Goal: Task Accomplishment & Management: Manage account settings

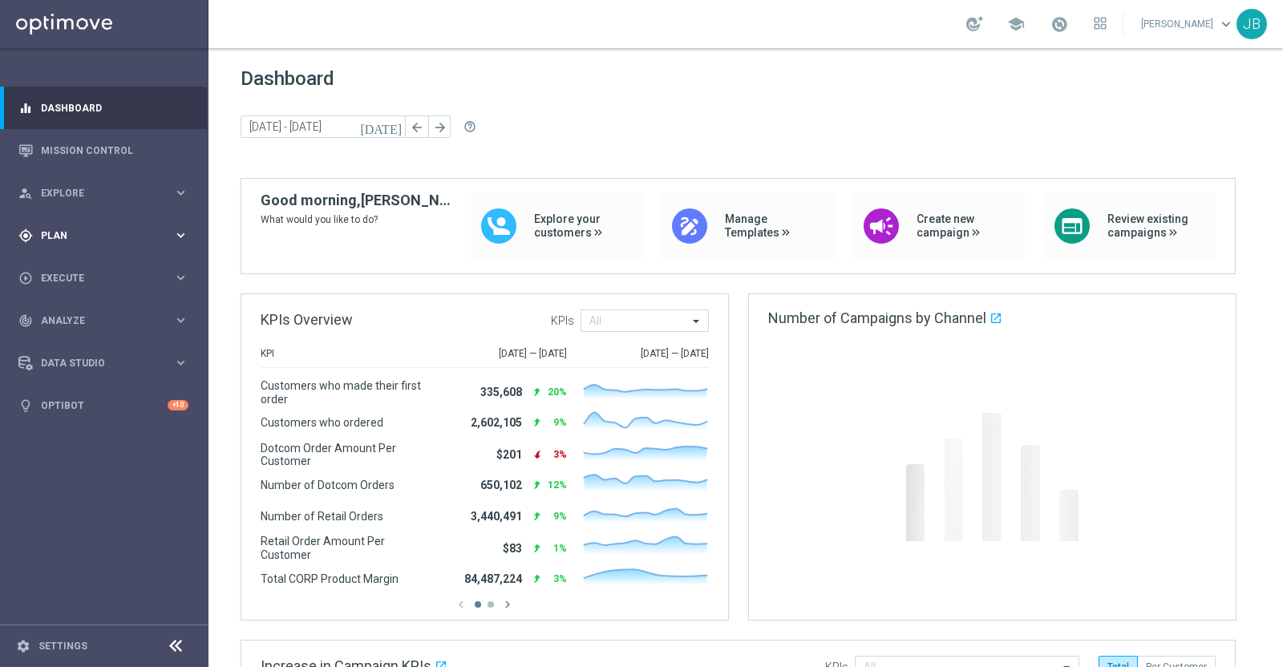
click at [148, 226] on div "gps_fixed Plan keyboard_arrow_right" at bounding box center [103, 235] width 207 height 43
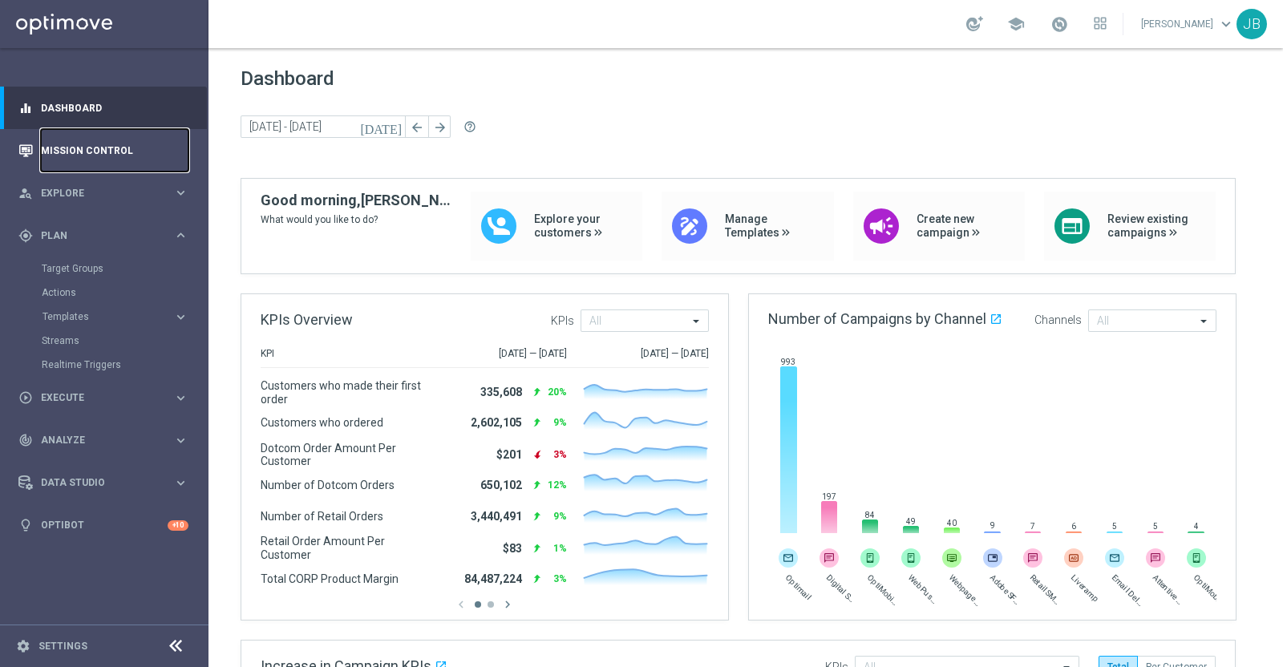
click at [112, 150] on link "Mission Control" at bounding box center [115, 150] width 148 height 43
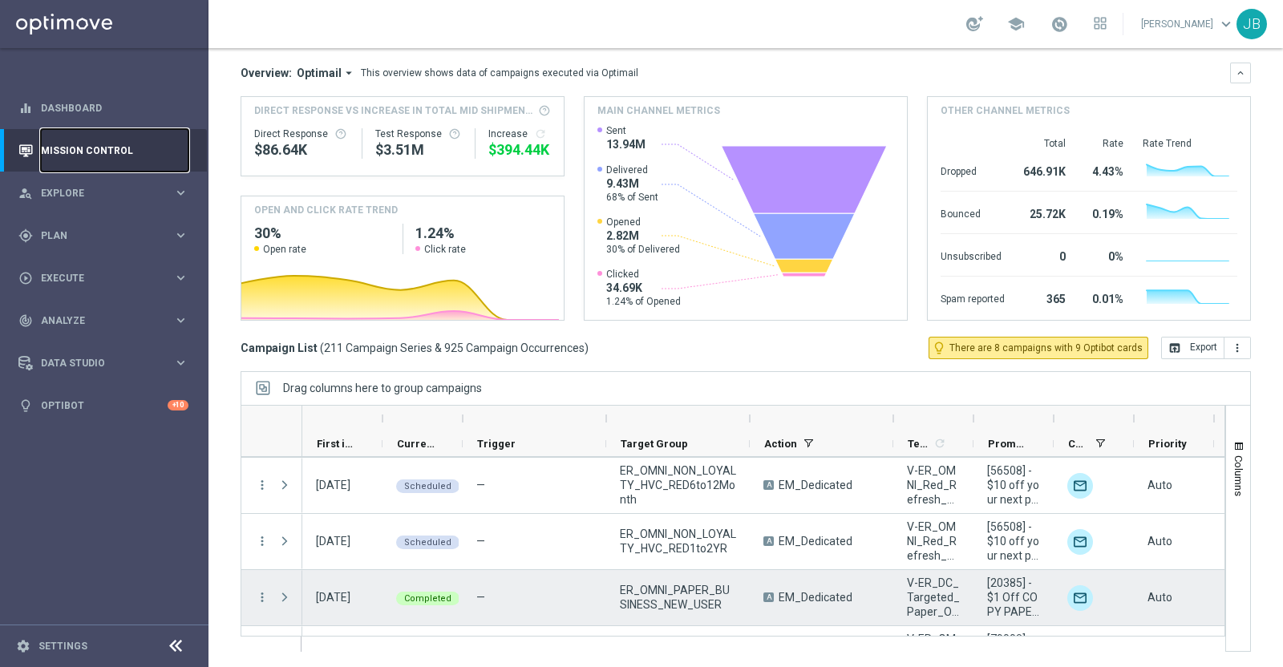
scroll to position [11666, 0]
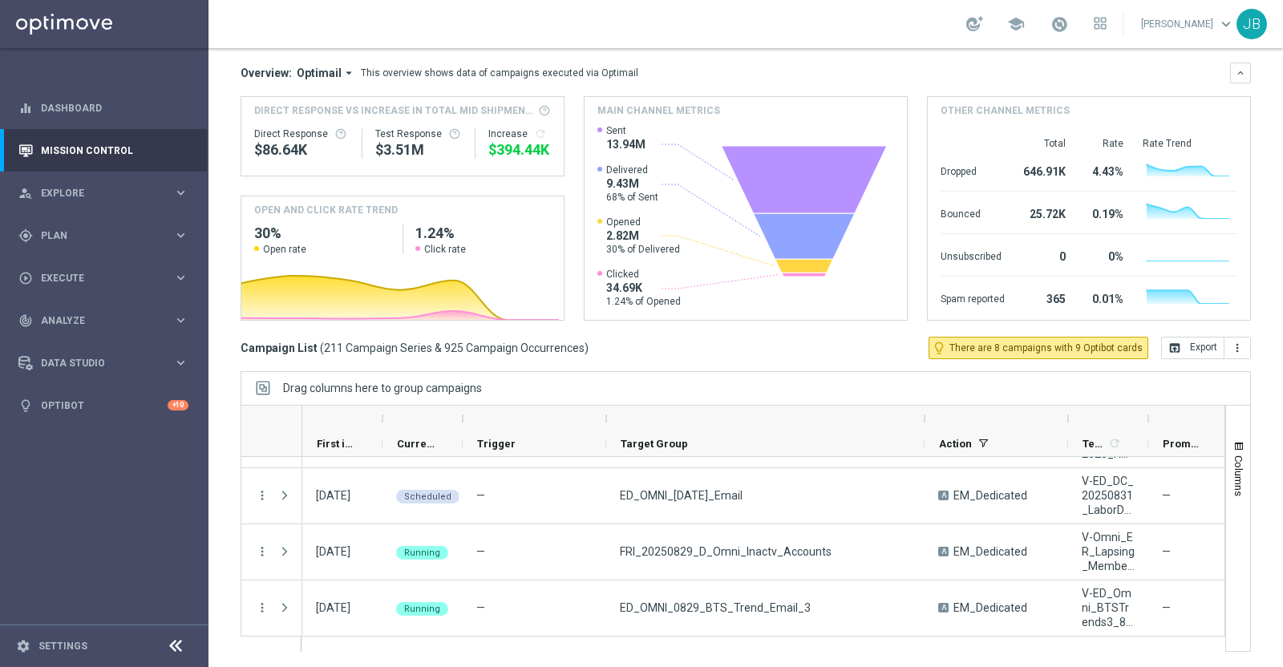
drag, startPoint x: 749, startPoint y: 414, endPoint x: 931, endPoint y: 397, distance: 182.8
click at [931, 397] on div "Drag columns here to group campaigns Drag here to set column labels" at bounding box center [746, 511] width 1011 height 281
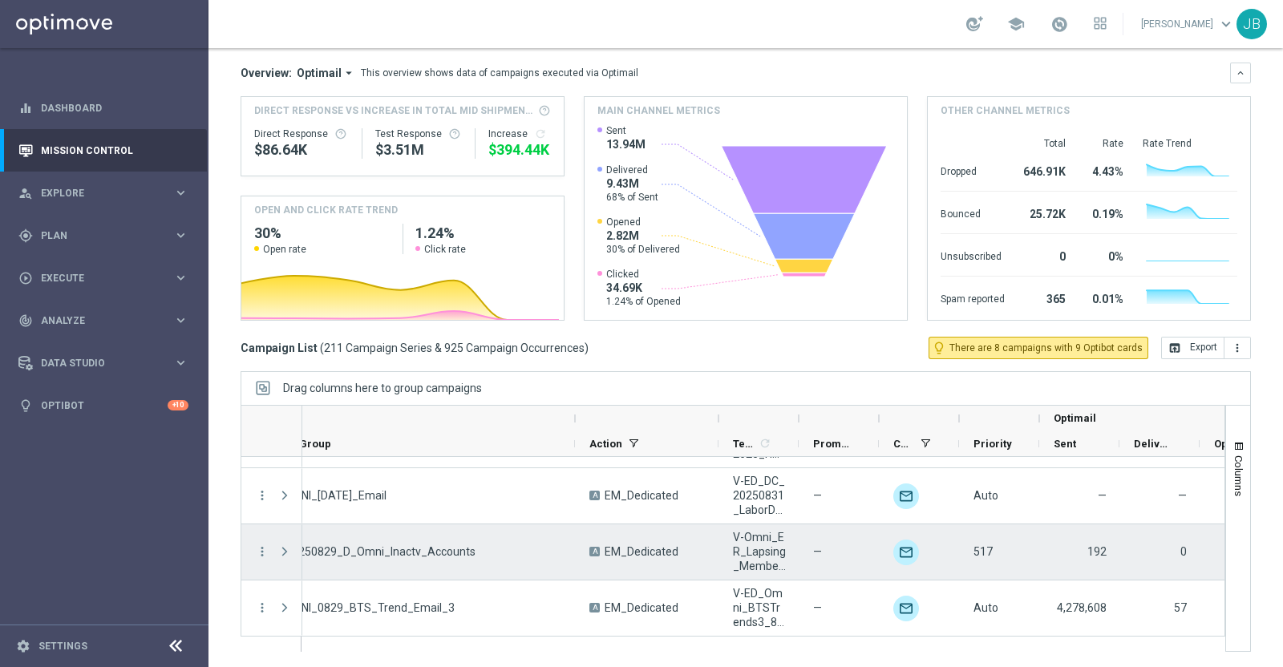
scroll to position [0, 358]
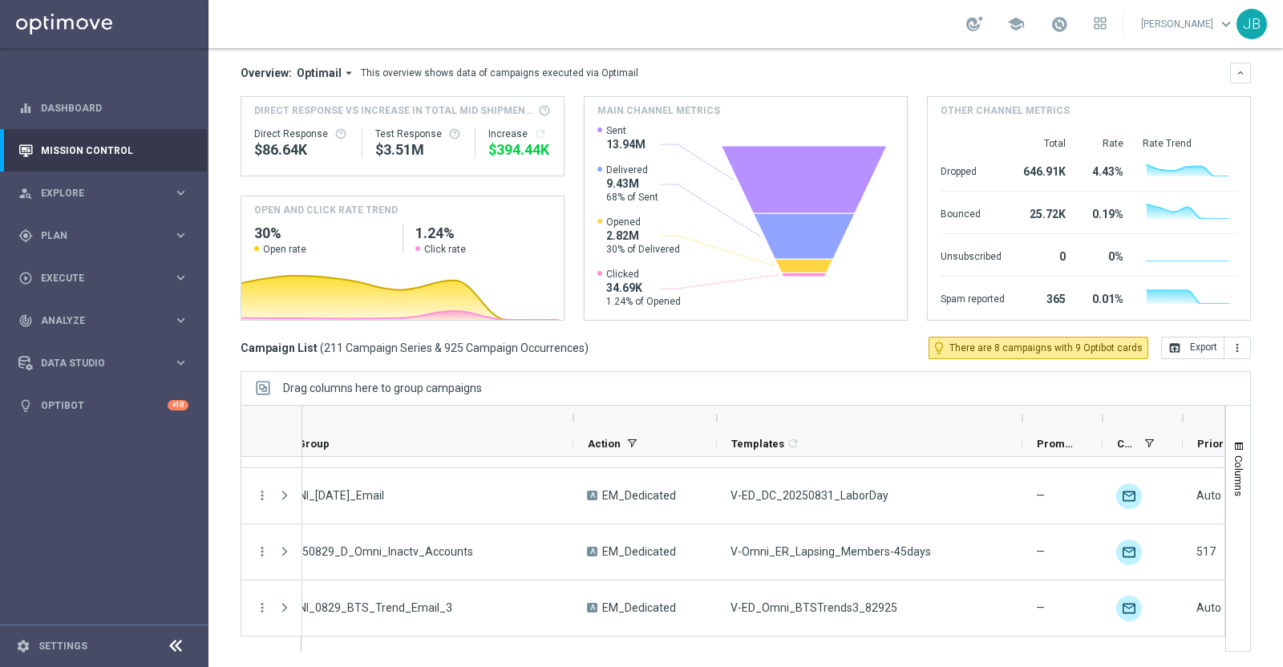
drag, startPoint x: 798, startPoint y: 415, endPoint x: 1044, endPoint y: 416, distance: 246.2
click at [1026, 416] on div at bounding box center [1022, 419] width 6 height 26
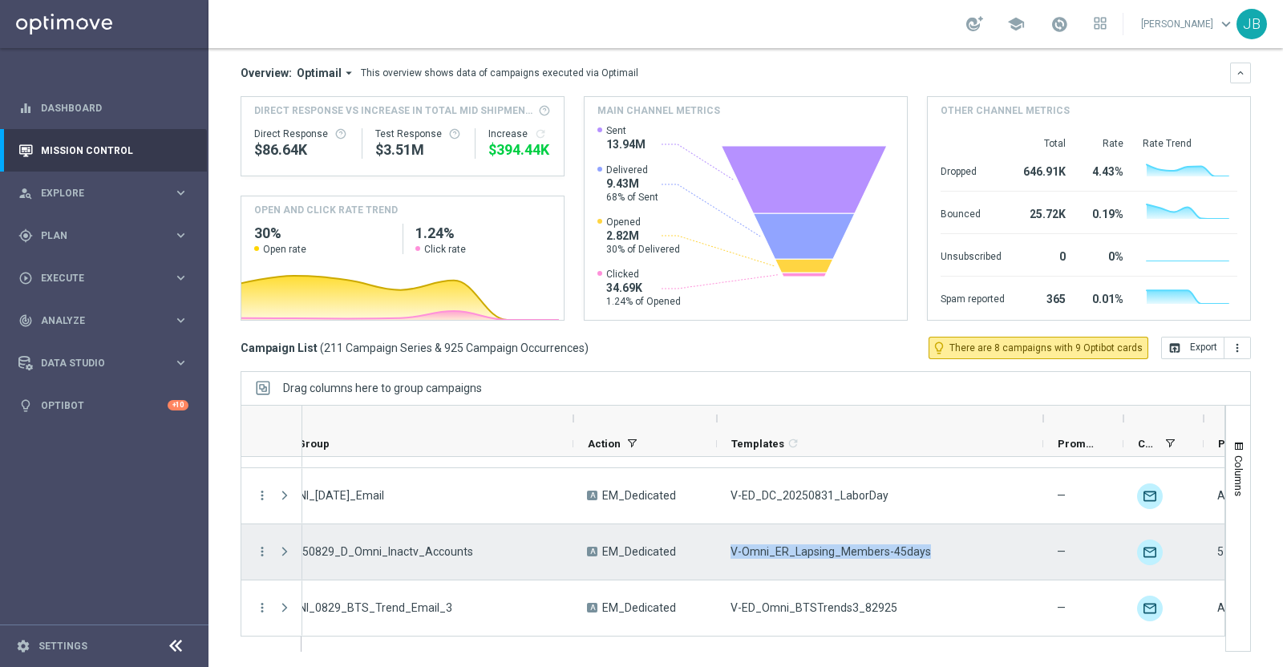
drag, startPoint x: 934, startPoint y: 548, endPoint x: 719, endPoint y: 562, distance: 216.2
click at [719, 562] on div "V-Omni_ER_Lapsing_Members-45days" at bounding box center [880, 552] width 326 height 55
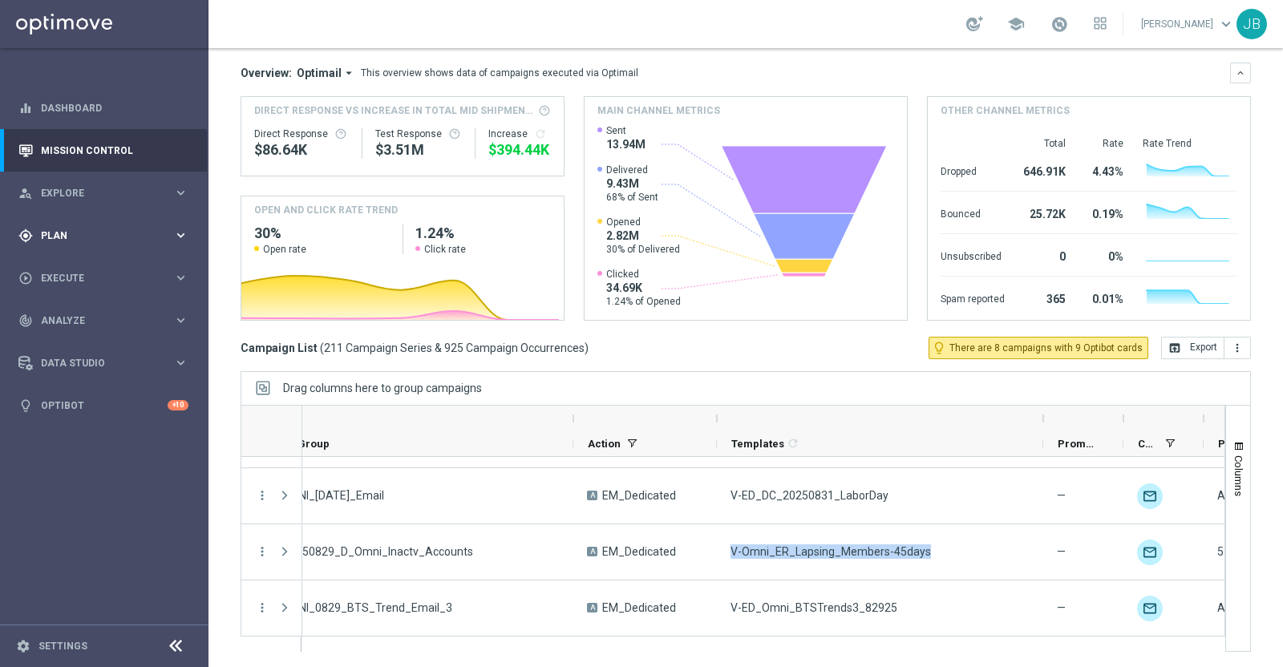
click at [107, 239] on span "Plan" at bounding box center [107, 236] width 132 height 10
click at [92, 314] on span "Templates" at bounding box center [100, 317] width 115 height 10
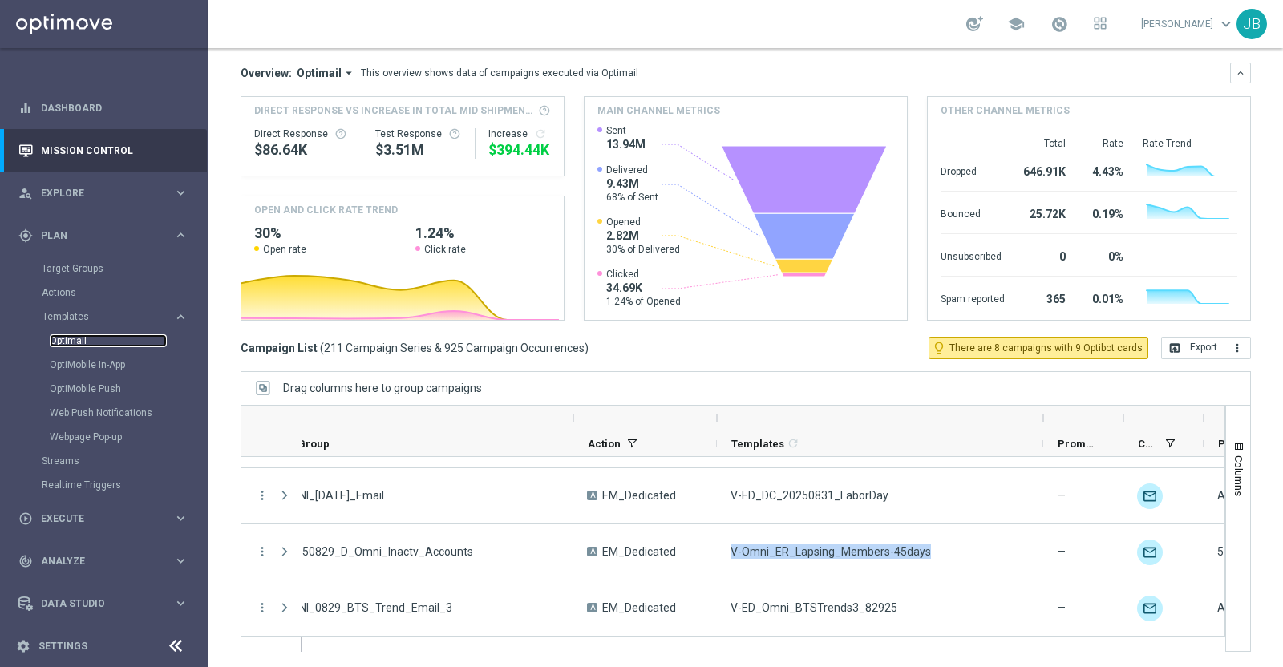
click at [83, 336] on link "Optimail" at bounding box center [108, 340] width 117 height 13
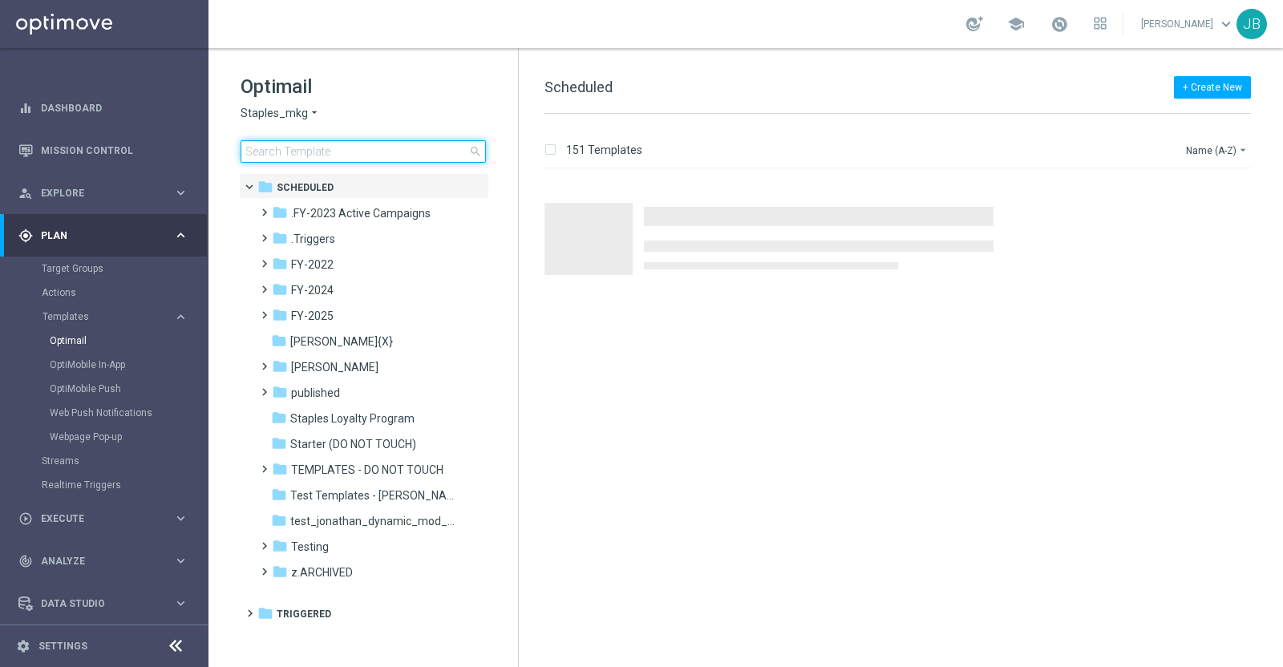
click at [332, 157] on input at bounding box center [363, 151] width 245 height 22
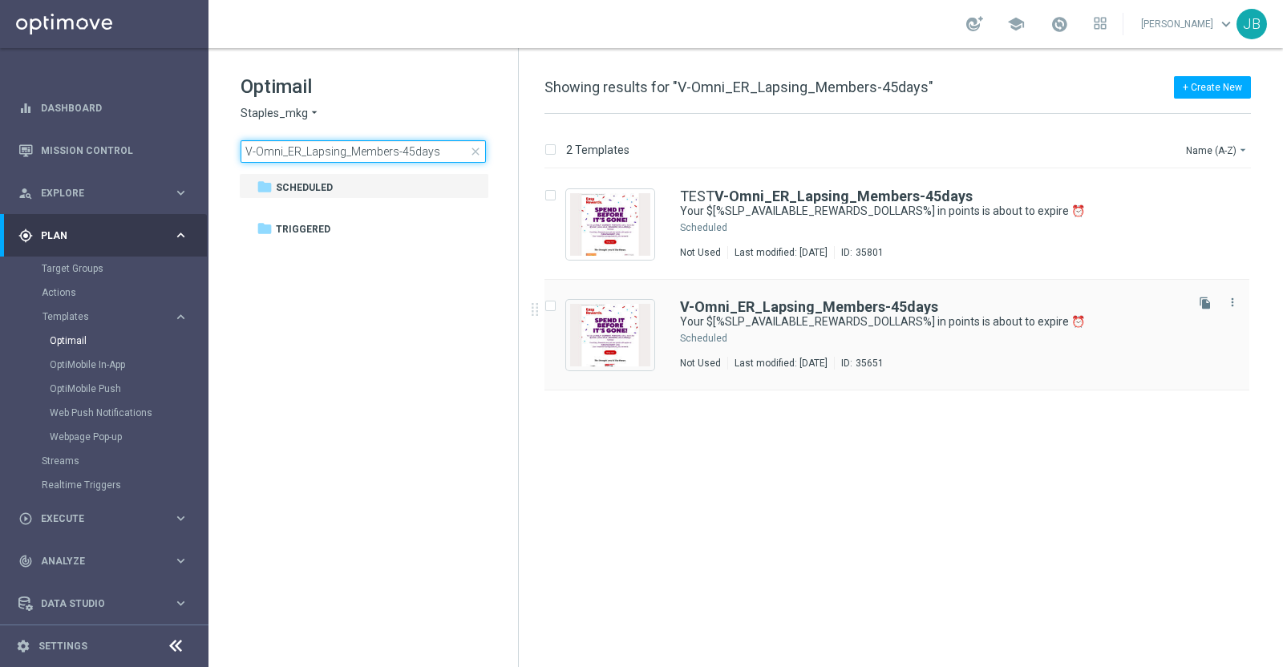
type input "V-Omni_ER_Lapsing_Members-45days"
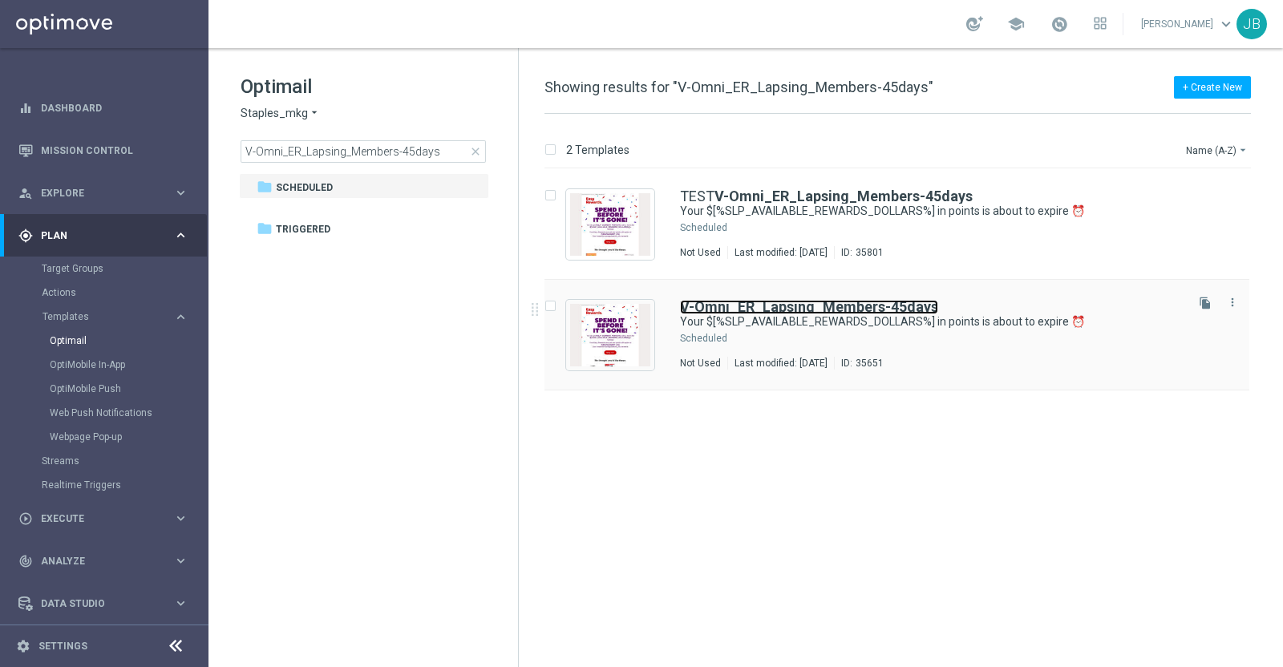
click at [758, 302] on b "V-Omni_ER_Lapsing_Members-45days" at bounding box center [809, 306] width 258 height 17
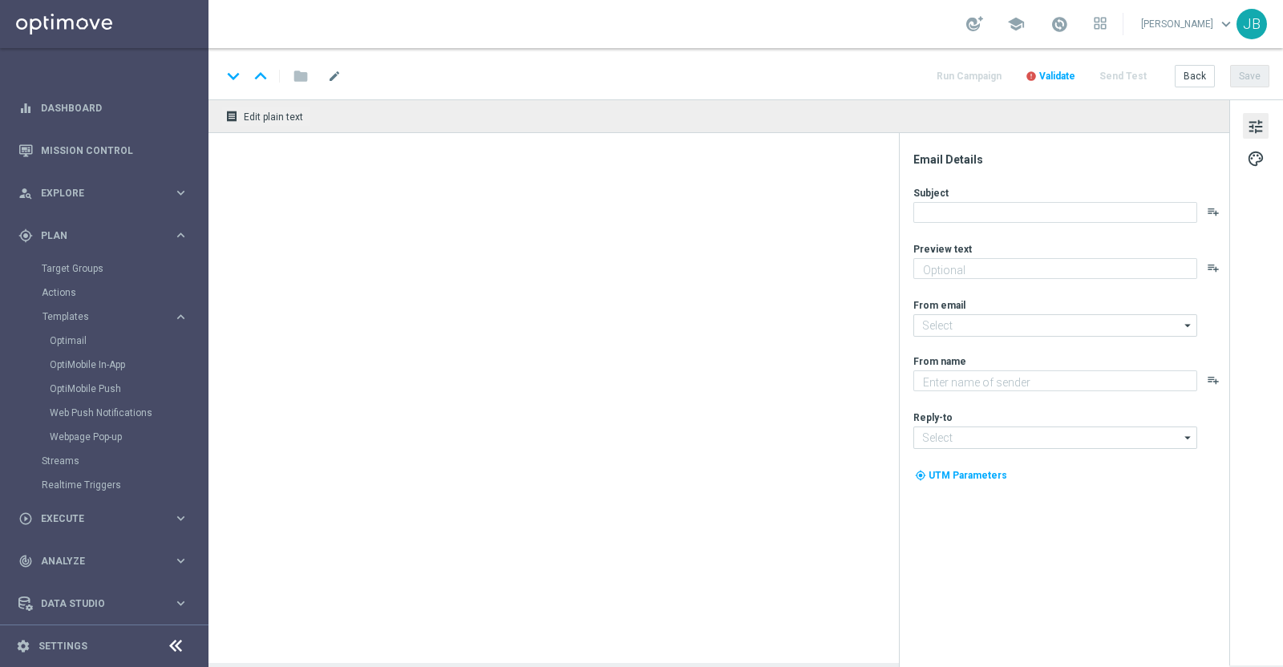
type textarea "Redeem them now before they're gone!"
type input "staples@connected.staples.com"
type textarea "Staples"
type input "info@staples.com"
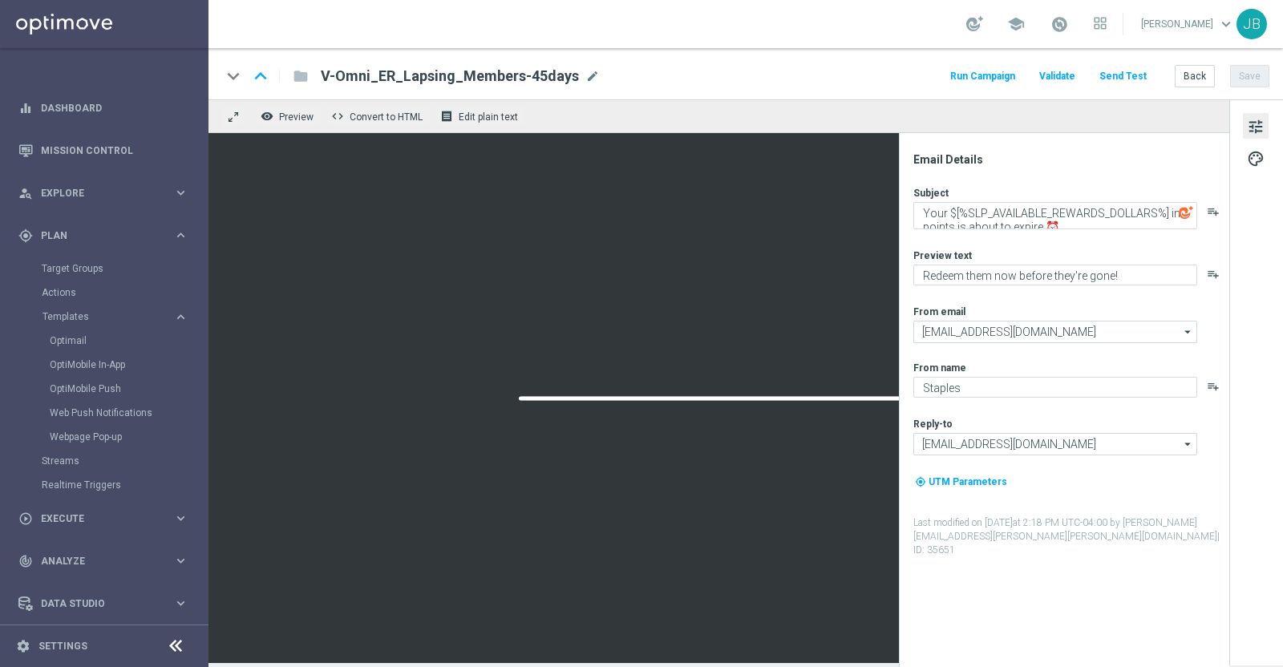
click at [1124, 76] on button "Send Test" at bounding box center [1123, 77] width 52 height 22
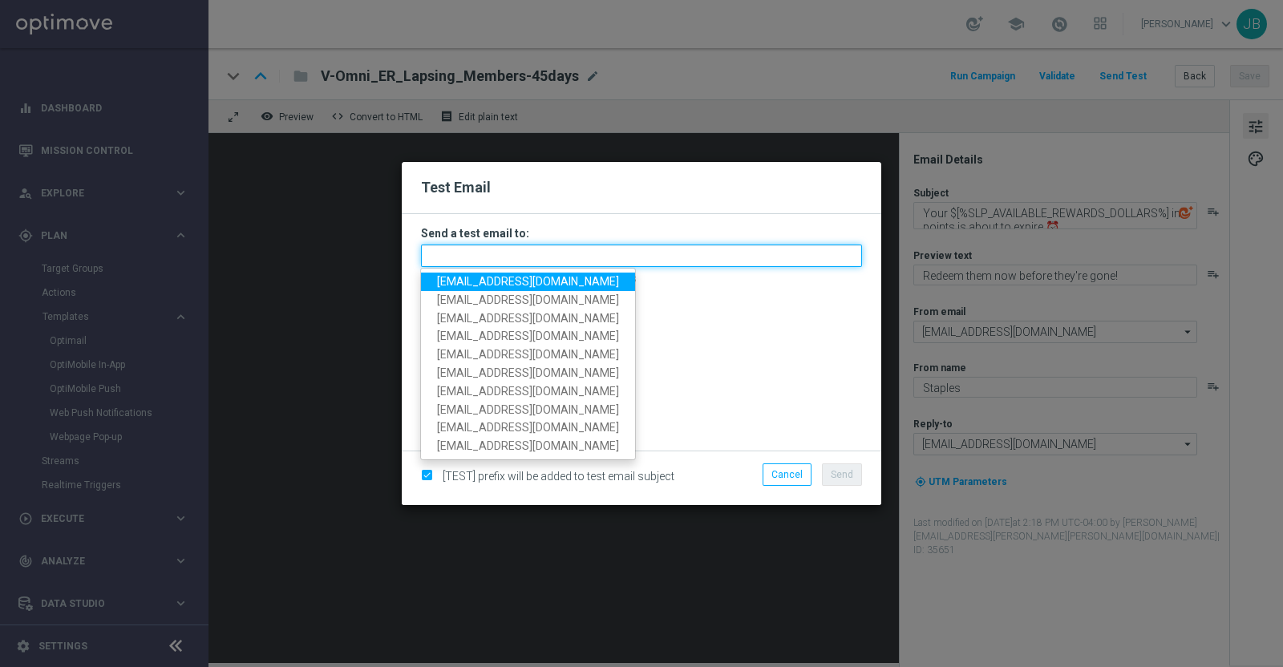
click at [521, 261] on input "text" at bounding box center [641, 256] width 441 height 22
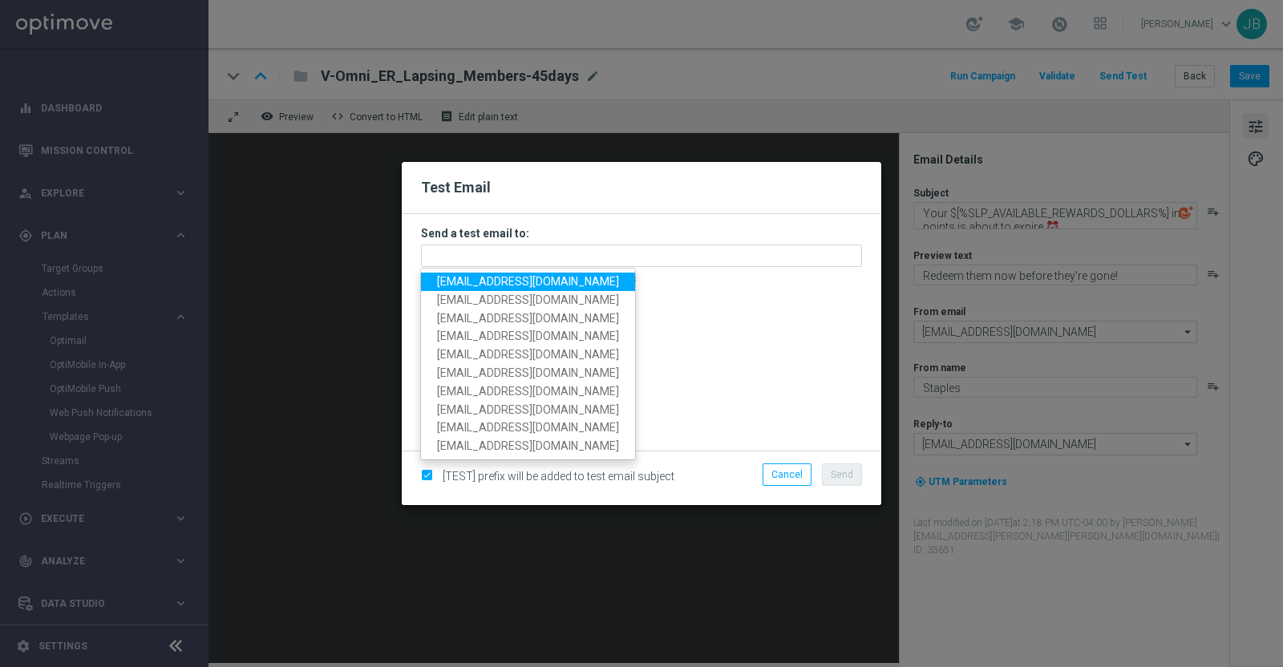
click at [537, 287] on span "staples.336a@litmusemail.com" at bounding box center [528, 281] width 182 height 13
type input "staples.336a@litmusemail.com"
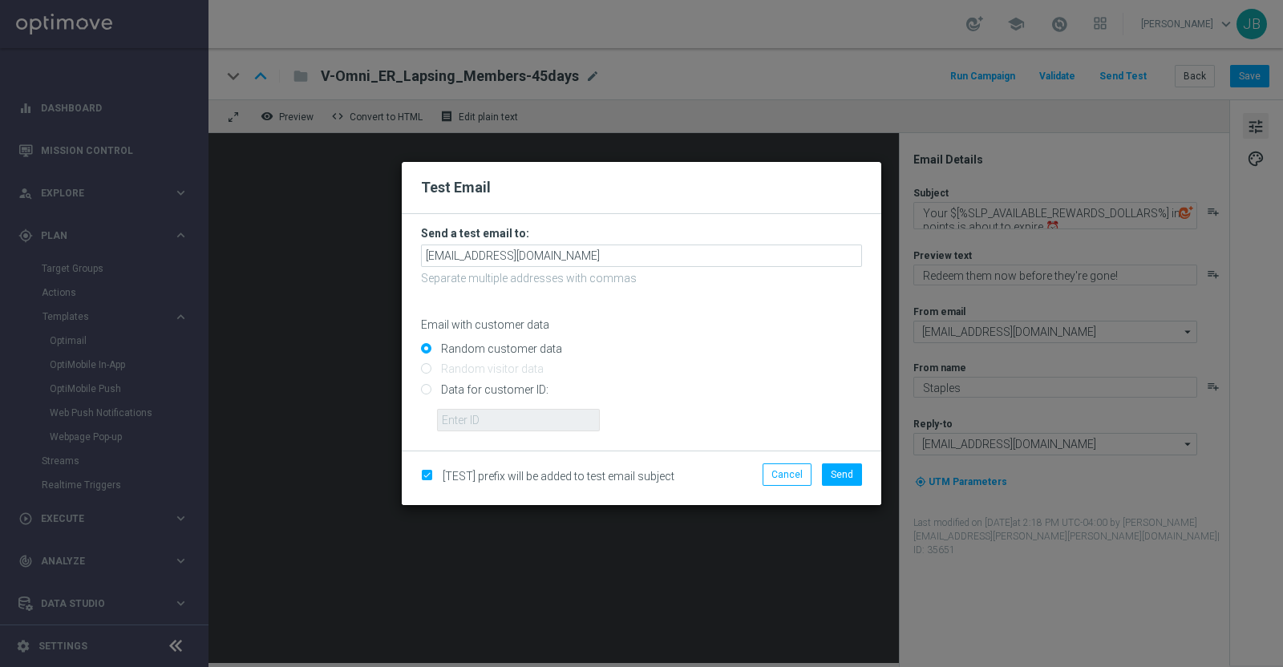
click at [426, 393] on input "Data for customer ID:" at bounding box center [641, 396] width 441 height 22
radio input "true"
click at [488, 427] on input "text" at bounding box center [518, 420] width 163 height 22
paste input "10025360851"
type input "10025360851"
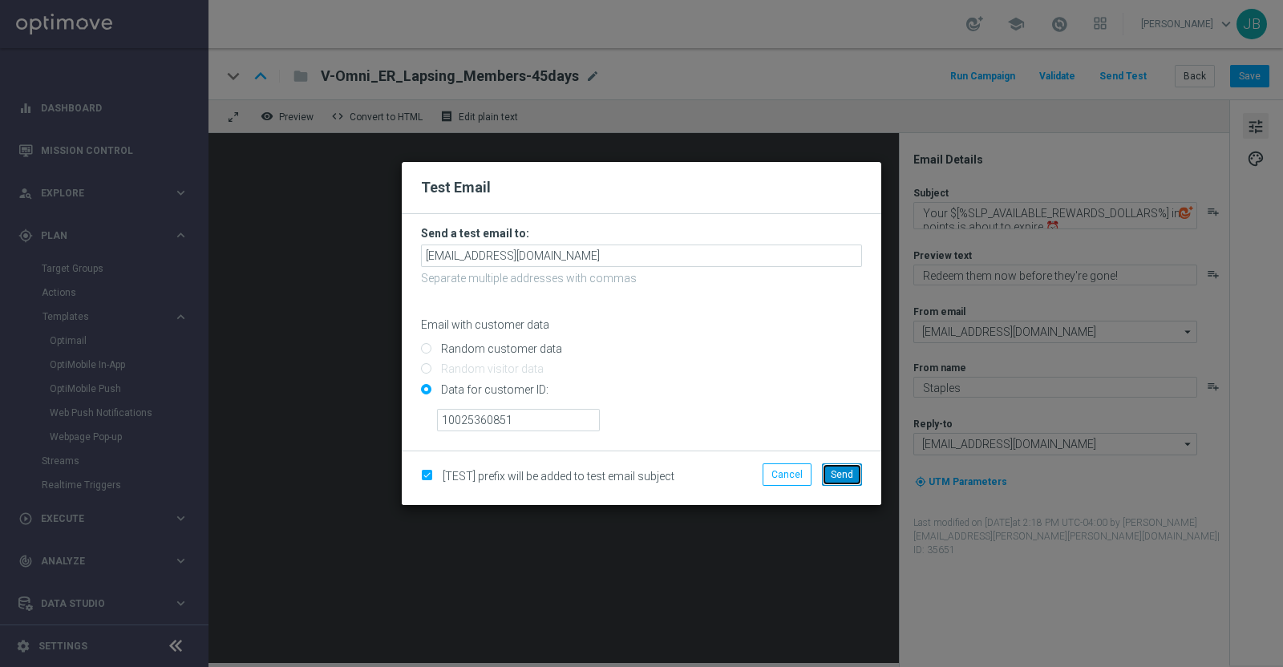
click at [842, 471] on span "Send" at bounding box center [842, 474] width 22 height 11
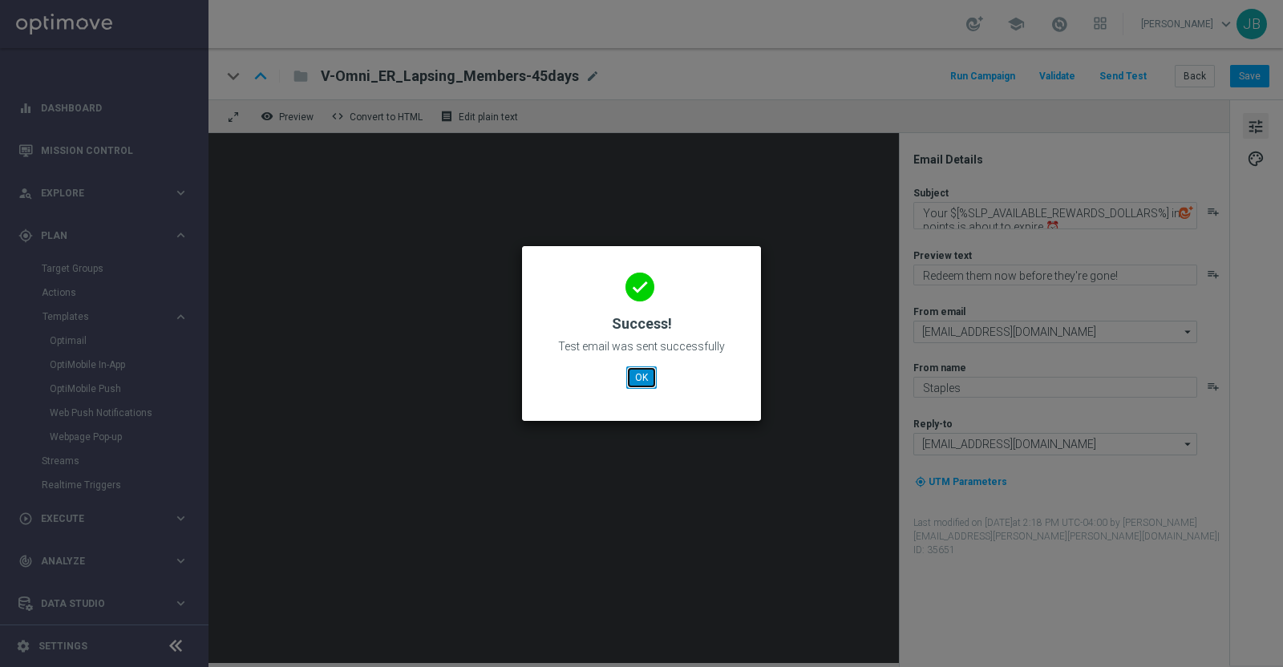
click at [638, 376] on button "OK" at bounding box center [641, 378] width 30 height 22
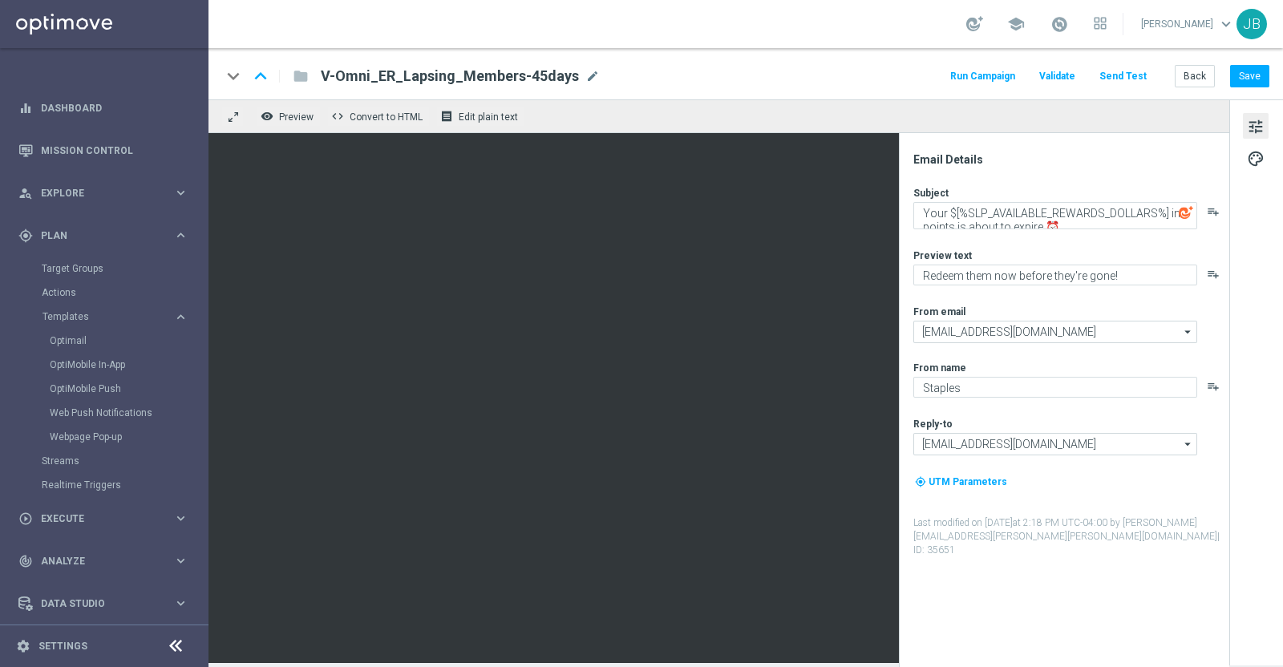
click at [1120, 83] on button "Send Test" at bounding box center [1123, 77] width 52 height 22
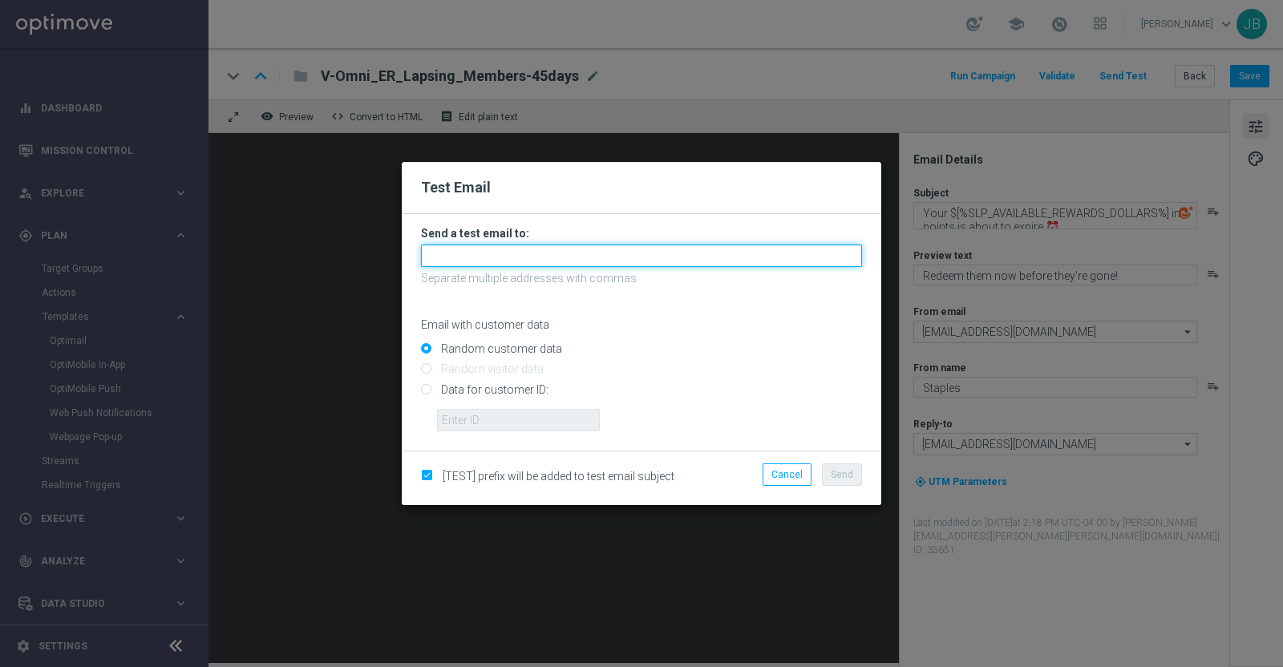
click at [571, 250] on input "text" at bounding box center [641, 256] width 441 height 22
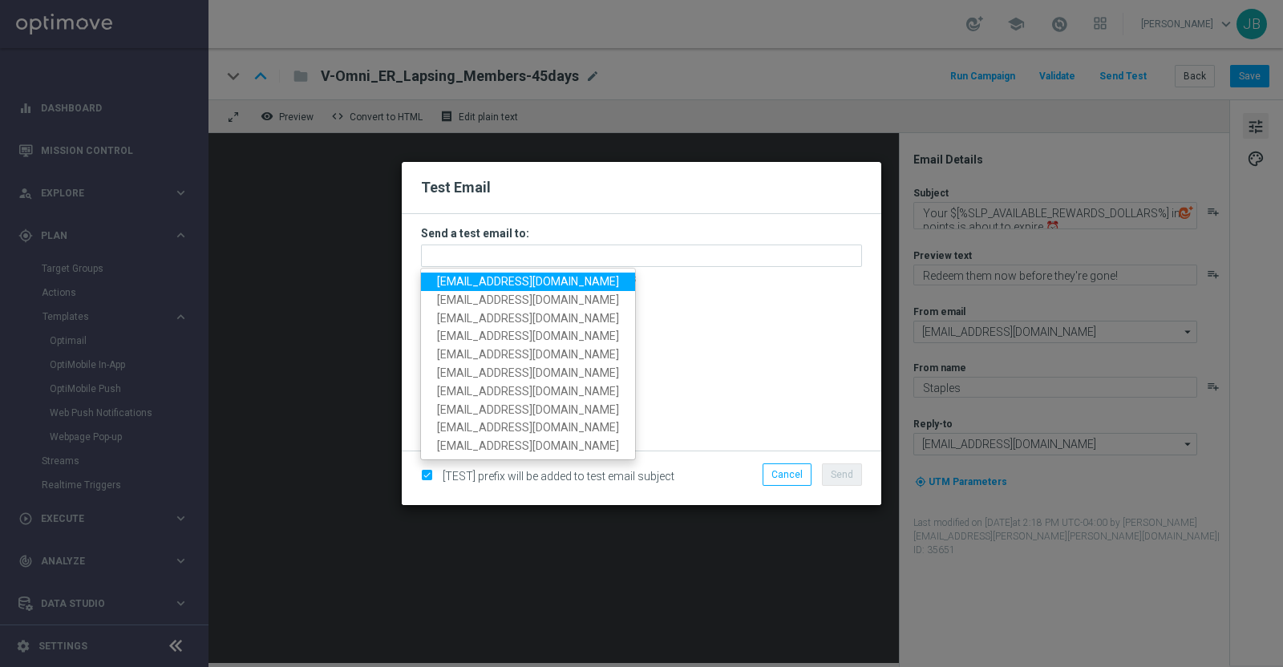
click at [530, 281] on span "staples.336a@litmusemail.com" at bounding box center [528, 281] width 182 height 13
type input "staples.336a@litmusemail.com"
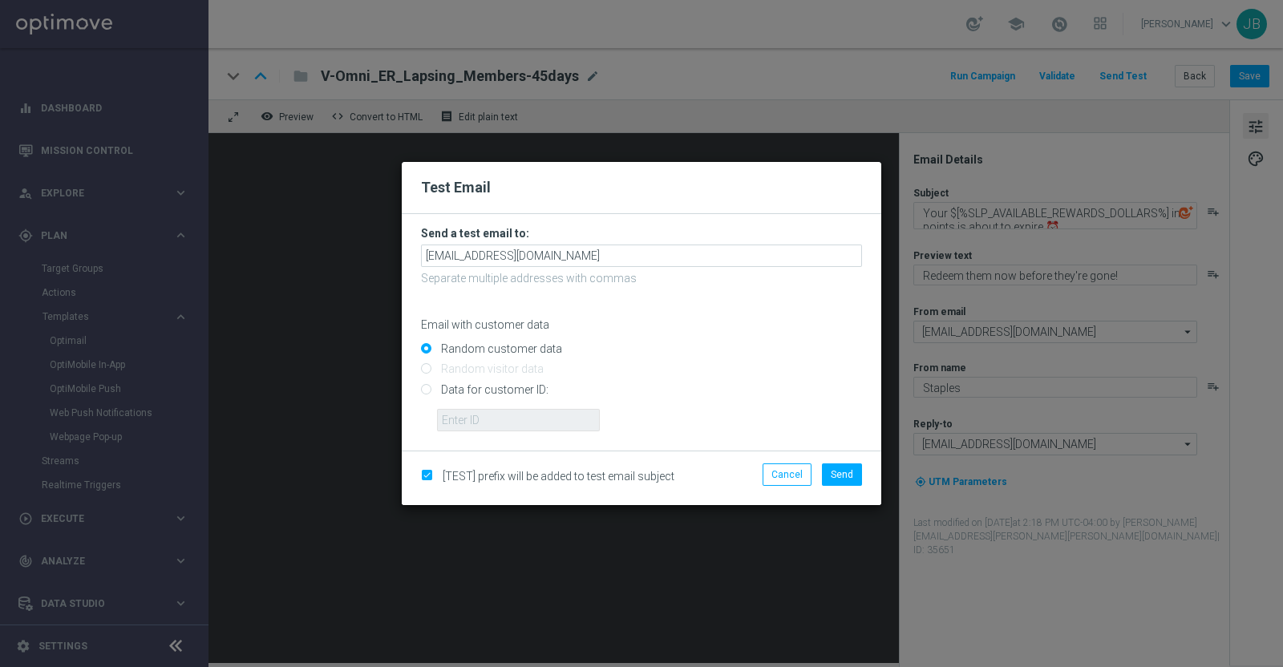
click at [429, 391] on input "Data for customer ID:" at bounding box center [641, 396] width 441 height 22
radio input "true"
click at [459, 419] on input "text" at bounding box center [518, 420] width 163 height 22
paste input "10003162465"
type input "10003162465"
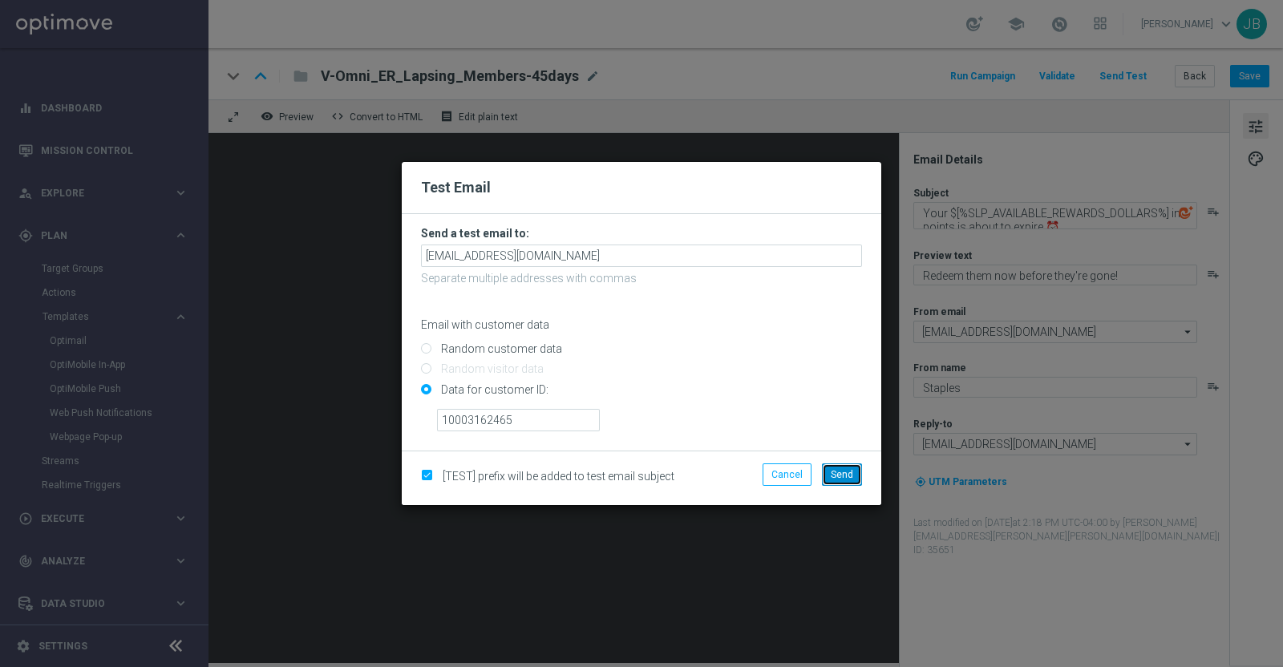
click at [833, 472] on span "Send" at bounding box center [842, 474] width 22 height 11
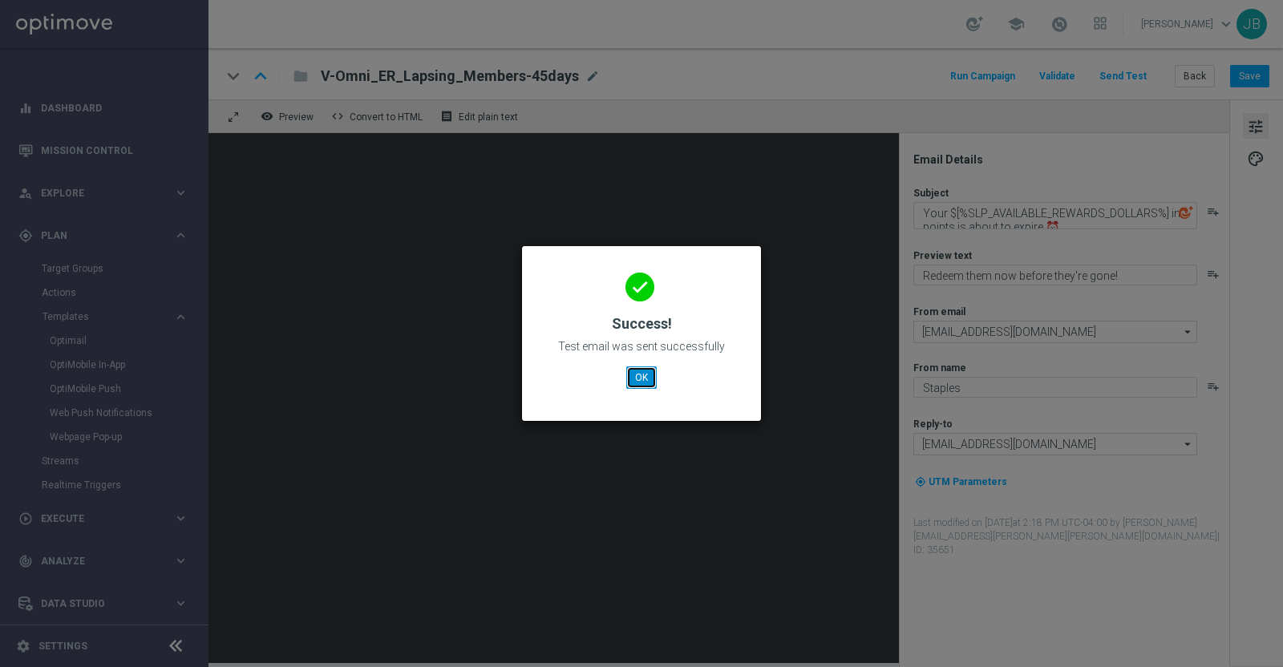
click at [649, 375] on button "OK" at bounding box center [641, 378] width 30 height 22
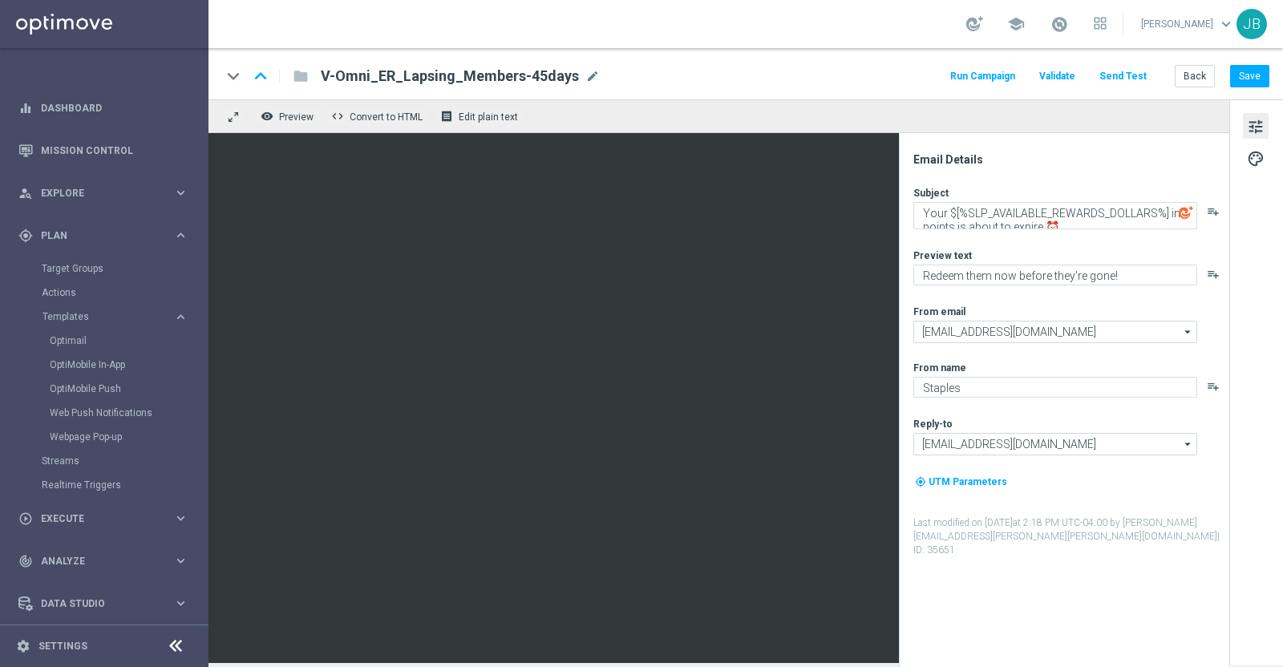
click at [1115, 78] on button "Send Test" at bounding box center [1123, 77] width 52 height 22
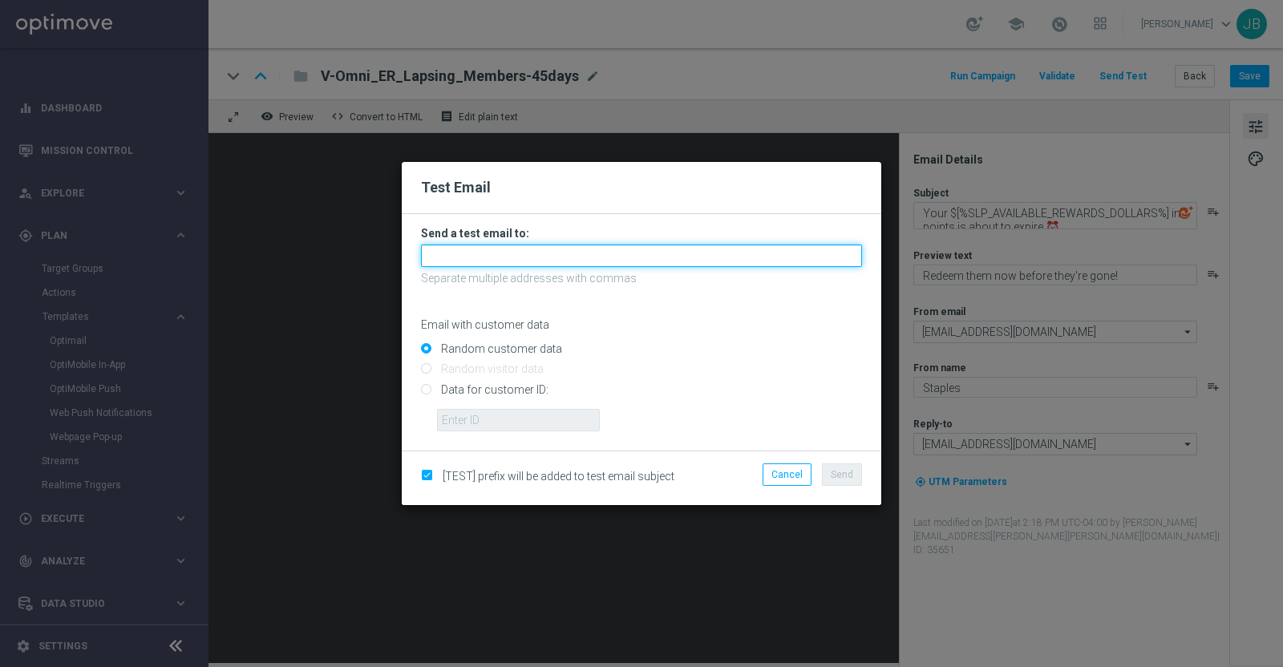
click at [497, 258] on input "text" at bounding box center [641, 256] width 441 height 22
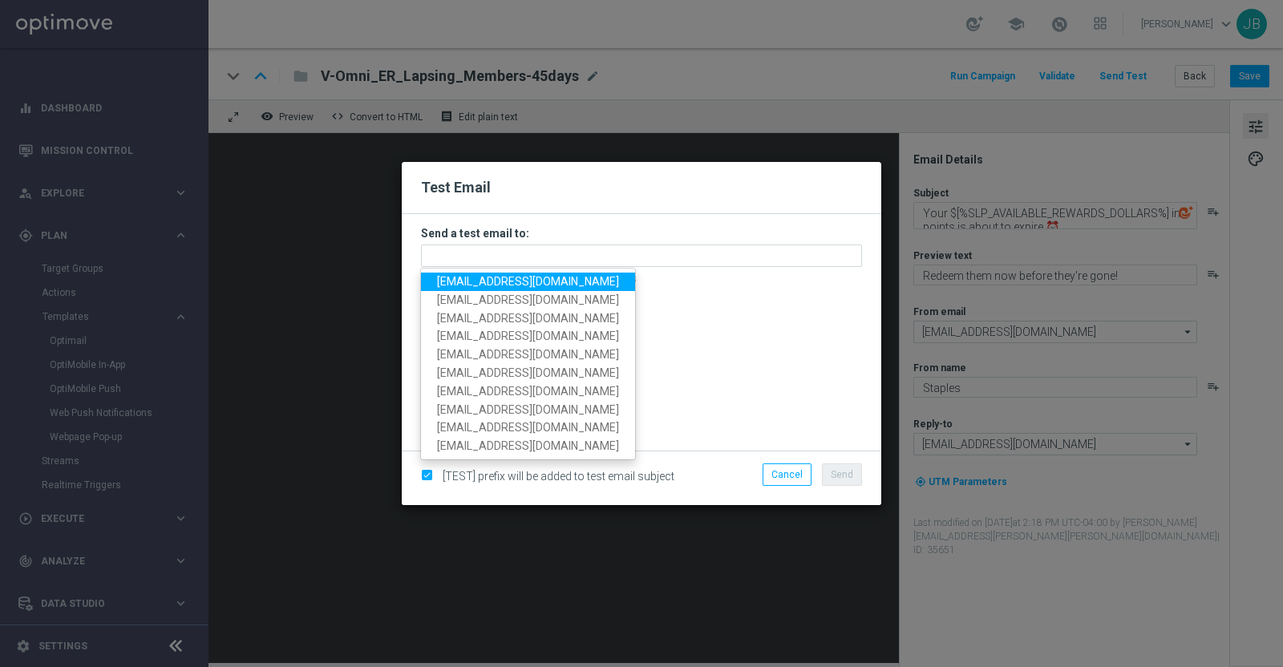
click at [496, 284] on span "staples.336a@litmusemail.com" at bounding box center [528, 281] width 182 height 13
type input "staples.336a@litmusemail.com"
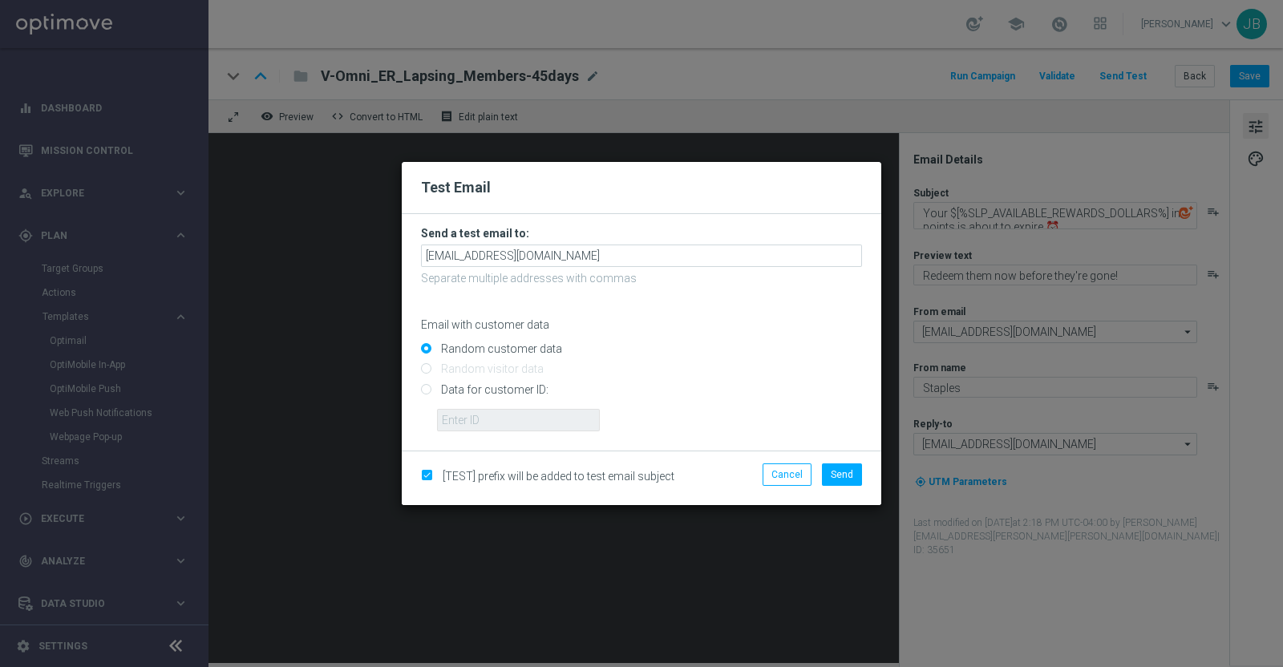
click at [427, 390] on input "Data for customer ID:" at bounding box center [641, 396] width 441 height 22
radio input "true"
click at [493, 421] on input "text" at bounding box center [518, 420] width 163 height 22
click at [492, 412] on input "text" at bounding box center [518, 420] width 163 height 22
paste input "10000842116"
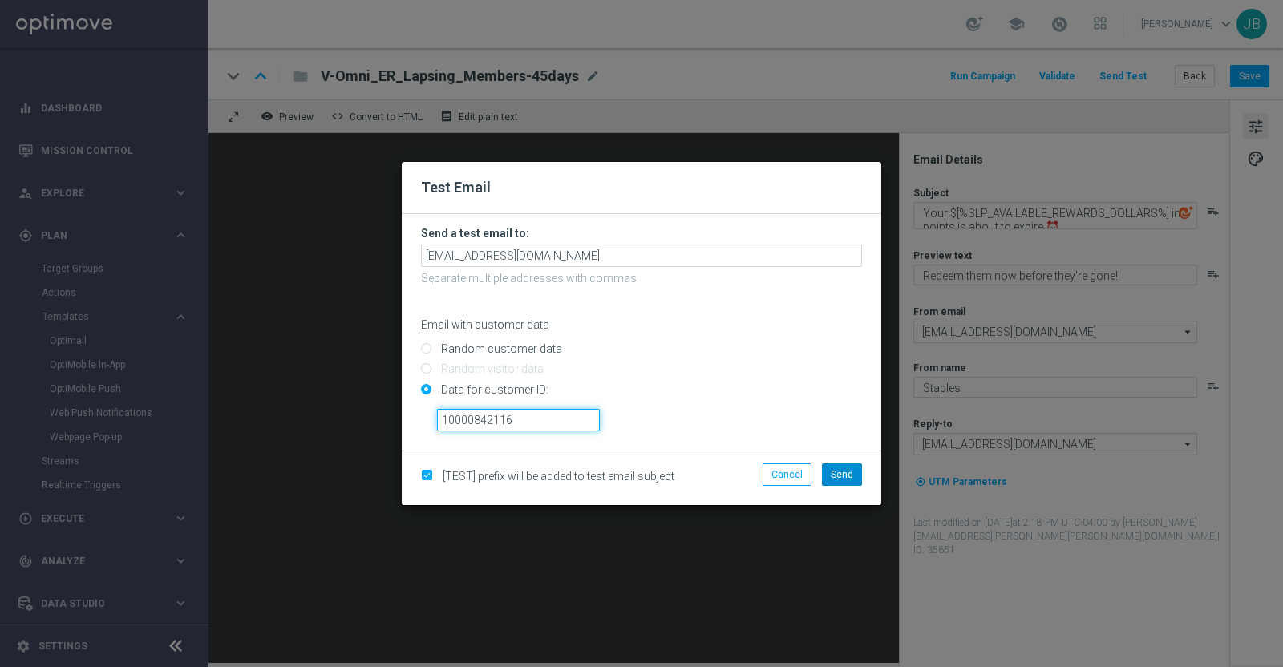
type input "10000842116"
click at [828, 473] on button "Send" at bounding box center [842, 475] width 40 height 22
click at [833, 473] on span "Send" at bounding box center [842, 474] width 22 height 11
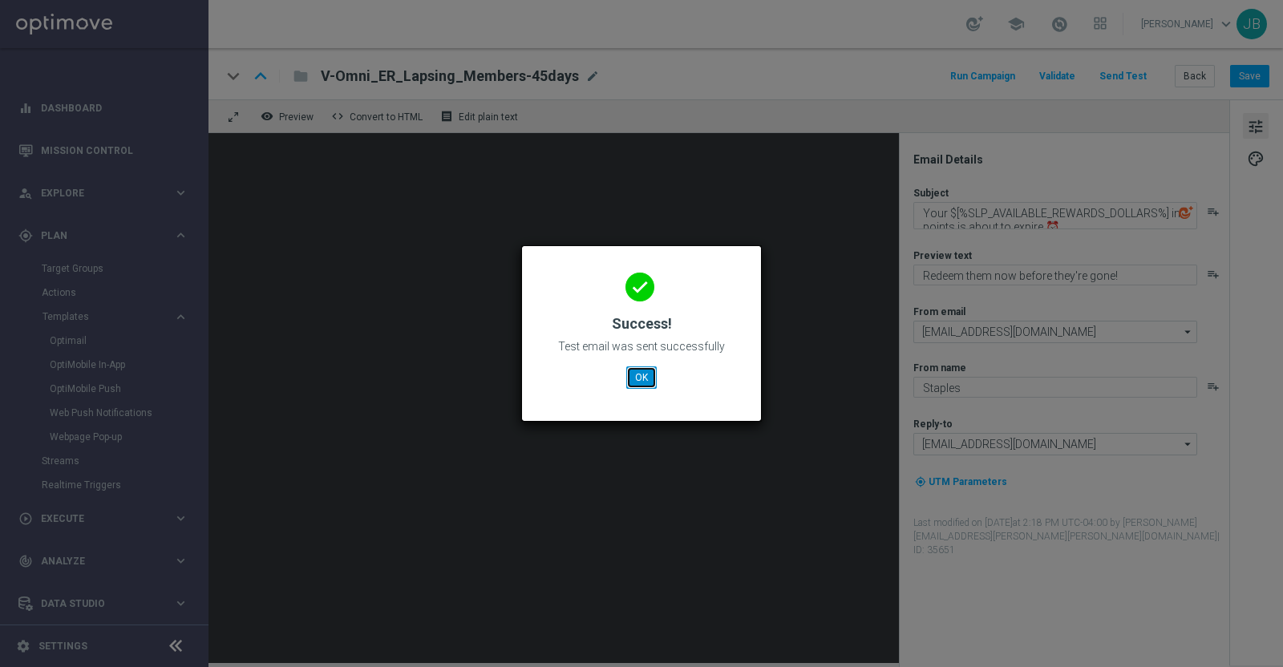
click at [646, 383] on button "OK" at bounding box center [641, 378] width 30 height 22
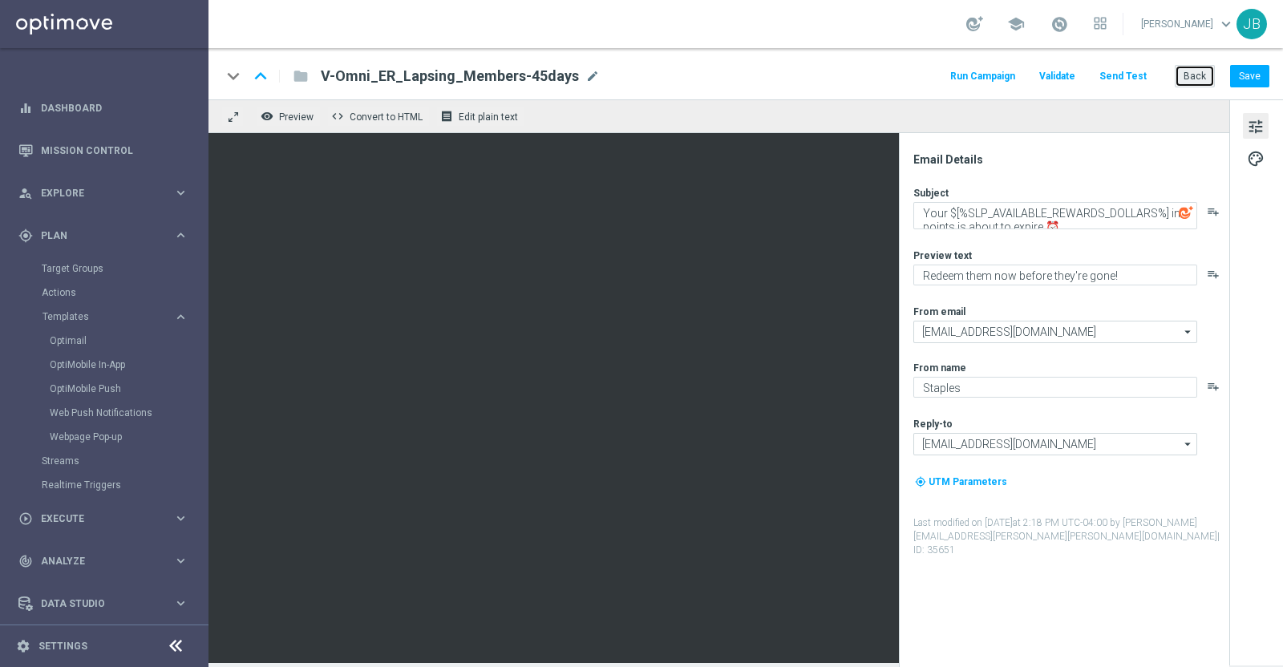
click at [1199, 75] on button "Back" at bounding box center [1195, 76] width 40 height 22
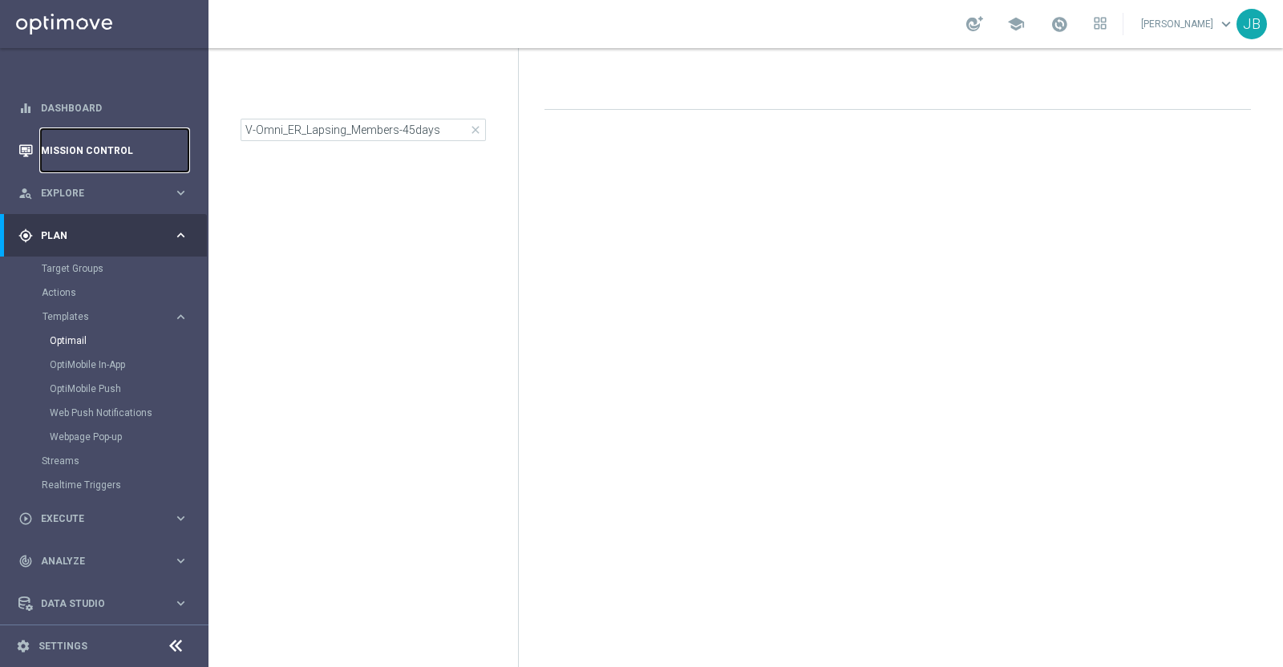
click at [67, 148] on link "Mission Control" at bounding box center [115, 150] width 148 height 43
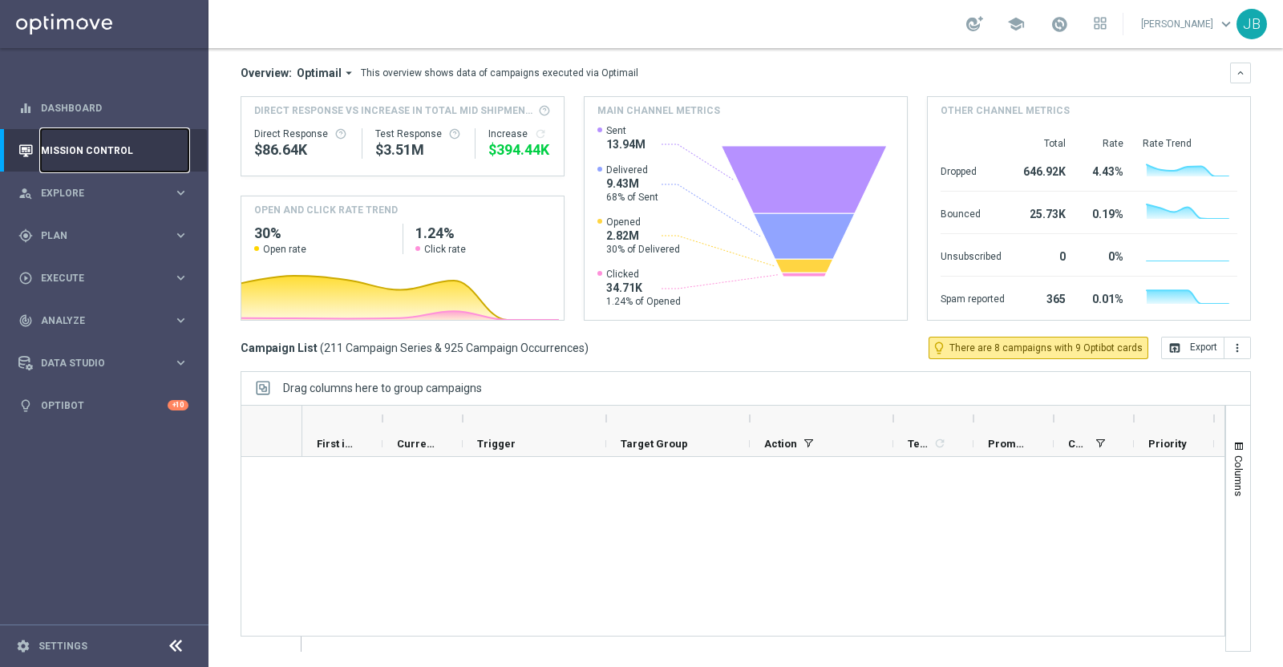
scroll to position [11666, 0]
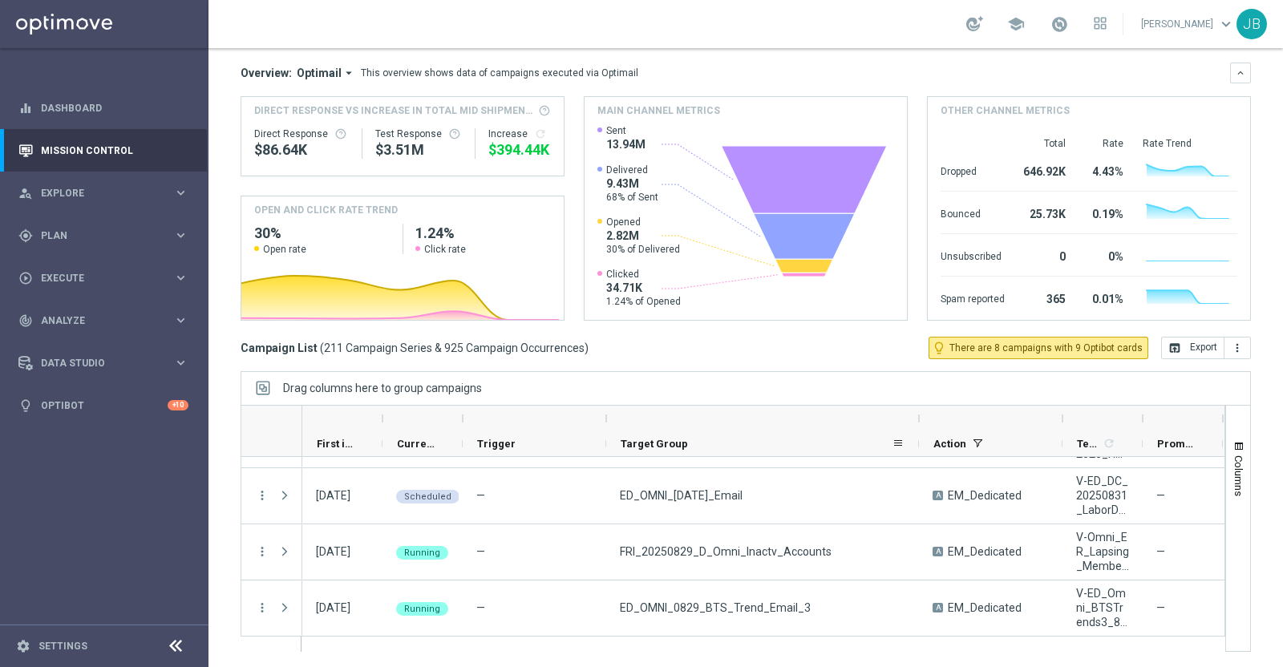
drag, startPoint x: 749, startPoint y: 415, endPoint x: 918, endPoint y: 432, distance: 170.1
click at [918, 432] on div "First in Range" at bounding box center [1045, 431] width 1486 height 51
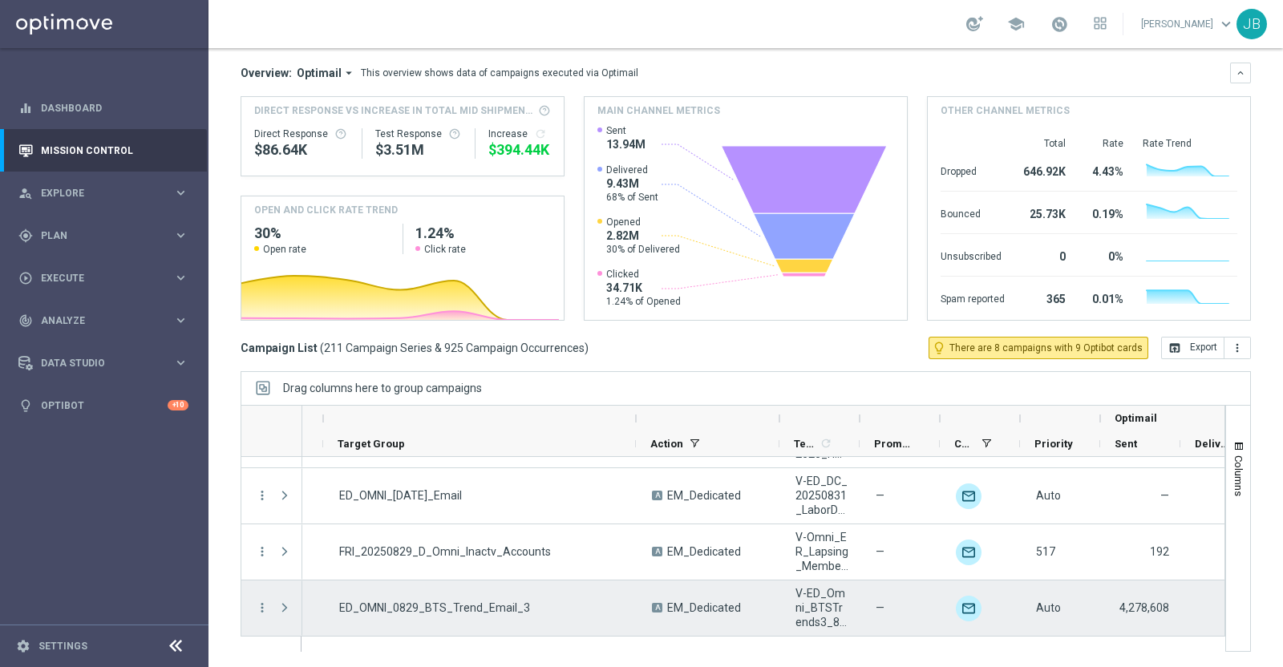
scroll to position [0, 0]
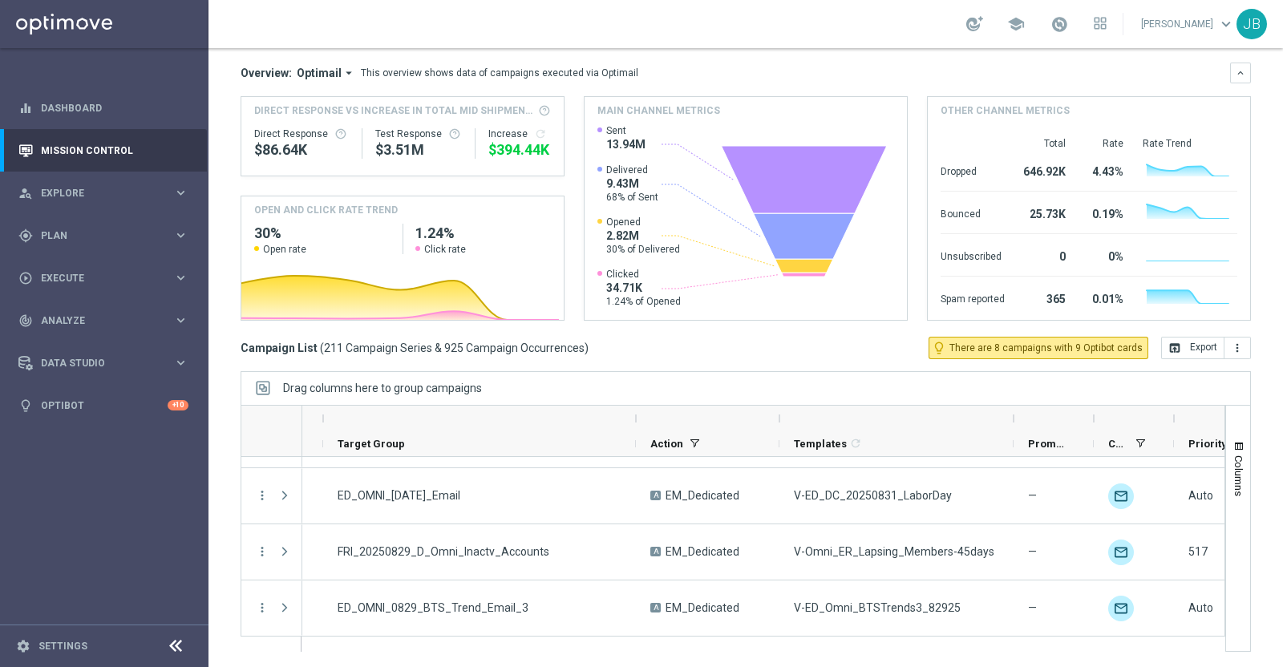
drag, startPoint x: 861, startPoint y: 416, endPoint x: 1035, endPoint y: 427, distance: 173.6
click at [1017, 427] on div at bounding box center [1014, 419] width 6 height 26
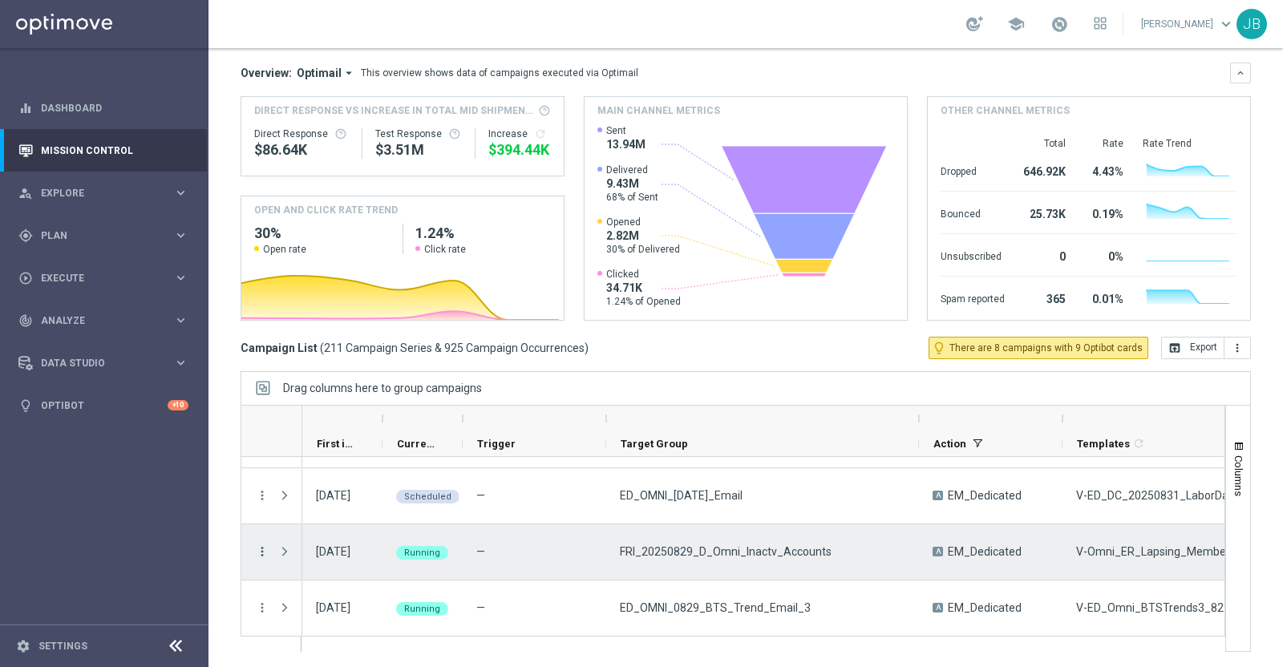
click at [262, 551] on icon "more_vert" at bounding box center [262, 552] width 14 height 14
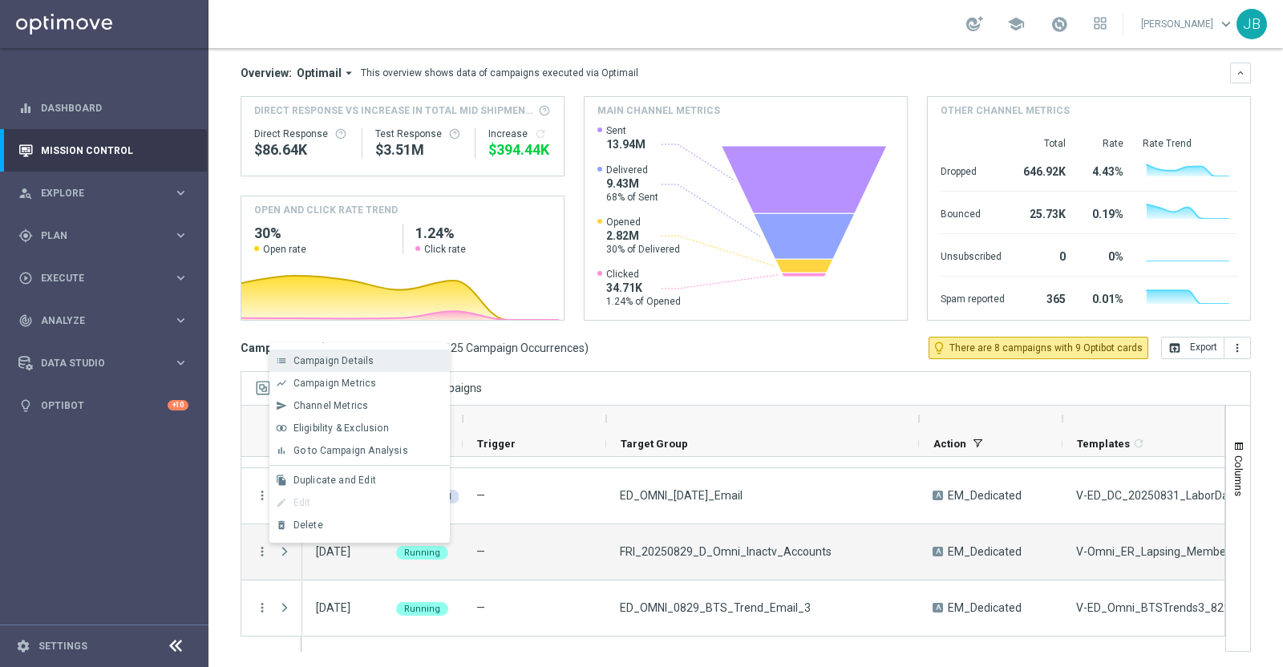
click at [349, 361] on span "Campaign Details" at bounding box center [334, 360] width 81 height 11
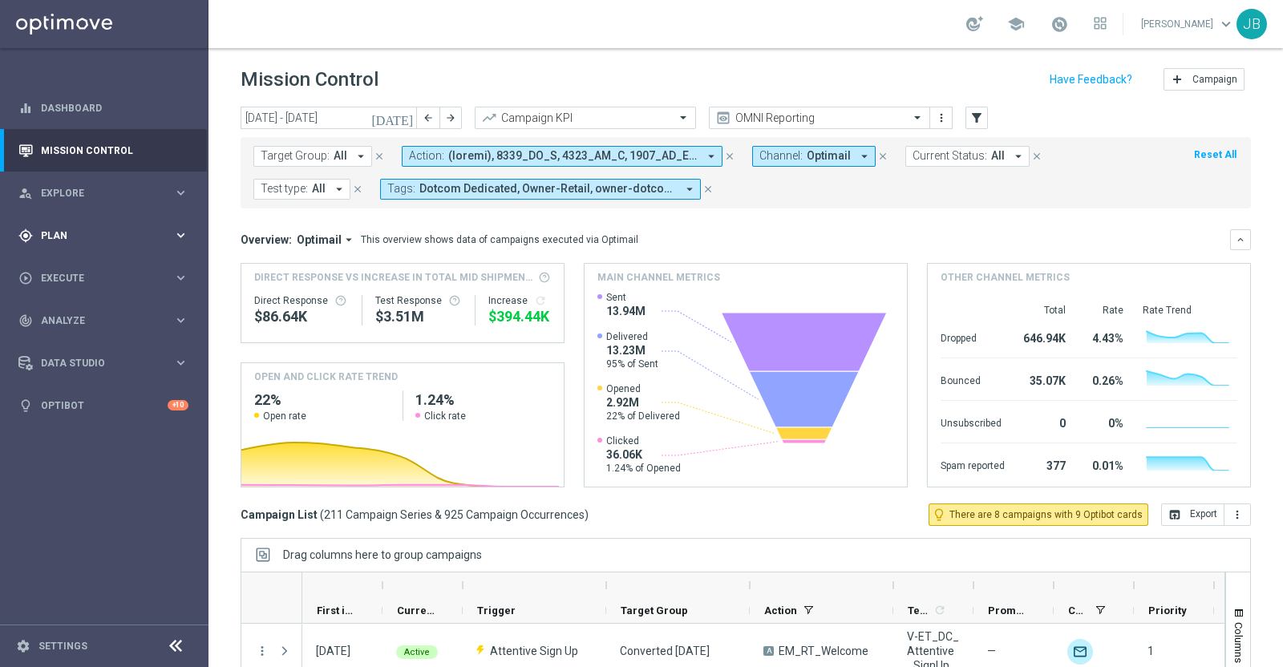
click at [120, 231] on span "Plan" at bounding box center [107, 236] width 132 height 10
click at [99, 262] on link "Target Groups" at bounding box center [104, 268] width 125 height 13
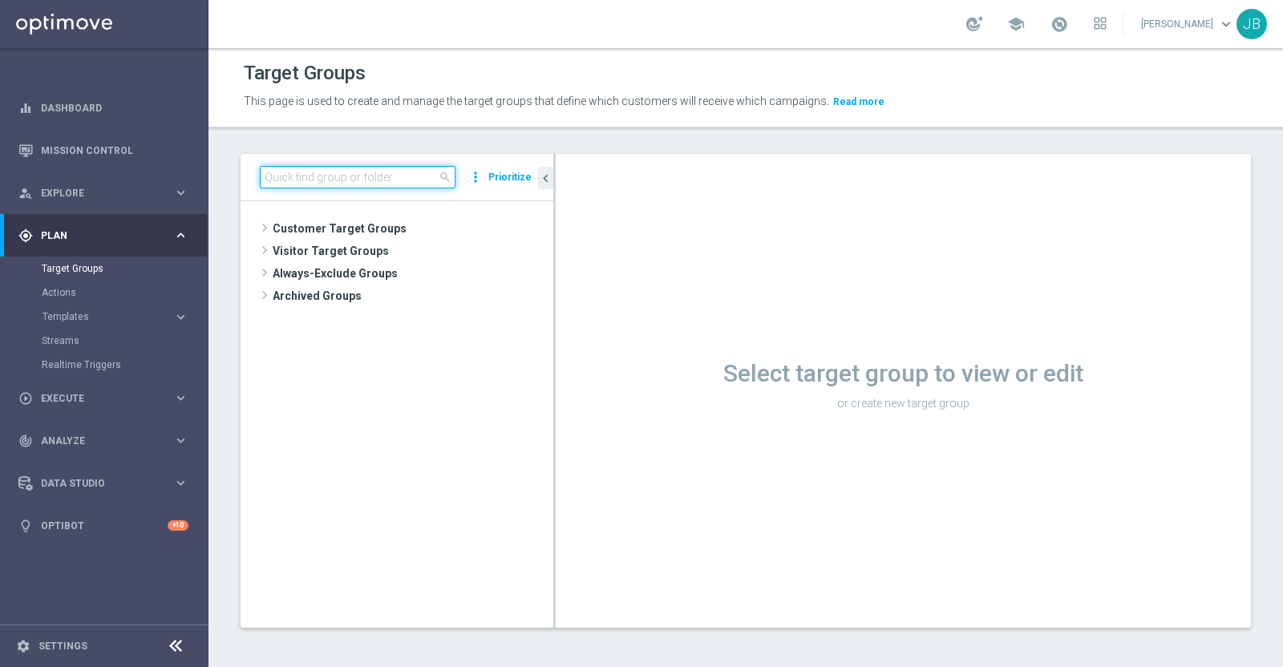
click at [366, 179] on input at bounding box center [358, 177] width 196 height 22
paste input "ER_OMNI_Action_PC_PostPurchase_T1Retail"
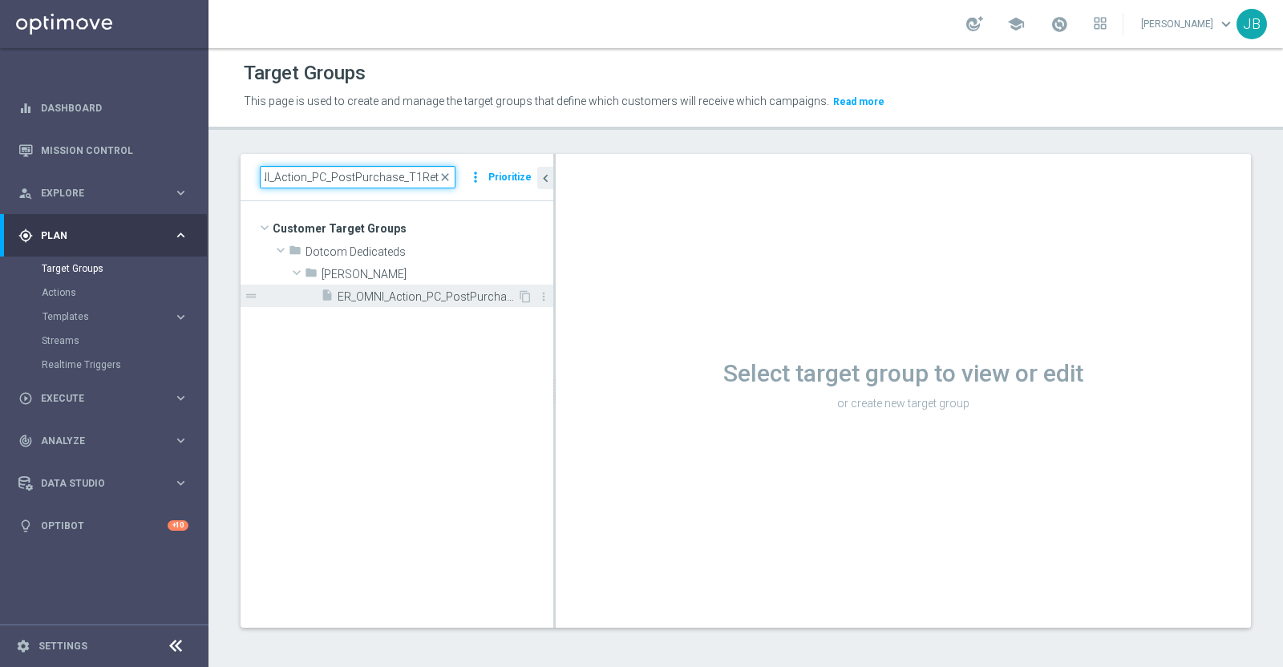
type input "ER_OMNI_Action_PC_PostPurchase_T1Retail"
click at [391, 299] on span "ER_OMNI_Action_PC_PostPurchase_T1Retail" at bounding box center [428, 297] width 180 height 14
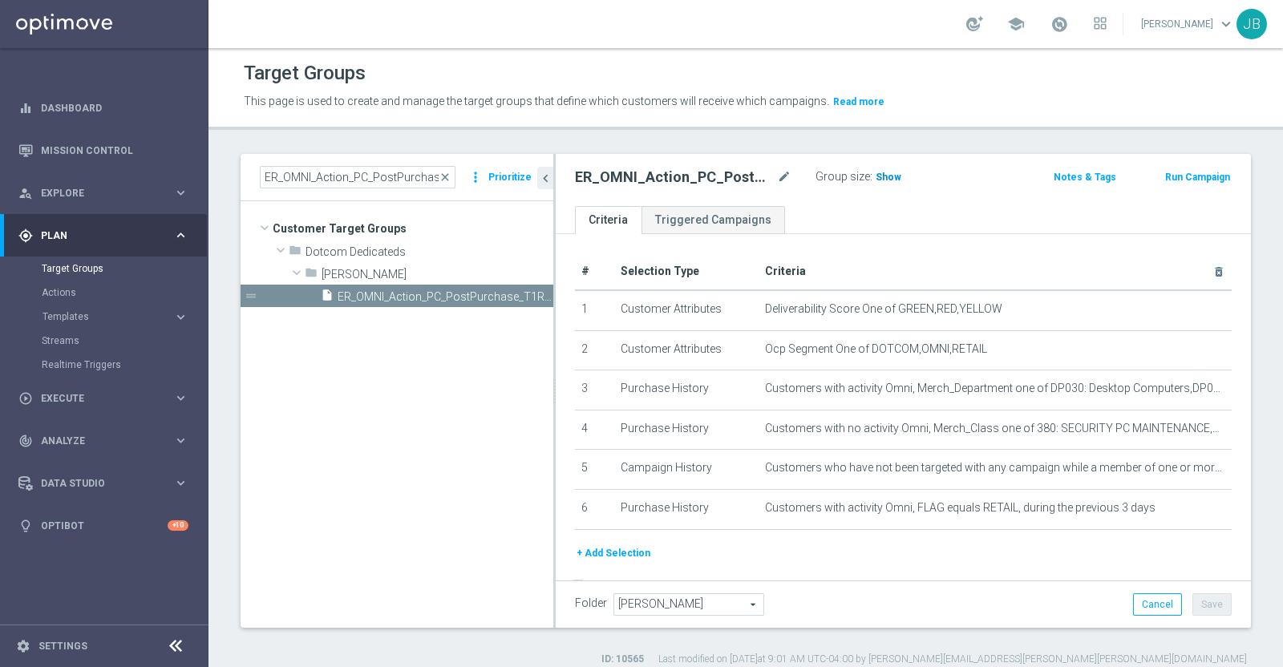
click at [889, 173] on span "Show" at bounding box center [889, 177] width 26 height 11
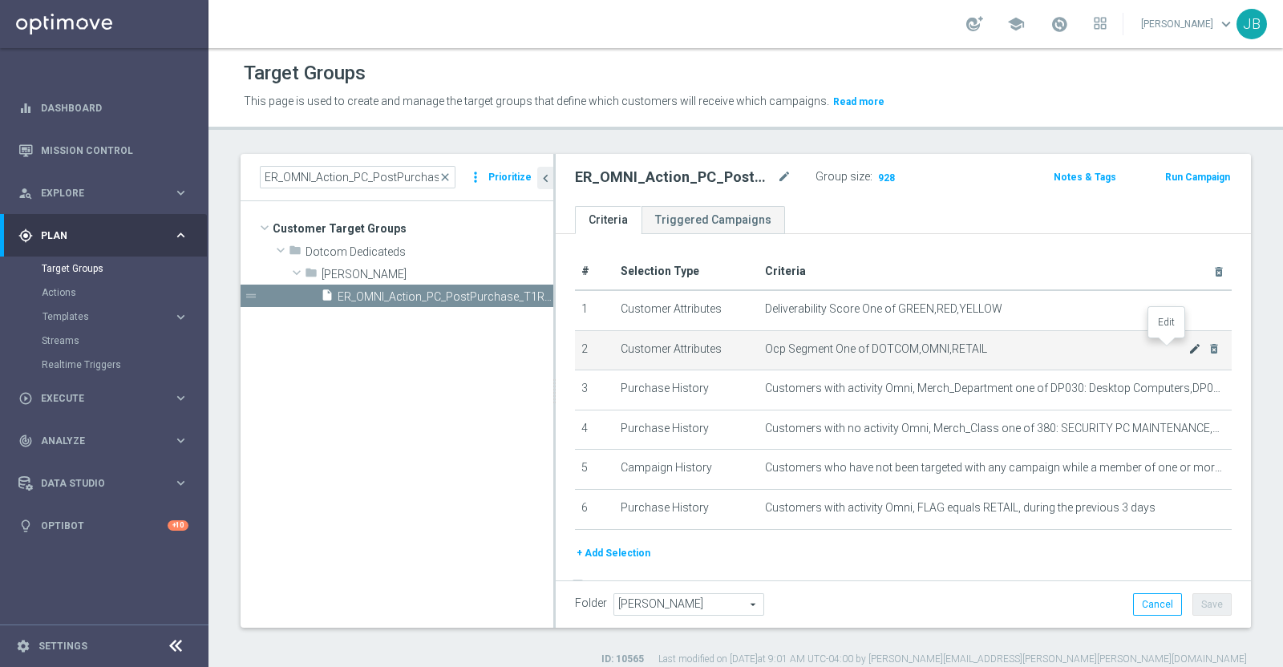
click at [1189, 350] on icon "mode_edit" at bounding box center [1195, 348] width 13 height 13
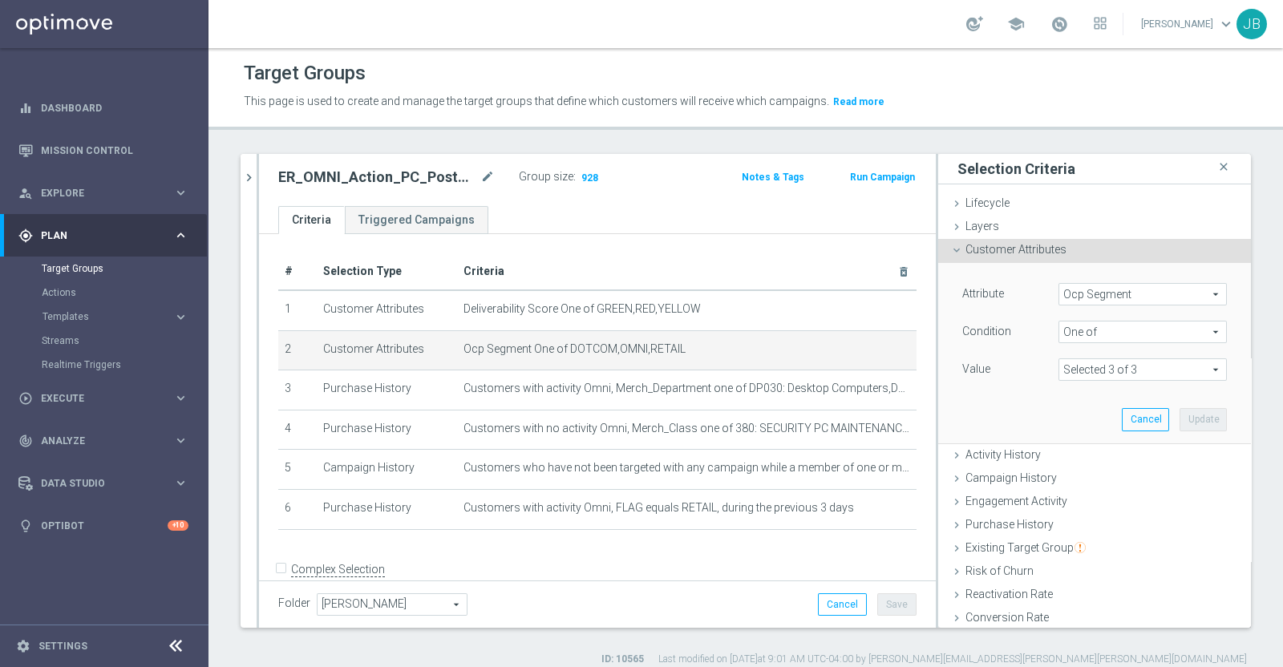
click at [1106, 287] on span "Ocp Segment" at bounding box center [1142, 294] width 167 height 21
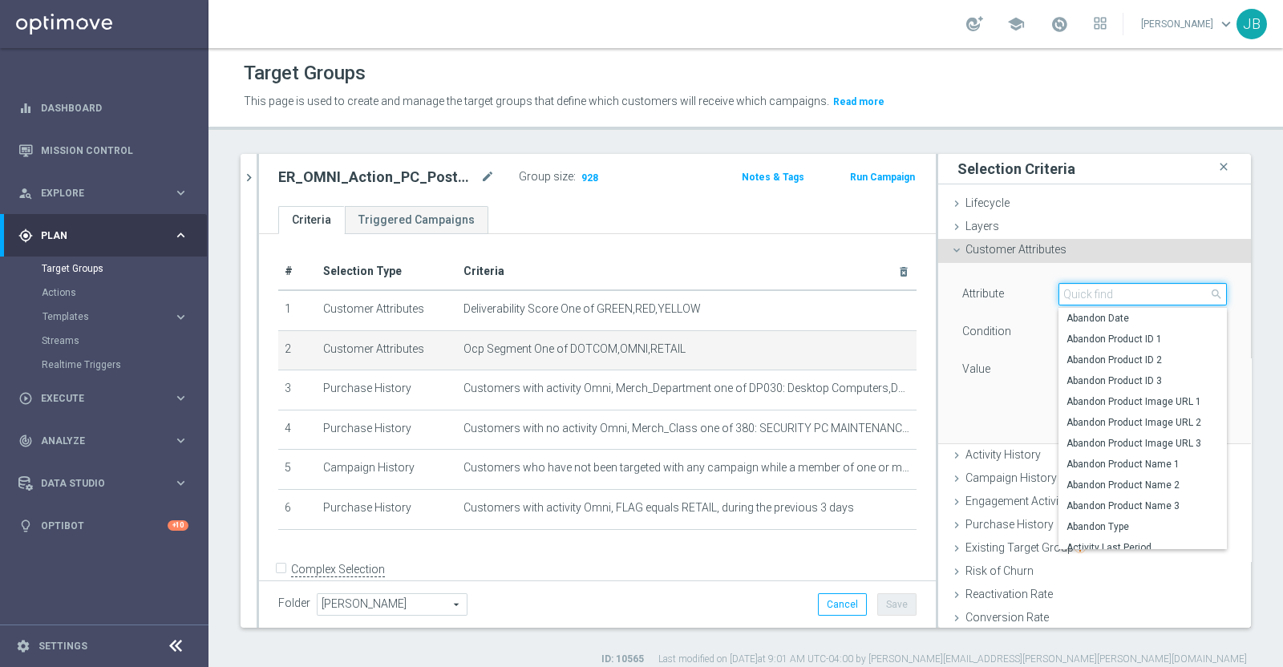
click at [1100, 295] on input "search" at bounding box center [1143, 294] width 168 height 22
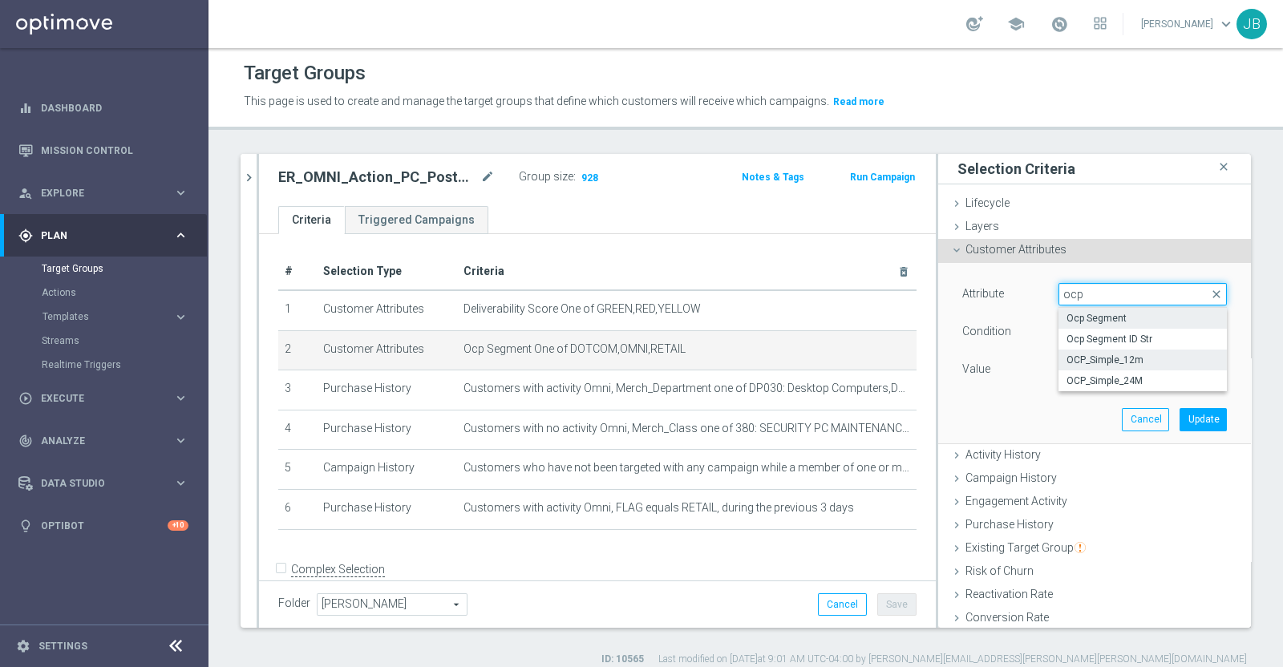
type input "ocp"
click at [1110, 357] on span "OCP_Simple_12m" at bounding box center [1143, 360] width 152 height 13
type input "OCP_Simple_12m"
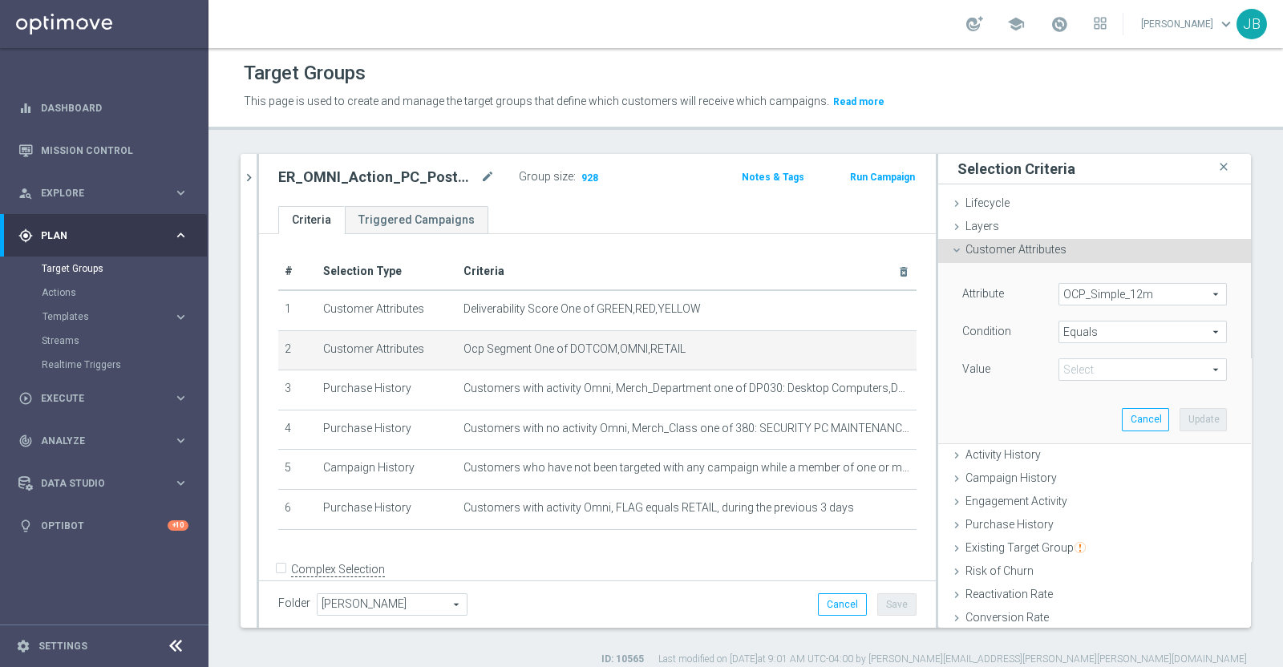
click at [1091, 332] on span "Equals" at bounding box center [1142, 332] width 167 height 21
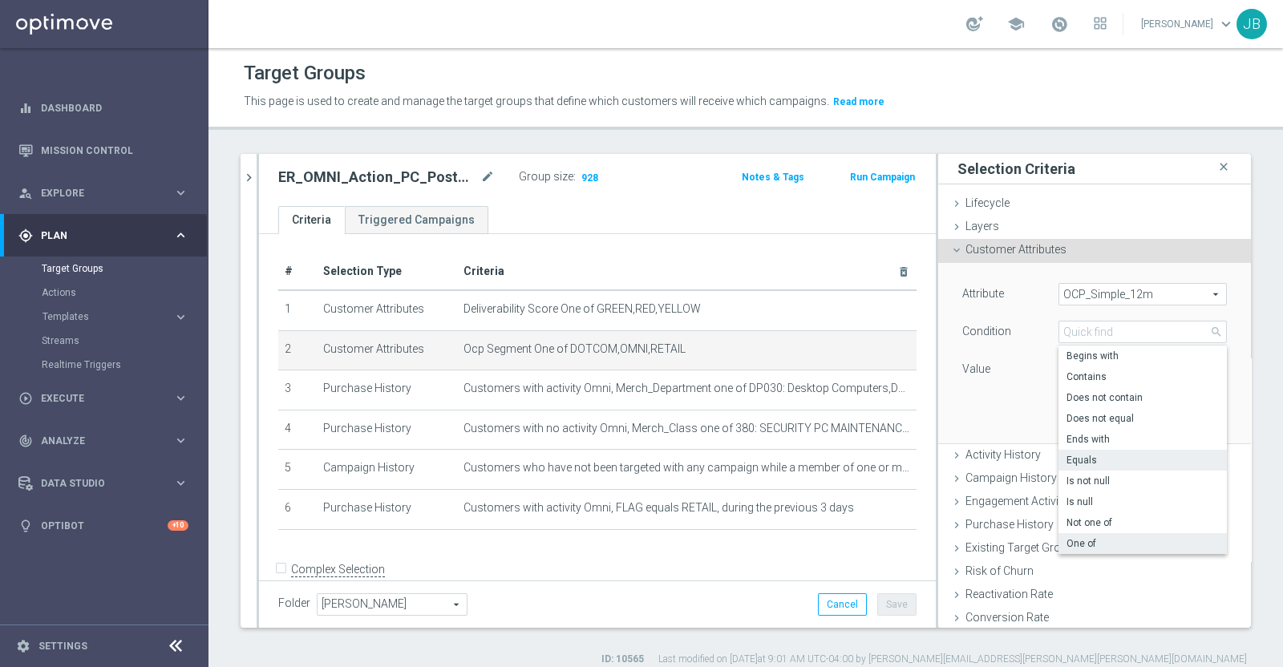
click at [1067, 539] on span "One of" at bounding box center [1143, 543] width 152 height 13
type input "One of"
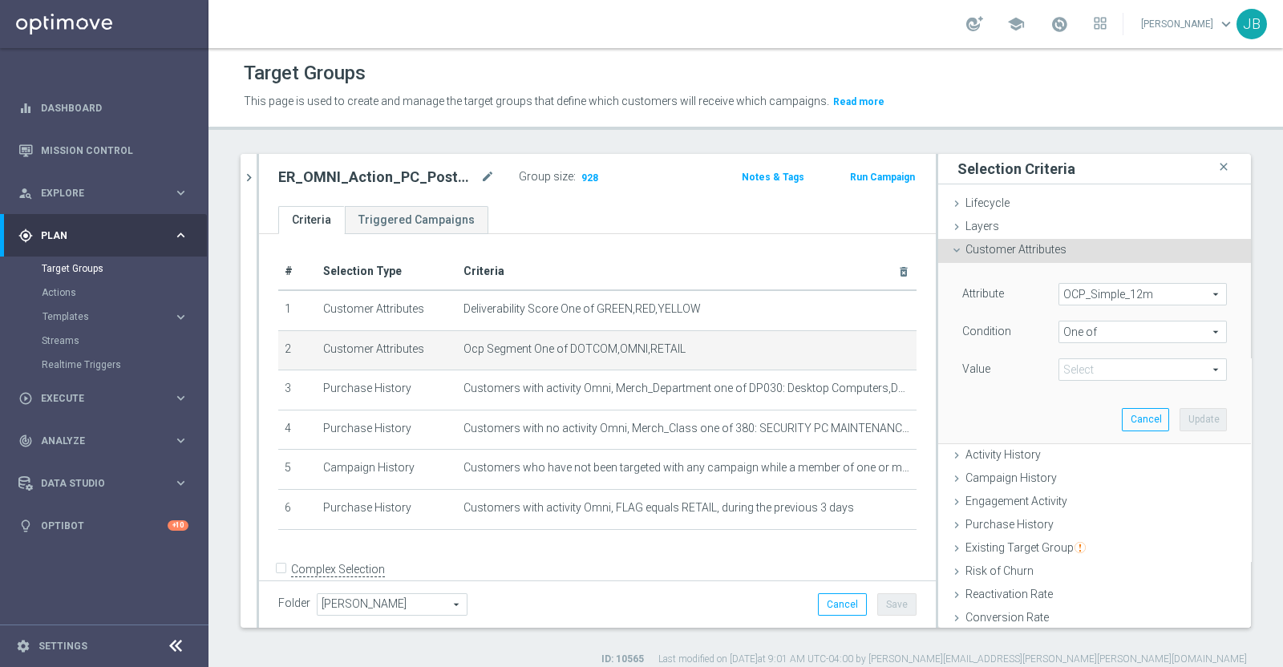
click at [1079, 369] on span at bounding box center [1142, 369] width 167 height 21
click at [1071, 410] on input "DOTCOM" at bounding box center [1076, 415] width 10 height 10
checkbox input "true"
type input "DOTCOM"
click at [1059, 461] on div "OMNI" at bounding box center [1143, 456] width 168 height 21
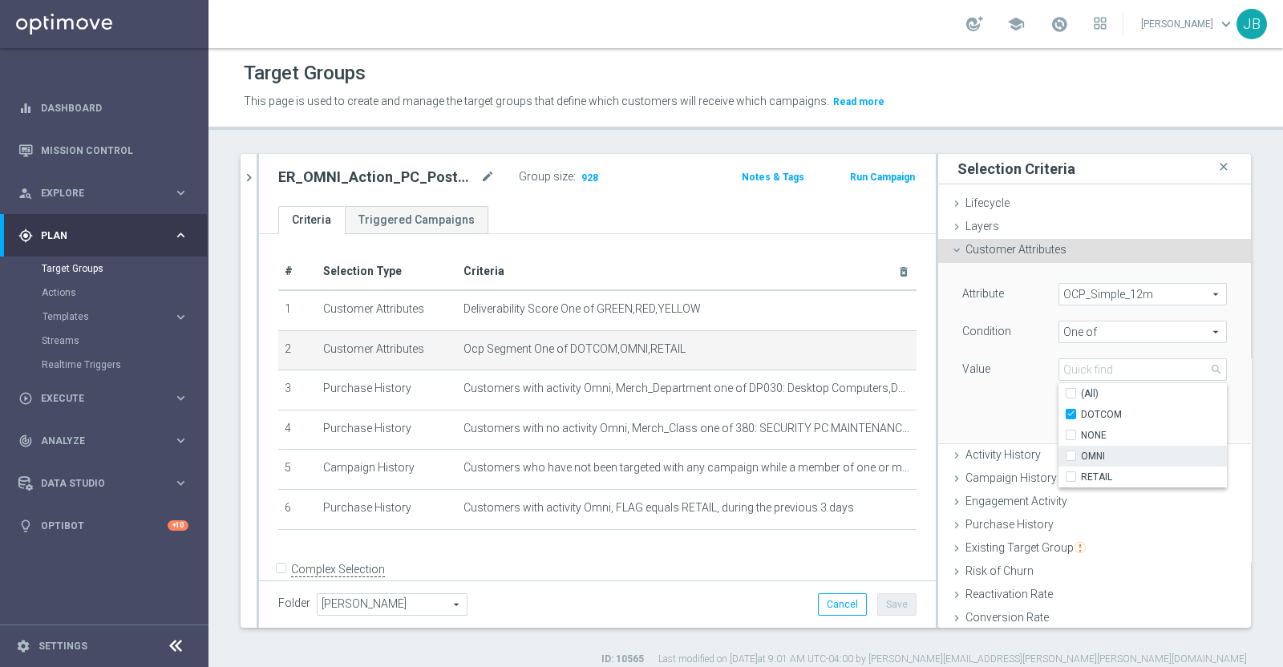
click at [1071, 453] on input "OMNI" at bounding box center [1076, 457] width 10 height 10
checkbox input "true"
type input "Selected 2 of 4"
click at [1071, 475] on input "RETAIL" at bounding box center [1076, 477] width 10 height 10
checkbox input "true"
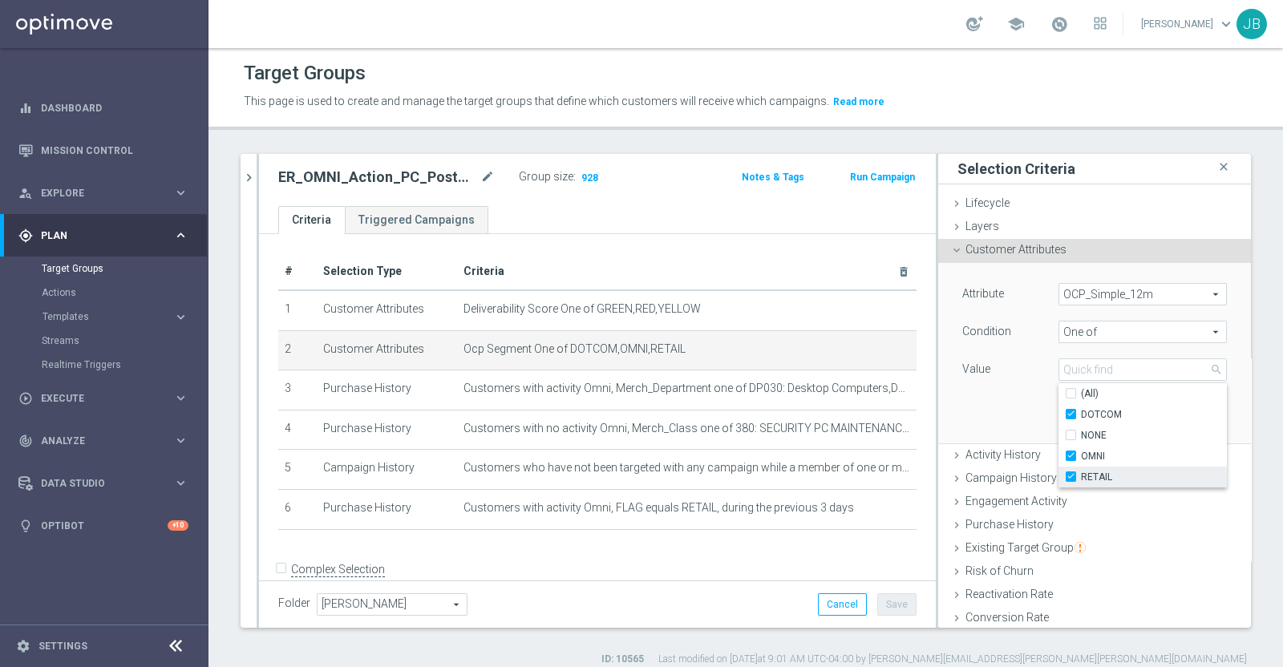
type input "Selected 3 of 4"
click at [988, 388] on div "Attribute OCP_Simple_12m OCP_Simple_12m arrow_drop_down search Condition One of…" at bounding box center [1094, 353] width 289 height 180
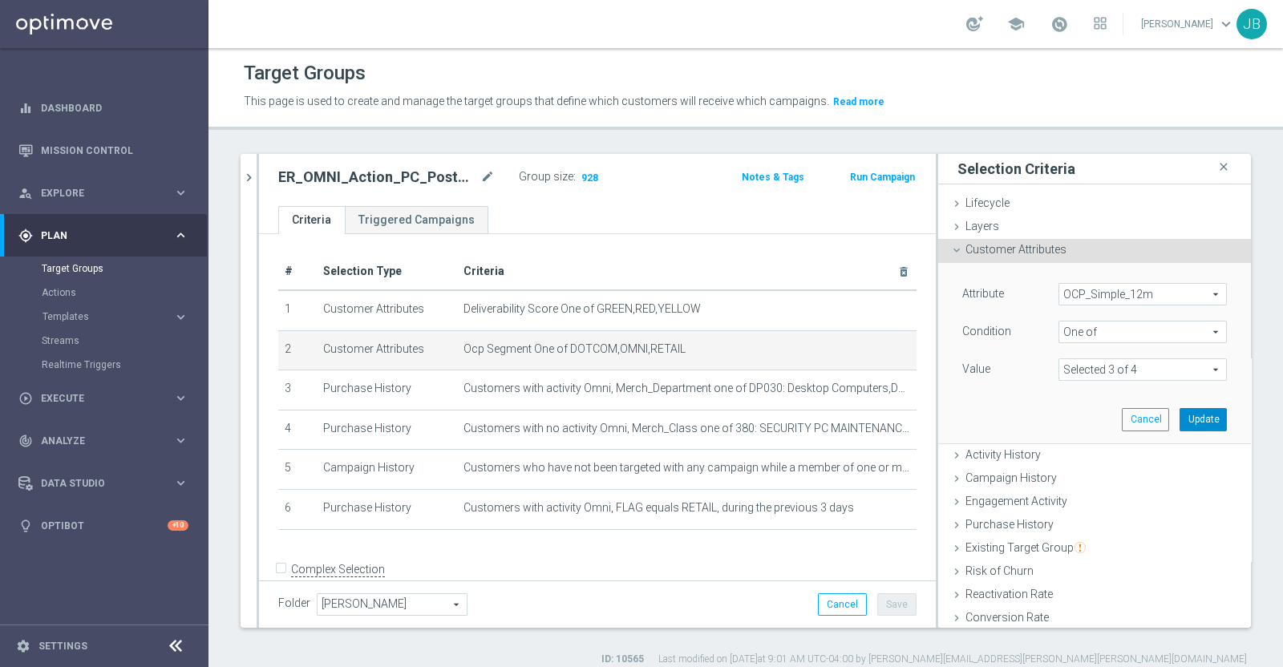
click at [1180, 421] on button "Update" at bounding box center [1203, 419] width 47 height 22
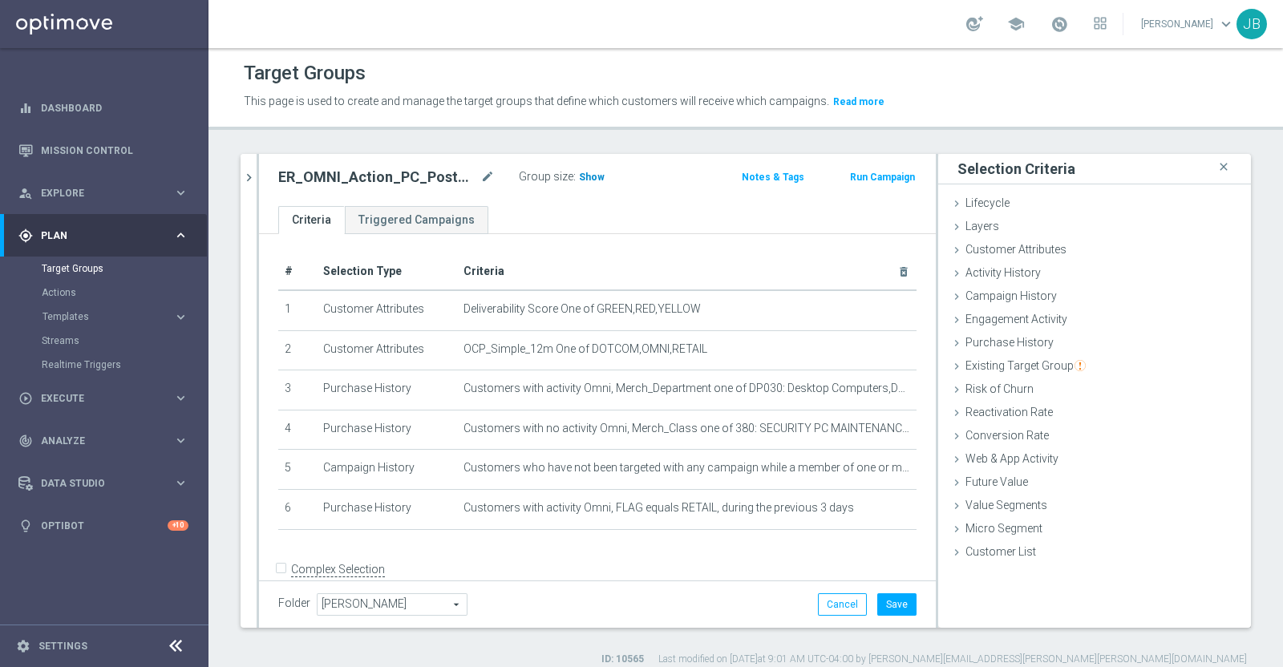
click at [594, 177] on span "Show" at bounding box center [592, 177] width 26 height 11
click at [830, 607] on button "Cancel" at bounding box center [842, 605] width 49 height 22
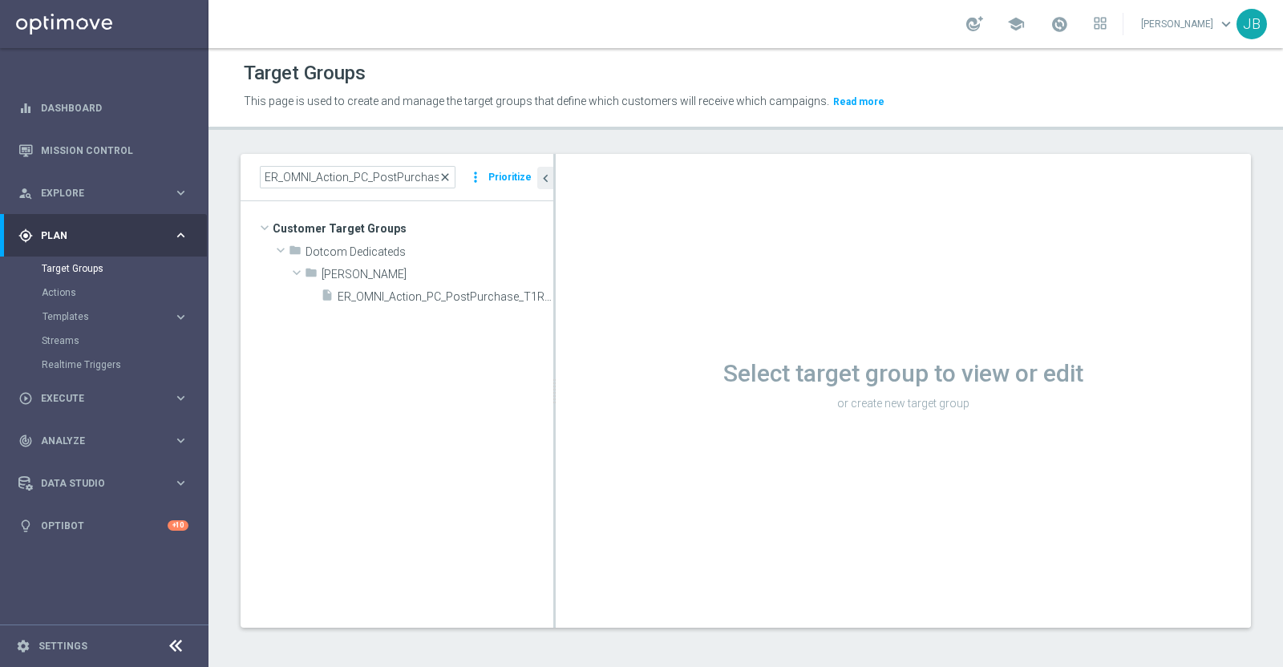
click at [452, 178] on span "close" at bounding box center [445, 177] width 13 height 13
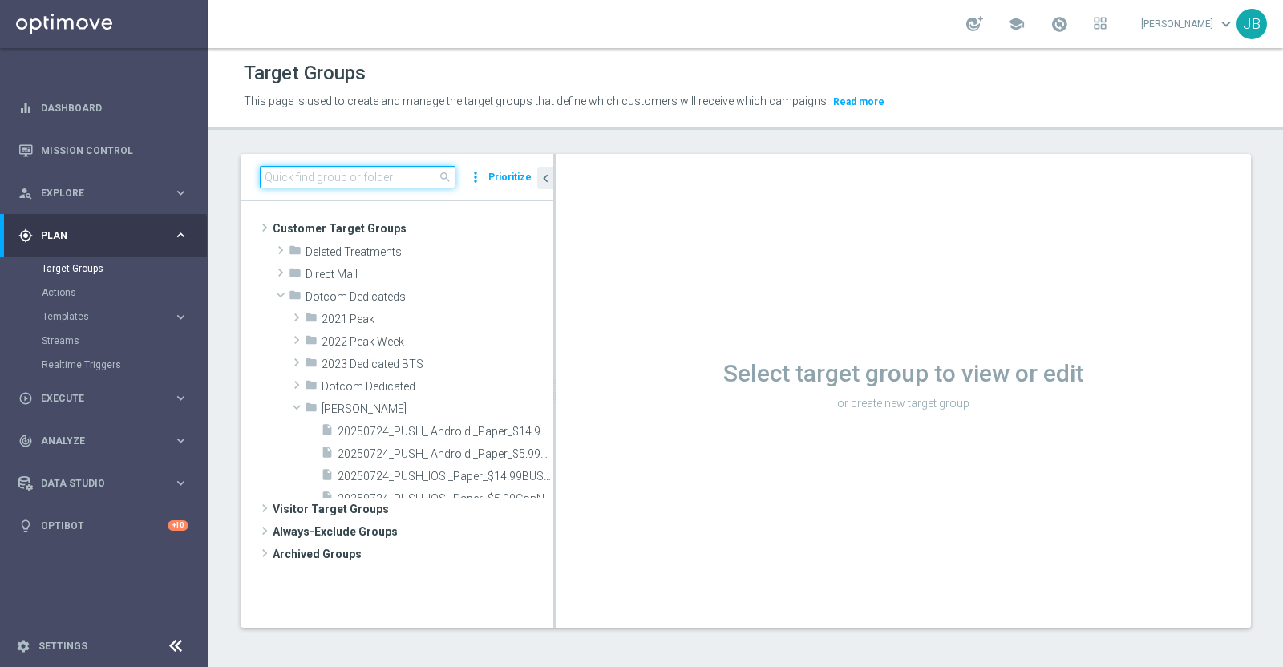
click at [396, 174] on input at bounding box center [358, 177] width 196 height 22
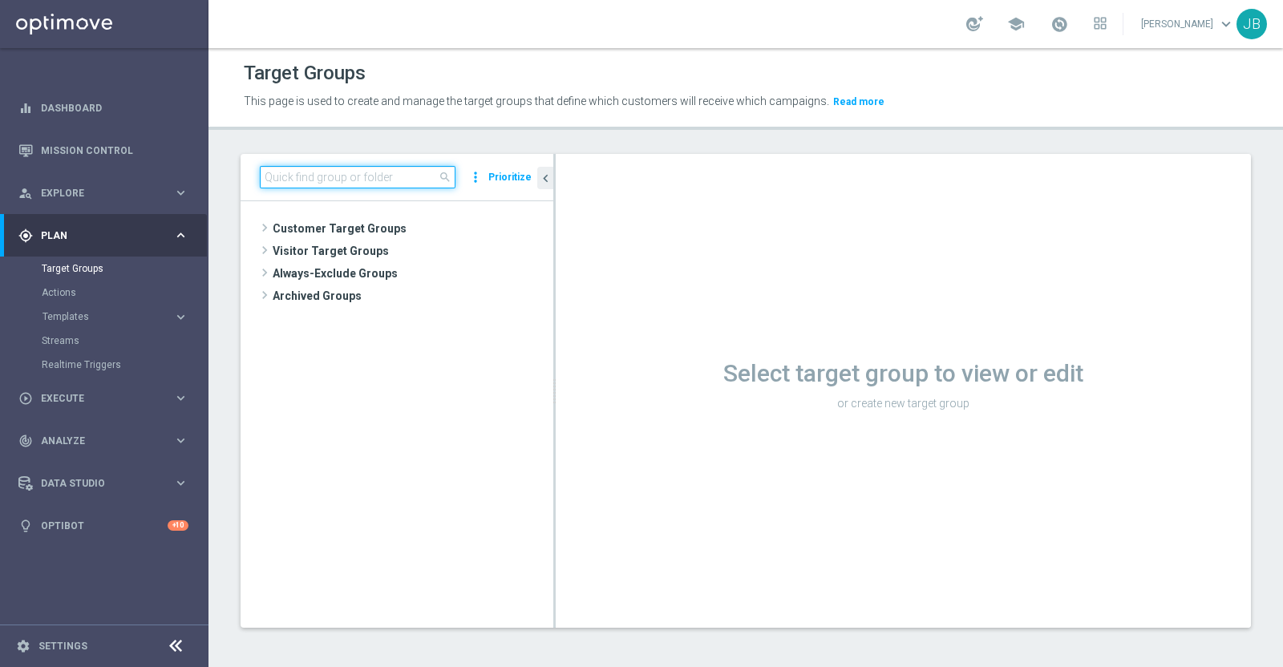
paste input "ER_OMNI_Action_PC_PostPurchase_T2Retail"
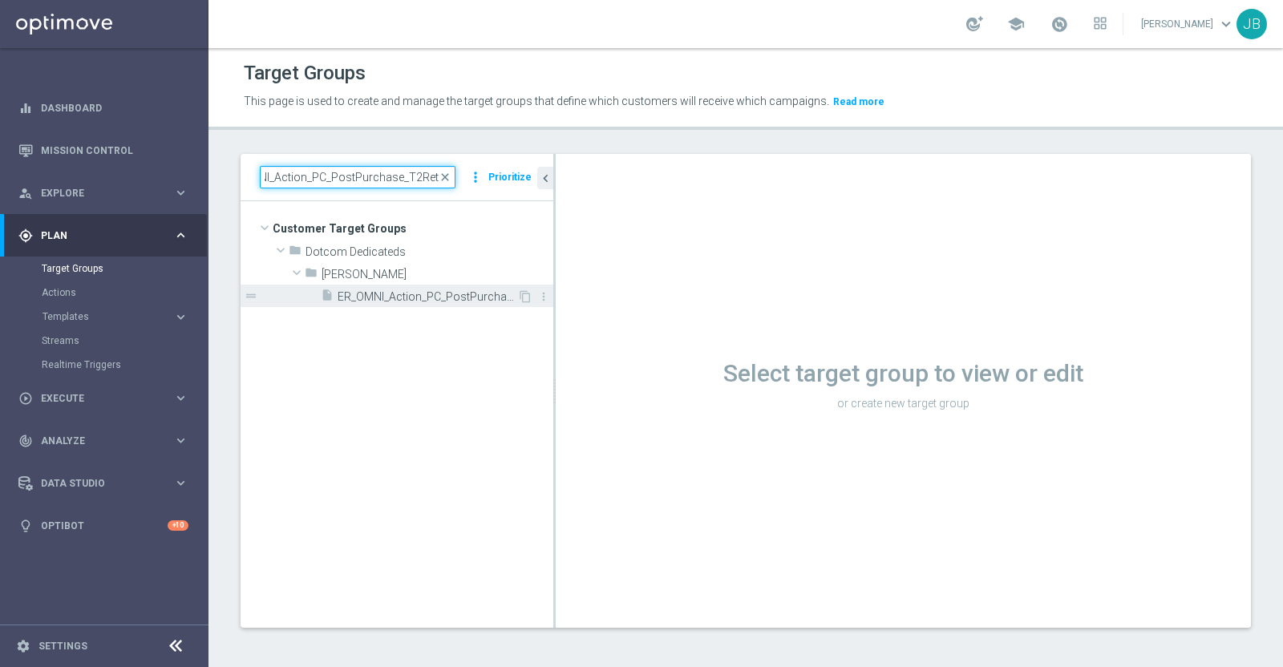
type input "ER_OMNI_Action_PC_PostPurchase_T2Retail"
click at [379, 296] on span "ER_OMNI_Action_PC_PostPurchase_T2Retail" at bounding box center [428, 297] width 180 height 14
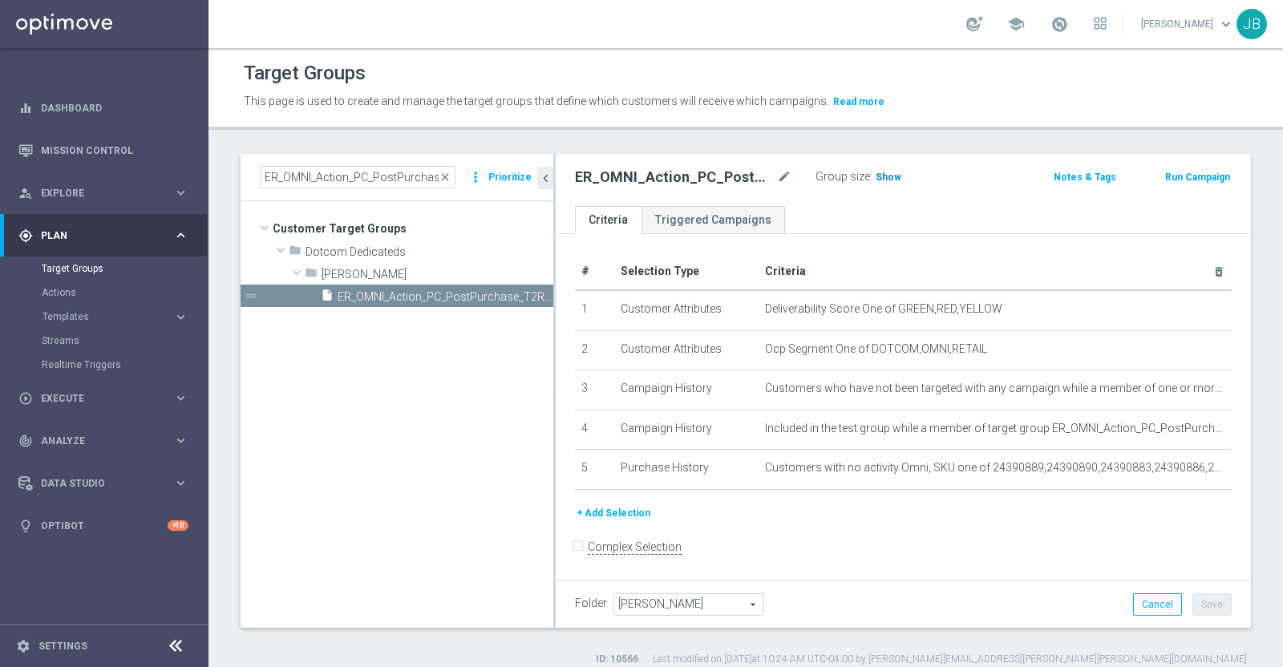
click at [882, 175] on span "Show" at bounding box center [889, 177] width 26 height 11
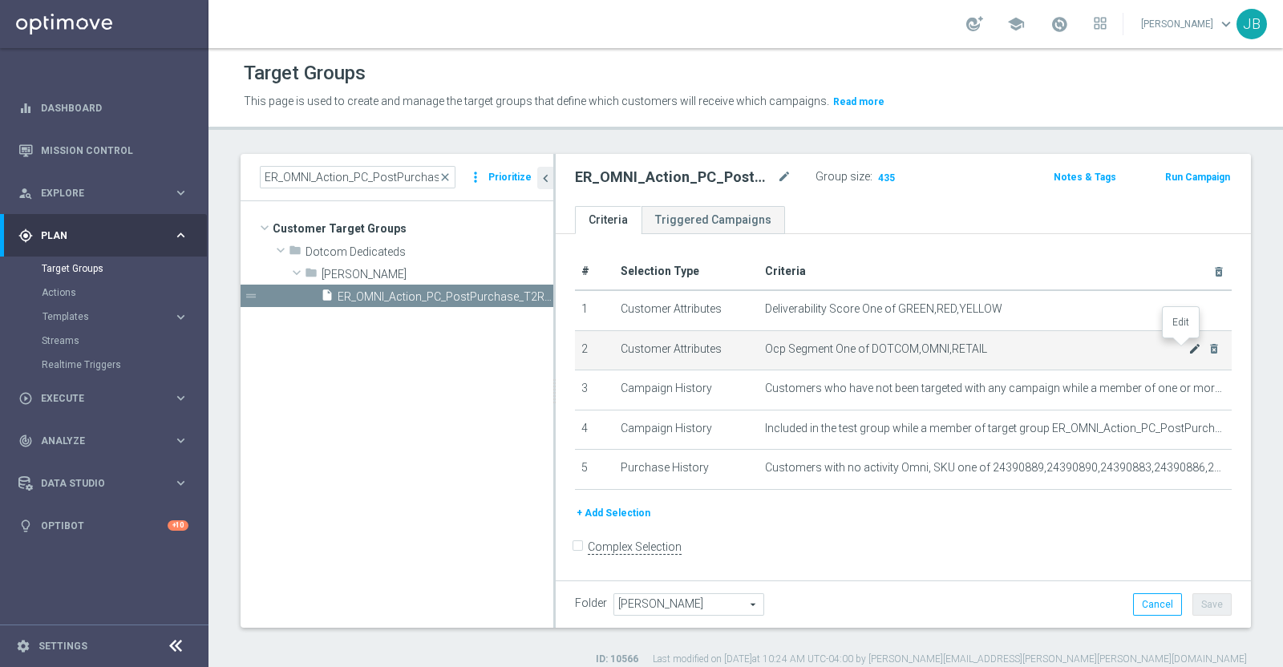
click at [1189, 347] on icon "mode_edit" at bounding box center [1195, 348] width 13 height 13
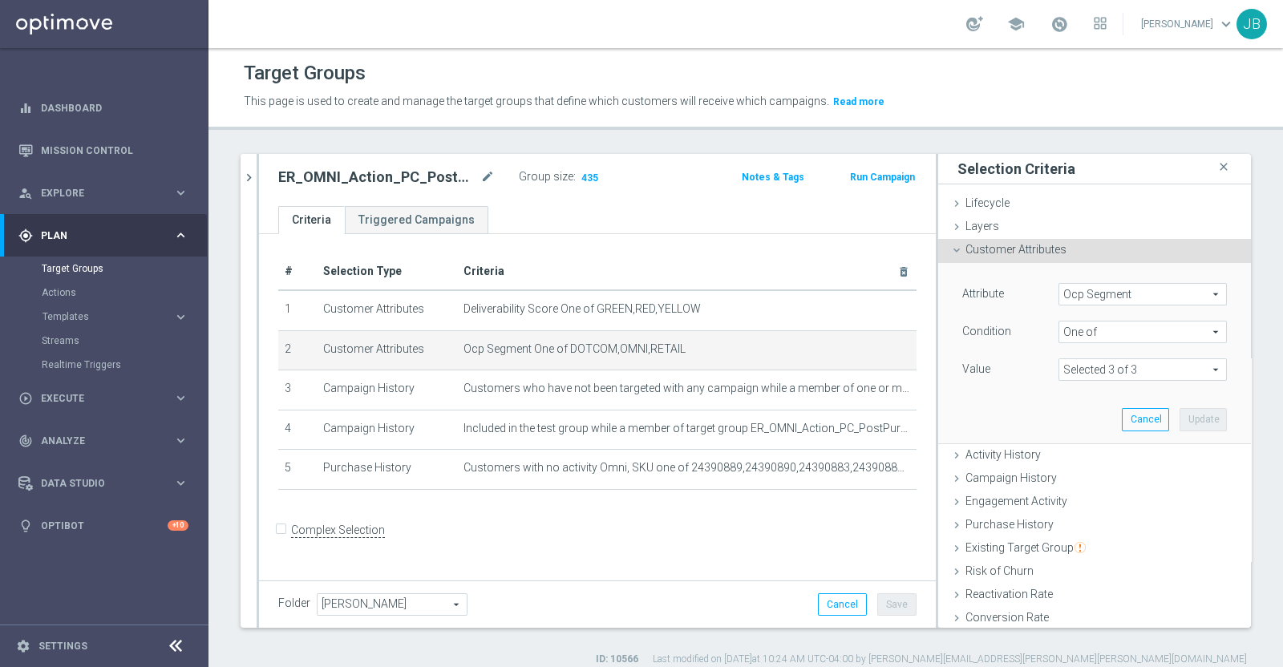
click at [1139, 298] on span "Ocp Segment" at bounding box center [1142, 294] width 167 height 21
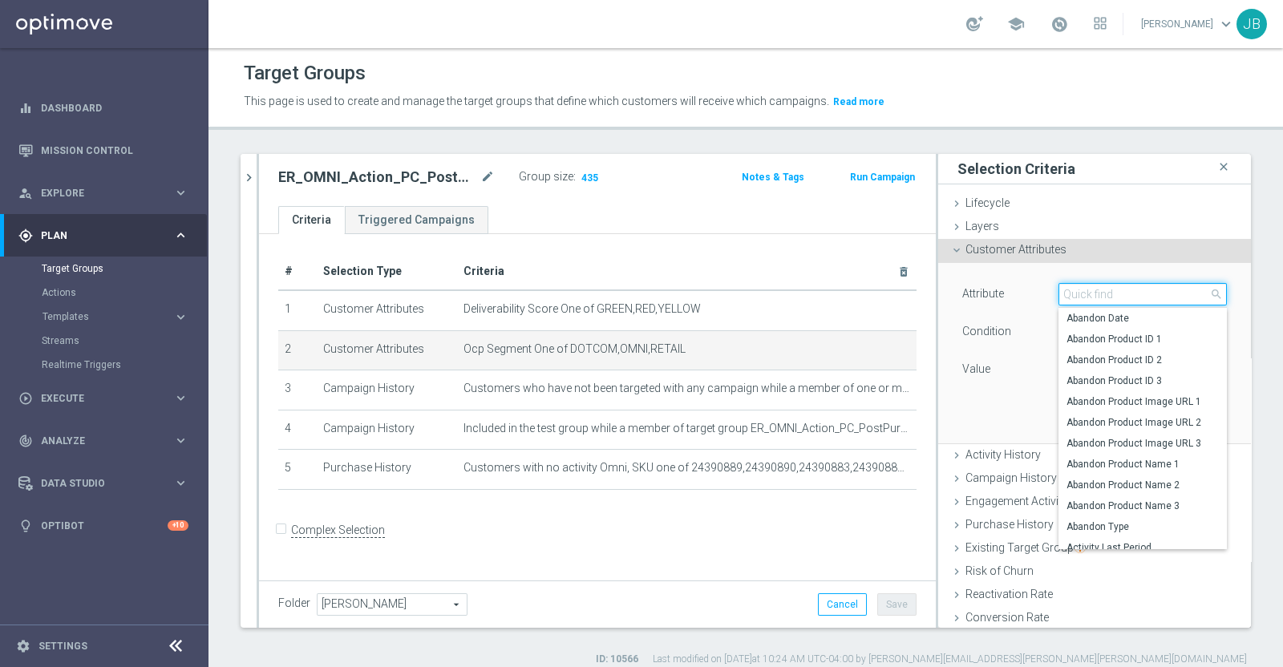
click at [1139, 298] on input "search" at bounding box center [1143, 294] width 168 height 22
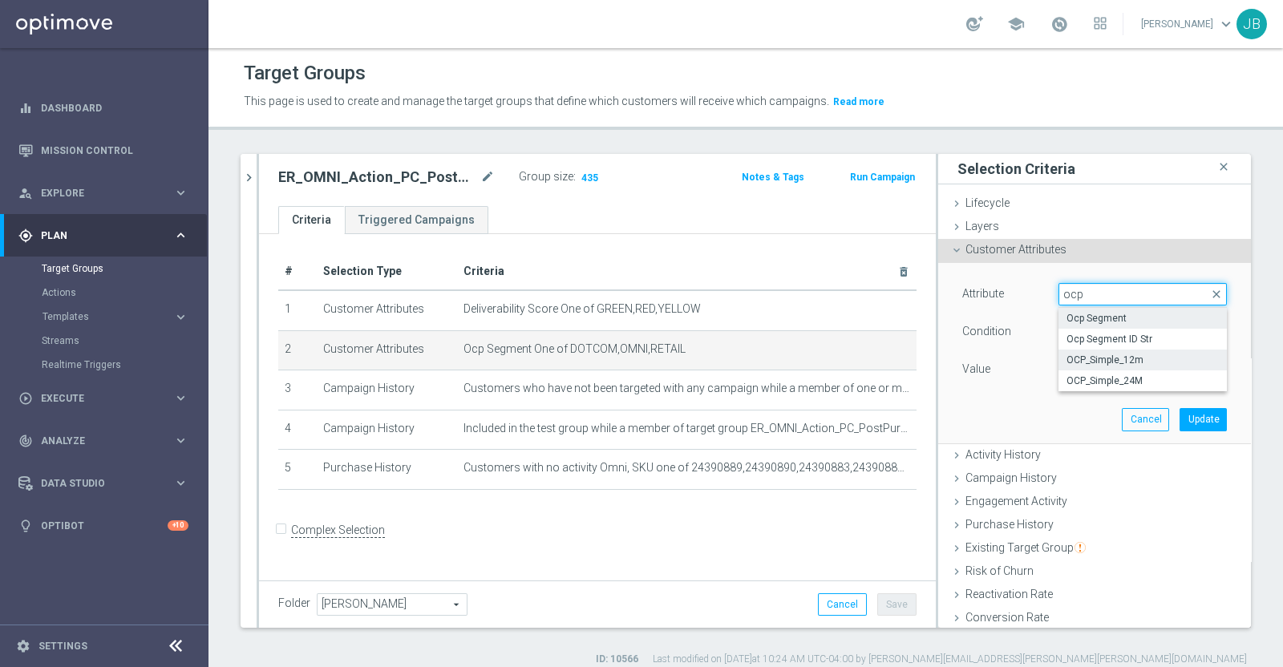
type input "ocp"
click at [1121, 354] on span "OCP_Simple_12m" at bounding box center [1143, 360] width 152 height 13
type input "OCP_Simple_12m"
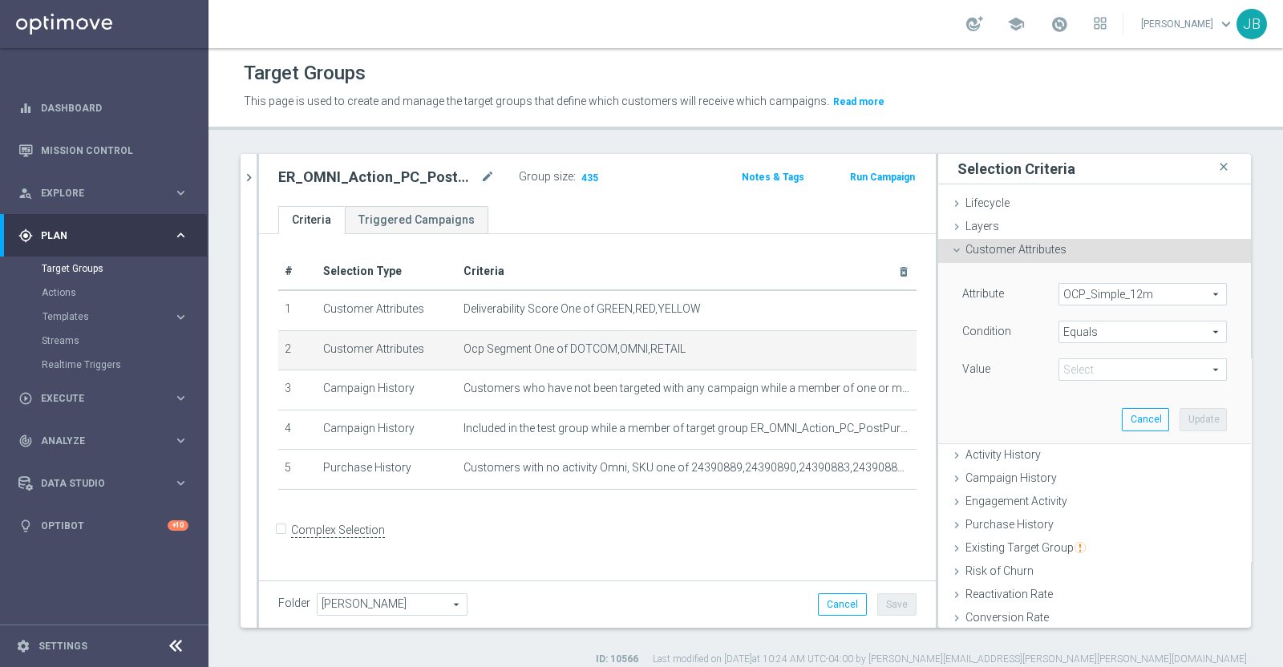
click at [1094, 332] on span "Equals" at bounding box center [1142, 332] width 167 height 21
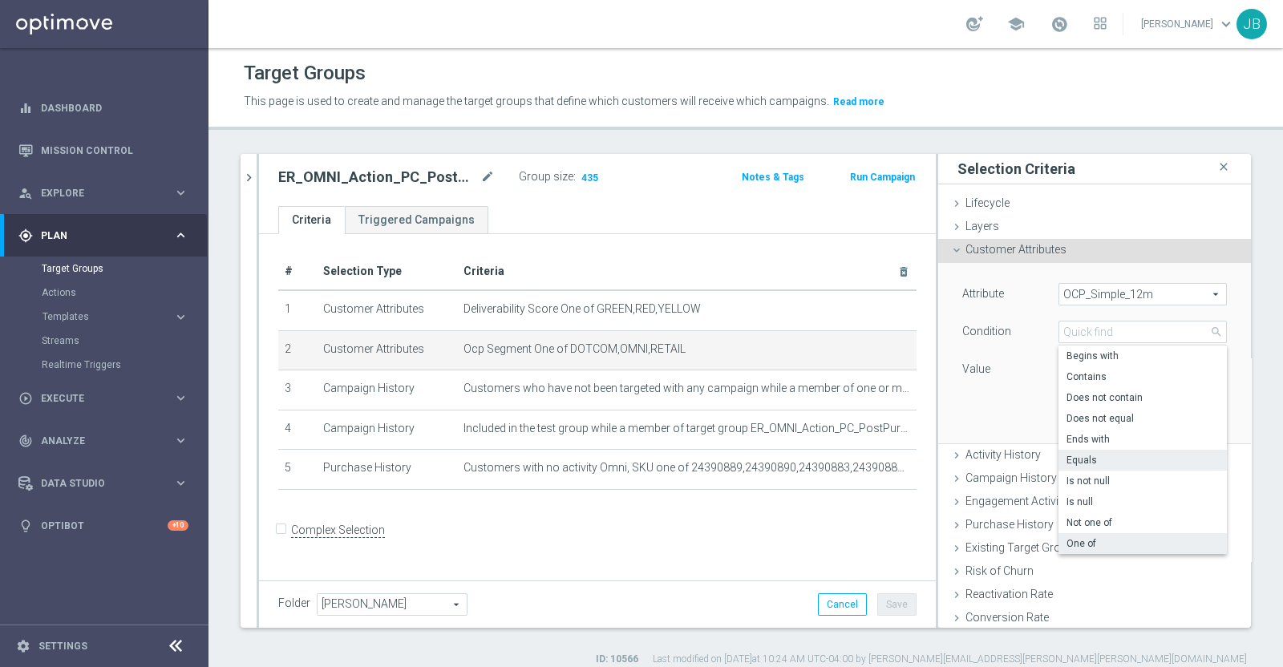
click at [1067, 537] on span "One of" at bounding box center [1143, 543] width 152 height 13
type input "One of"
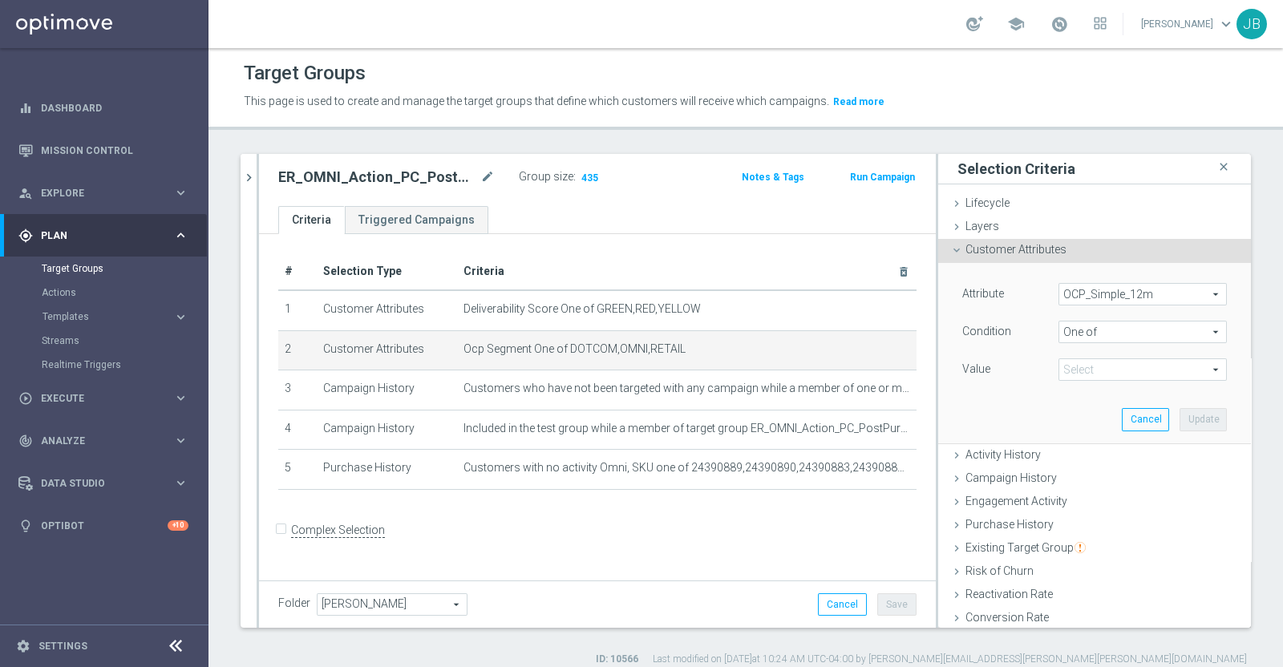
click at [1097, 370] on span at bounding box center [1142, 369] width 167 height 21
click at [1071, 412] on input "DOTCOM" at bounding box center [1076, 415] width 10 height 10
checkbox input "true"
type input "DOTCOM"
click at [1071, 453] on input "OMNI" at bounding box center [1076, 457] width 10 height 10
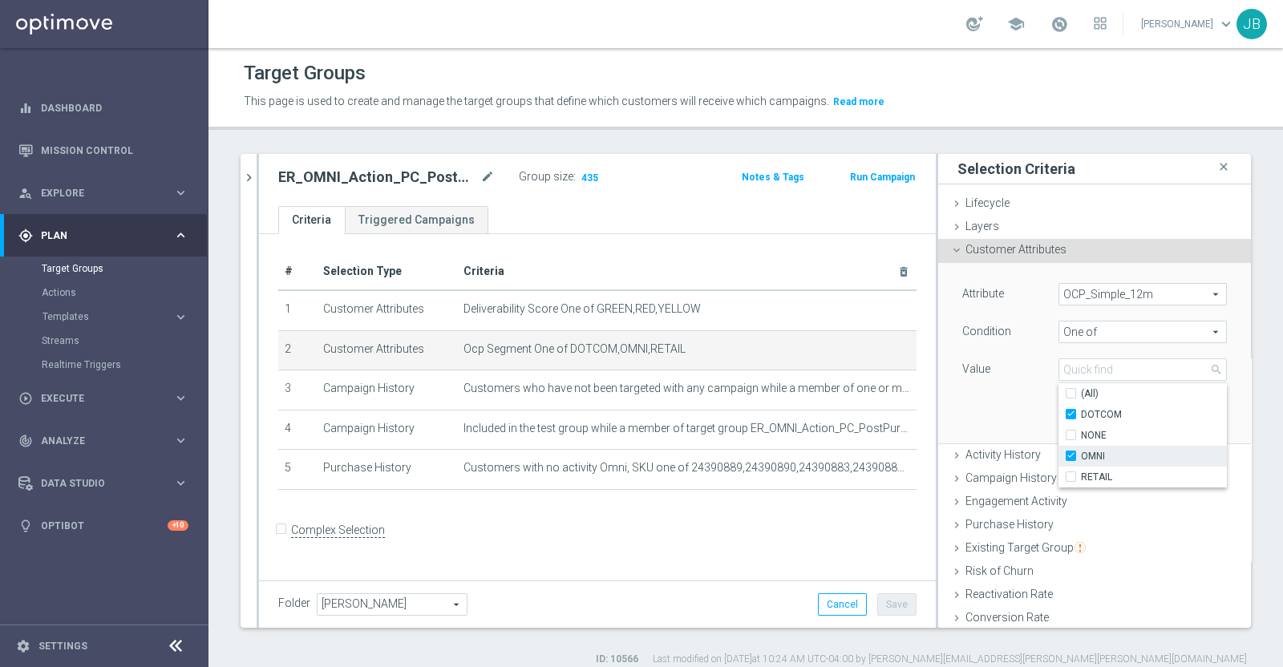
checkbox input "true"
type input "Selected 2 of 4"
click at [1071, 473] on input "RETAIL" at bounding box center [1076, 477] width 10 height 10
checkbox input "true"
type input "Selected 3 of 4"
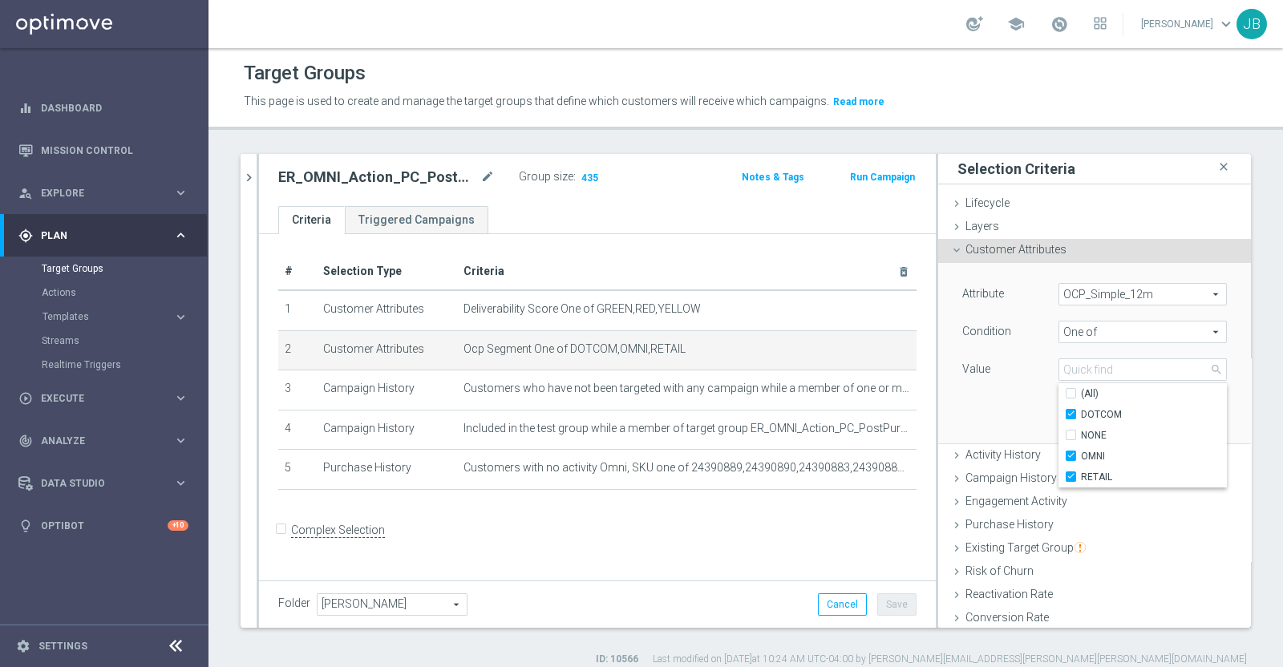
click at [978, 387] on div "Attribute OCP_Simple_12m OCP_Simple_12m arrow_drop_down search Condition One of…" at bounding box center [1094, 353] width 289 height 180
click at [1180, 419] on button "Update" at bounding box center [1203, 419] width 47 height 22
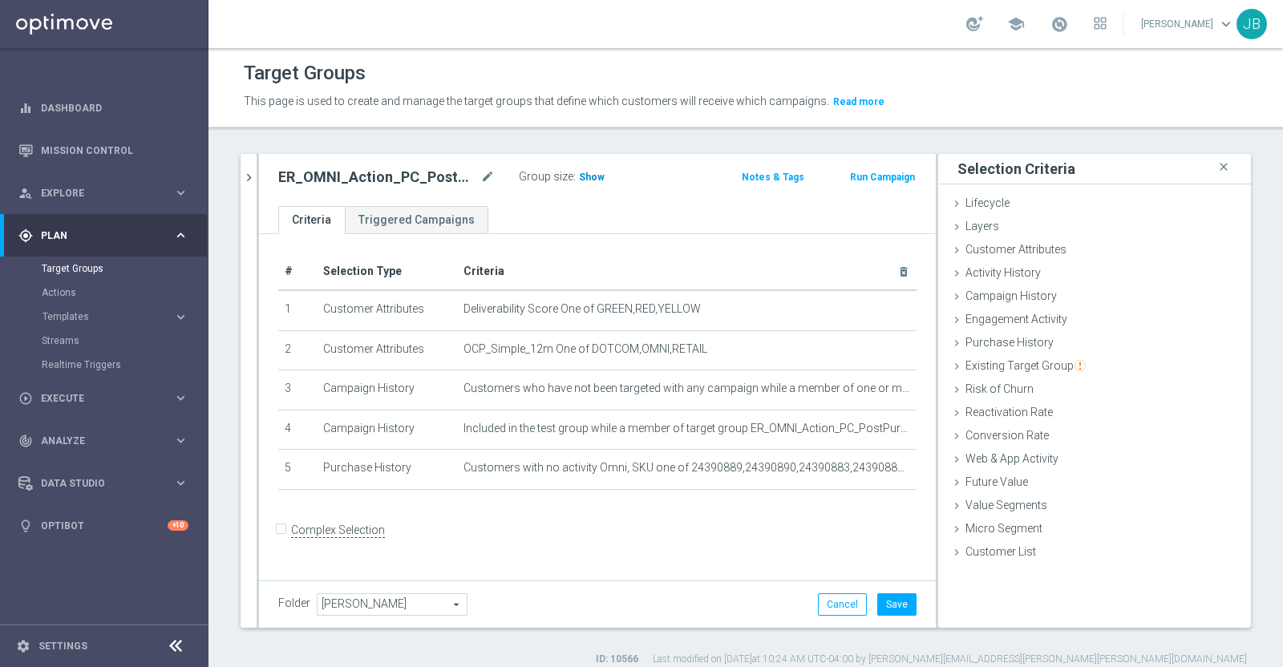
click at [580, 175] on span "Show" at bounding box center [592, 177] width 26 height 11
click at [257, 175] on div at bounding box center [258, 391] width 2 height 474
click at [834, 600] on button "Cancel" at bounding box center [842, 605] width 49 height 22
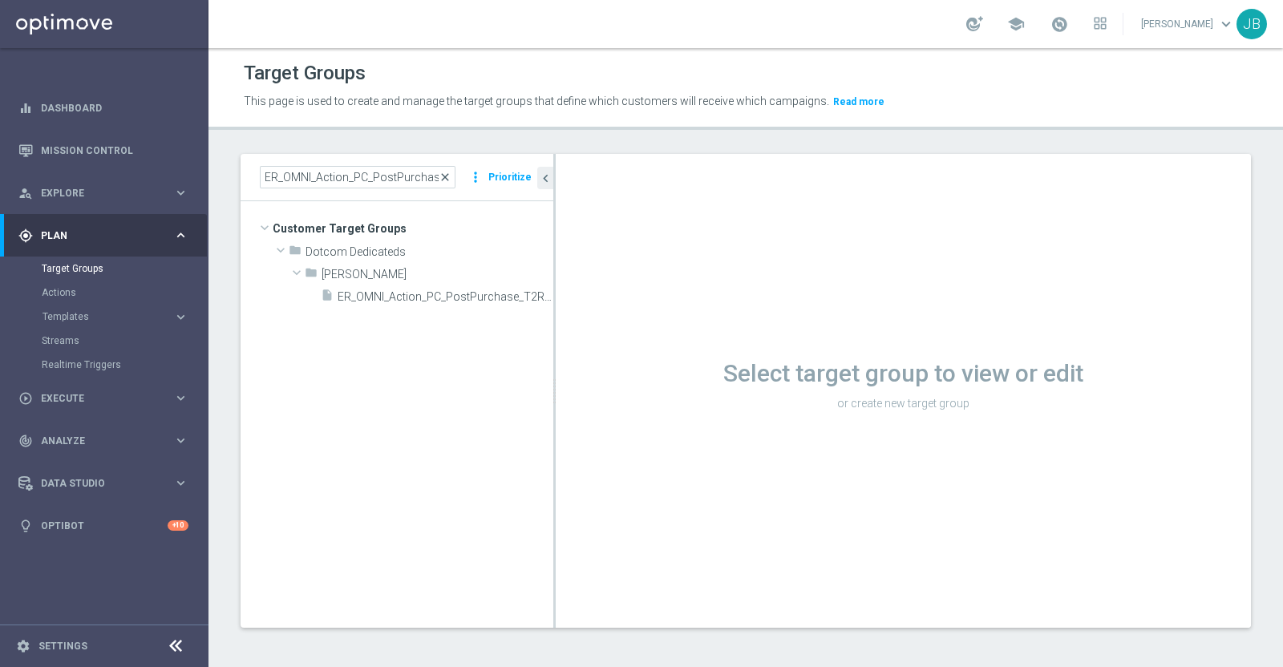
click at [451, 172] on span "close" at bounding box center [445, 177] width 13 height 13
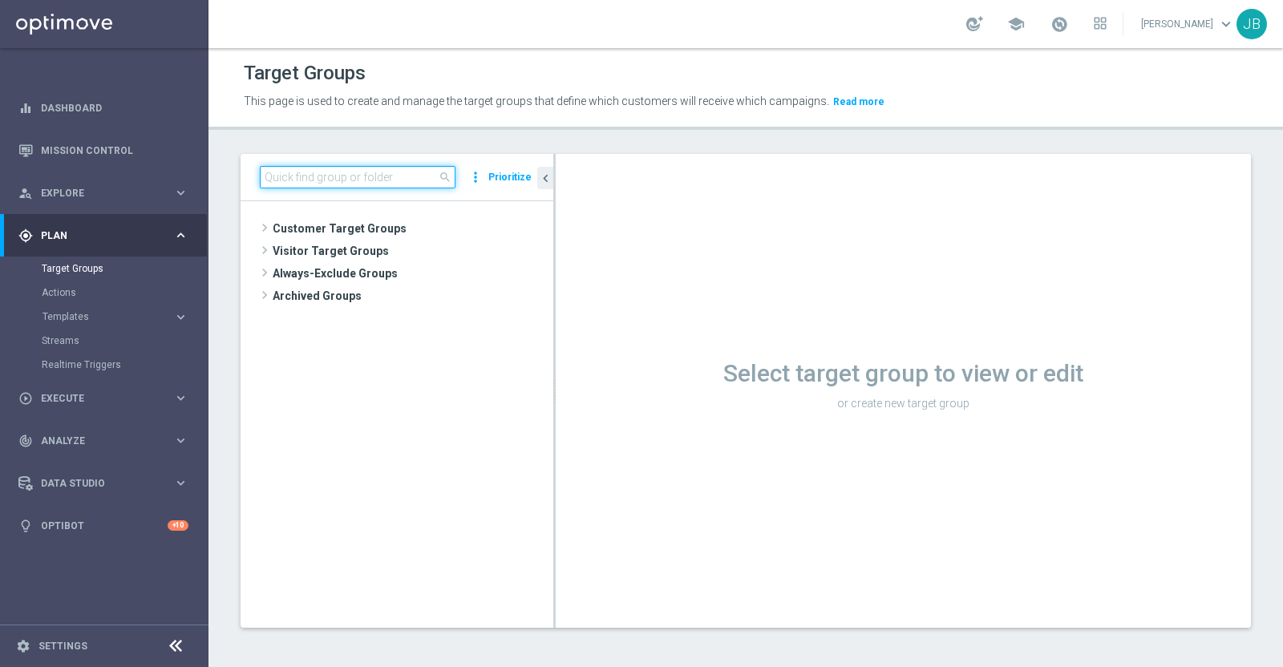
click at [399, 174] on input at bounding box center [358, 177] width 196 height 22
paste input "ER_OMNI_Action_PC_PostPurchase_T3Retail"
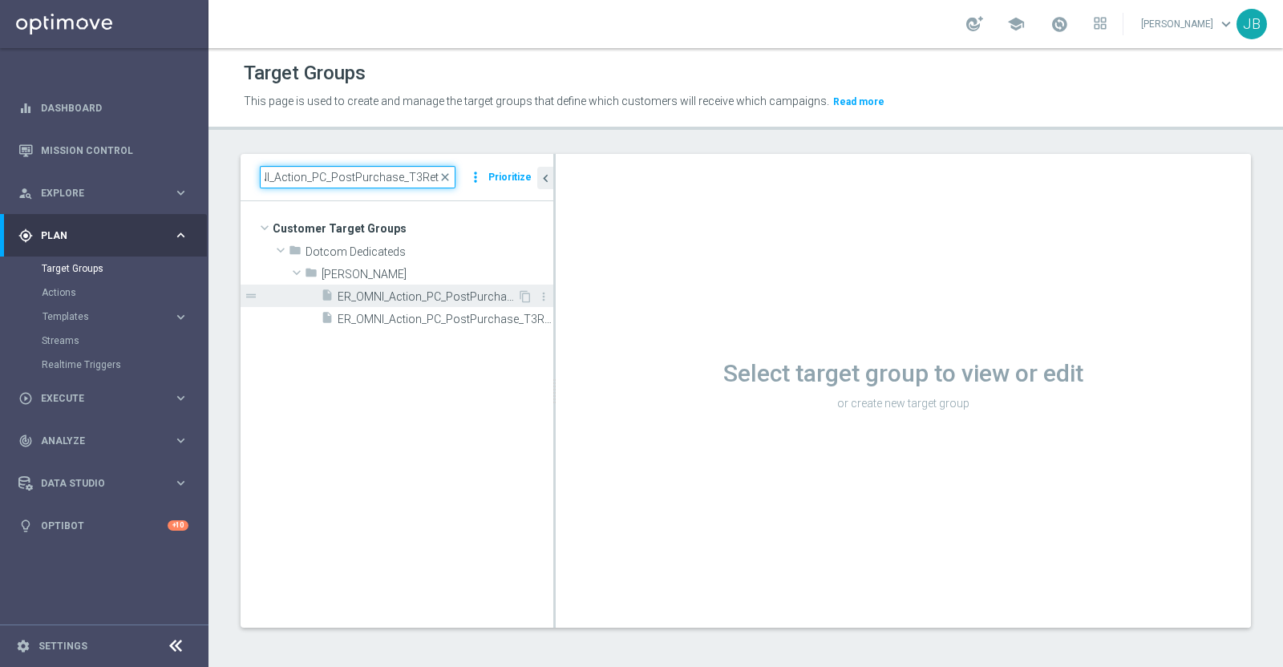
type input "ER_OMNI_Action_PC_PostPurchase_T3Retail"
click at [397, 299] on span "ER_OMNI_Action_PC_PostPurchase_T3Retail" at bounding box center [428, 297] width 180 height 14
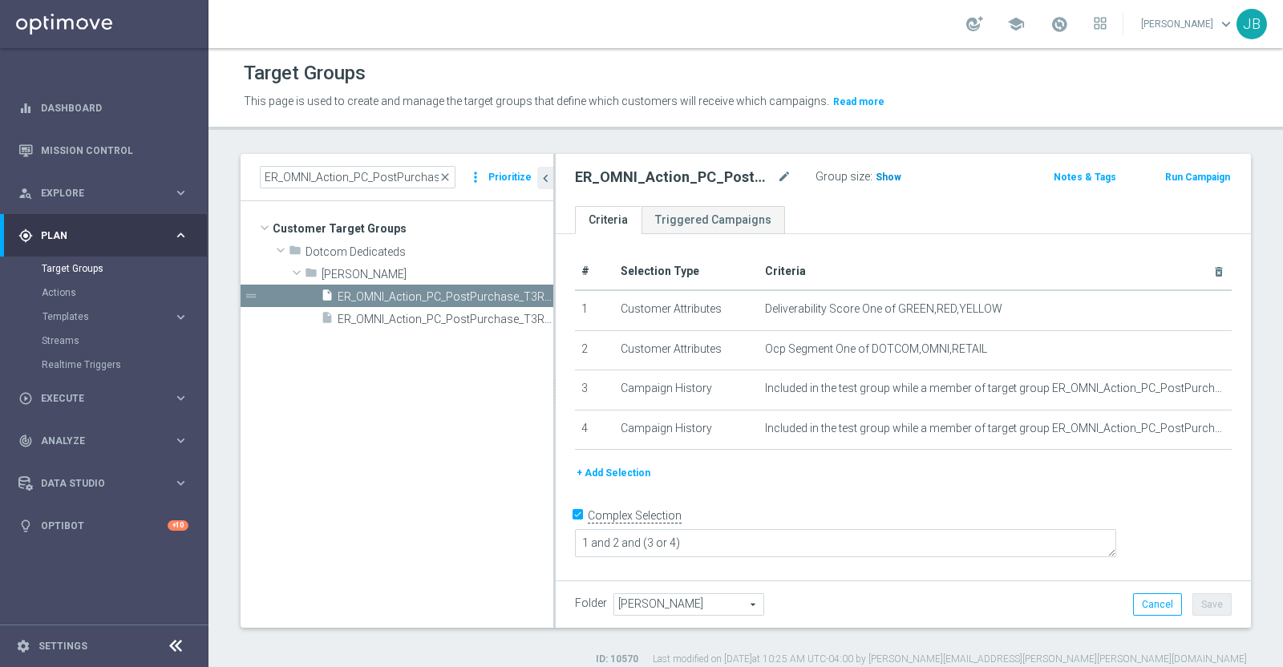
click at [888, 172] on span "Show" at bounding box center [889, 177] width 26 height 11
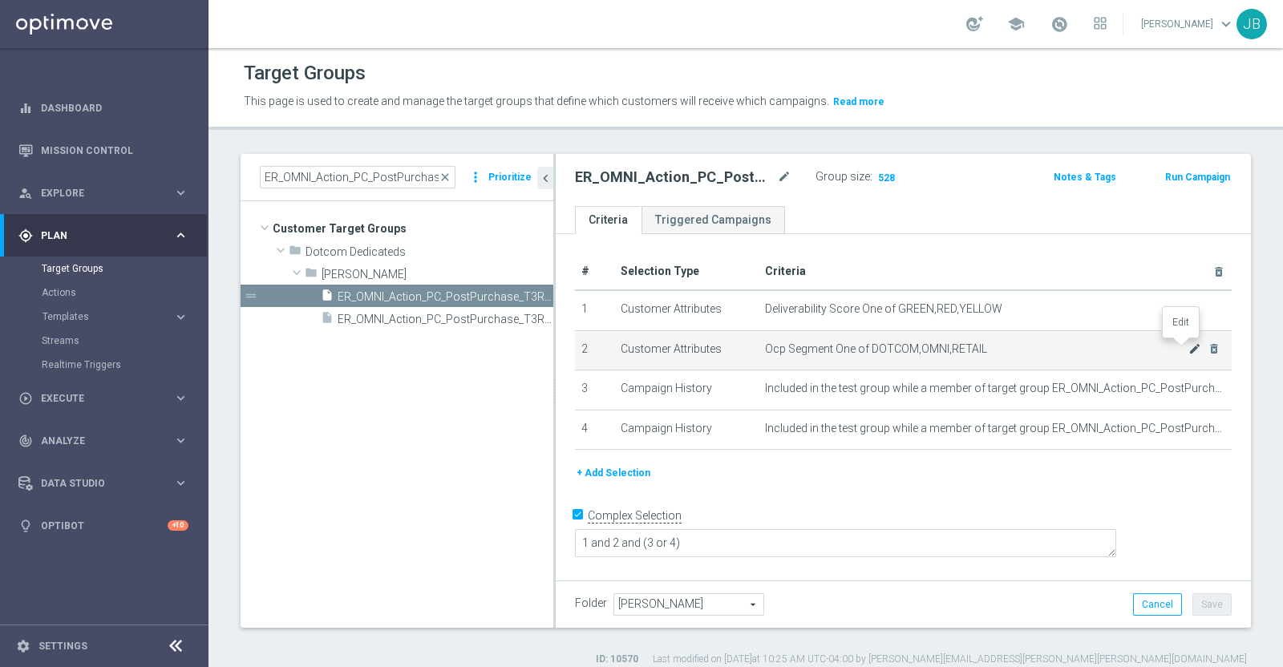
click at [1189, 346] on icon "mode_edit" at bounding box center [1195, 348] width 13 height 13
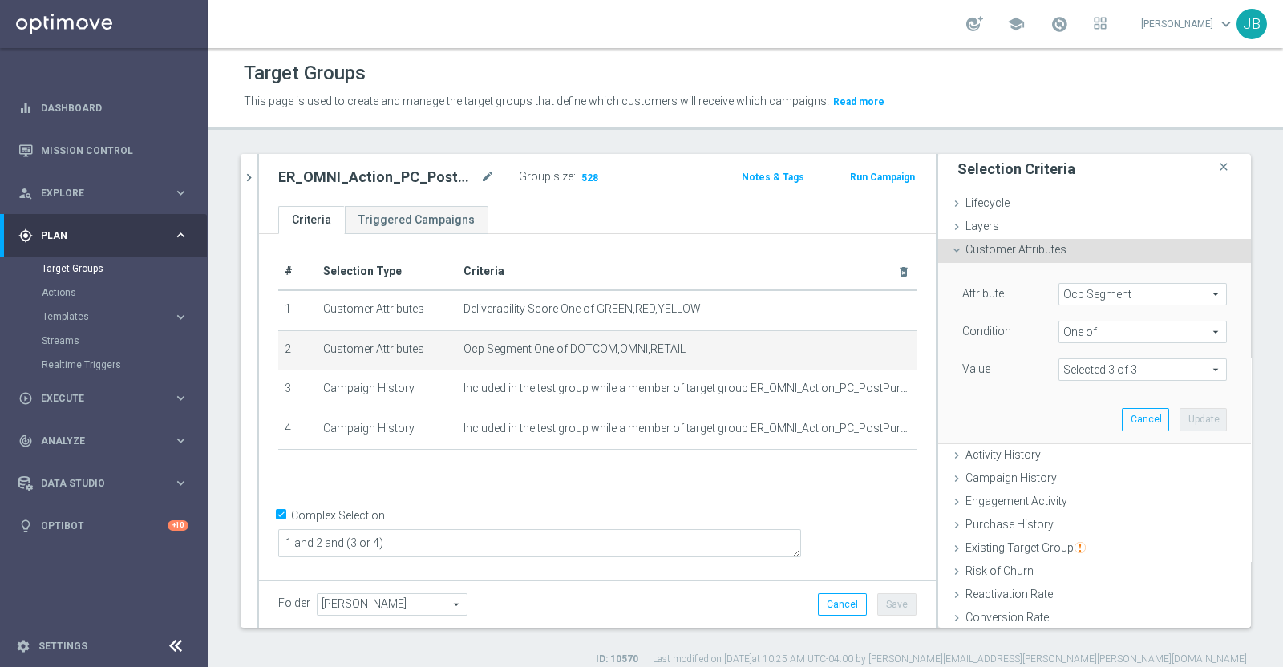
click at [1115, 288] on span "Ocp Segment" at bounding box center [1142, 294] width 167 height 21
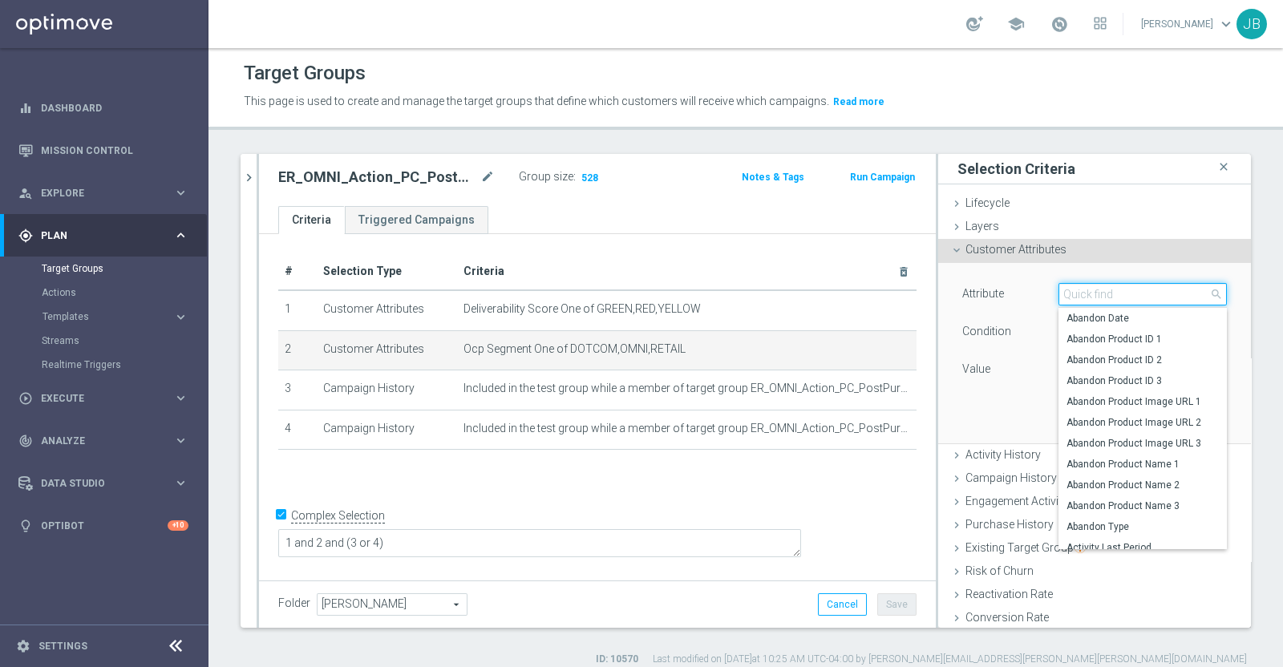
click at [1112, 294] on input "search" at bounding box center [1143, 294] width 168 height 22
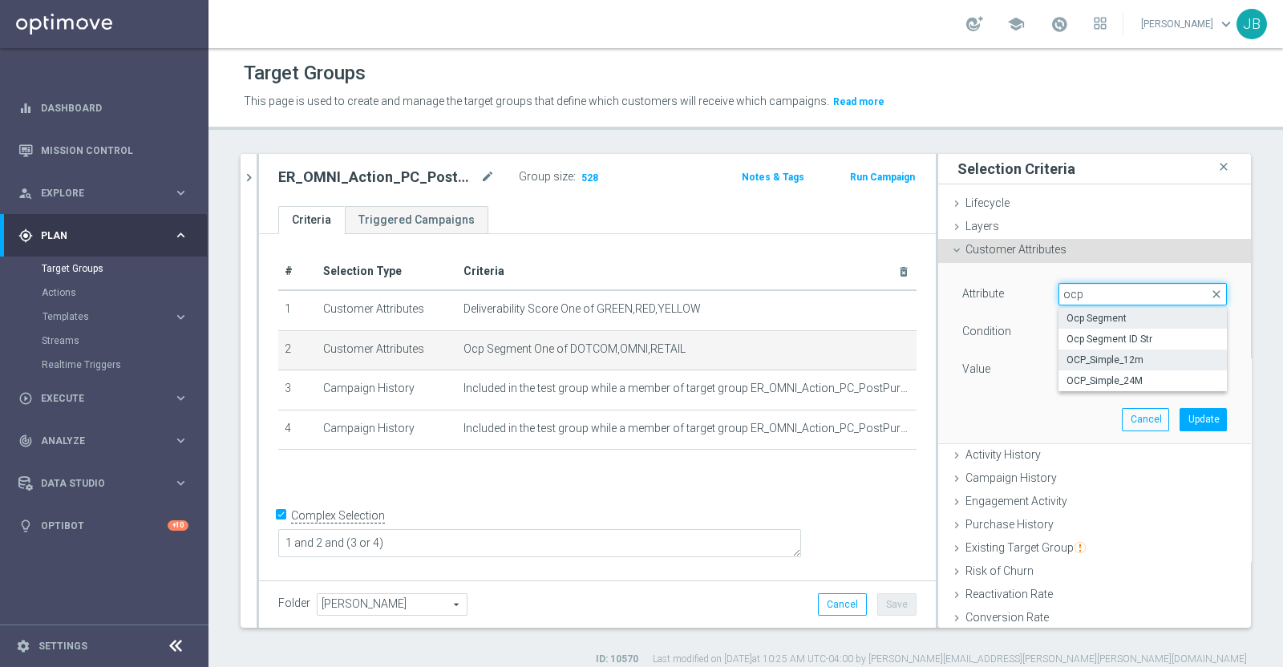
type input "ocp"
click at [1108, 355] on span "OCP_Simple_12m" at bounding box center [1143, 360] width 152 height 13
type input "OCP_Simple_12m"
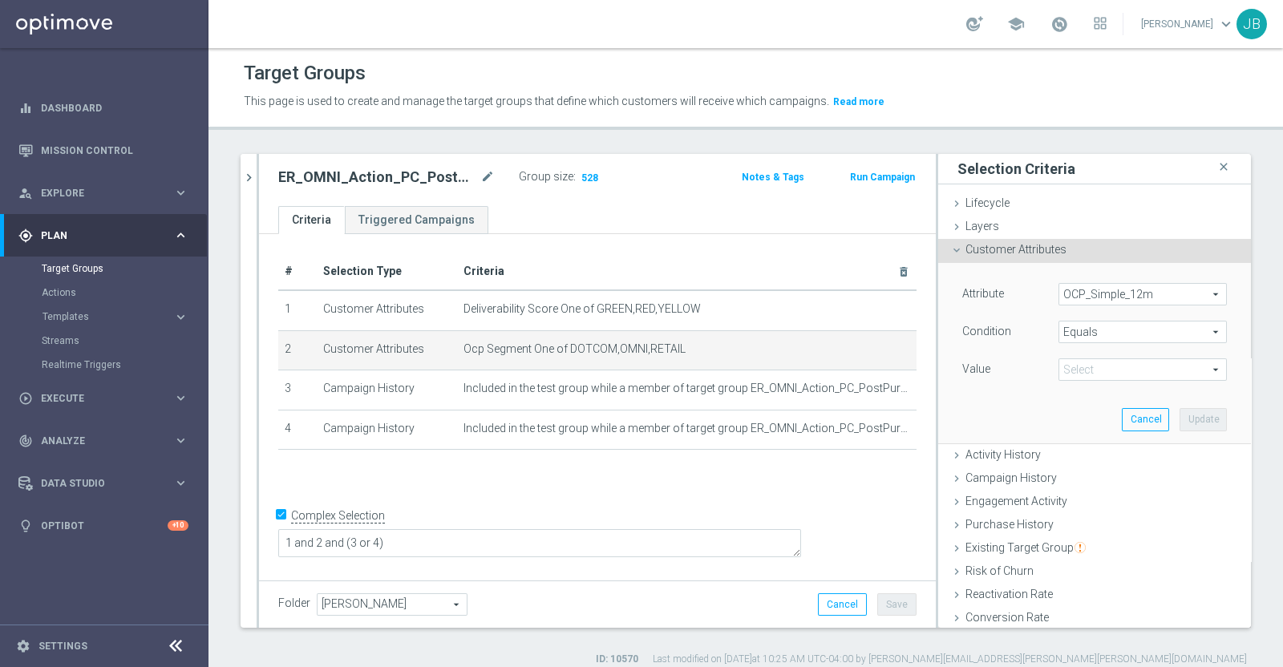
click at [1095, 329] on span "Equals" at bounding box center [1142, 332] width 167 height 21
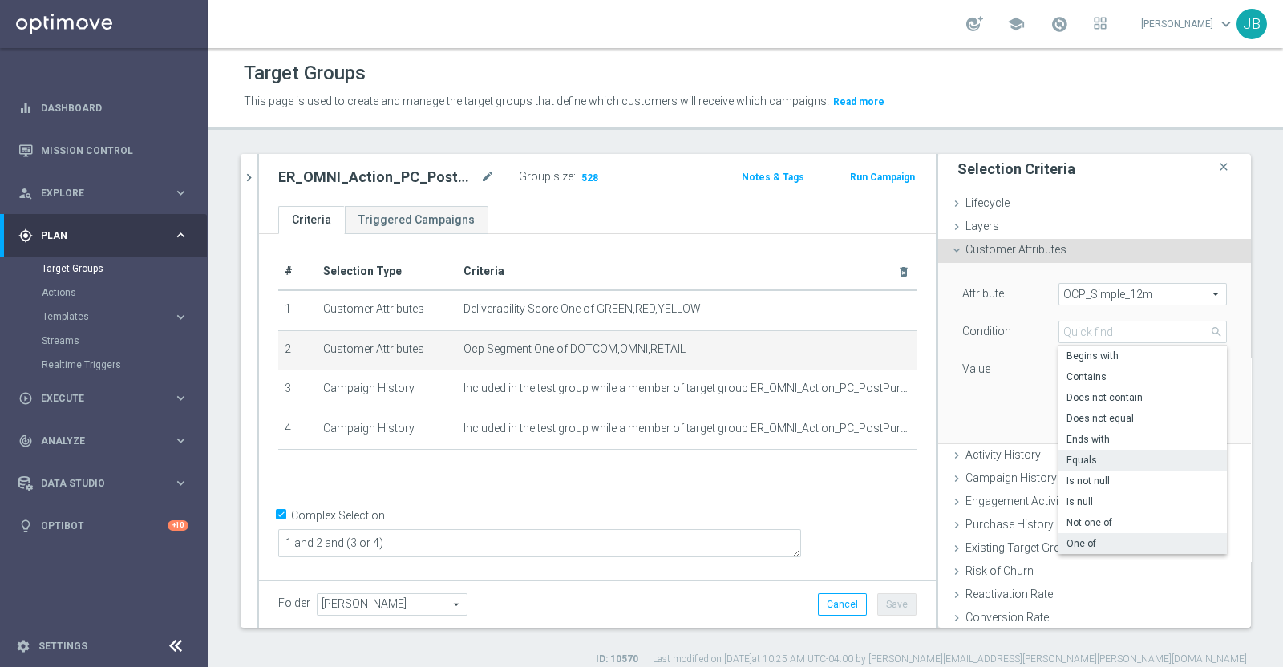
click at [1067, 539] on span "One of" at bounding box center [1143, 543] width 152 height 13
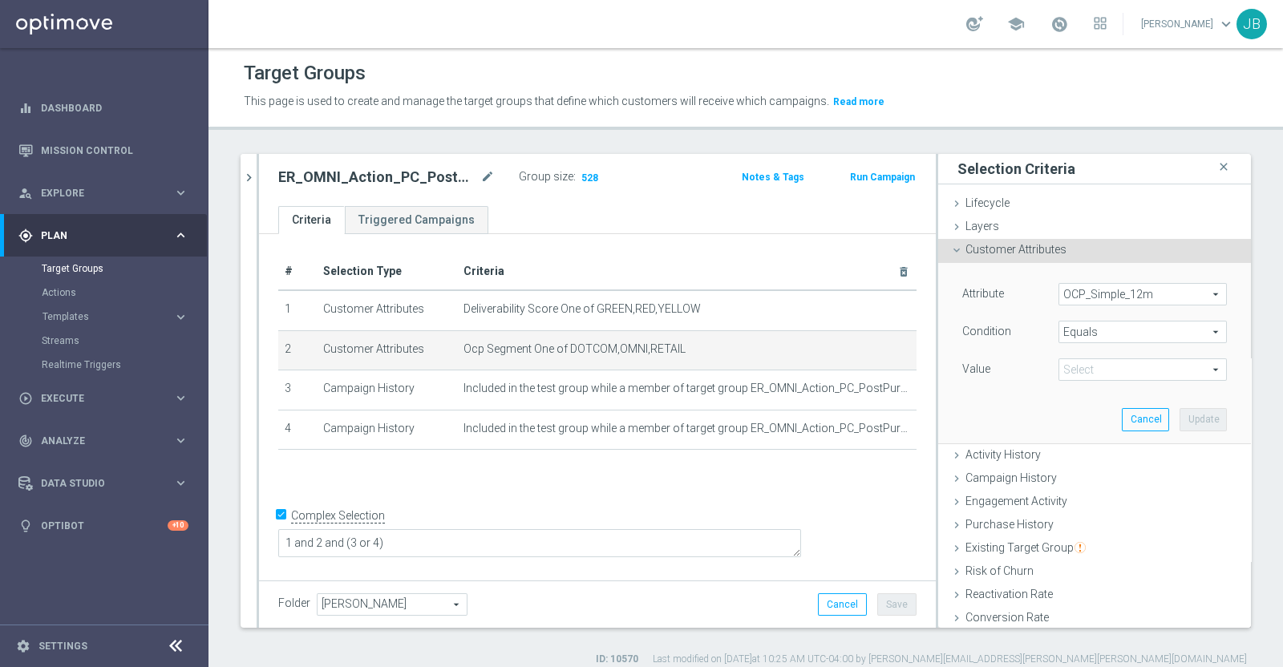
type input "One of"
click at [1086, 369] on span at bounding box center [1142, 369] width 167 height 21
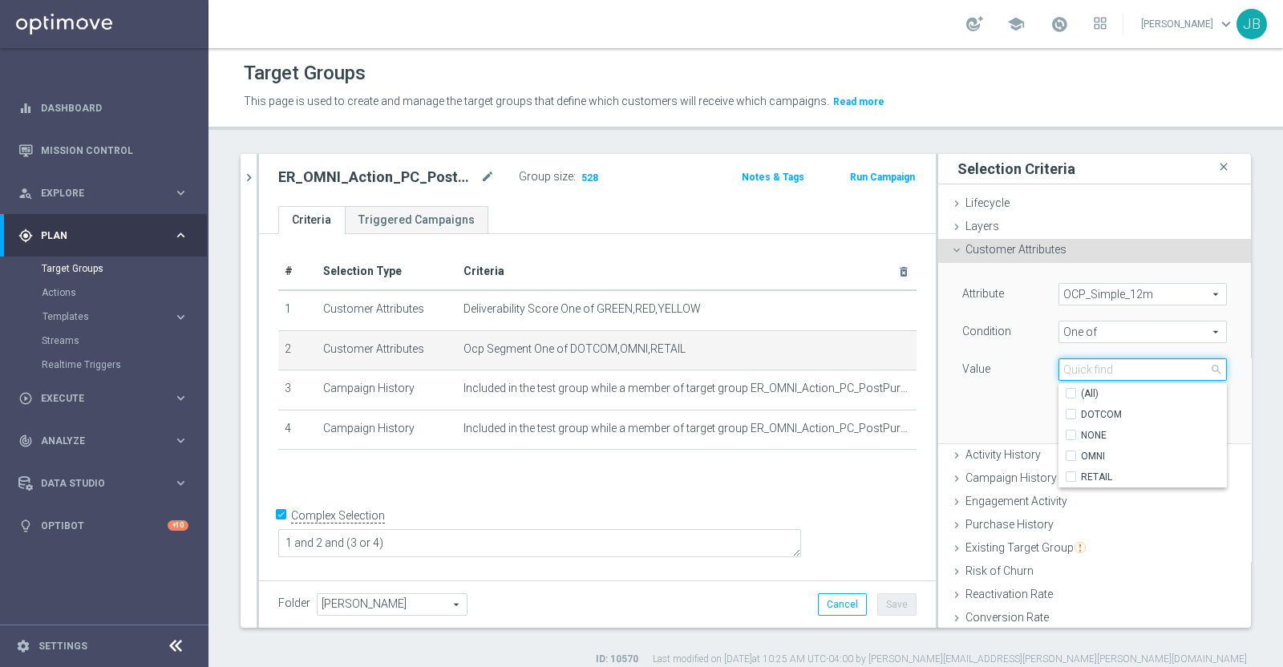
click at [1086, 369] on input "search" at bounding box center [1143, 370] width 168 height 22
click at [1071, 411] on input "DOTCOM" at bounding box center [1076, 415] width 10 height 10
checkbox input "true"
type input "DOTCOM"
click at [1081, 455] on label "OMNI" at bounding box center [1154, 456] width 146 height 21
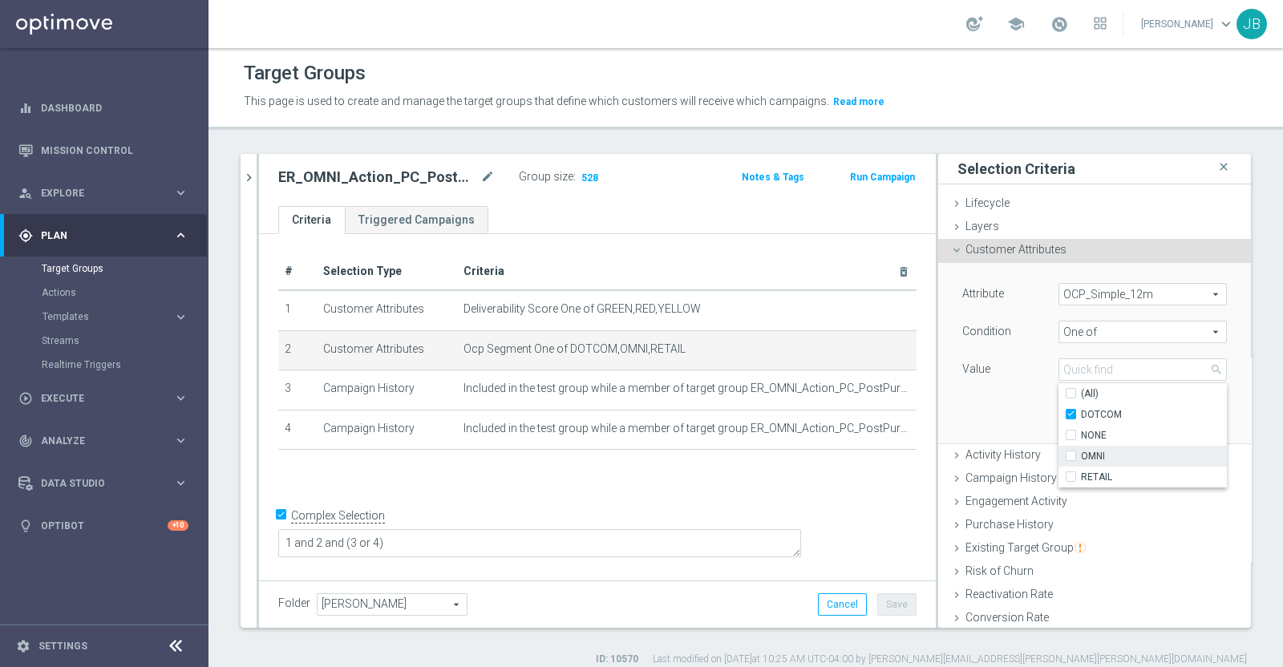
click at [1071, 455] on input "OMNI" at bounding box center [1076, 457] width 10 height 10
checkbox input "true"
type input "Selected 2 of 4"
click at [1081, 475] on label "RETAIL" at bounding box center [1154, 477] width 146 height 21
click at [1071, 475] on input "RETAIL" at bounding box center [1076, 477] width 10 height 10
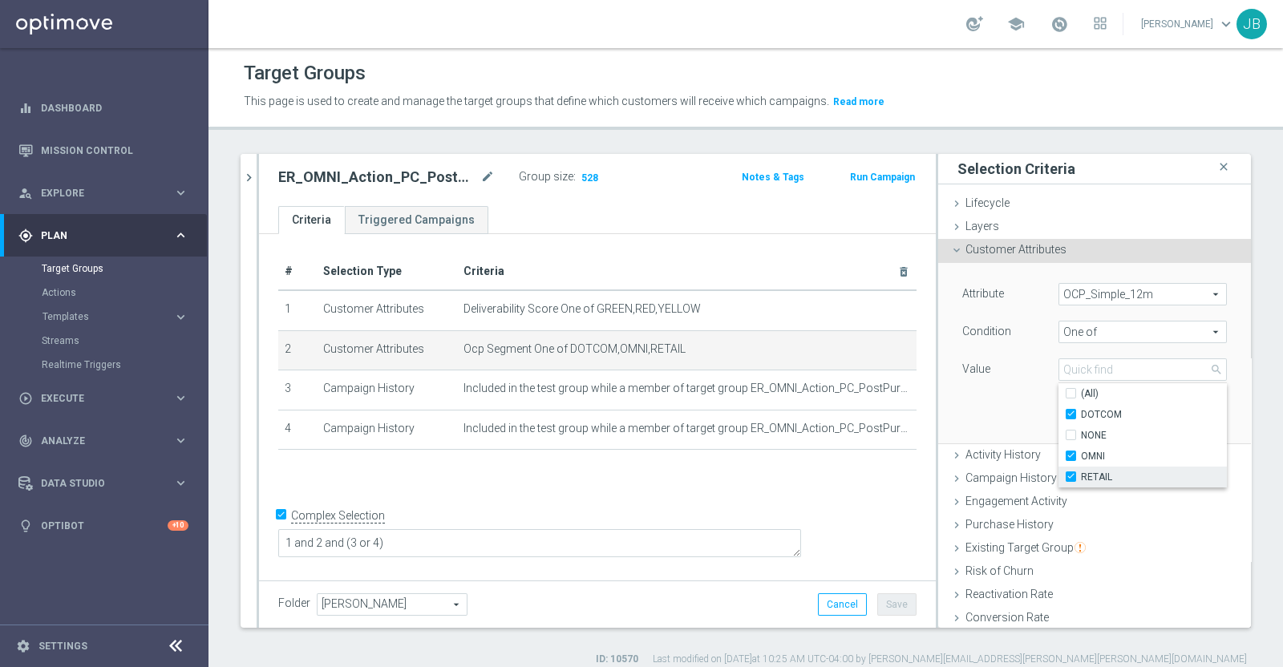
checkbox input "true"
type input "Selected 3 of 4"
click at [995, 415] on div "Attribute OCP_Simple_12m OCP_Simple_12m arrow_drop_down search Condition One of…" at bounding box center [1094, 353] width 289 height 180
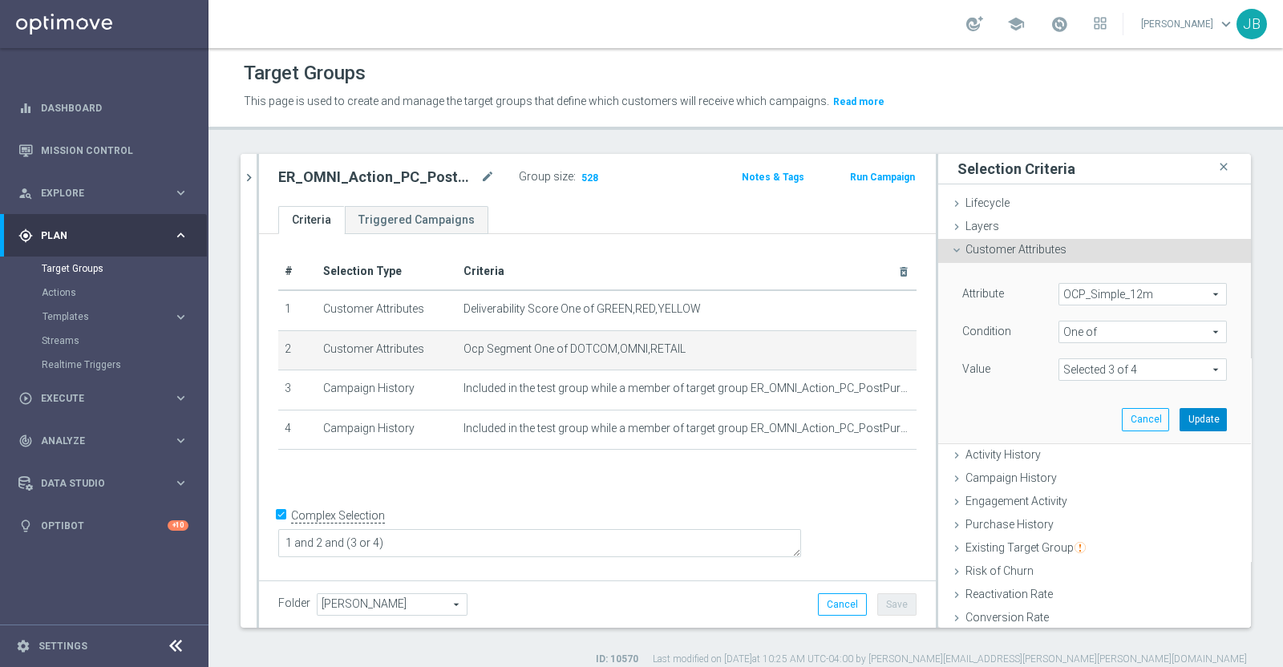
click at [1180, 412] on button "Update" at bounding box center [1203, 419] width 47 height 22
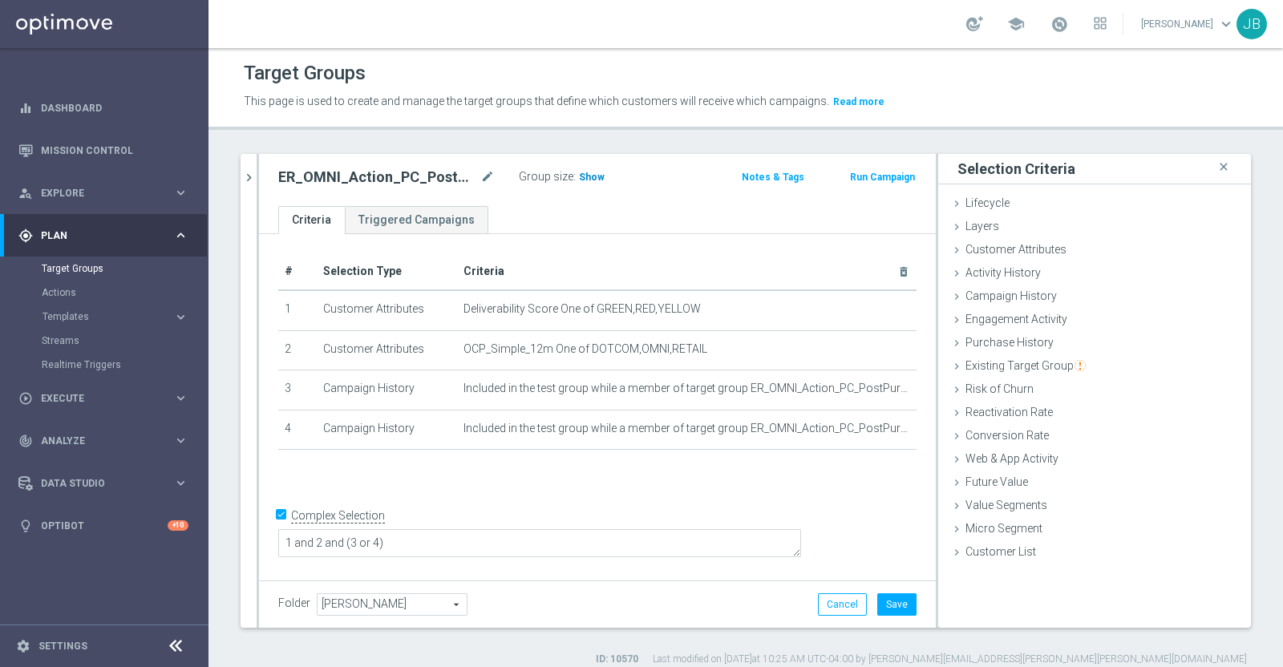
click at [584, 176] on span "Show" at bounding box center [592, 177] width 26 height 11
click at [818, 607] on button "Cancel" at bounding box center [842, 605] width 49 height 22
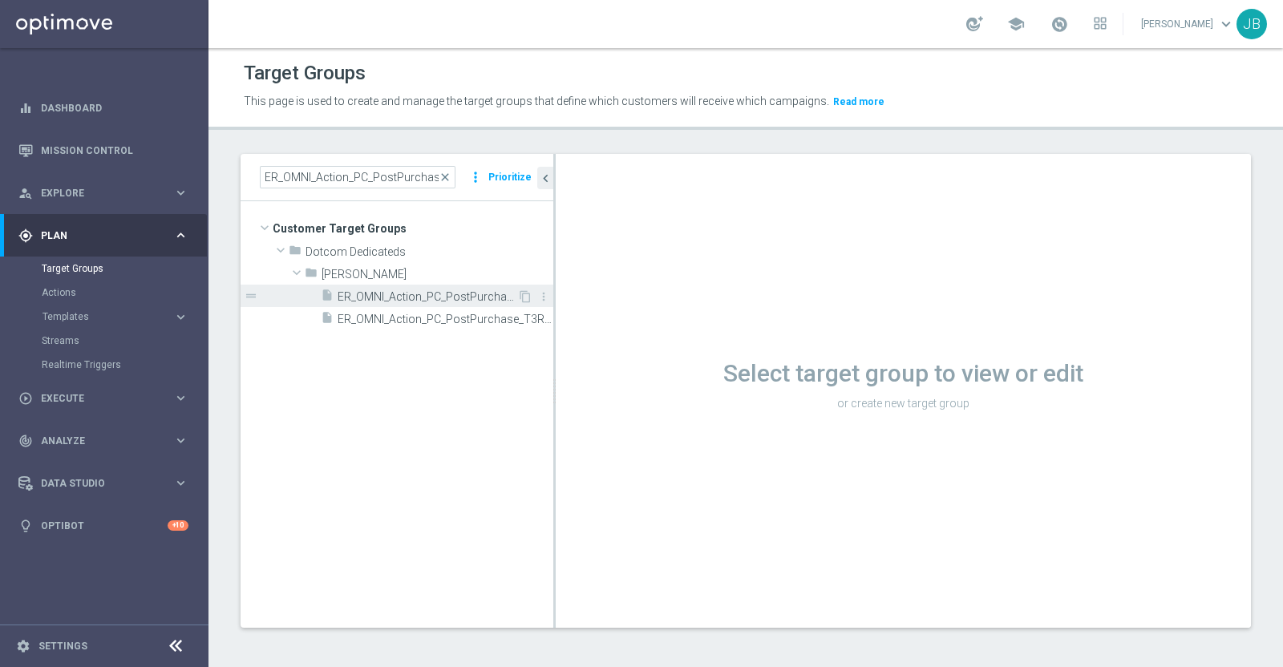
click at [453, 294] on span "ER_OMNI_Action_PC_PostPurchase_T3Retail" at bounding box center [428, 297] width 180 height 14
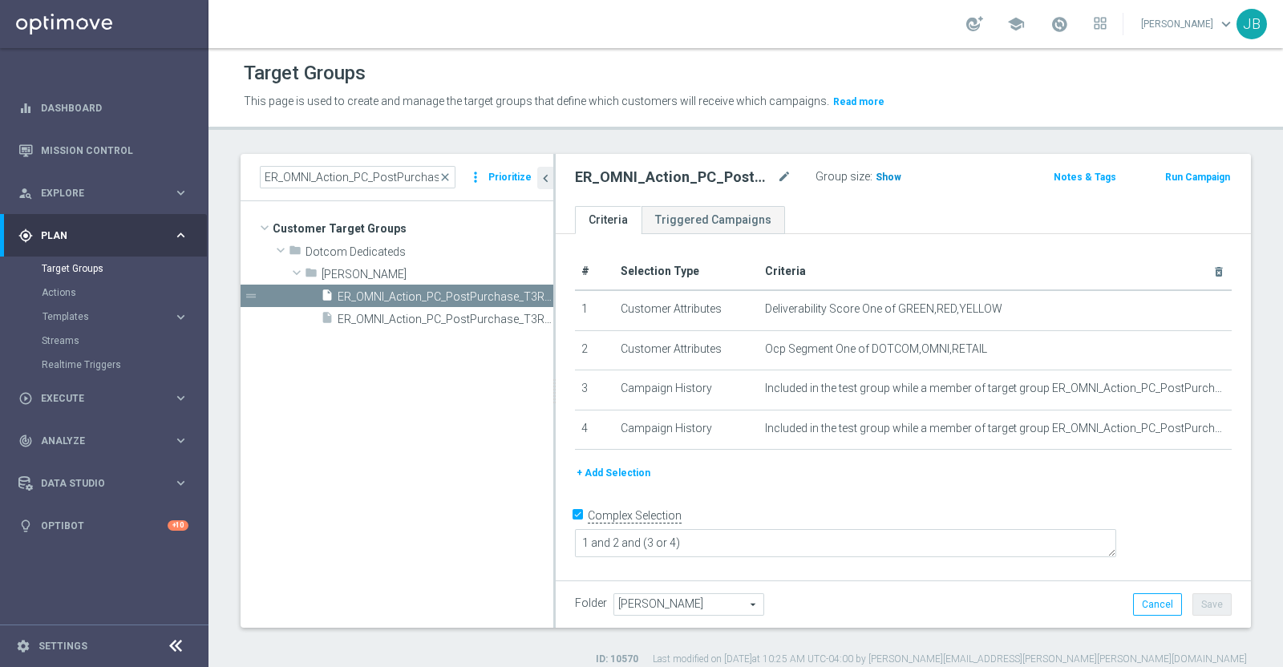
click at [884, 176] on span "Show" at bounding box center [889, 177] width 26 height 11
click at [448, 178] on span "close" at bounding box center [445, 177] width 13 height 13
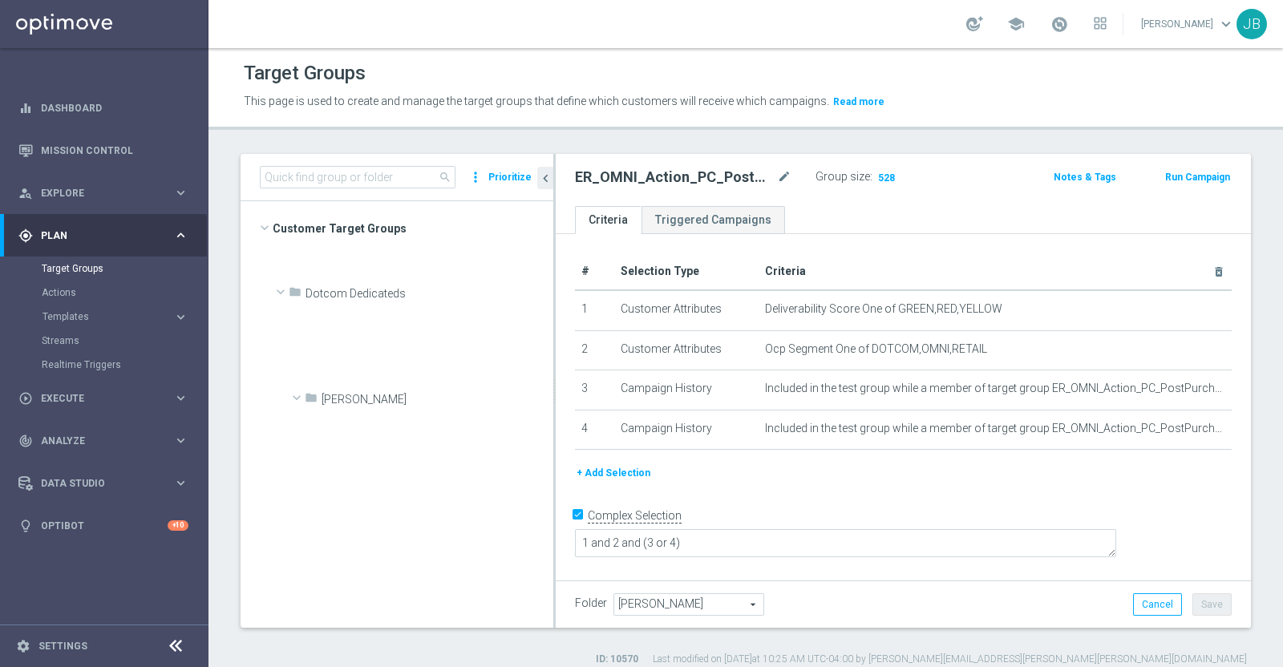
scroll to position [1246, 0]
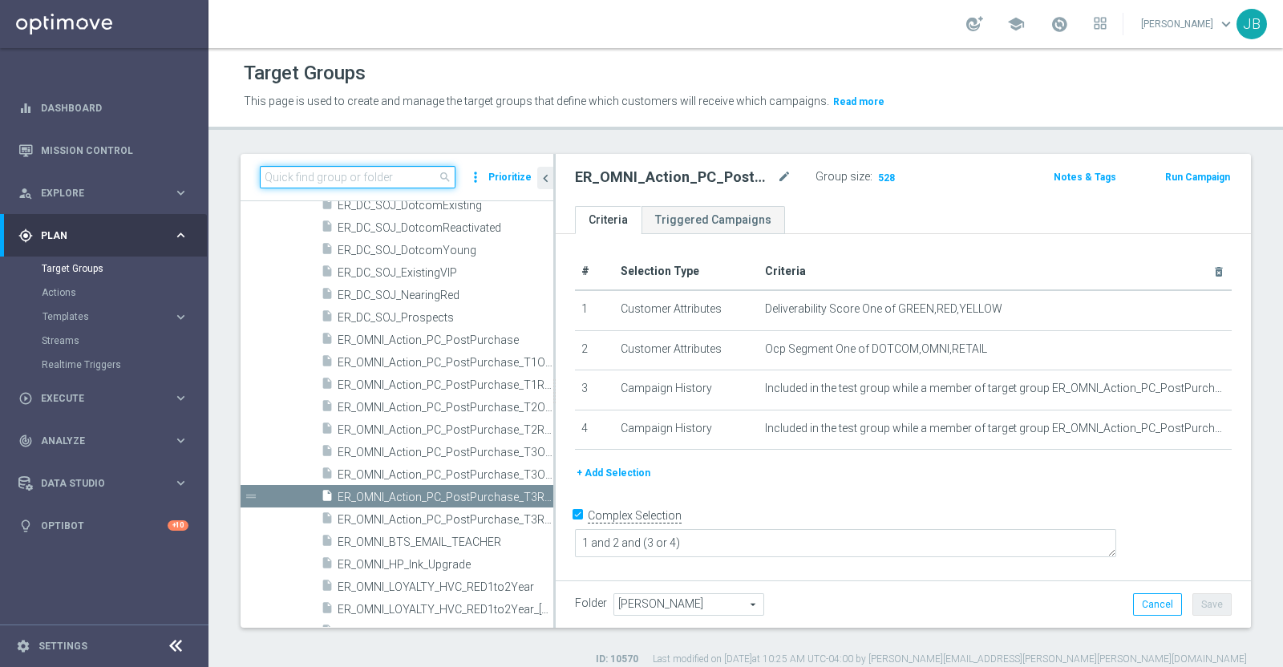
click at [397, 174] on input at bounding box center [358, 177] width 196 height 22
paste input "ER_OMNI_Action_PC_PostPurchase_T1Online"
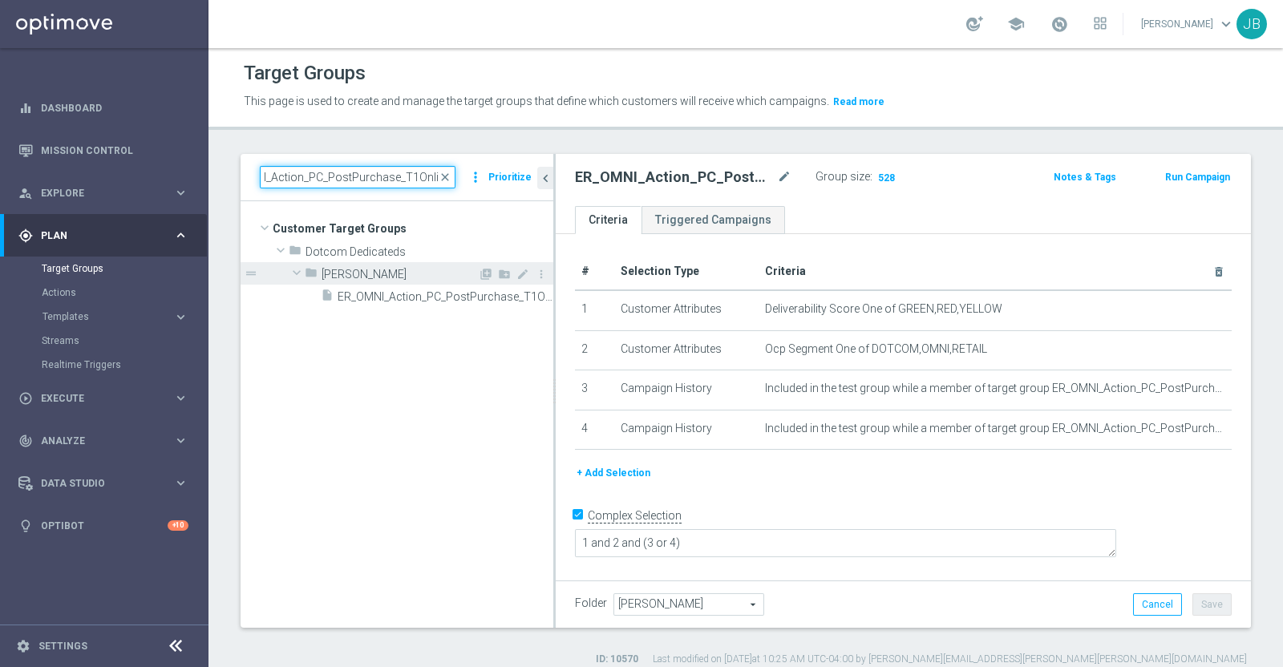
scroll to position [0, 0]
type input "ER_OMNI_Action_PC_PostPurchase_T1Online"
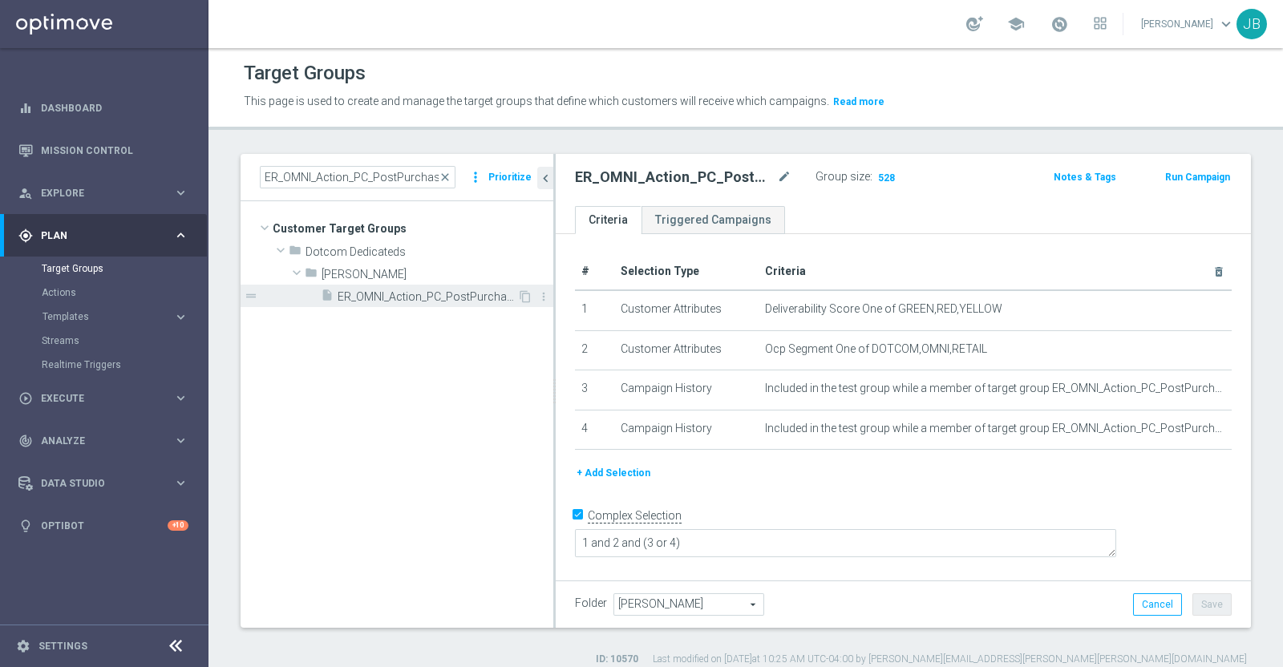
click at [448, 290] on span "ER_OMNI_Action_PC_PostPurchase_T1Online" at bounding box center [428, 297] width 180 height 14
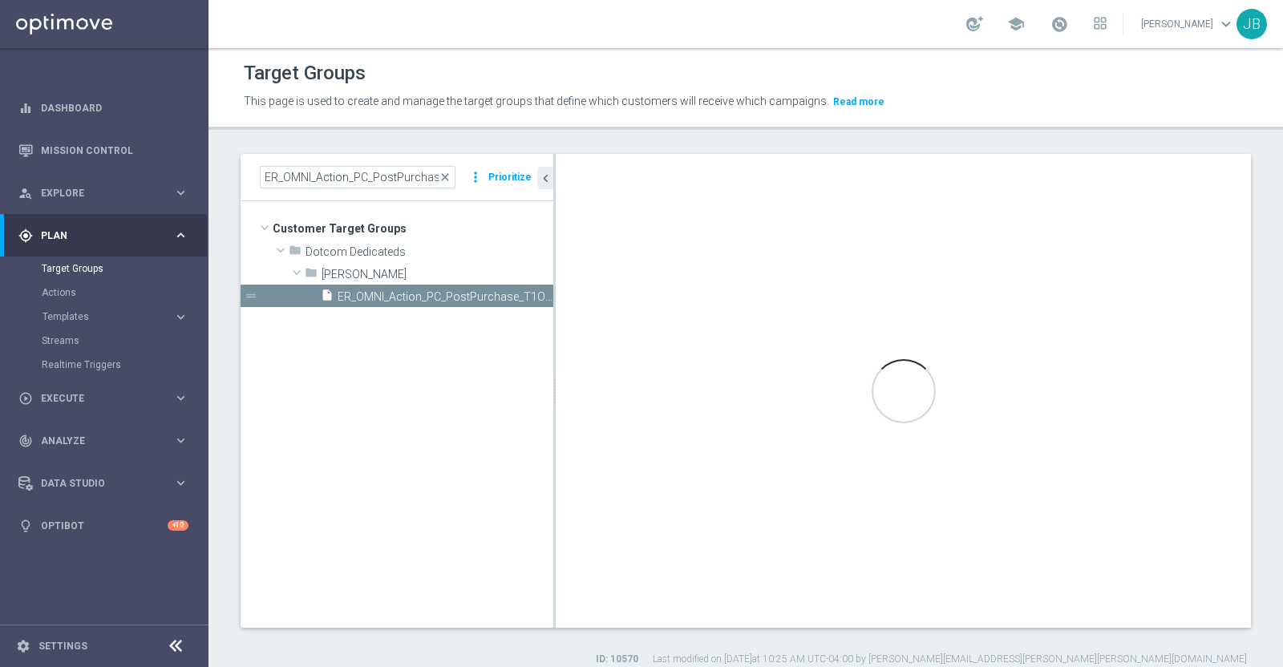
checkbox input "false"
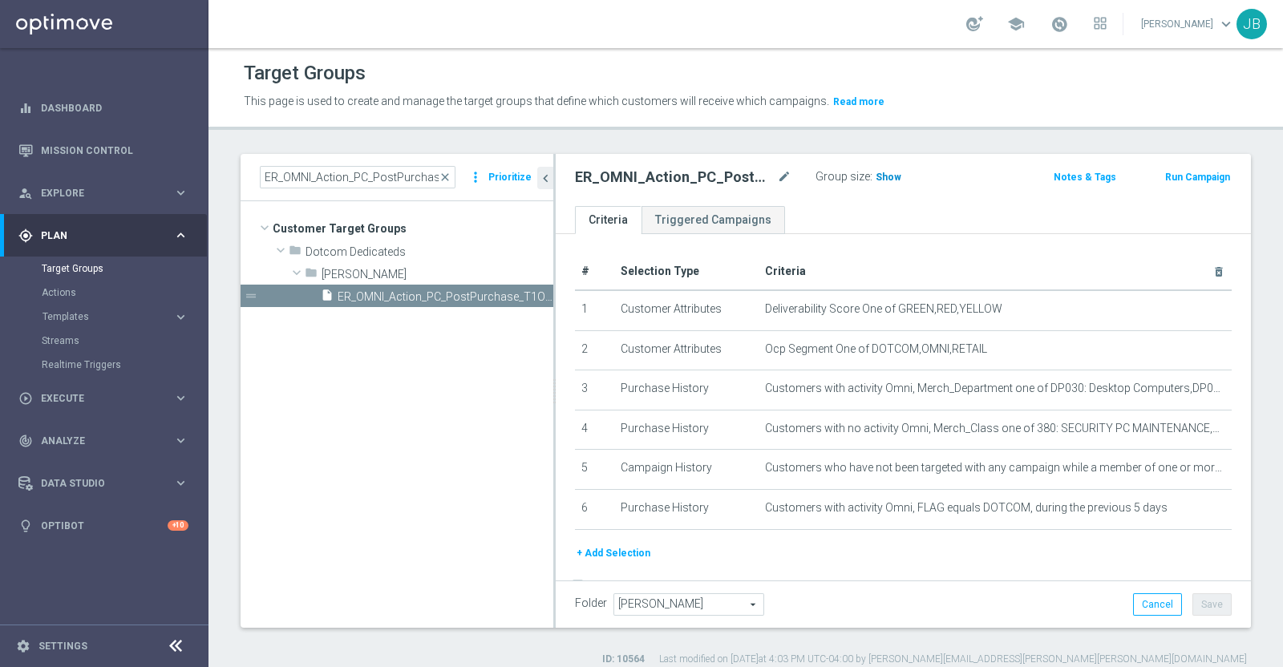
click at [880, 175] on span "Show" at bounding box center [889, 177] width 26 height 11
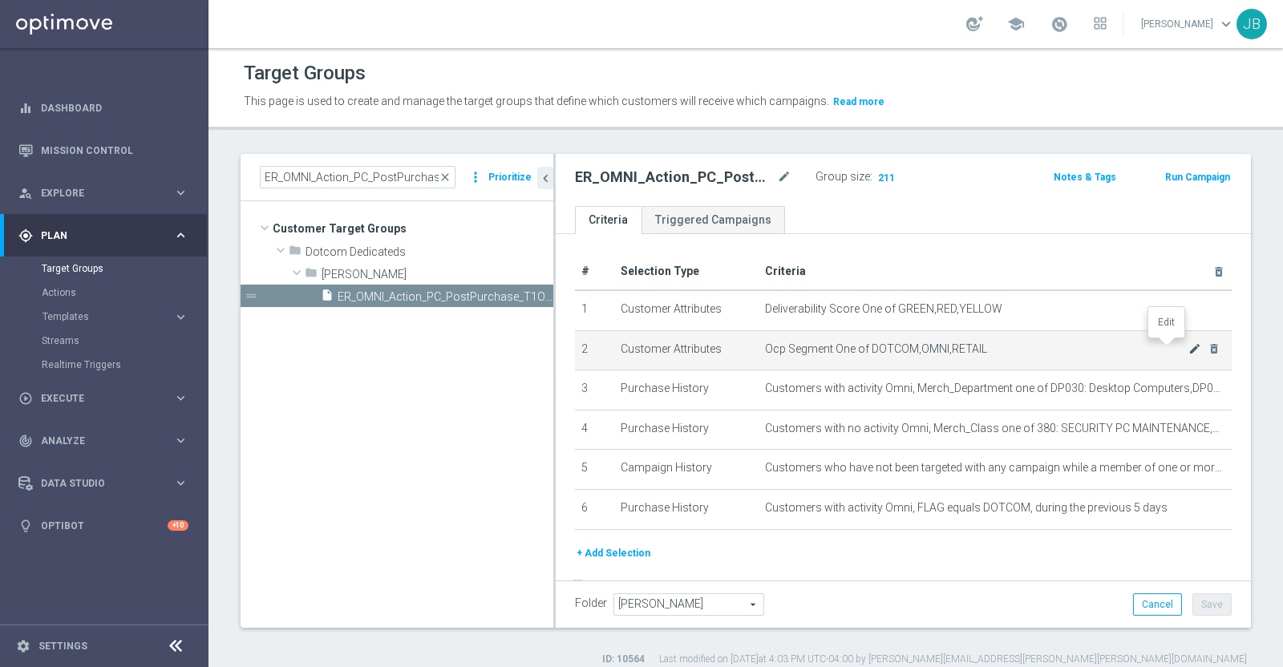
click at [1189, 350] on icon "mode_edit" at bounding box center [1195, 348] width 13 height 13
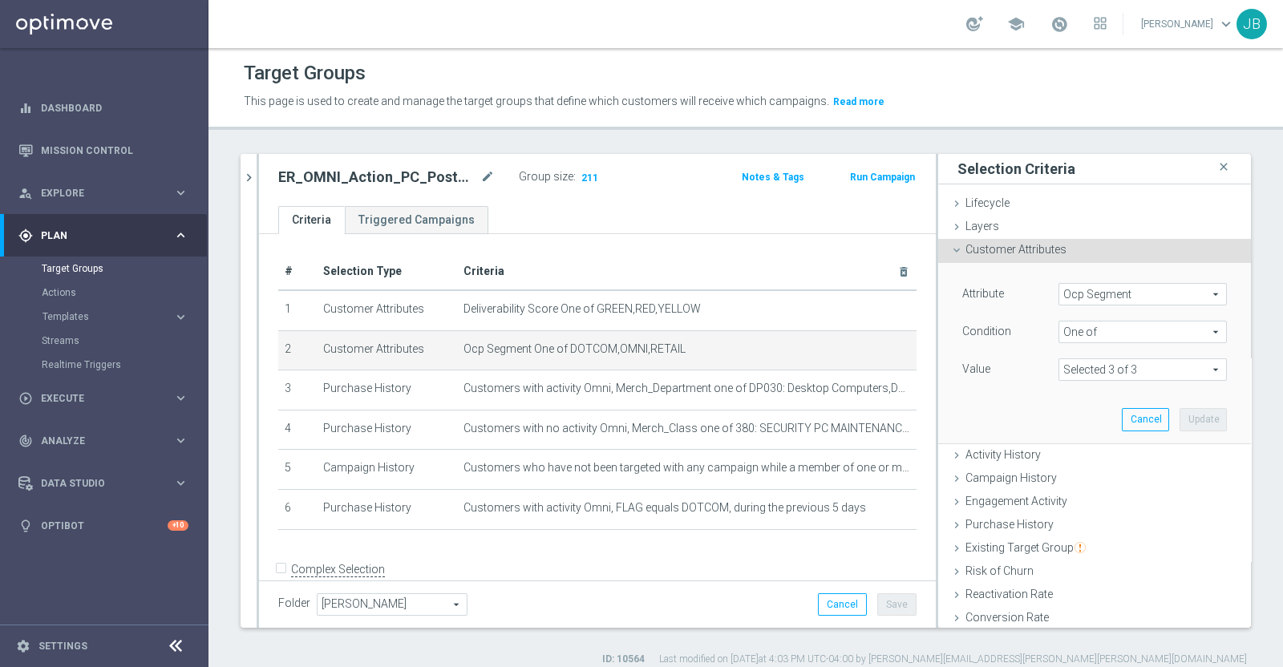
click at [1131, 299] on span "Ocp Segment" at bounding box center [1142, 294] width 167 height 21
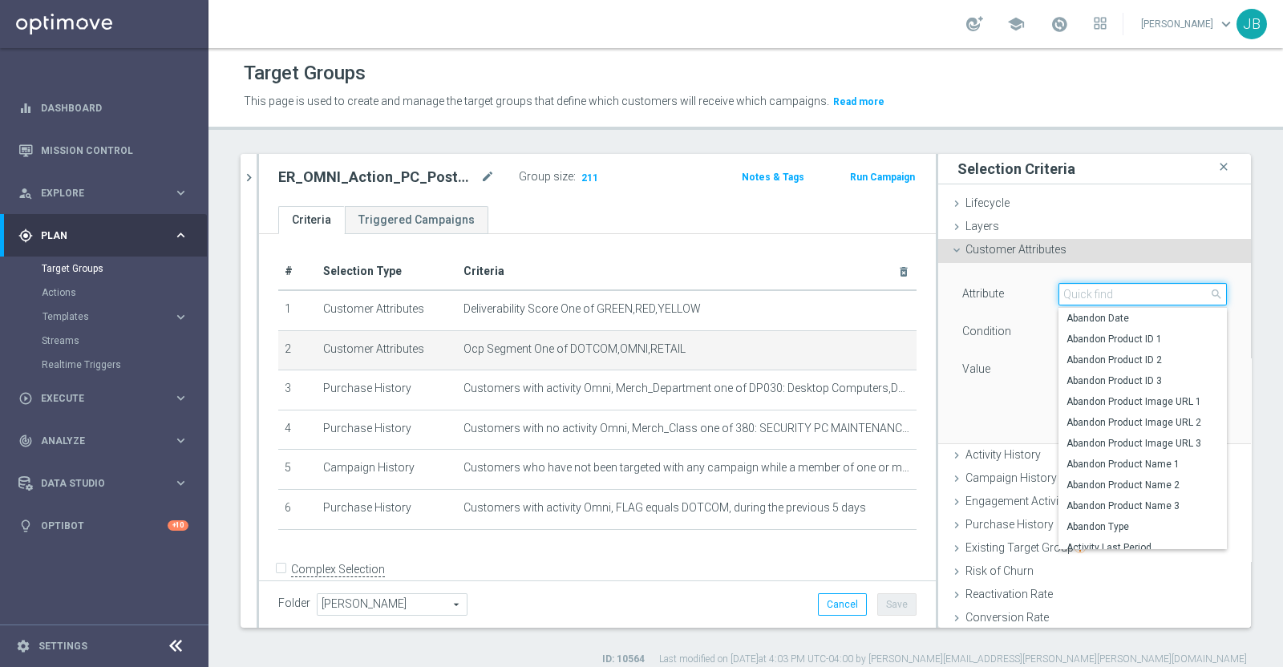
click at [1131, 299] on input "search" at bounding box center [1143, 294] width 168 height 22
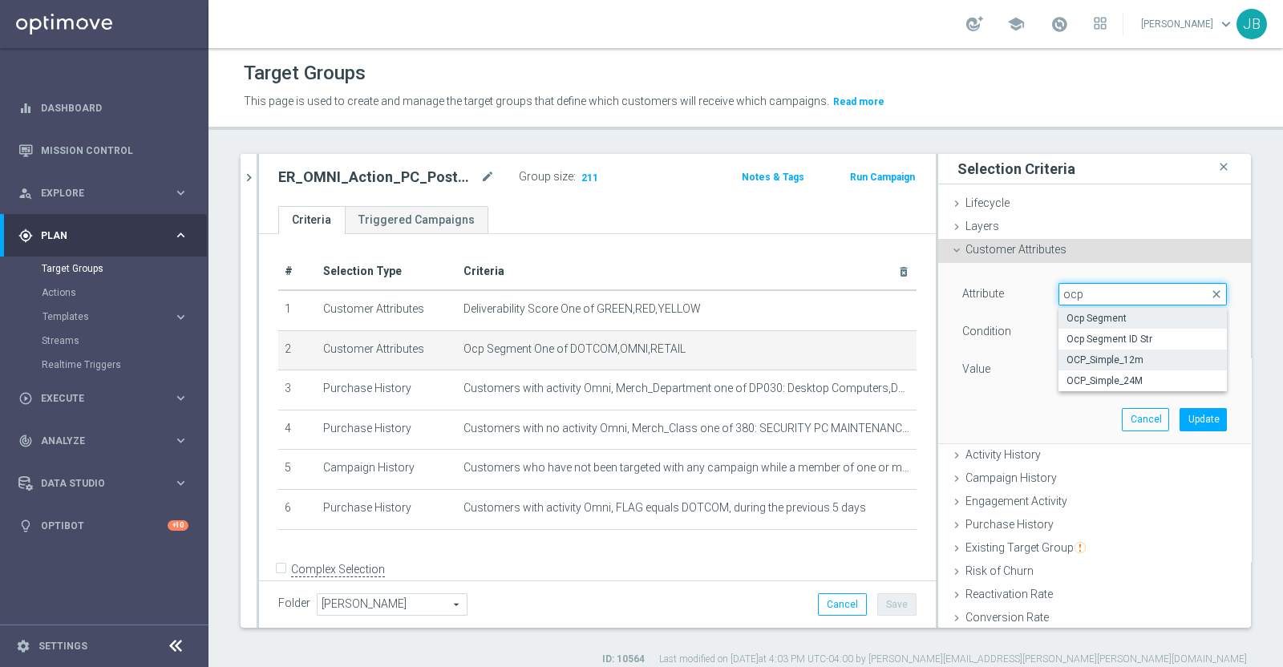
type input "ocp"
click at [1098, 355] on span "OCP_Simple_12m" at bounding box center [1143, 360] width 152 height 13
type input "OCP_Simple_12m"
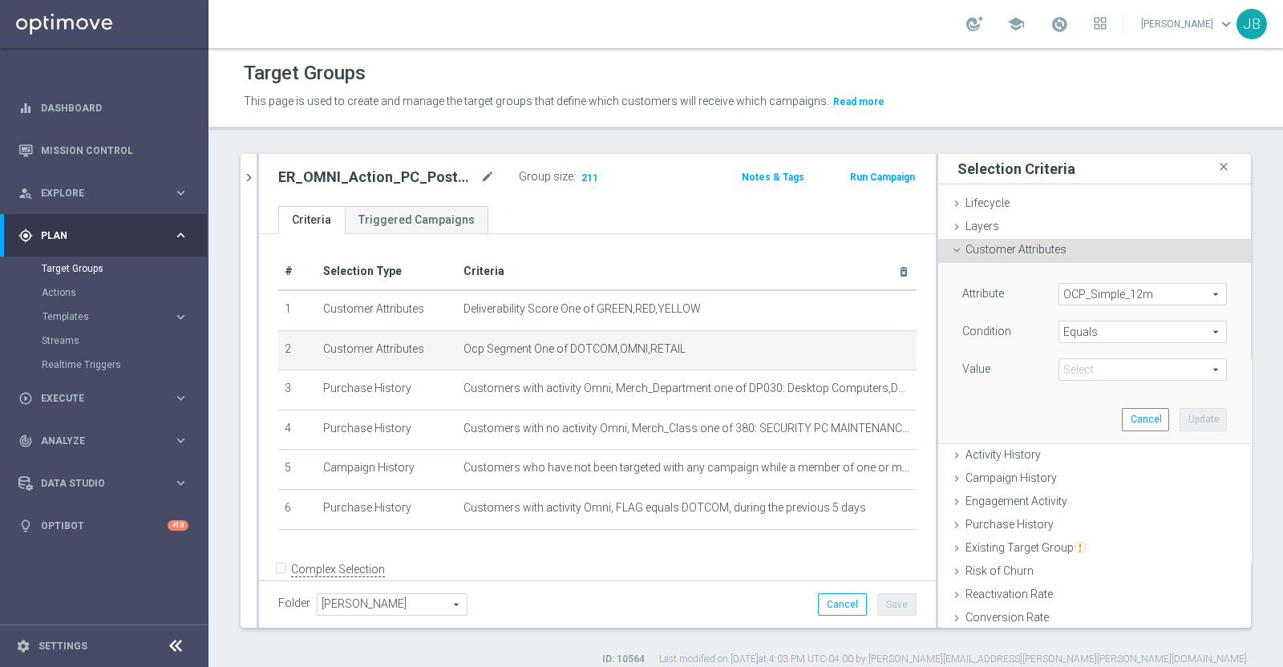
click at [1081, 371] on span at bounding box center [1142, 369] width 167 height 21
click at [1093, 329] on span "Equals" at bounding box center [1142, 332] width 167 height 21
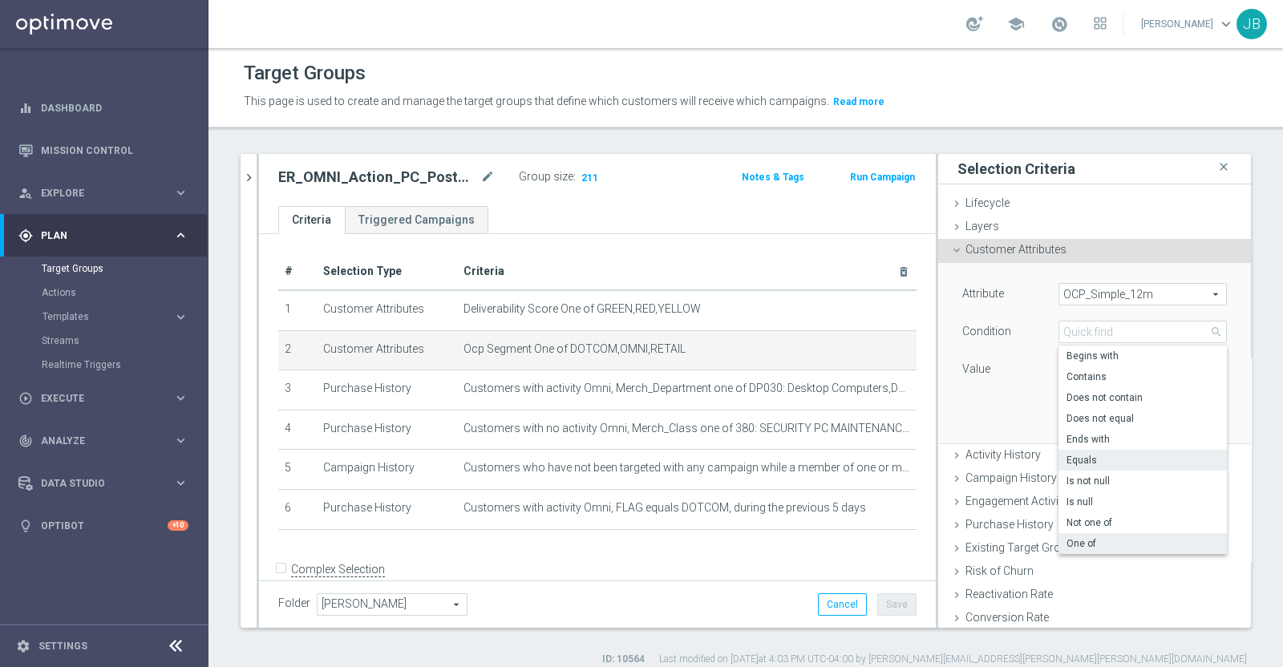
click at [1068, 547] on span "One of" at bounding box center [1143, 543] width 152 height 13
type input "One of"
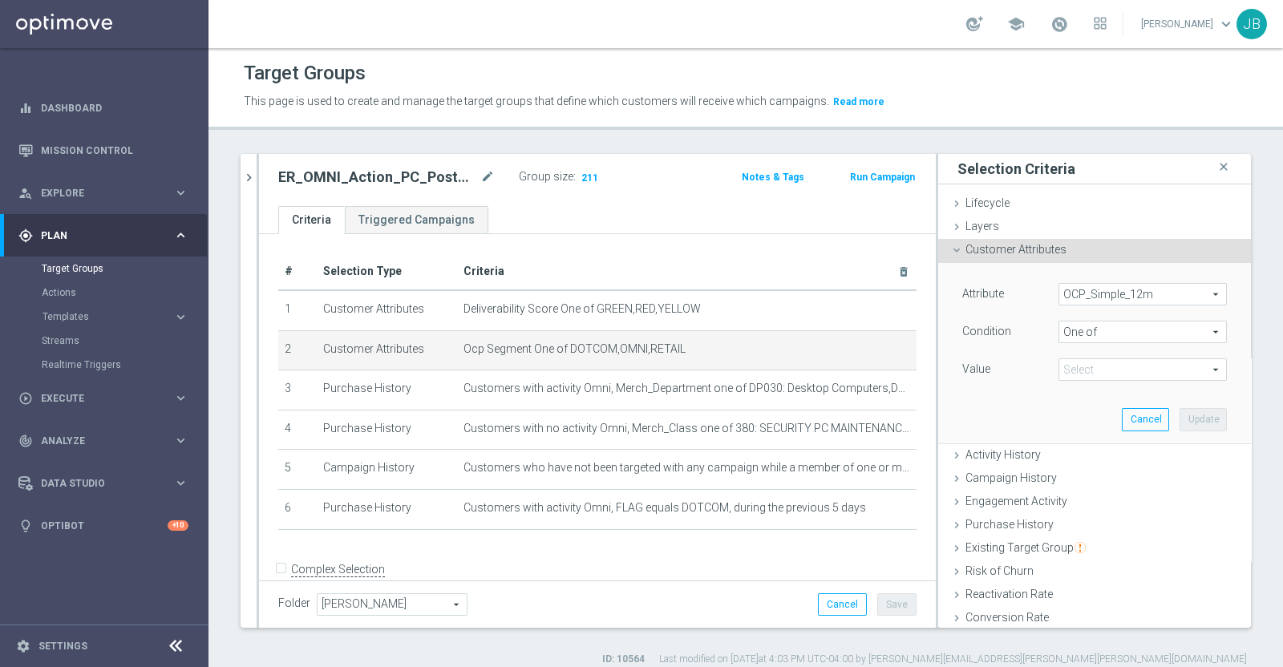
click at [1080, 376] on span at bounding box center [1142, 369] width 167 height 21
click at [1071, 413] on input "DOTCOM" at bounding box center [1076, 415] width 10 height 10
checkbox input "true"
type input "DOTCOM"
click at [1071, 455] on input "OMNI" at bounding box center [1076, 457] width 10 height 10
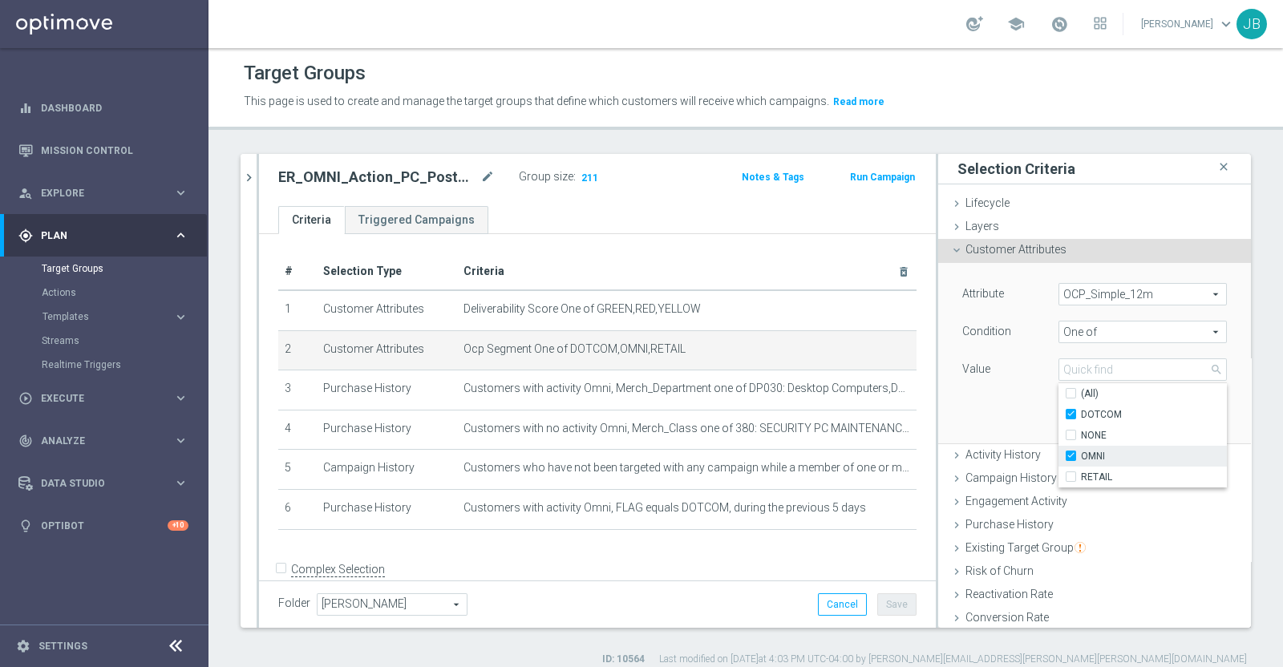
checkbox input "true"
type input "Selected 2 of 4"
click at [1059, 486] on div "RETAIL" at bounding box center [1143, 477] width 168 height 21
click at [1081, 476] on label "RETAIL" at bounding box center [1154, 477] width 146 height 21
click at [1071, 476] on input "RETAIL" at bounding box center [1076, 477] width 10 height 10
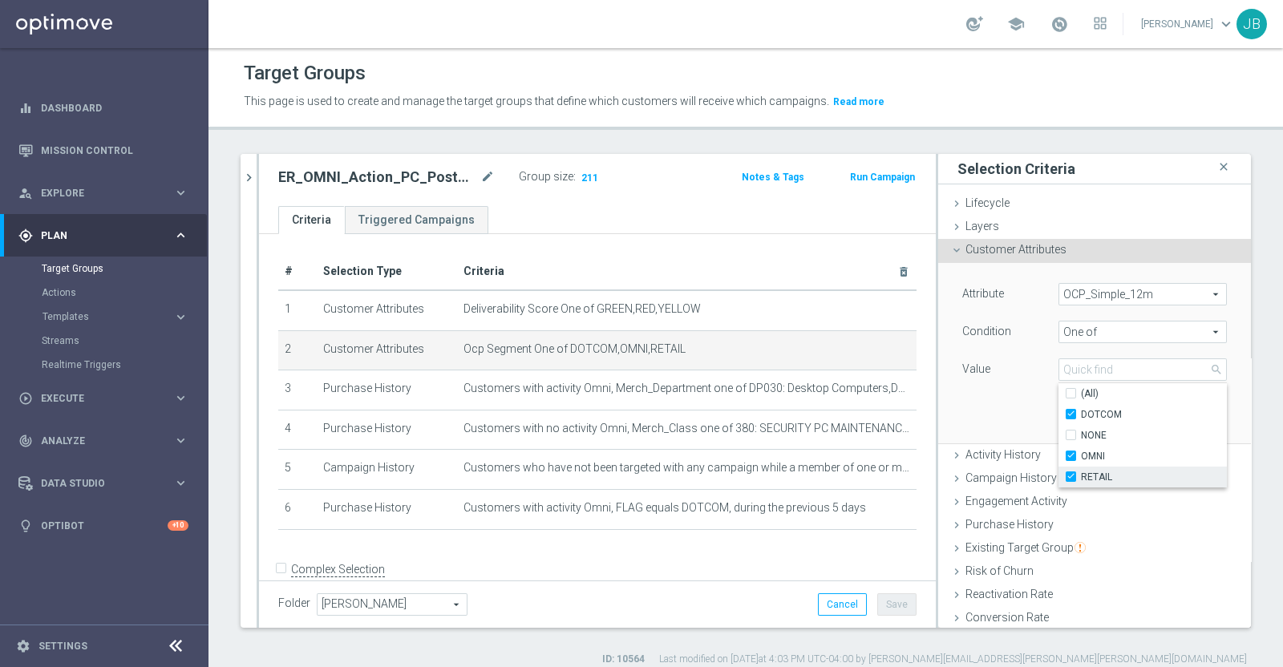
checkbox input "true"
type input "Selected 3 of 4"
click at [962, 387] on div "Attribute OCP_Simple_12m OCP_Simple_12m arrow_drop_down search Condition One of…" at bounding box center [1094, 353] width 289 height 180
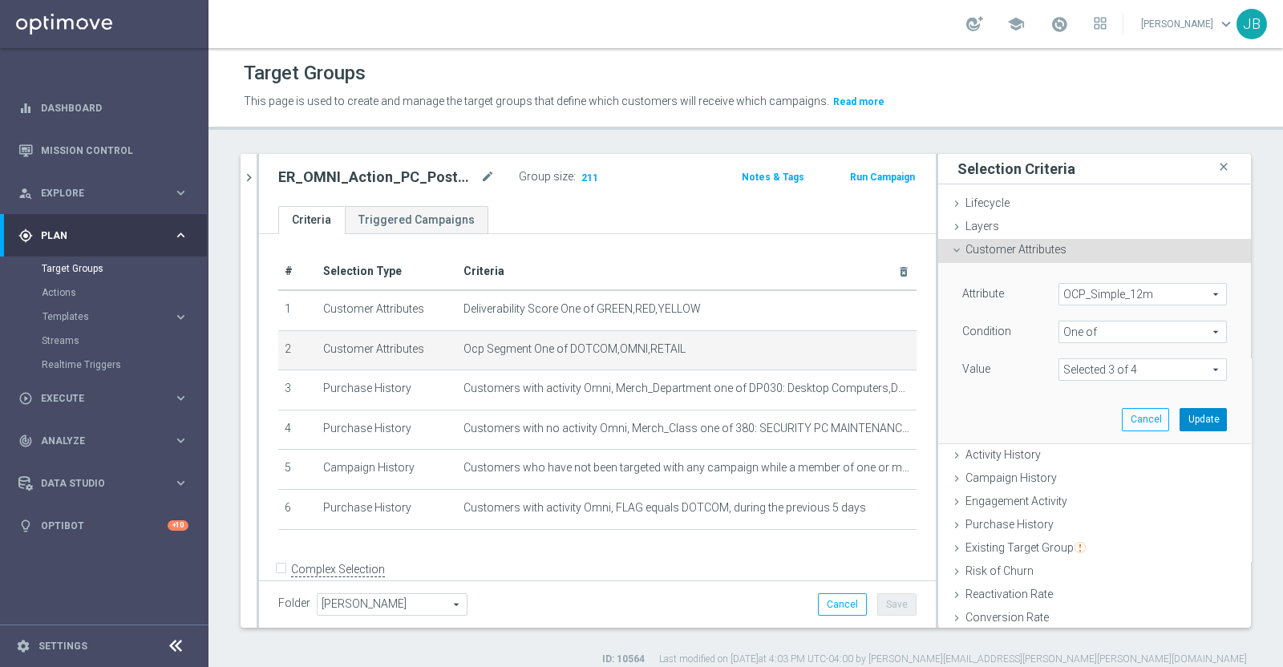
click at [1183, 421] on button "Update" at bounding box center [1203, 419] width 47 height 22
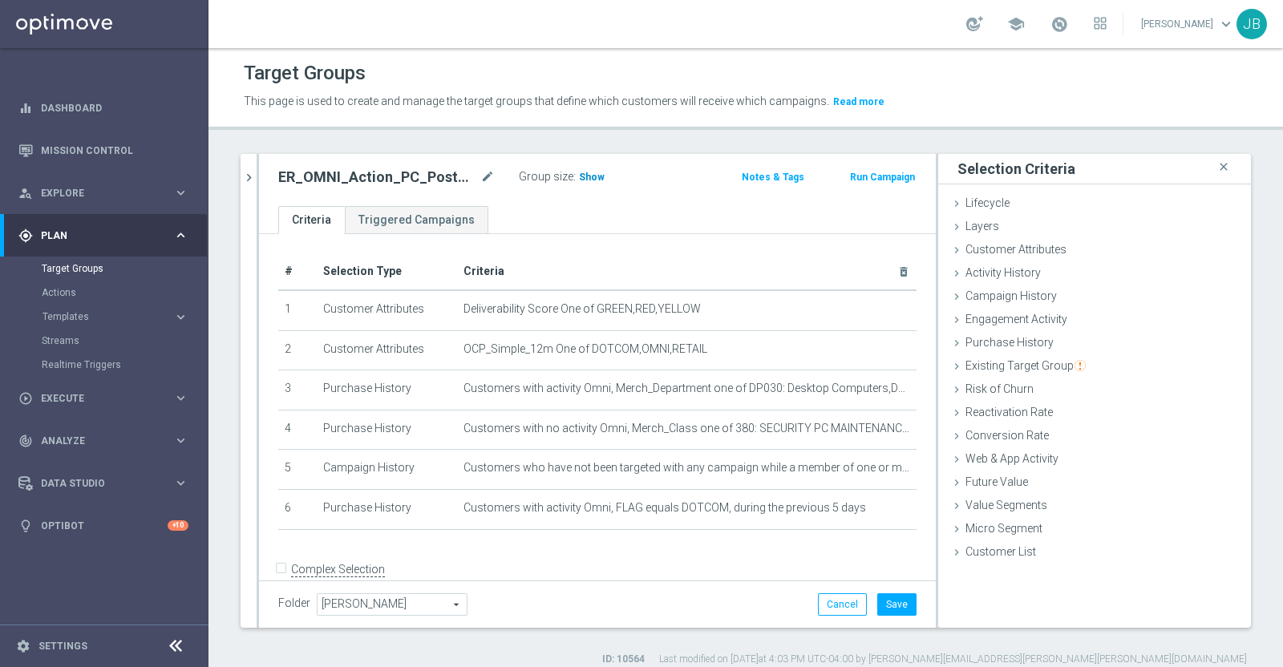
click at [583, 179] on span "Show" at bounding box center [592, 177] width 26 height 11
click at [823, 606] on button "Cancel" at bounding box center [842, 605] width 49 height 22
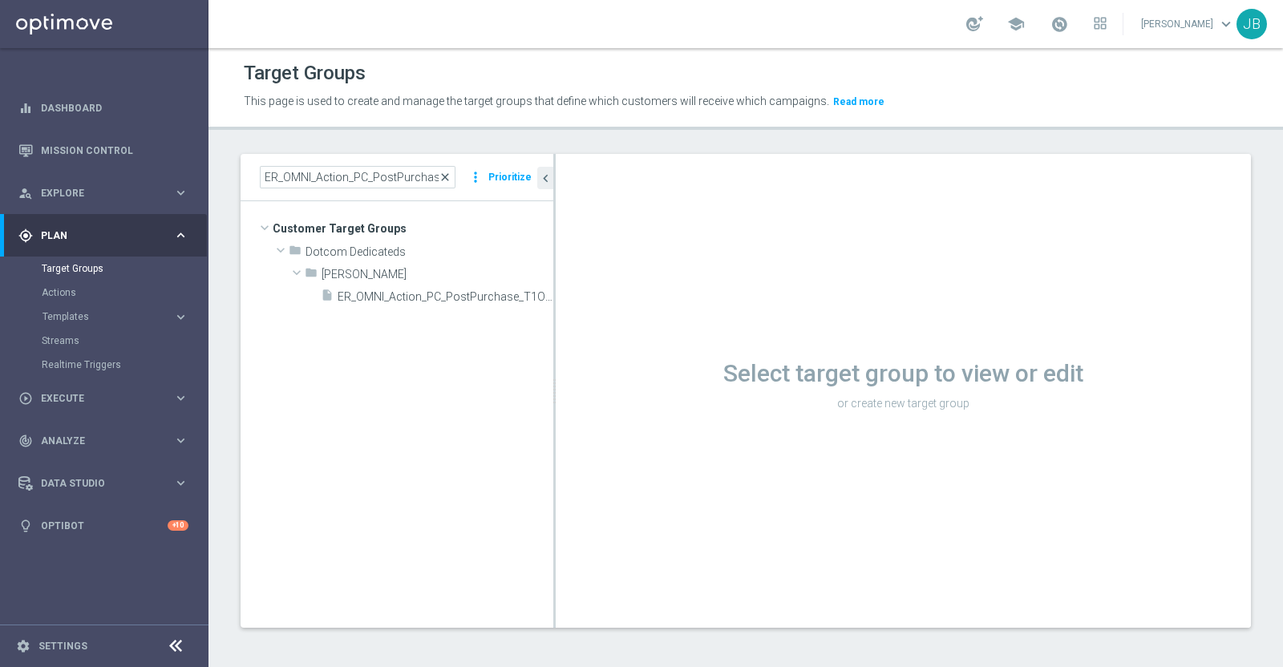
click at [451, 174] on span "close" at bounding box center [445, 177] width 13 height 13
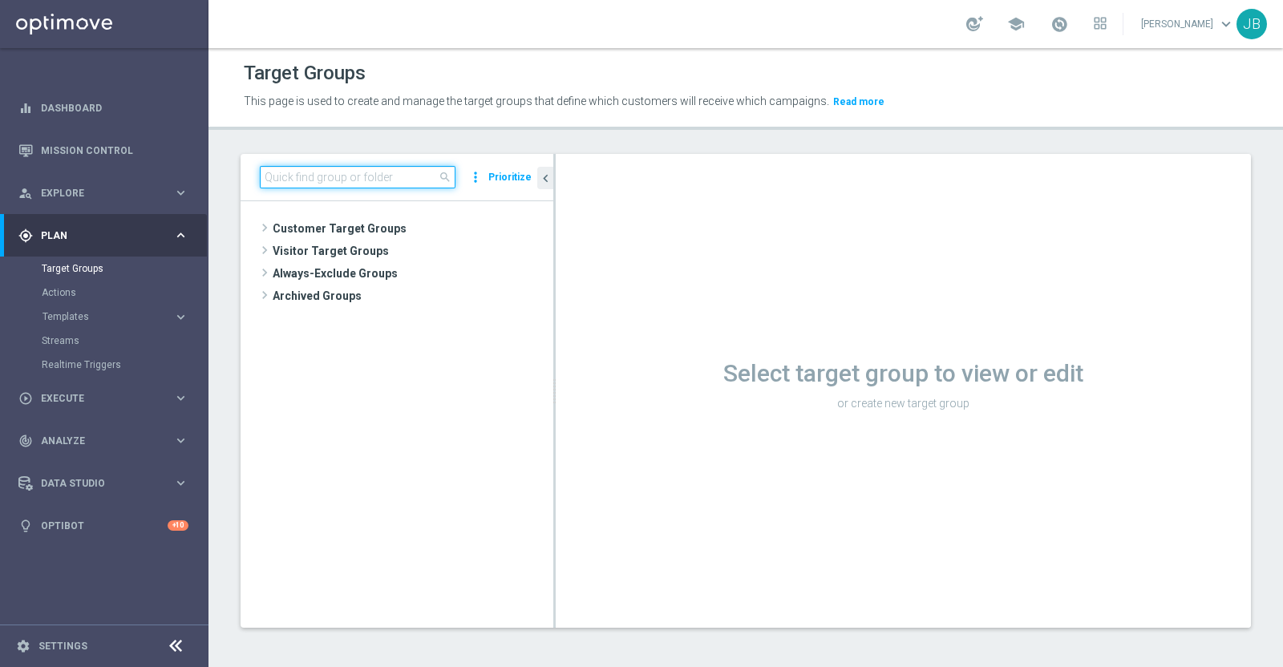
click at [408, 177] on input at bounding box center [358, 177] width 196 height 22
paste input "ER_OMNI_Action_PC_PostPurchase_T2Online"
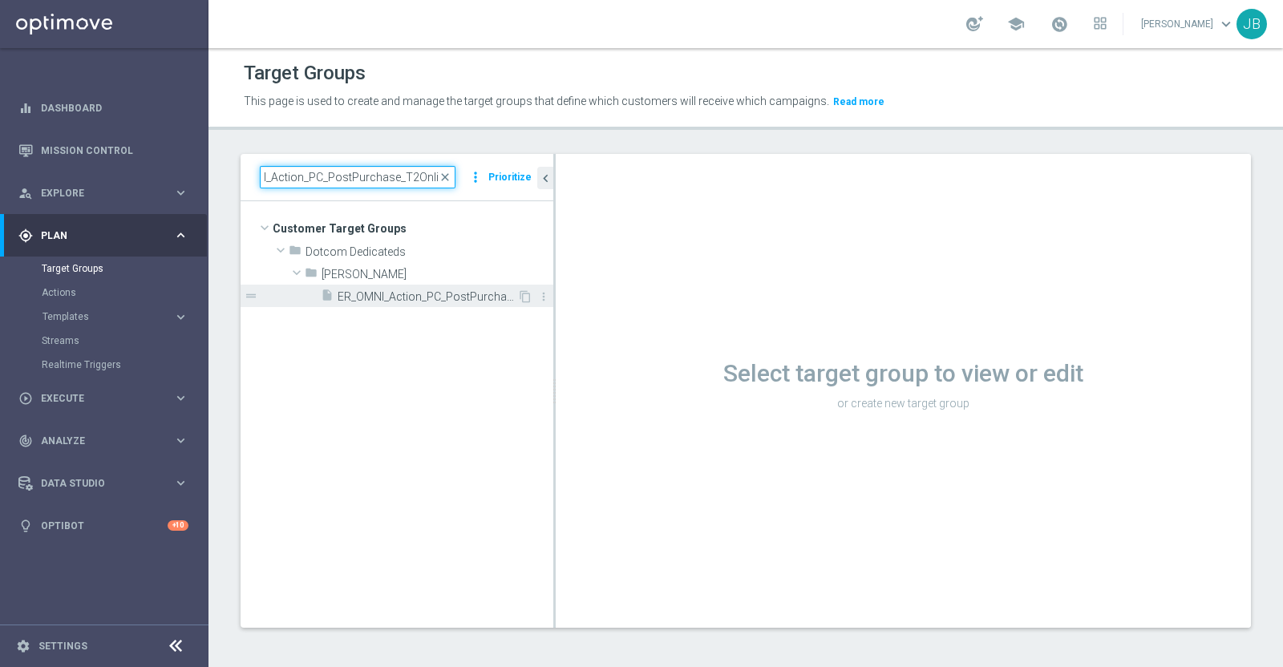
type input "ER_OMNI_Action_PC_PostPurchase_T2Online"
click at [454, 293] on span "ER_OMNI_Action_PC_PostPurchase_T2Online" at bounding box center [428, 297] width 180 height 14
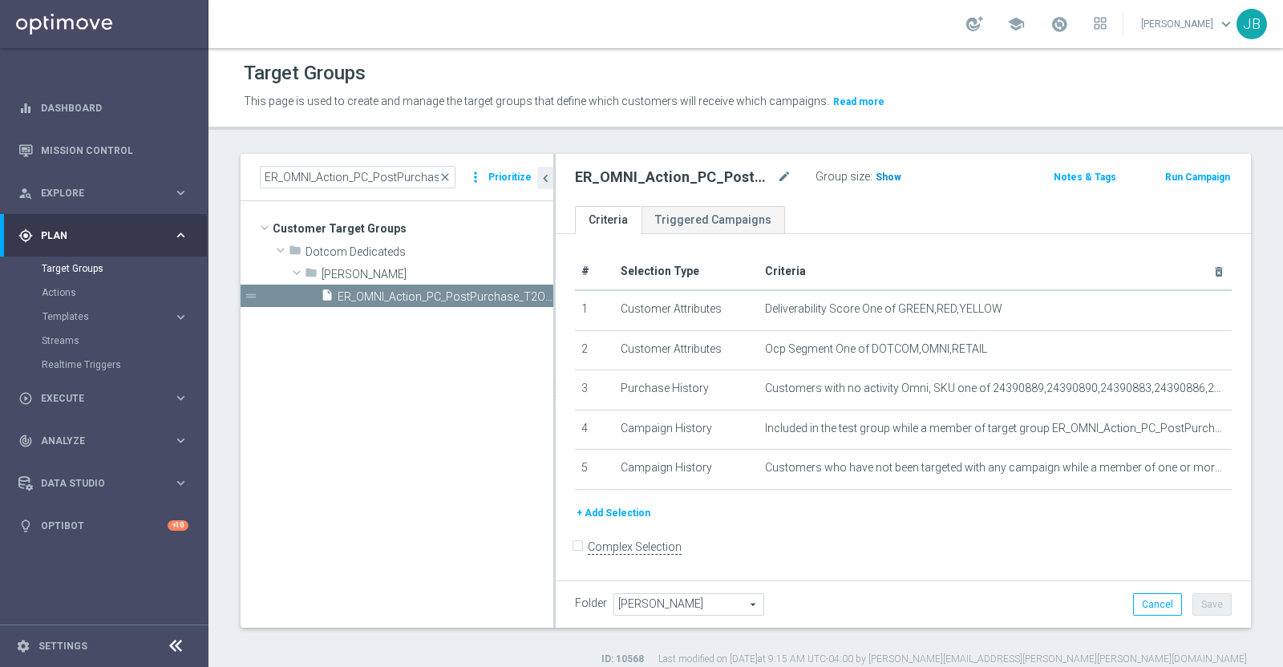
click at [888, 176] on span "Show" at bounding box center [889, 177] width 26 height 11
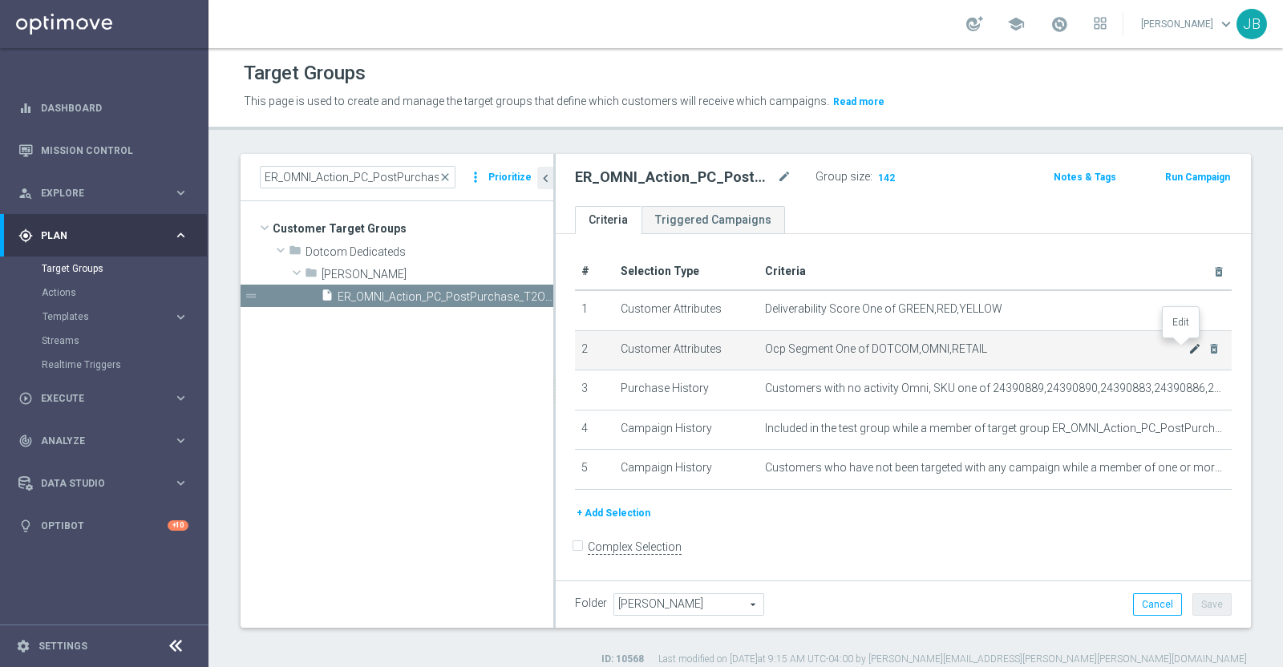
click at [1189, 346] on icon "mode_edit" at bounding box center [1195, 348] width 13 height 13
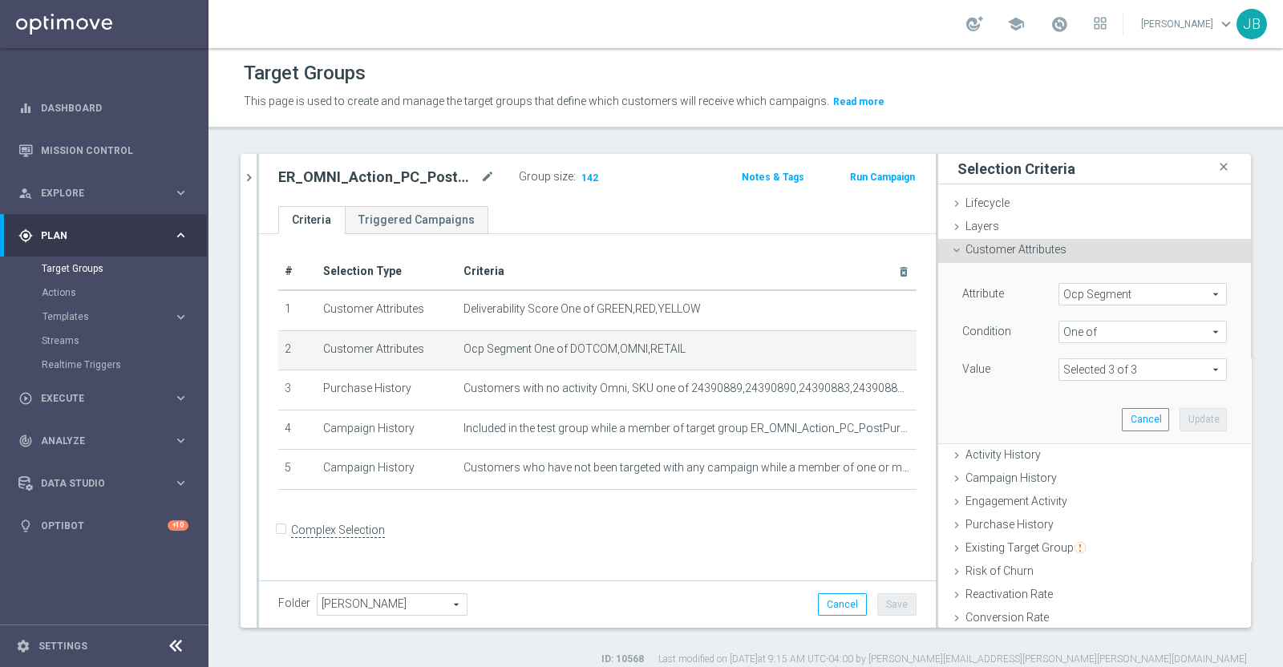
click at [1111, 294] on span "Ocp Segment" at bounding box center [1142, 294] width 167 height 21
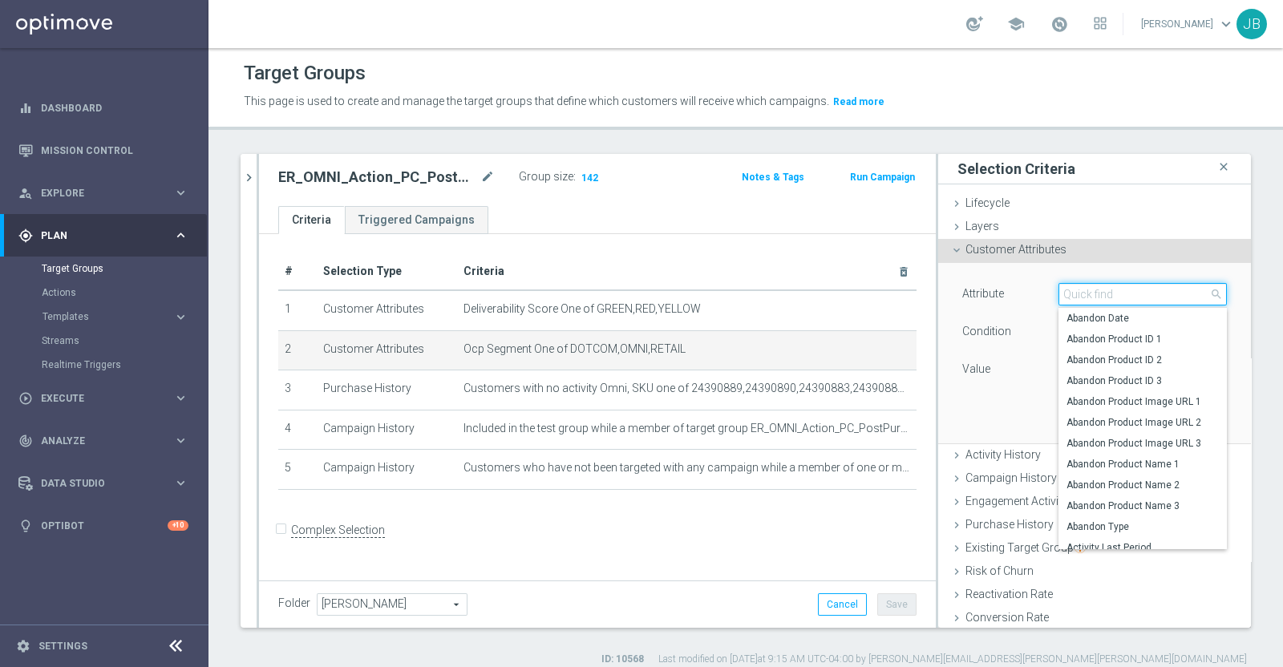
click at [1111, 294] on input "search" at bounding box center [1143, 294] width 168 height 22
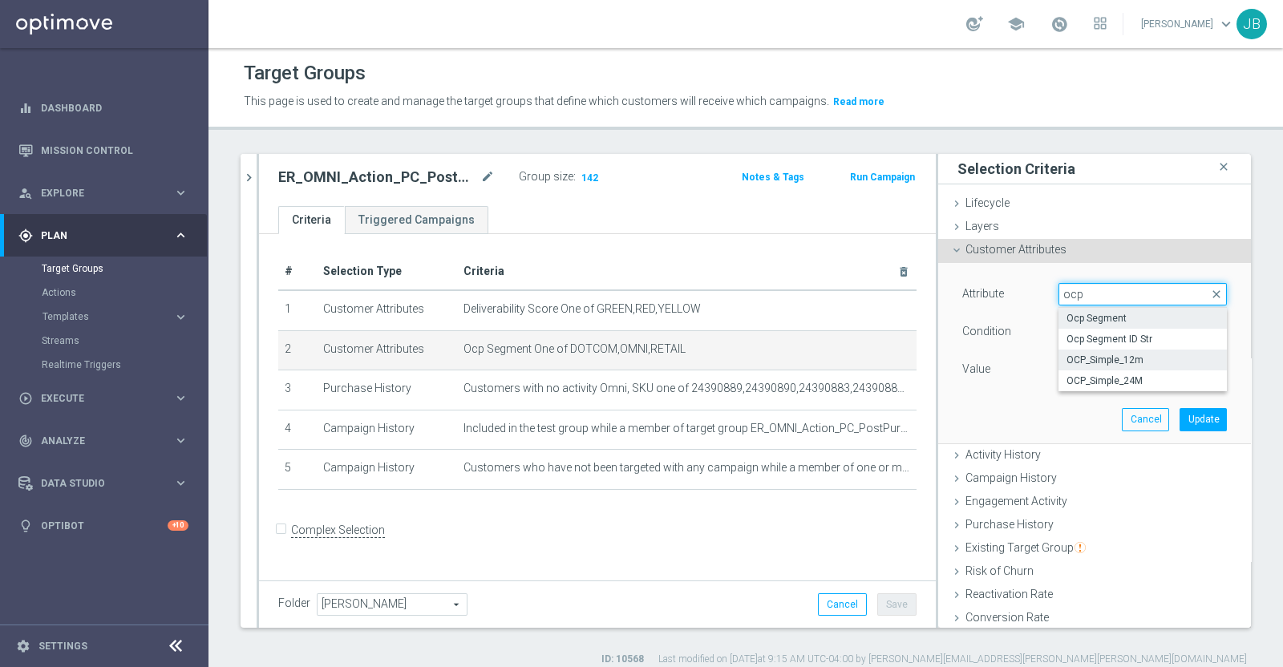
type input "ocp"
click at [1119, 354] on span "OCP_Simple_12m" at bounding box center [1143, 360] width 152 height 13
type input "OCP_Simple_12m"
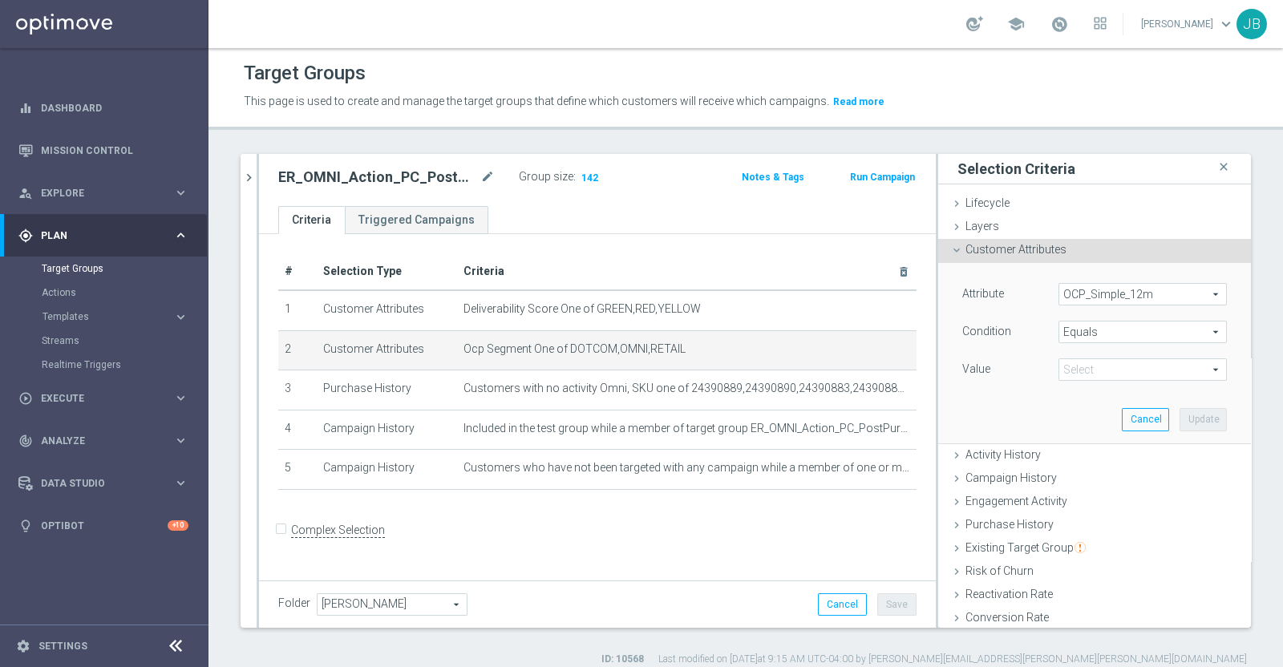
click at [1110, 334] on span "Equals" at bounding box center [1142, 332] width 167 height 21
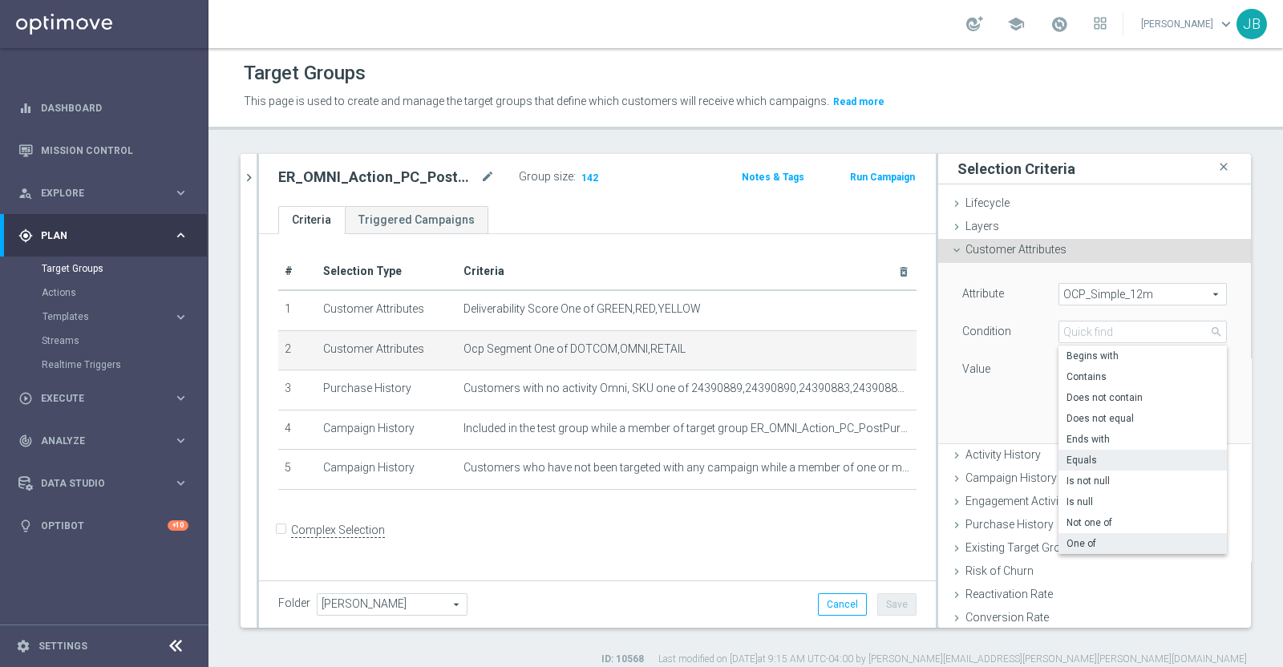
click at [1071, 549] on span "One of" at bounding box center [1143, 543] width 152 height 13
type input "One of"
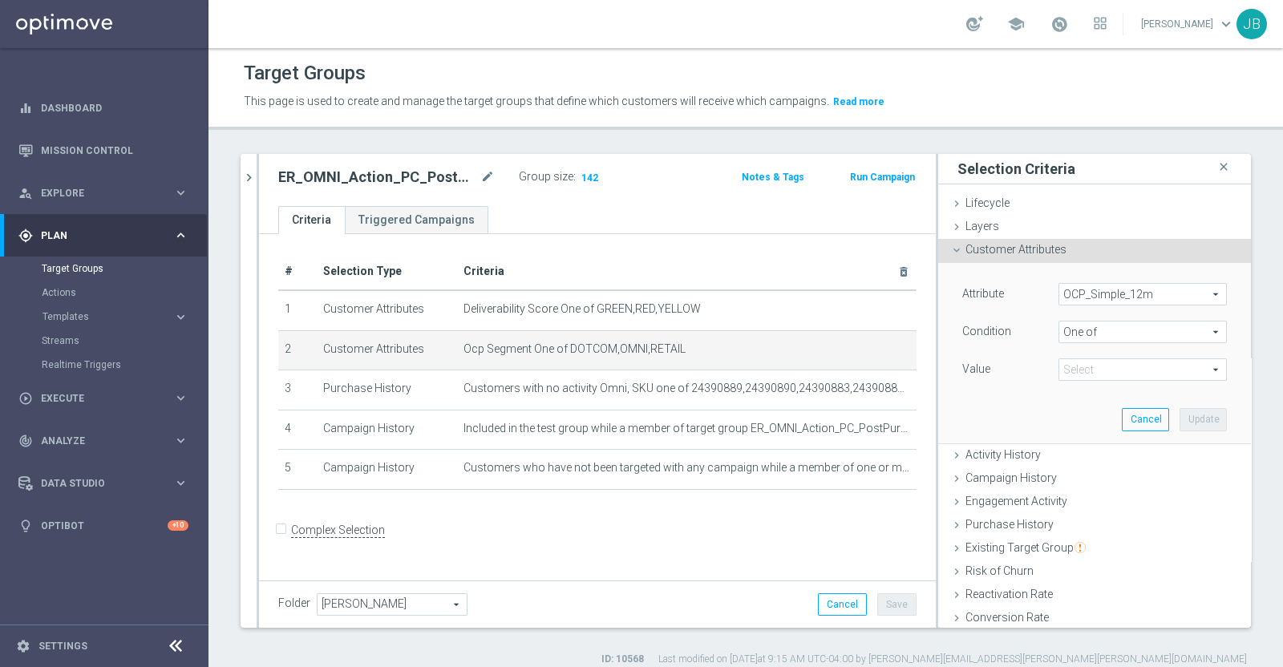
click at [1082, 370] on span at bounding box center [1142, 369] width 167 height 21
click at [1071, 410] on input "DOTCOM" at bounding box center [1076, 415] width 10 height 10
checkbox input "true"
type input "DOTCOM"
click at [1071, 455] on input "OMNI" at bounding box center [1076, 457] width 10 height 10
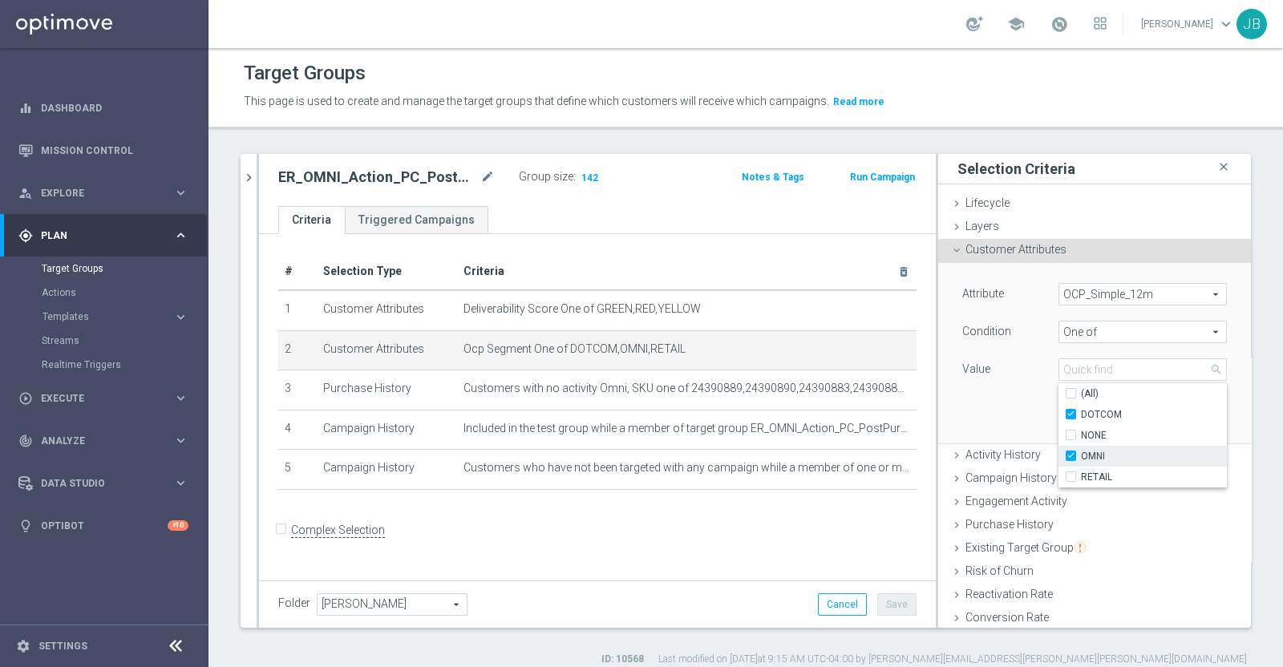
checkbox input "true"
type input "Selected 2 of 4"
click at [1071, 475] on input "RETAIL" at bounding box center [1076, 477] width 10 height 10
checkbox input "true"
type input "Selected 3 of 4"
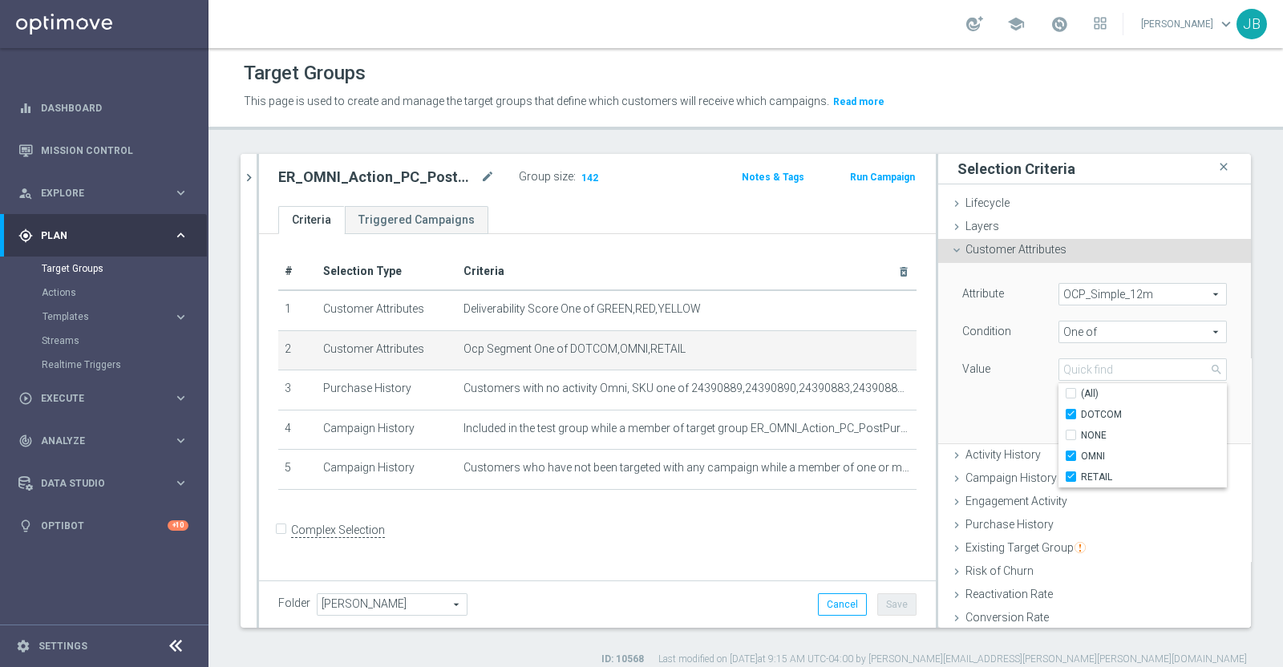
click at [977, 379] on div "Value" at bounding box center [998, 372] width 96 height 26
click at [1180, 417] on button "Update" at bounding box center [1203, 419] width 47 height 22
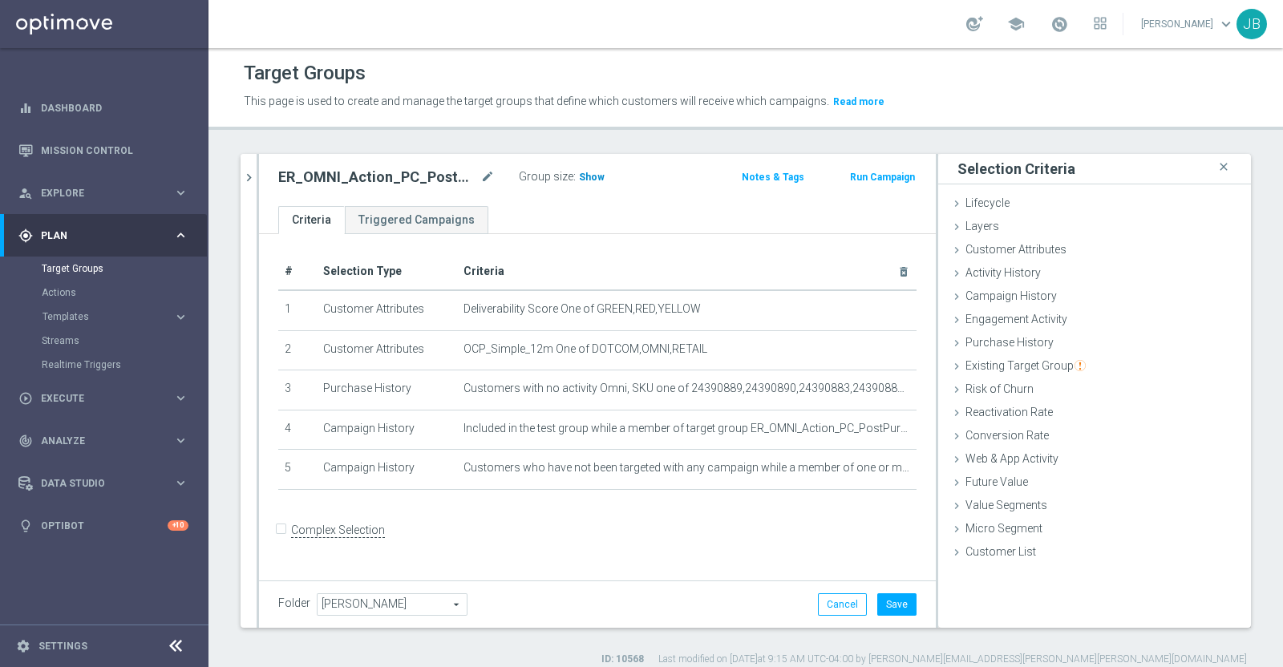
click at [587, 176] on span "Show" at bounding box center [592, 177] width 26 height 11
click at [251, 178] on icon "chevron_right" at bounding box center [248, 177] width 15 height 15
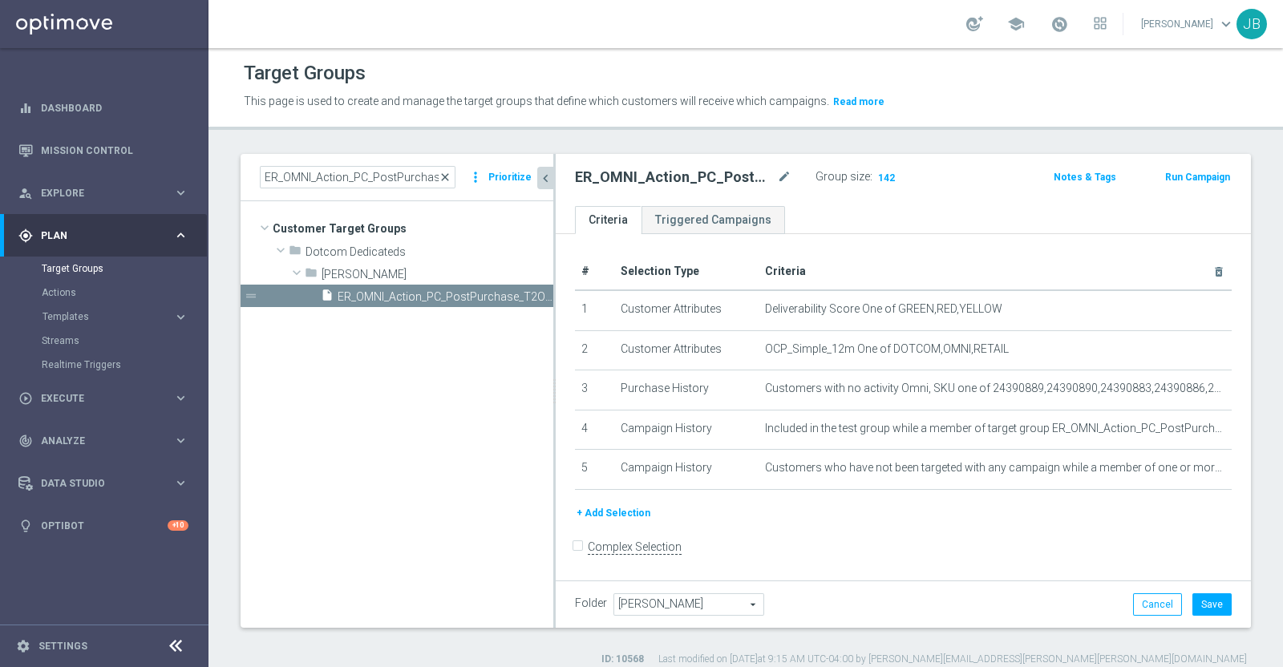
click at [447, 173] on span "close" at bounding box center [445, 177] width 13 height 13
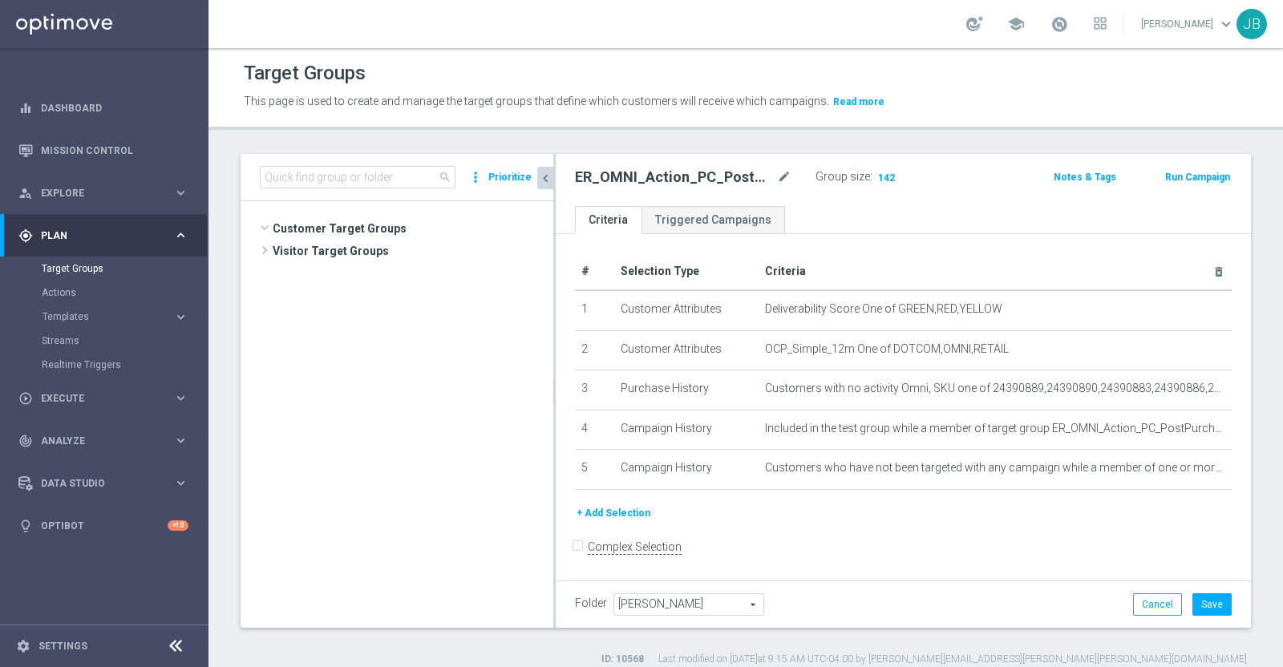
scroll to position [1163, 0]
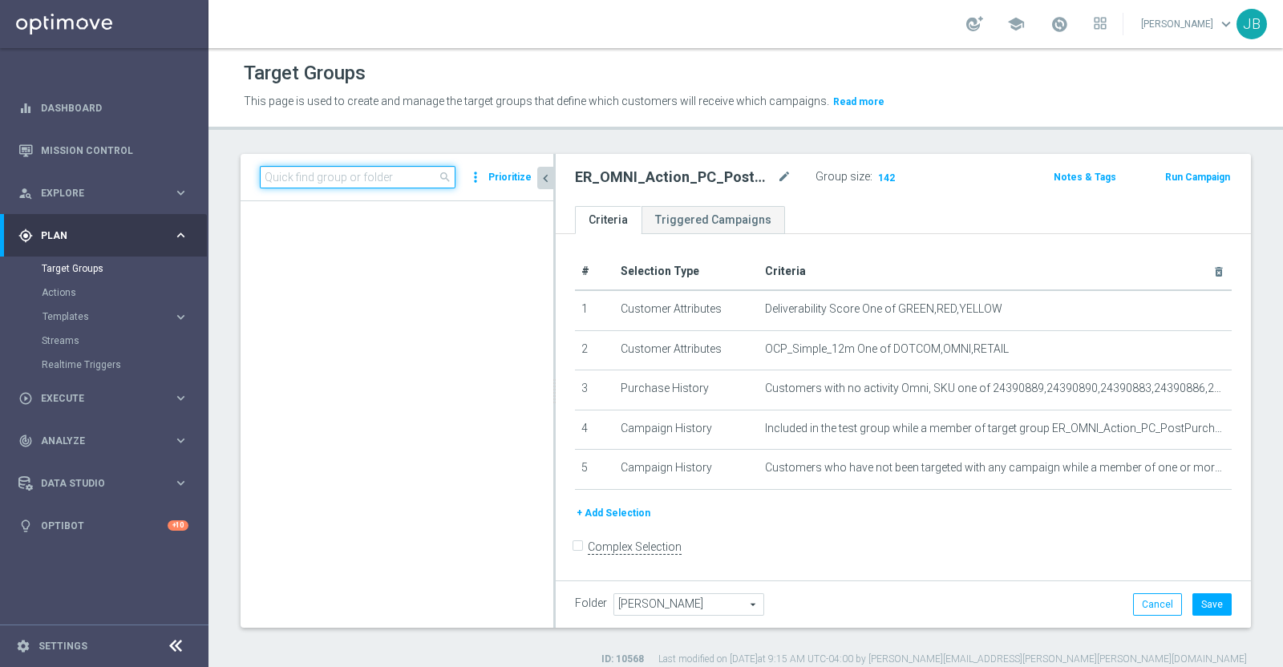
click at [381, 176] on input at bounding box center [358, 177] width 196 height 22
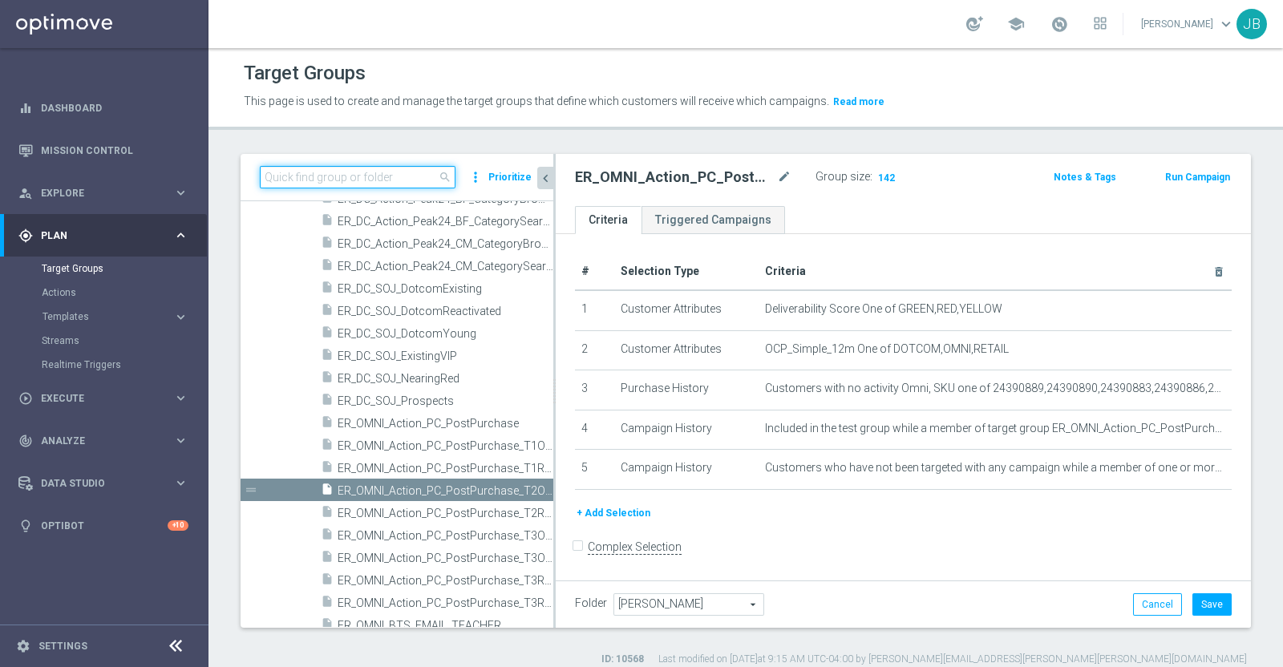
paste input "ER_OMNI_Action_PC_PostPurchase_T3Online"
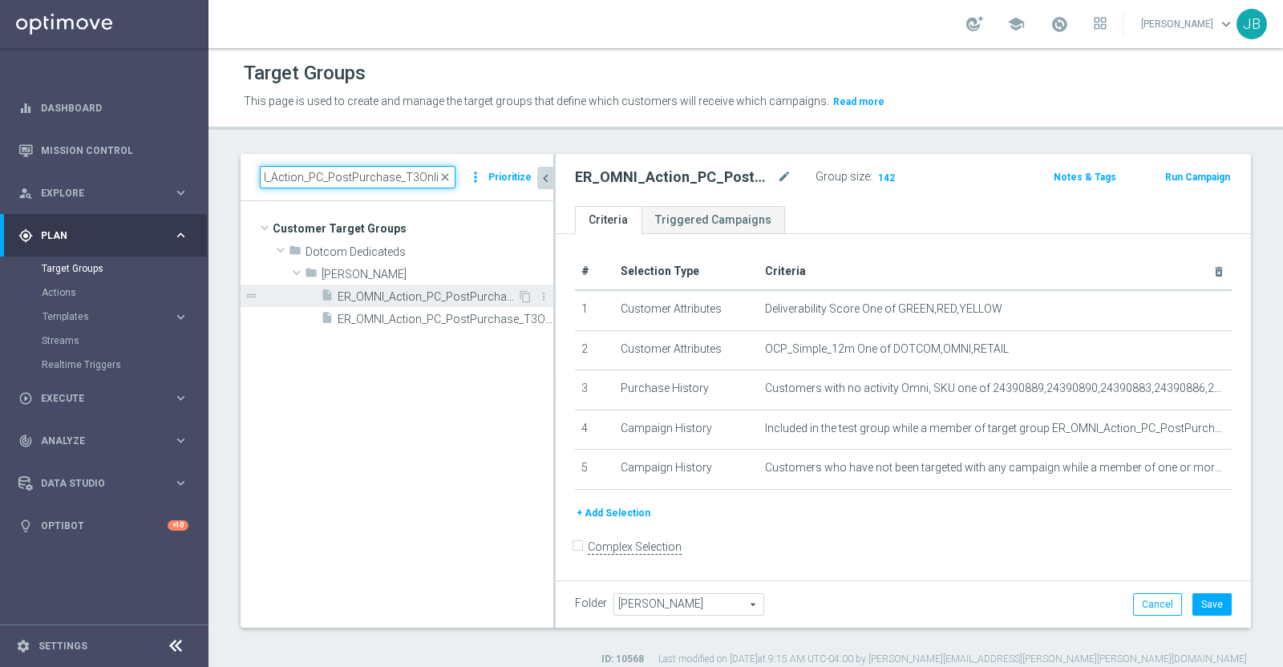
type input "ER_OMNI_Action_PC_PostPurchase_T3Online"
click at [424, 293] on span "ER_OMNI_Action_PC_PostPurchase_T3Online" at bounding box center [428, 297] width 180 height 14
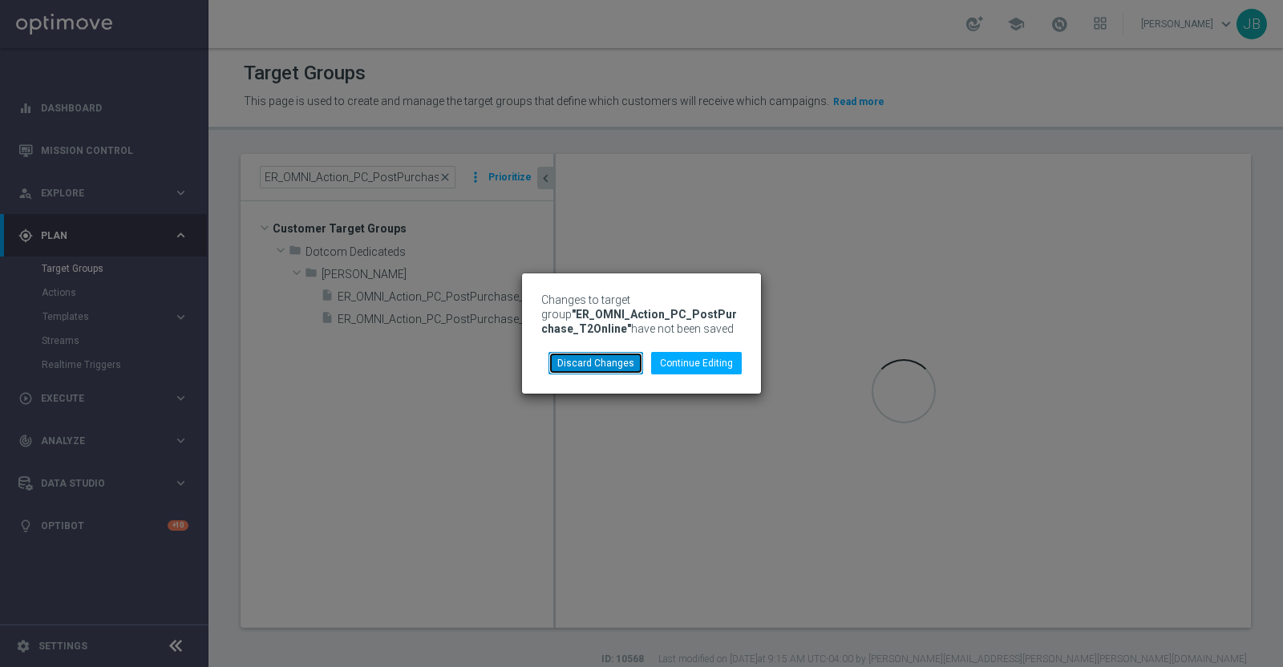
click at [584, 360] on button "Discard Changes" at bounding box center [596, 363] width 95 height 22
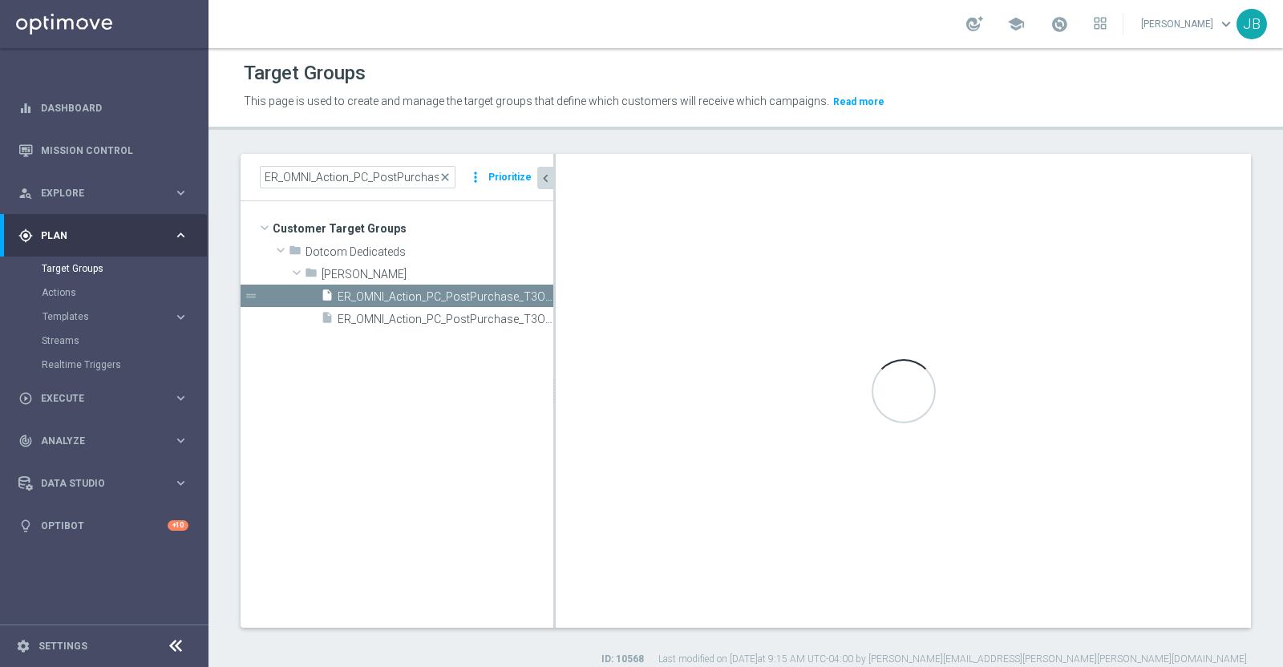
checkbox input "true"
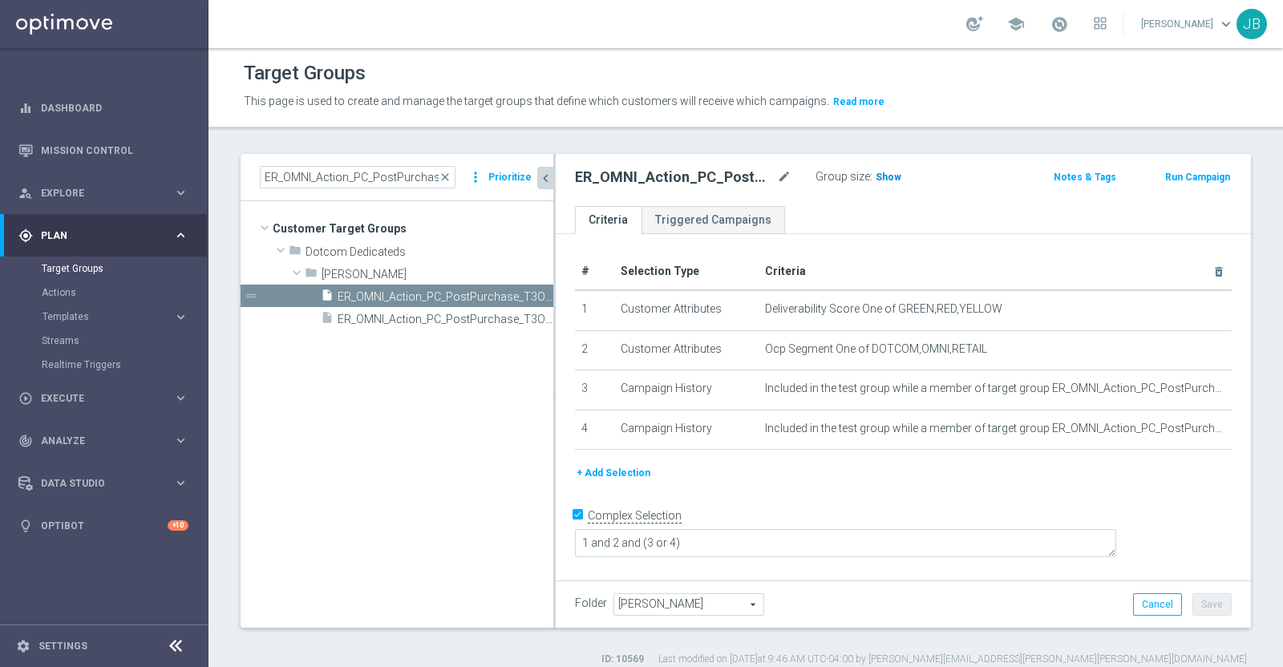
click at [883, 173] on span "Show" at bounding box center [889, 177] width 26 height 11
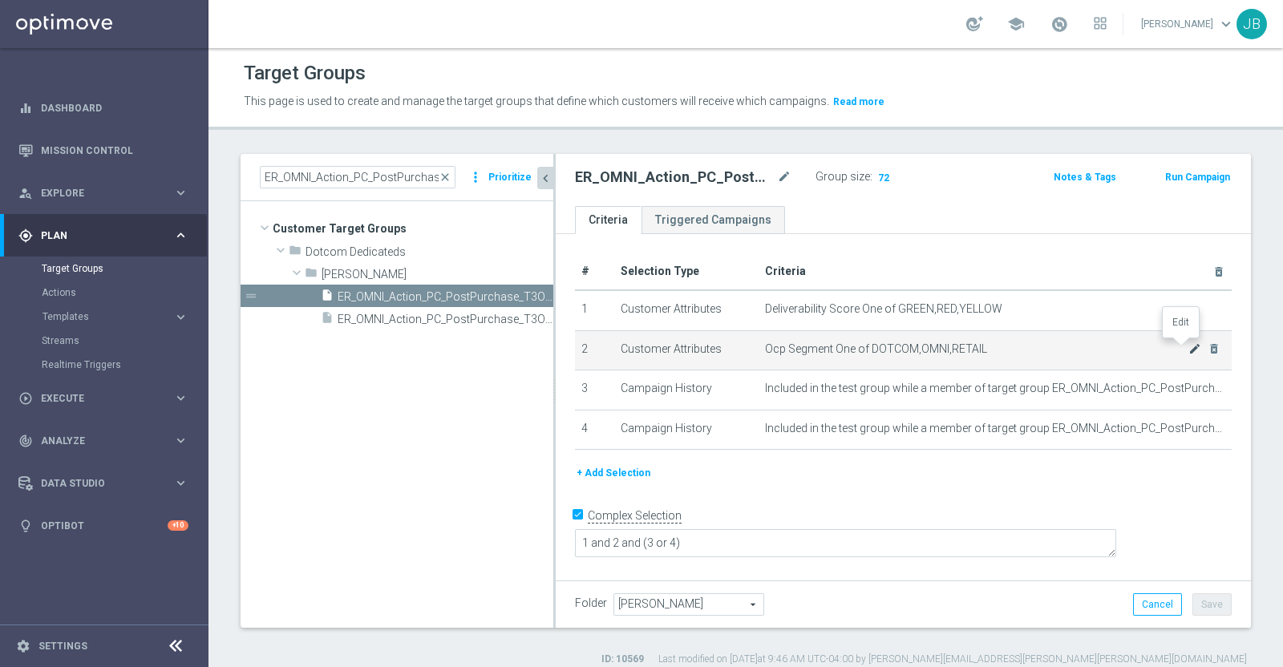
click at [1189, 350] on icon "mode_edit" at bounding box center [1195, 348] width 13 height 13
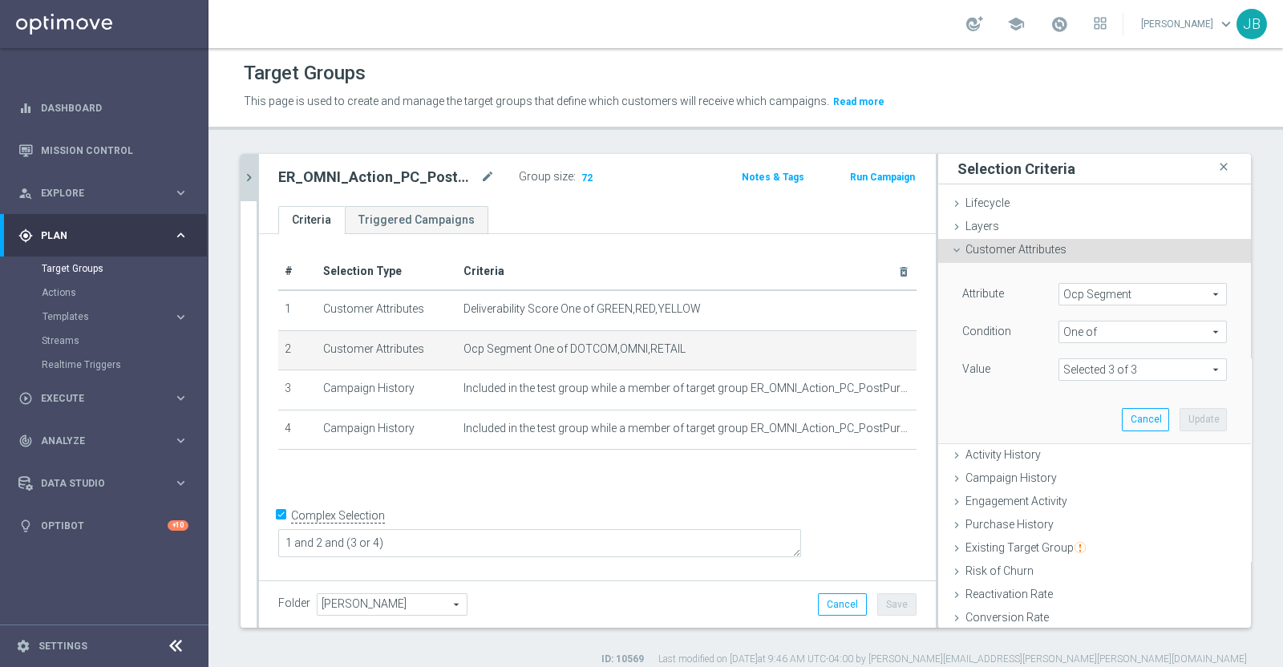
click at [1139, 367] on span at bounding box center [1142, 369] width 167 height 21
click at [958, 407] on div "Attribute Ocp Segment Ocp Segment arrow_drop_down search Condition One of One o…" at bounding box center [1094, 353] width 289 height 180
click at [1105, 295] on span "Ocp Segment" at bounding box center [1142, 294] width 167 height 21
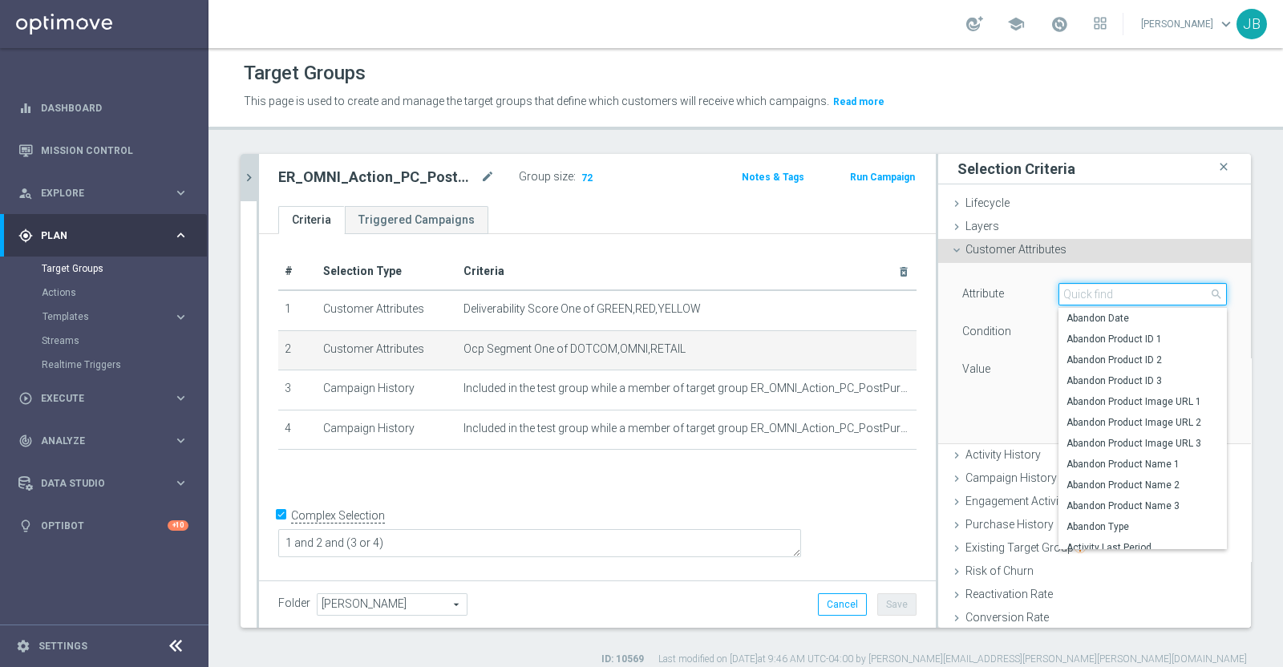
click at [1105, 298] on input "search" at bounding box center [1143, 294] width 168 height 22
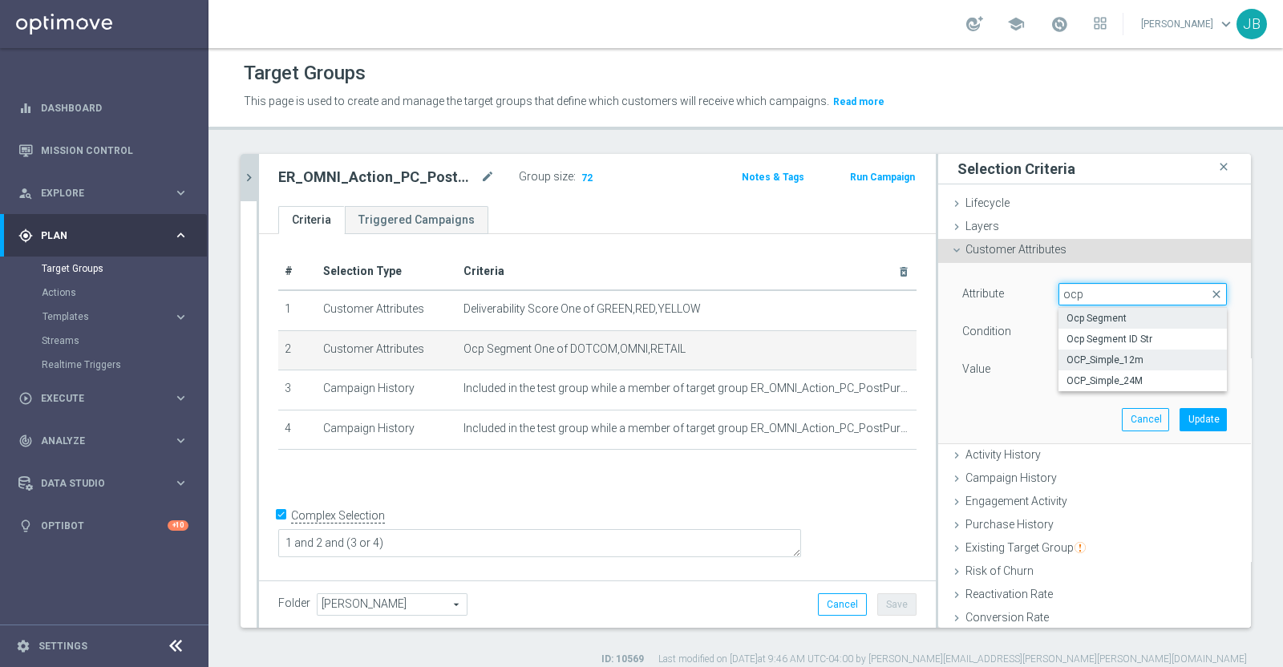
type input "ocp"
click at [1101, 358] on span "OCP_Simple_12m" at bounding box center [1143, 360] width 152 height 13
type input "OCP_Simple_12m"
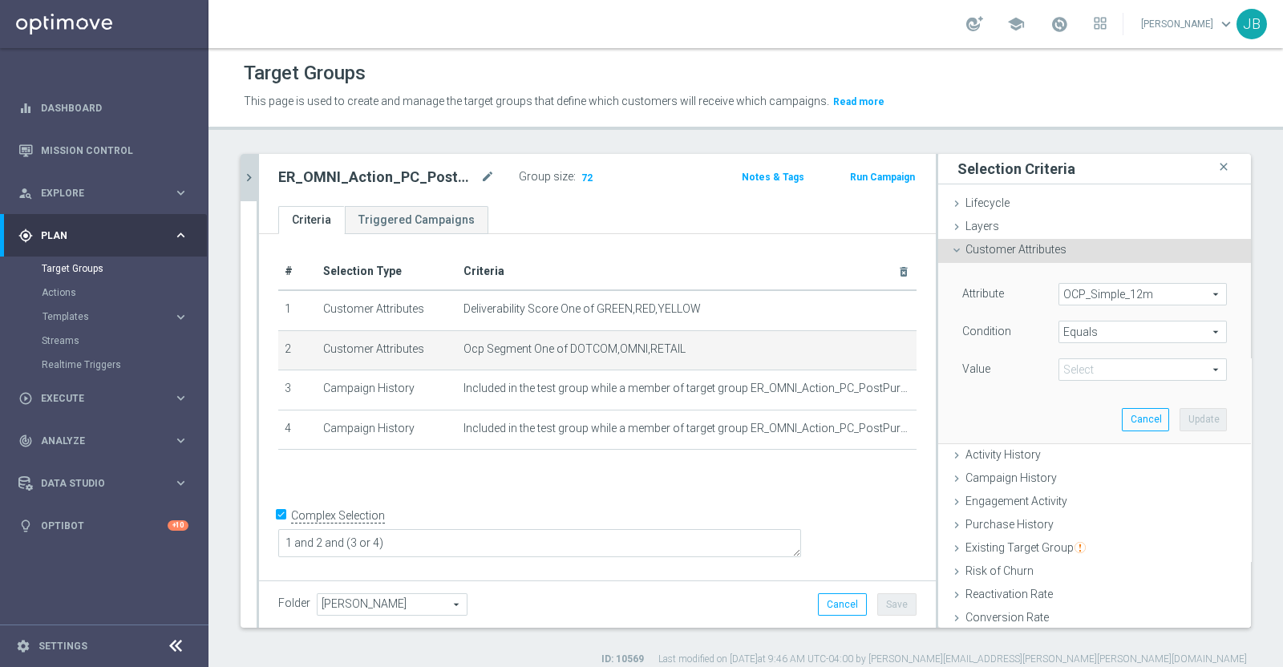
click at [1099, 369] on span at bounding box center [1142, 369] width 167 height 21
click at [1072, 330] on span "Equals" at bounding box center [1142, 332] width 167 height 21
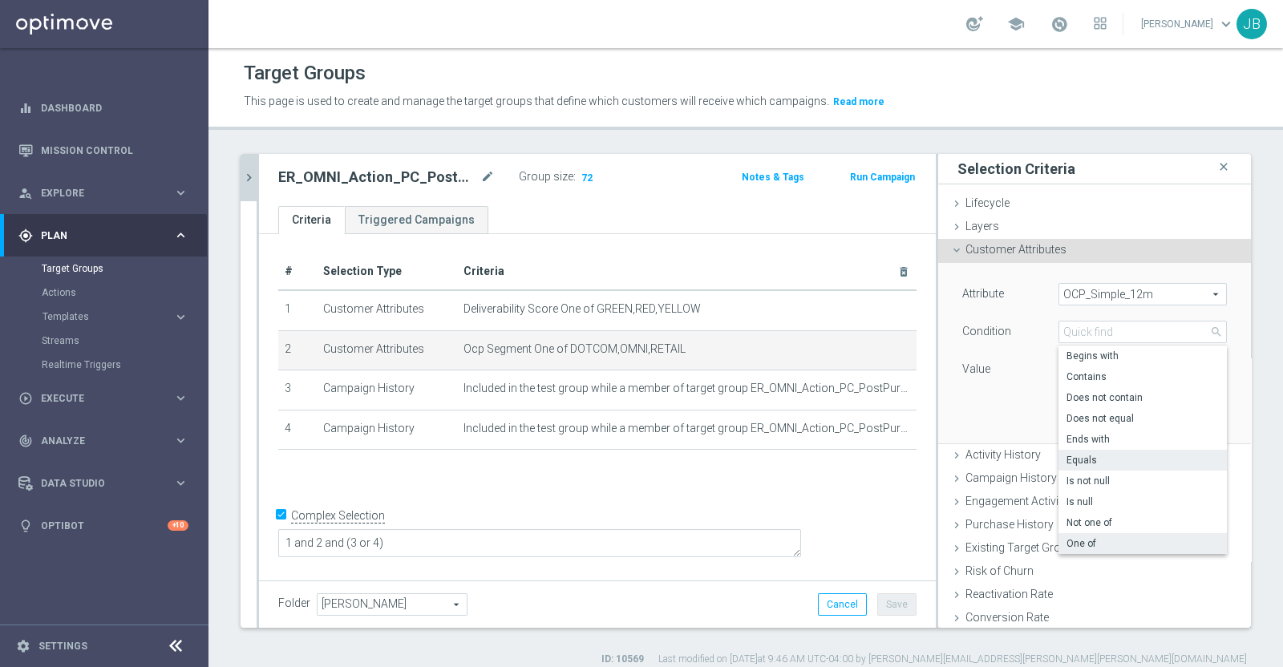
click at [1068, 540] on span "One of" at bounding box center [1143, 543] width 152 height 13
type input "One of"
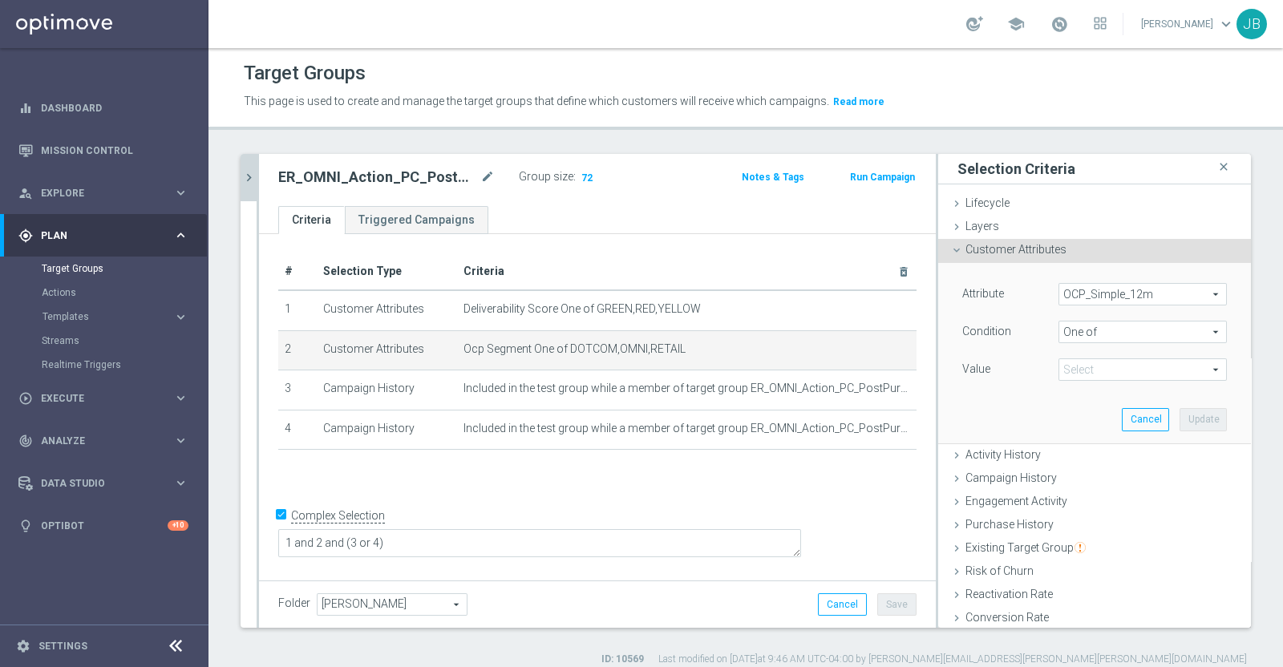
click at [1086, 368] on span at bounding box center [1142, 369] width 167 height 21
click at [1071, 415] on input "DOTCOM" at bounding box center [1076, 415] width 10 height 10
checkbox input "true"
type input "DOTCOM"
click at [1071, 456] on input "OMNI" at bounding box center [1076, 457] width 10 height 10
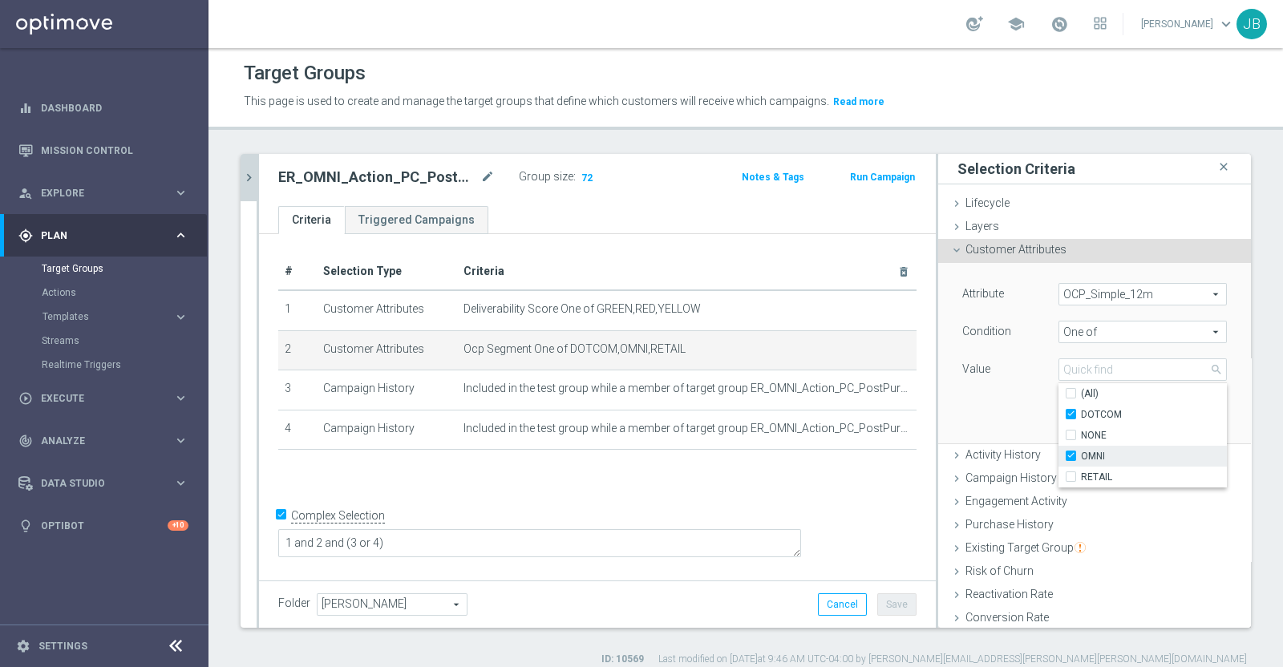
checkbox input "true"
type input "Selected 2 of 4"
click at [1081, 477] on label "RETAIL" at bounding box center [1154, 477] width 146 height 21
click at [1071, 477] on input "RETAIL" at bounding box center [1076, 477] width 10 height 10
checkbox input "true"
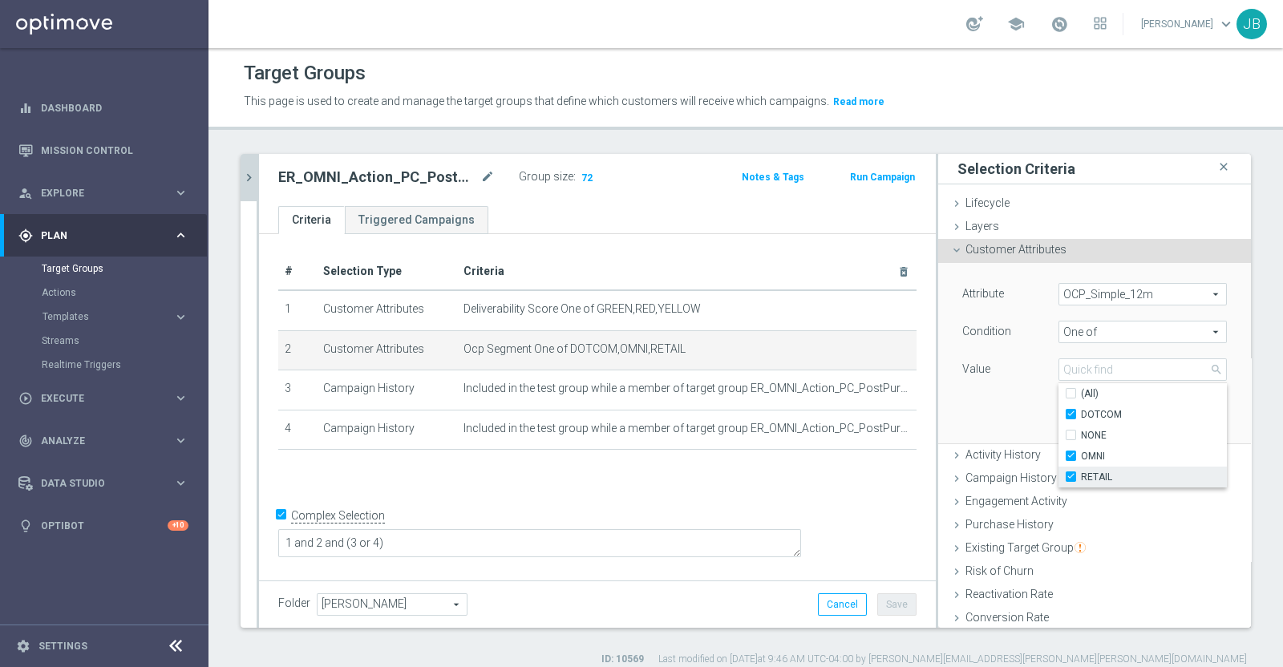
type input "Selected 3 of 4"
click at [995, 423] on div "Attribute OCP_Simple_12m OCP_Simple_12m arrow_drop_down search Condition One of…" at bounding box center [1094, 353] width 289 height 180
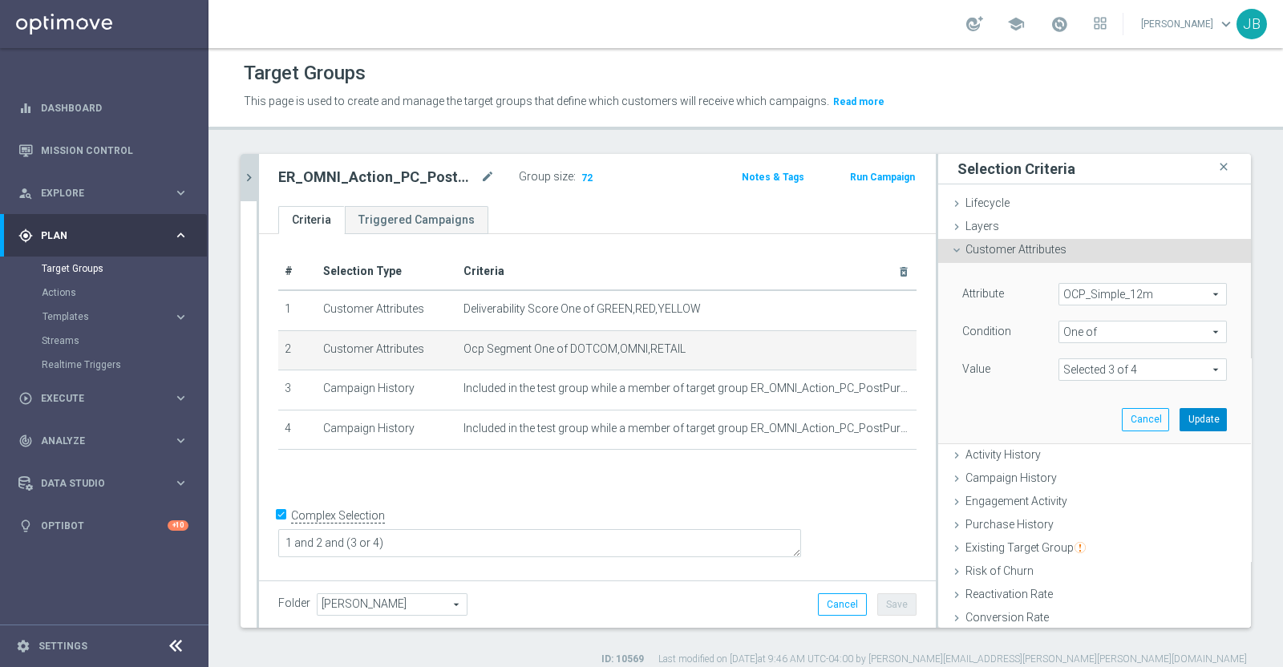
click at [1180, 417] on button "Update" at bounding box center [1203, 419] width 47 height 22
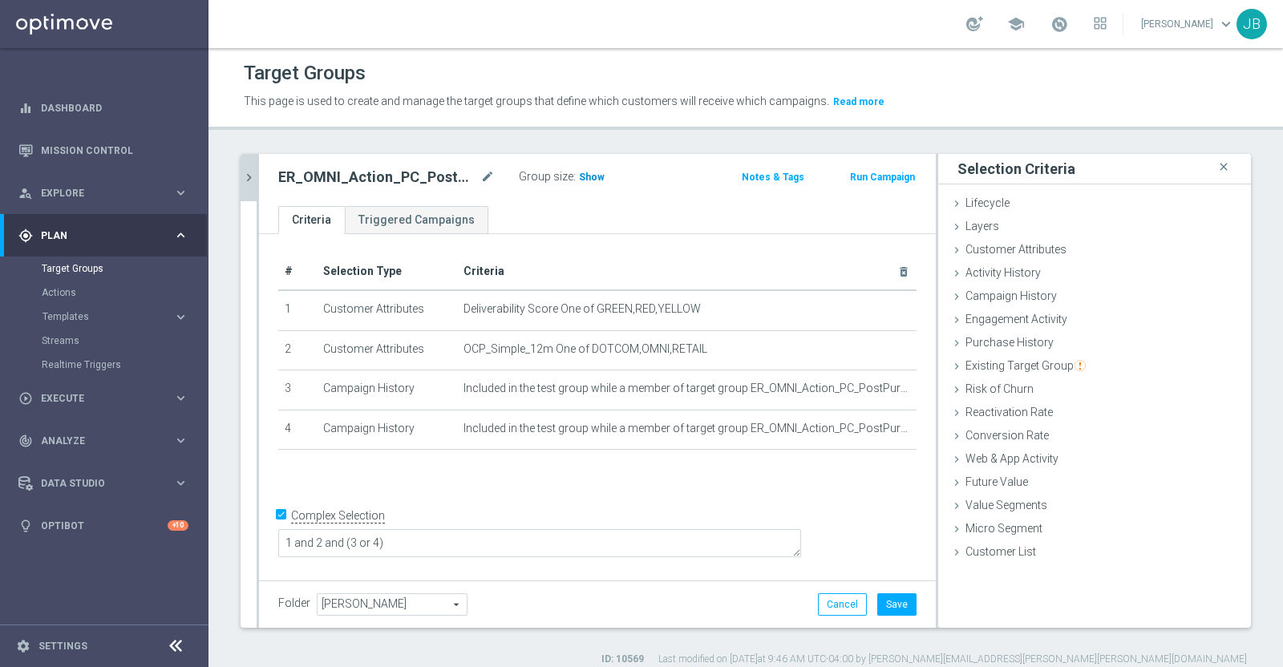
click at [584, 176] on span "Show" at bounding box center [592, 177] width 26 height 11
click at [824, 600] on button "Cancel" at bounding box center [842, 605] width 49 height 22
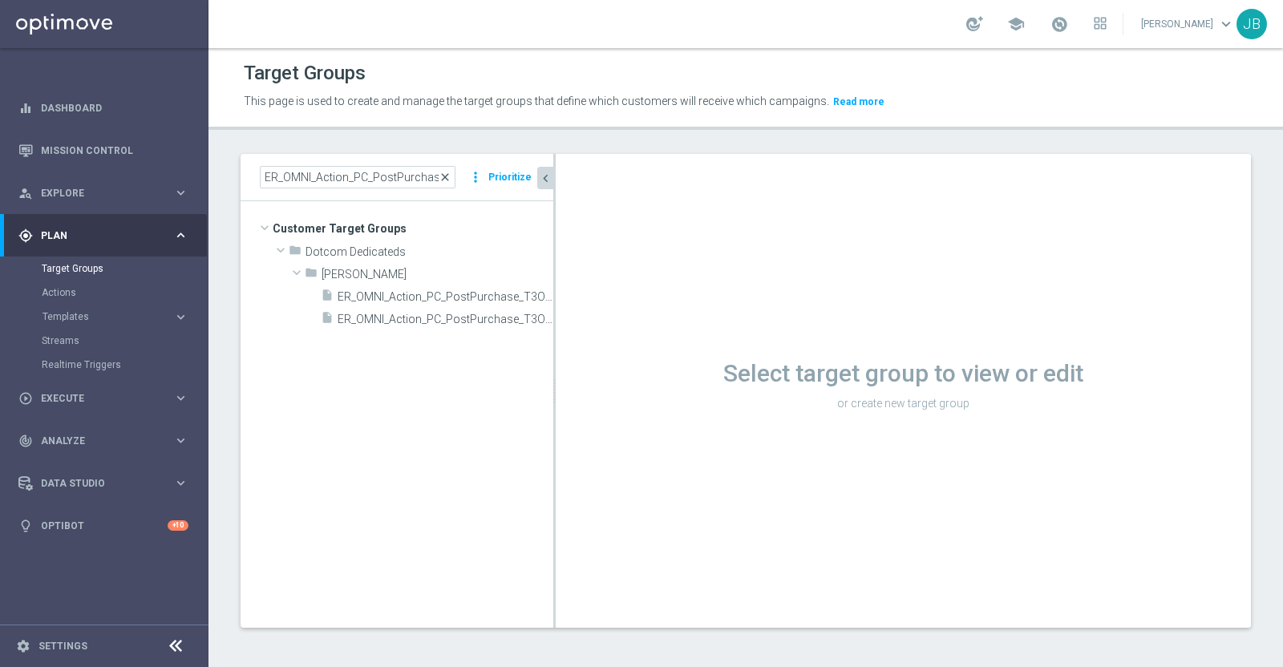
click at [448, 177] on span "close" at bounding box center [445, 177] width 13 height 13
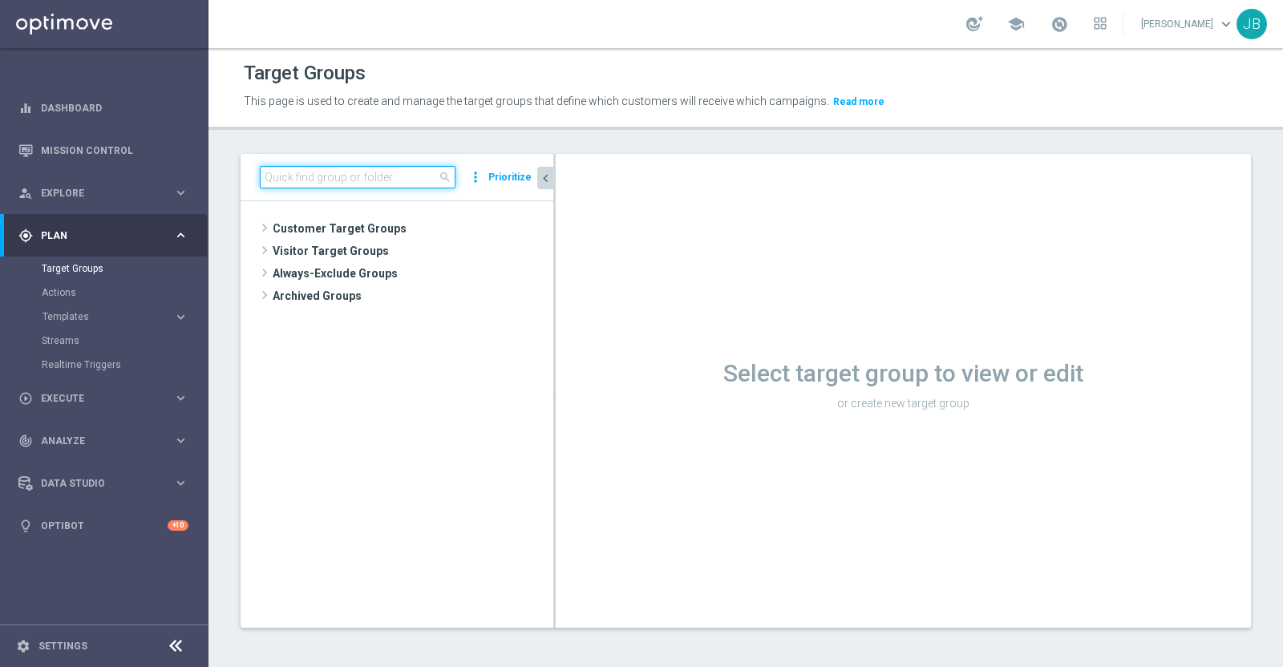
click at [393, 174] on input at bounding box center [358, 177] width 196 height 22
paste input "Retail Promo BTS Mid/Late Print Customers FY25"
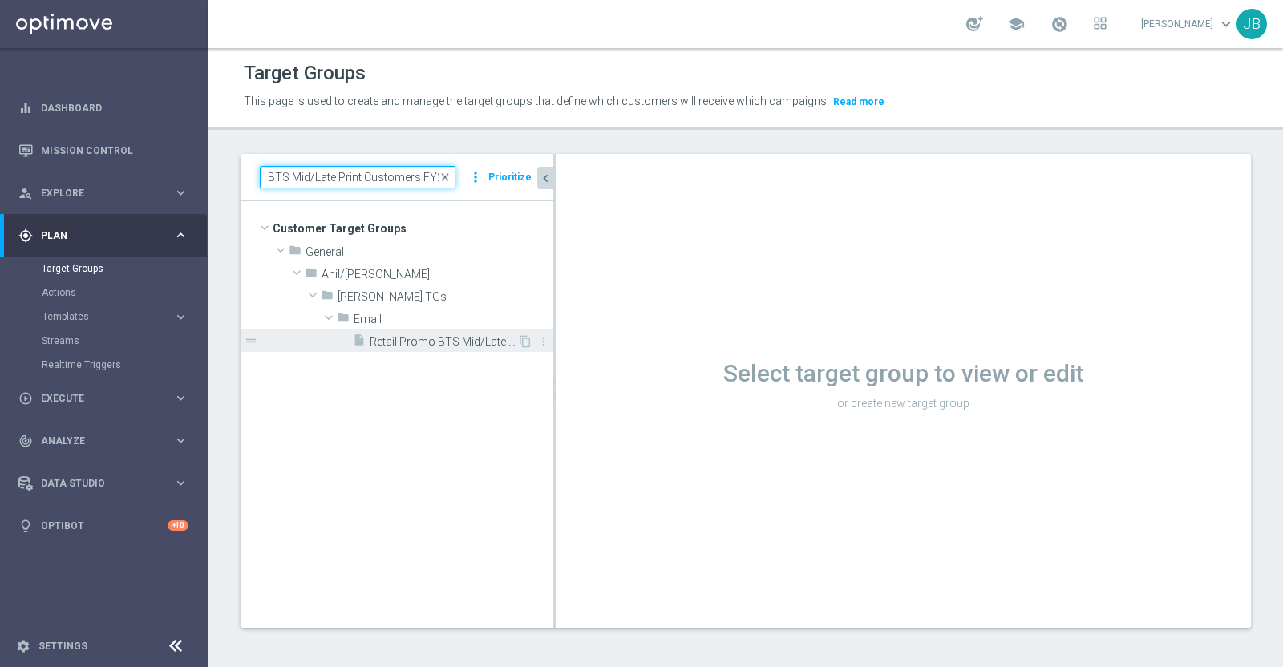
type input "Retail Promo BTS Mid/Late Print Customers FY25"
click at [433, 337] on span "Retail Promo BTS Mid/Late Print Customers FY25" at bounding box center [444, 342] width 148 height 14
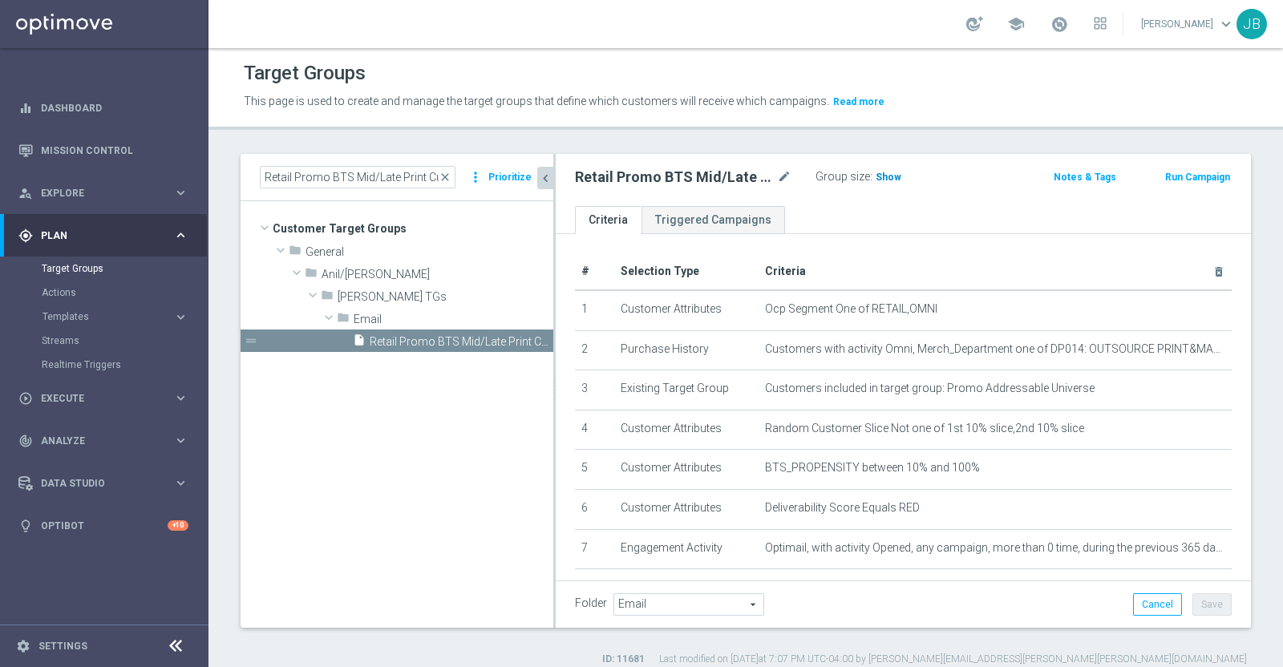
click at [891, 174] on span "Show" at bounding box center [889, 177] width 26 height 11
click at [545, 172] on icon "chevron_left" at bounding box center [545, 178] width 15 height 15
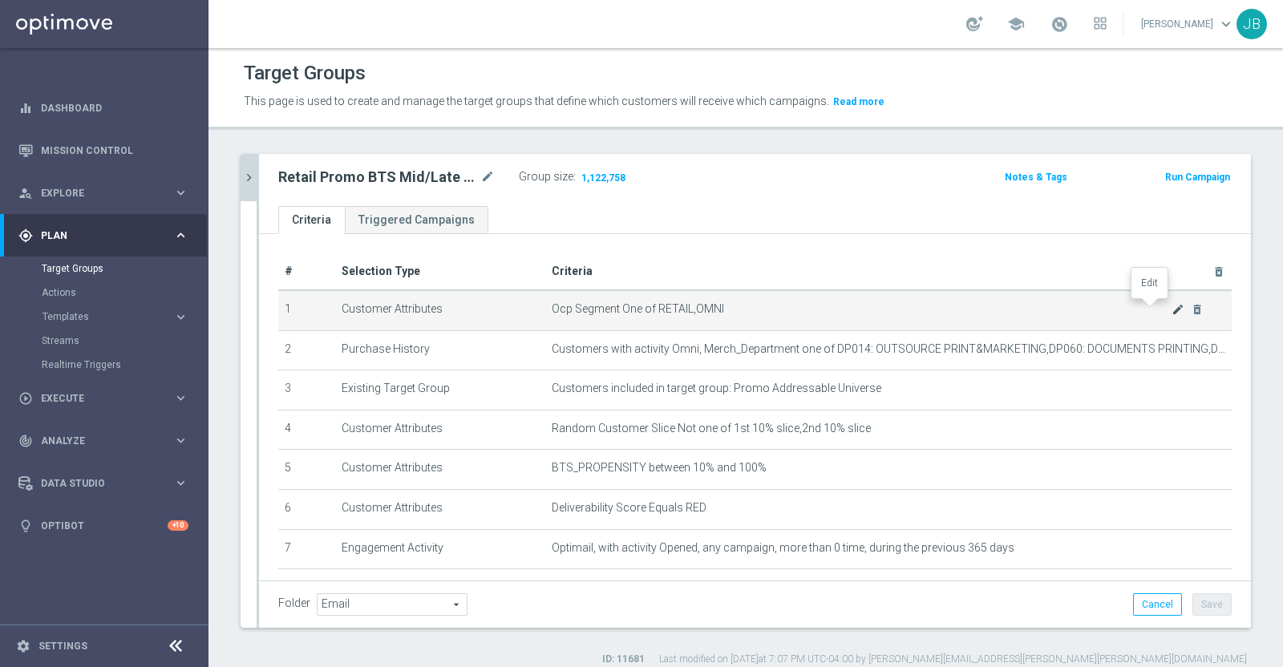
click at [1172, 307] on icon "mode_edit" at bounding box center [1178, 309] width 13 height 13
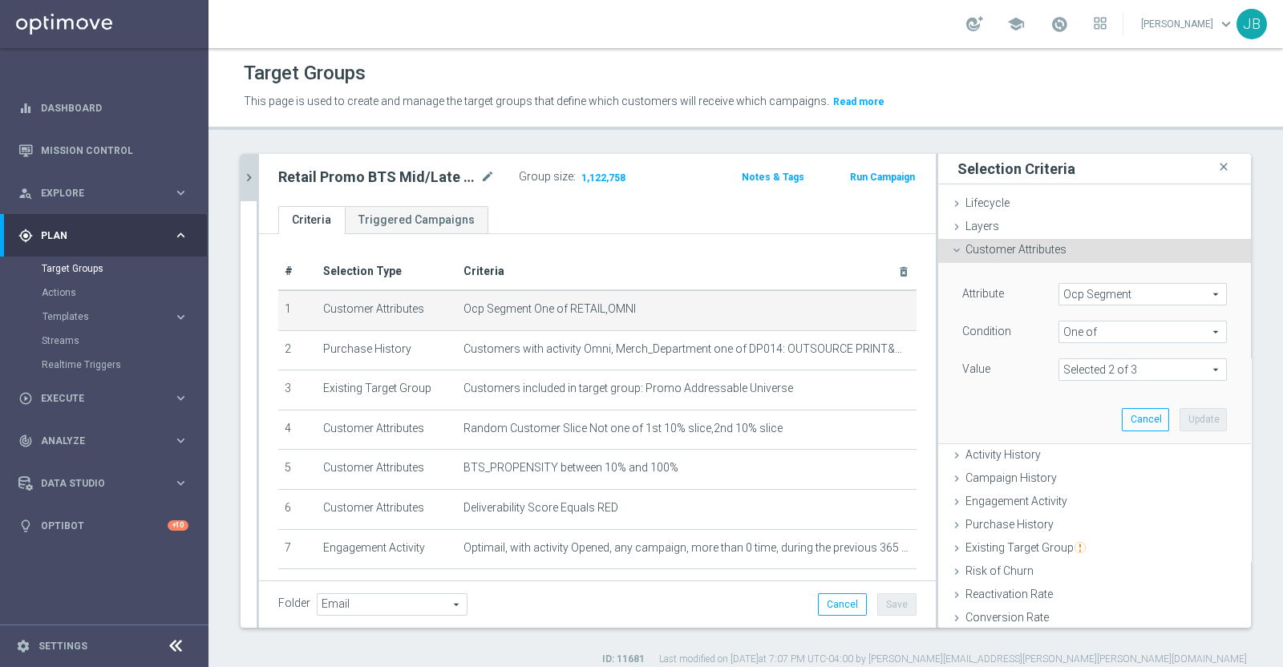
click at [1115, 294] on span "Ocp Segment" at bounding box center [1142, 294] width 167 height 21
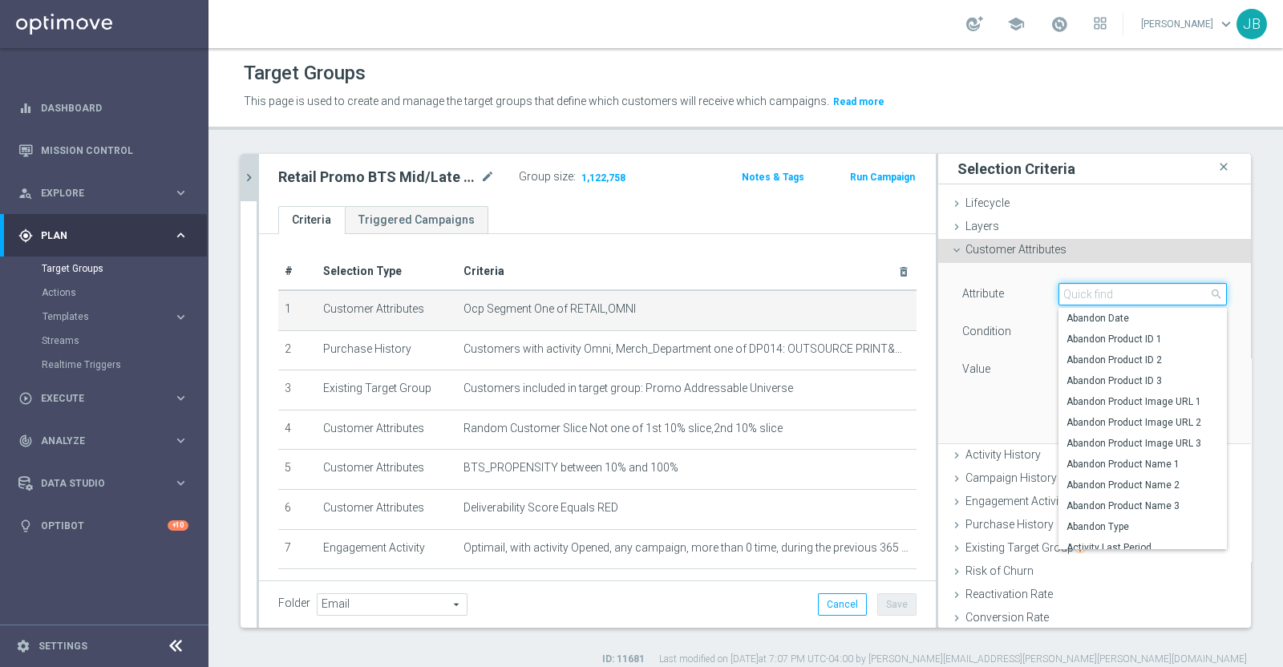
click at [1085, 294] on input "search" at bounding box center [1143, 294] width 168 height 22
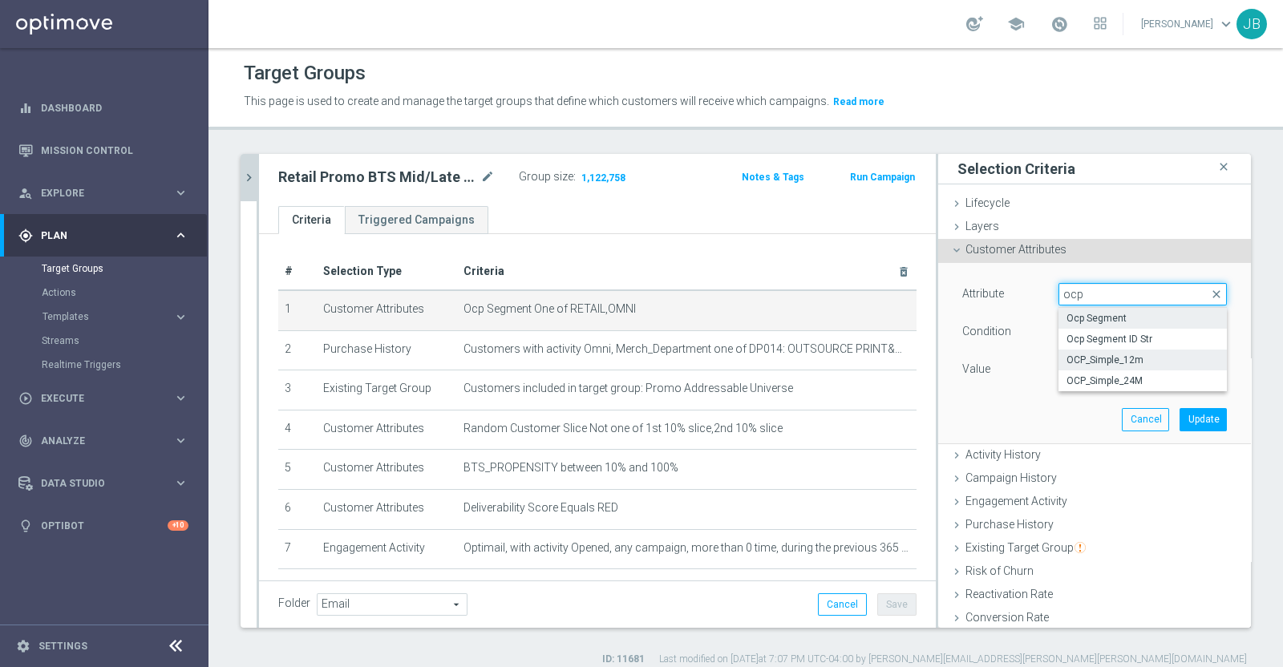
type input "ocp"
click at [1105, 359] on span "OCP_Simple_12m" at bounding box center [1143, 360] width 152 height 13
type input "OCP_Simple_12m"
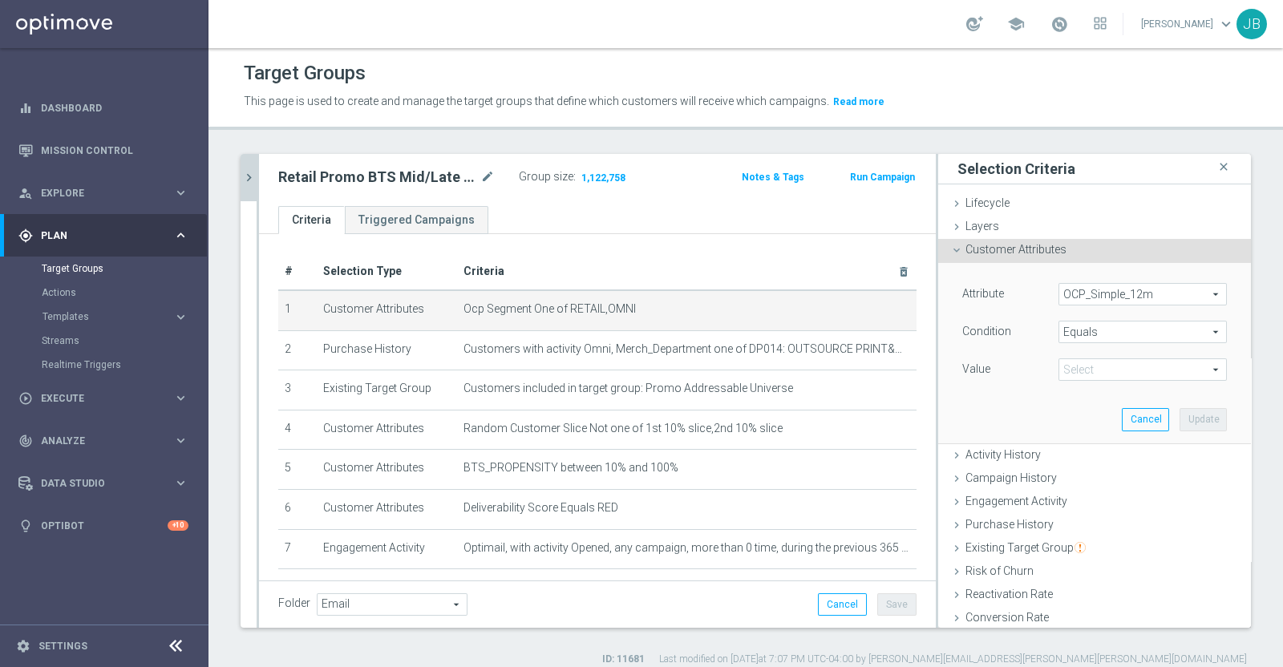
click at [1095, 334] on span "Equals" at bounding box center [1142, 332] width 167 height 21
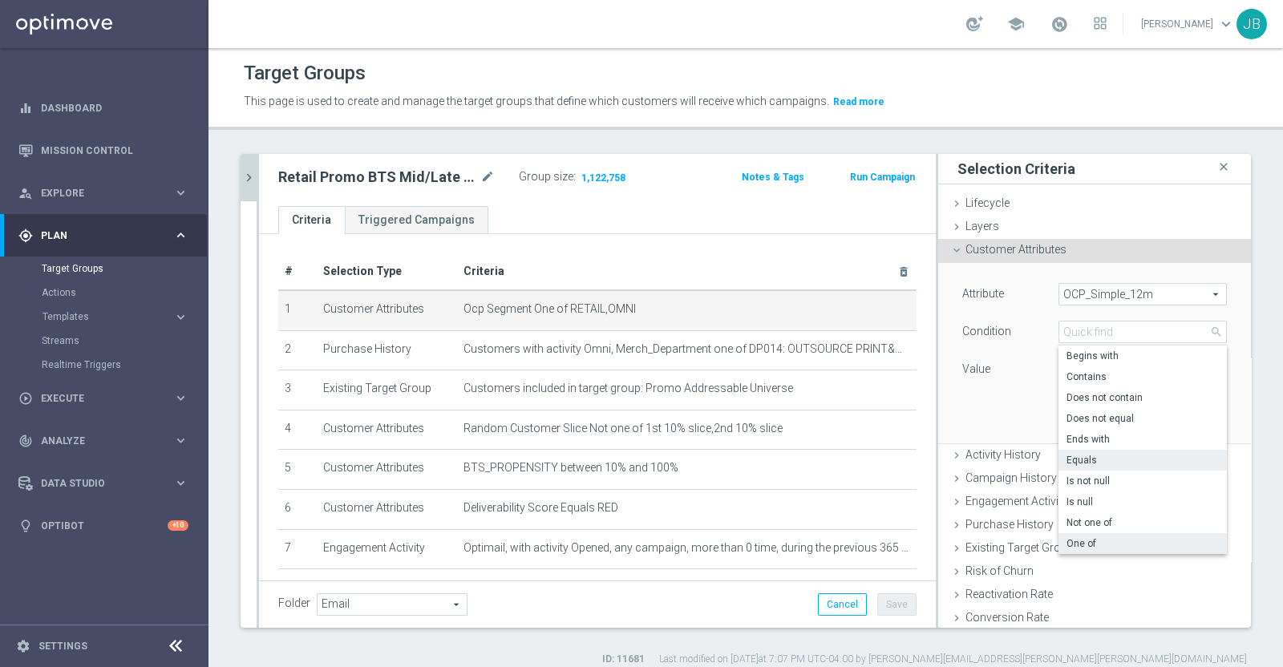
click at [1067, 544] on span "One of" at bounding box center [1143, 543] width 152 height 13
type input "One of"
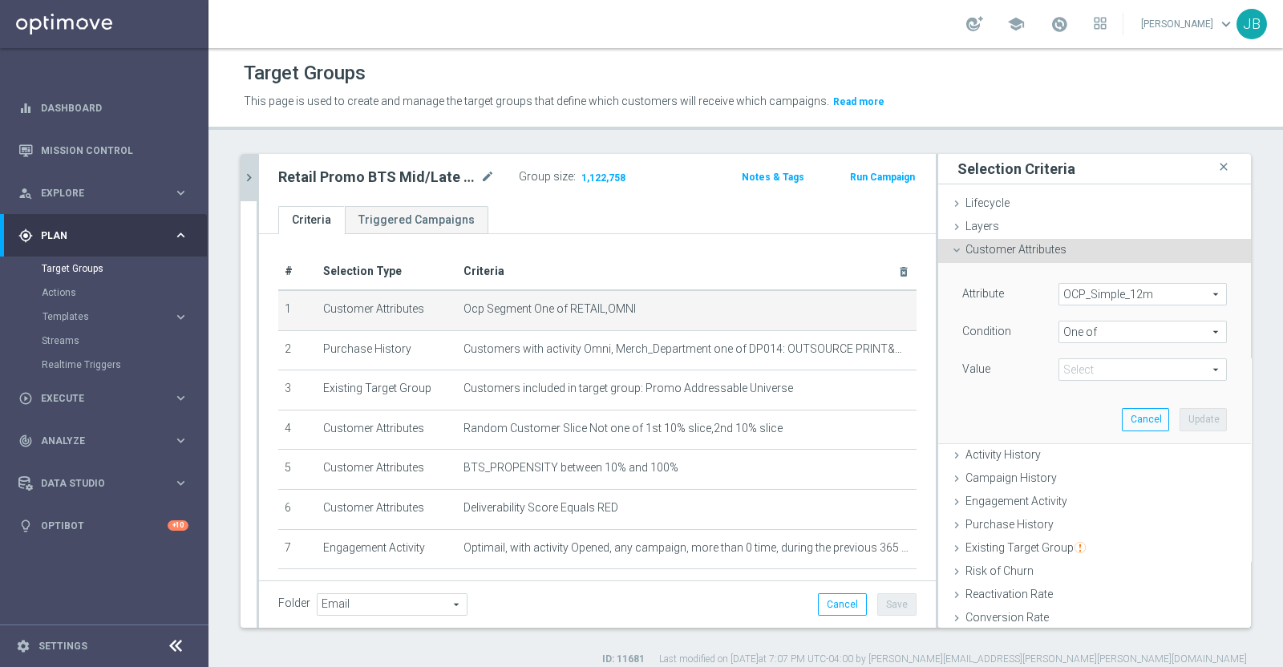
click at [1087, 367] on span at bounding box center [1142, 369] width 167 height 21
click at [1081, 475] on label "RETAIL" at bounding box center [1154, 477] width 146 height 21
click at [1071, 475] on input "RETAIL" at bounding box center [1076, 477] width 10 height 10
checkbox input "true"
type input "RETAIL"
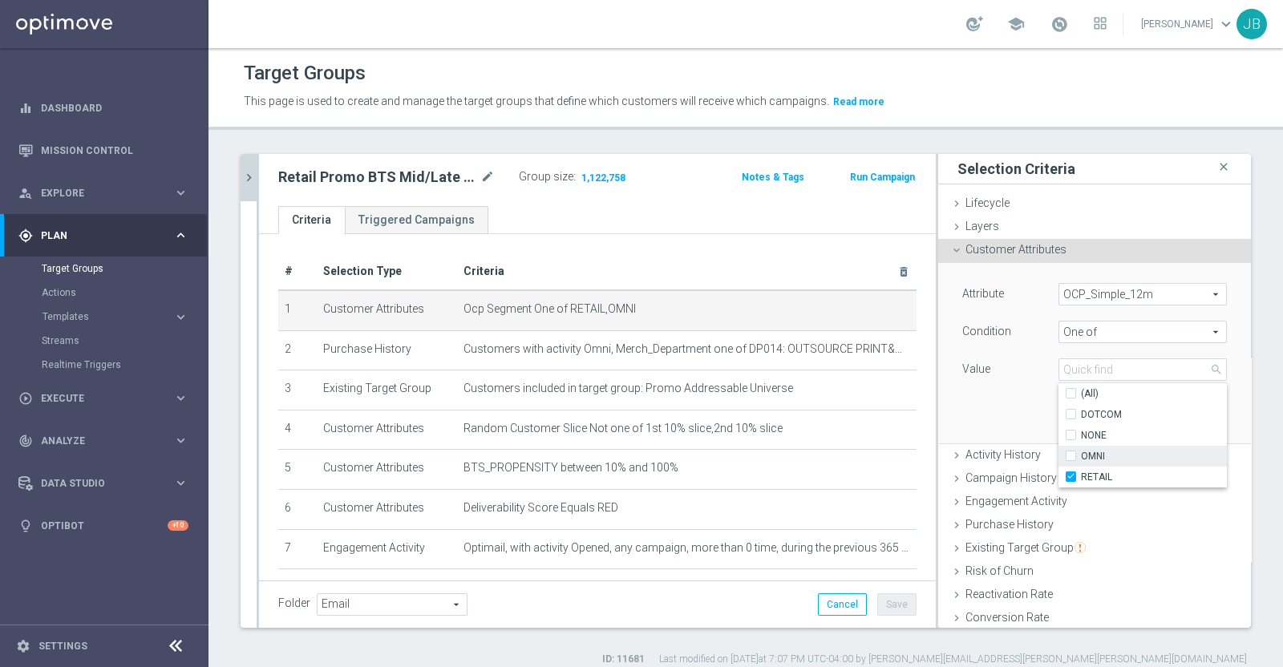
click at [1081, 455] on label "OMNI" at bounding box center [1154, 456] width 146 height 21
click at [1071, 455] on input "OMNI" at bounding box center [1076, 457] width 10 height 10
checkbox input "true"
type input "Selected 2 of 4"
click at [1011, 403] on div "Attribute OCP_Simple_12m OCP_Simple_12m arrow_drop_down search Condition One of…" at bounding box center [1094, 353] width 289 height 180
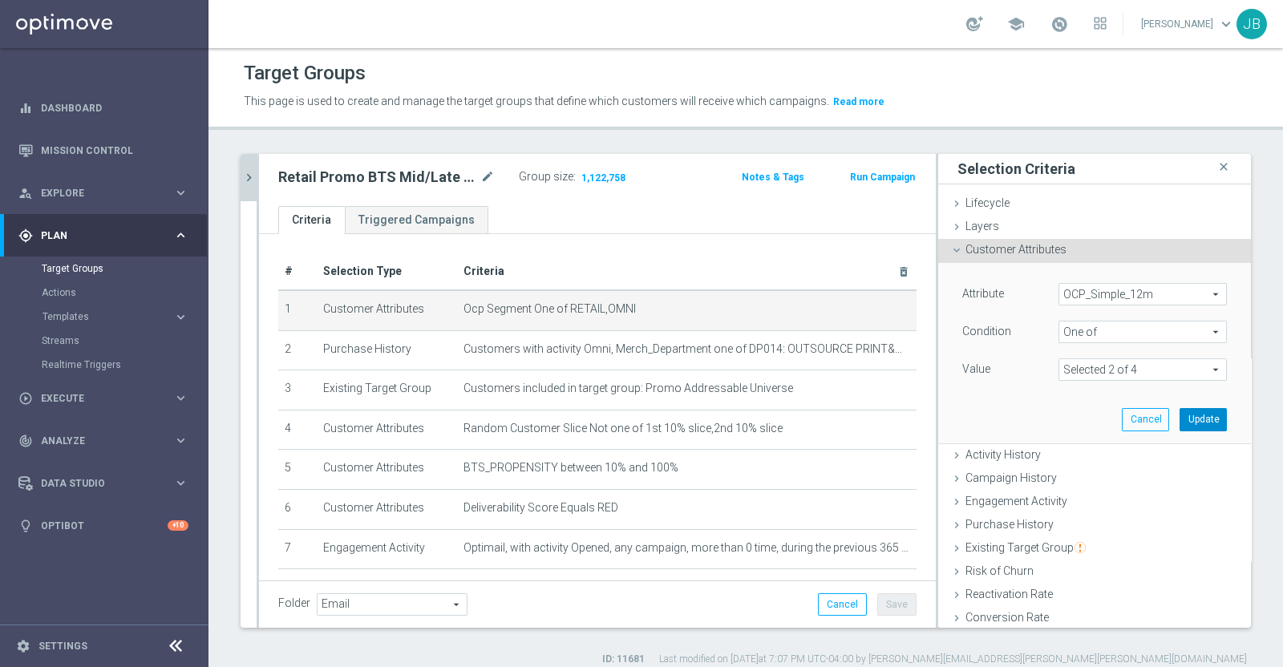
click at [1180, 419] on button "Update" at bounding box center [1203, 419] width 47 height 22
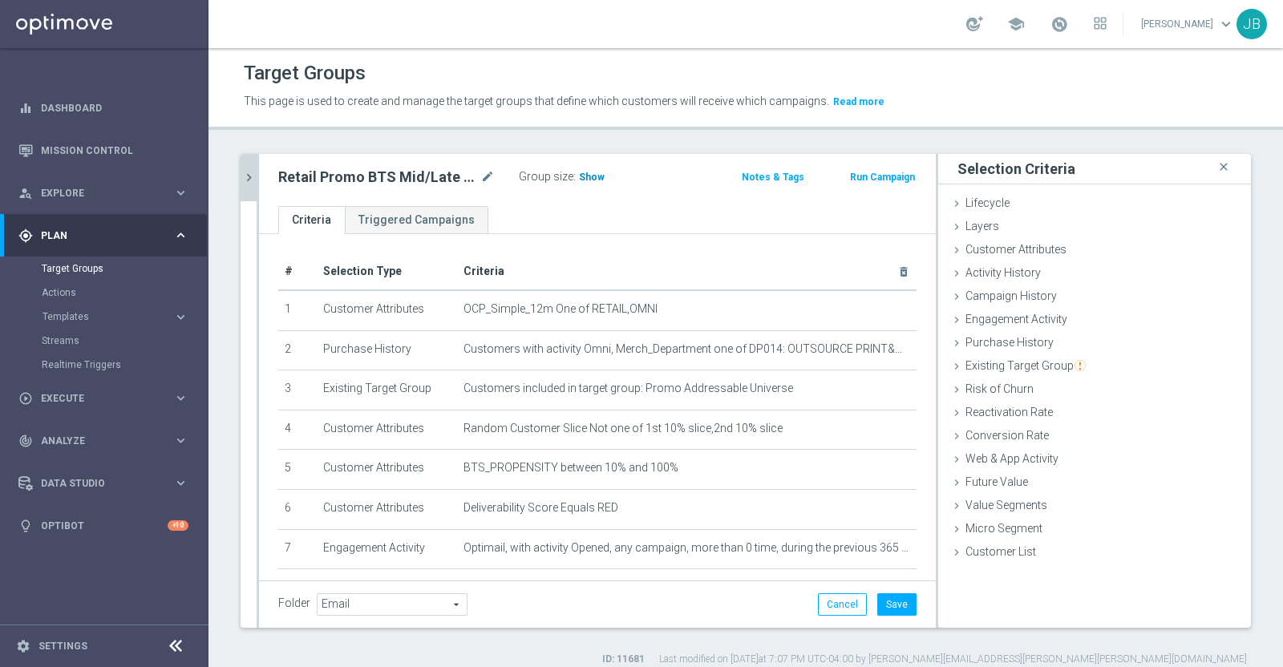
click at [588, 177] on span "Show" at bounding box center [592, 177] width 26 height 11
click at [820, 606] on button "Cancel" at bounding box center [842, 605] width 49 height 22
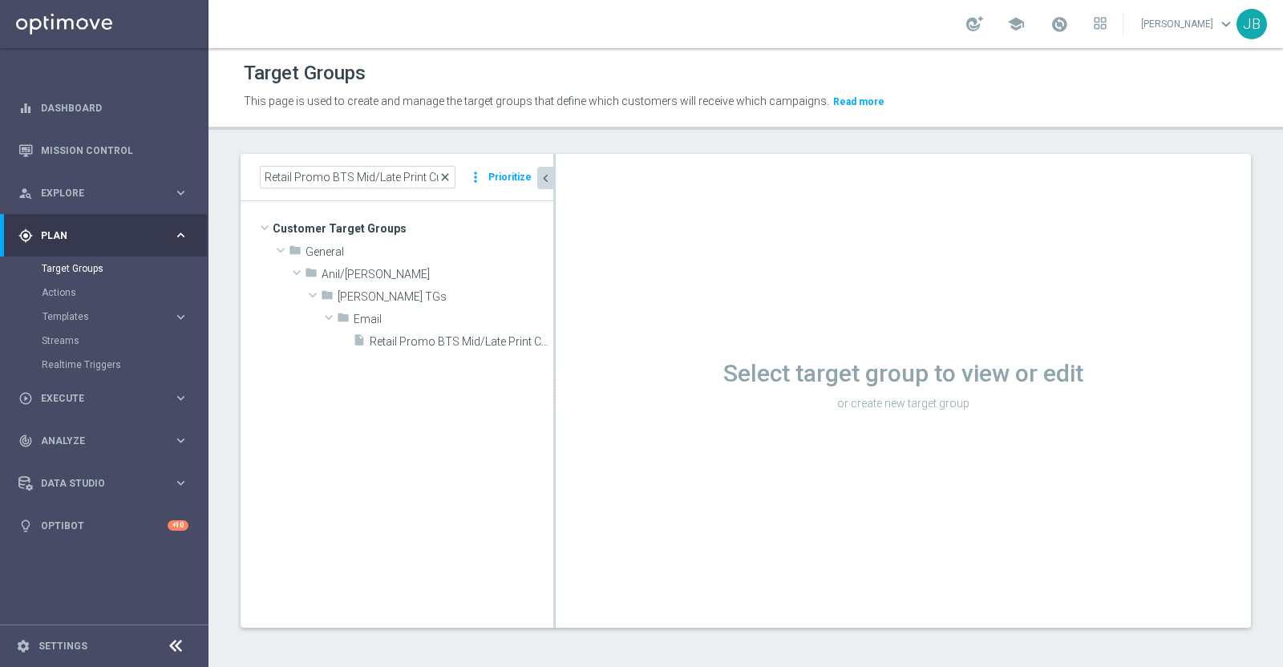
click at [448, 172] on span "close" at bounding box center [445, 177] width 13 height 13
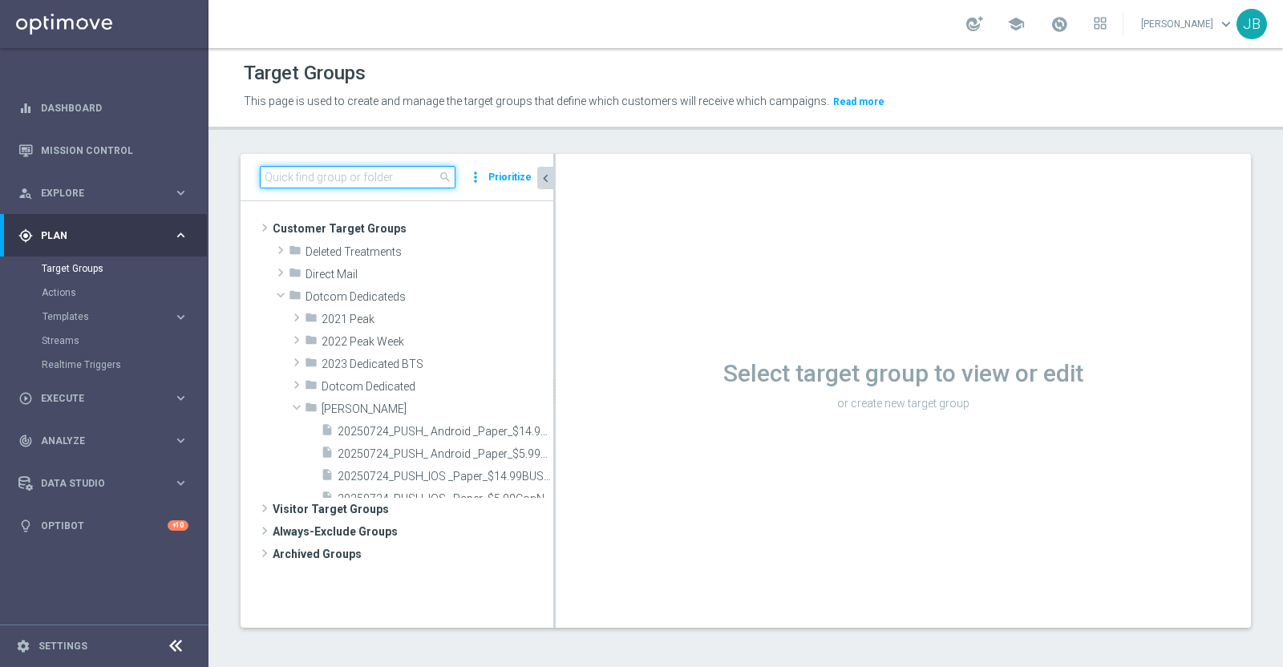
click at [345, 169] on input at bounding box center [358, 177] width 196 height 22
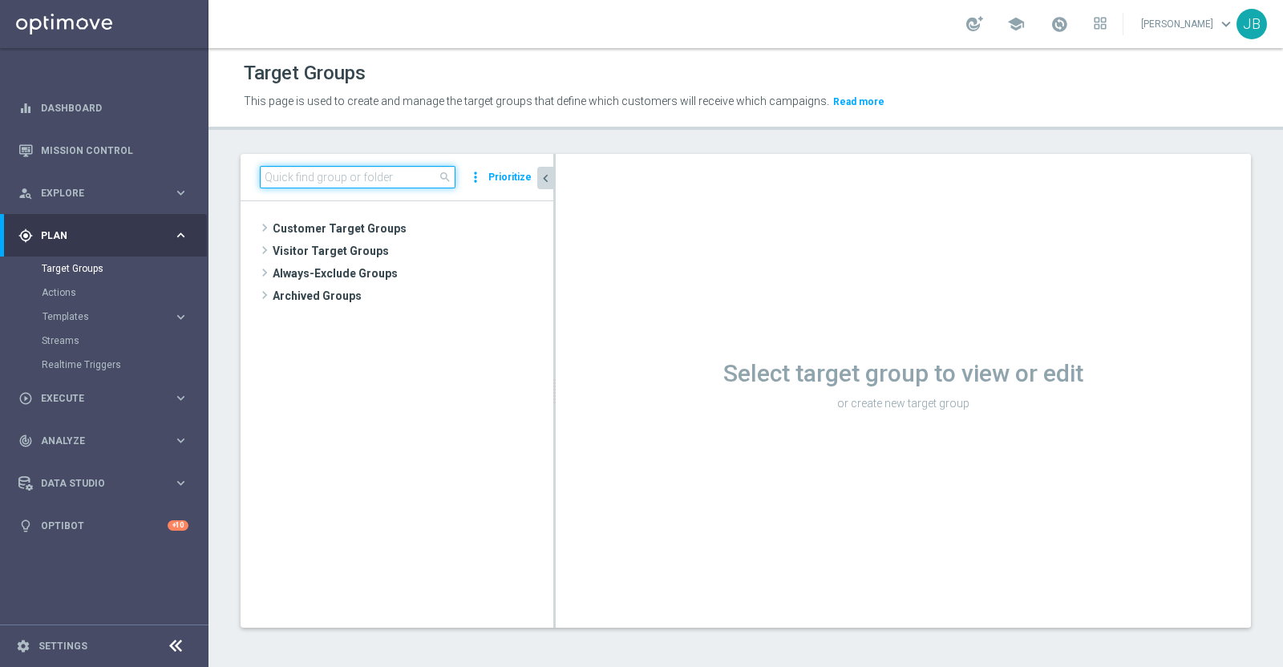
paste input "SLP_Anniversary_MVC_July_Targeted"
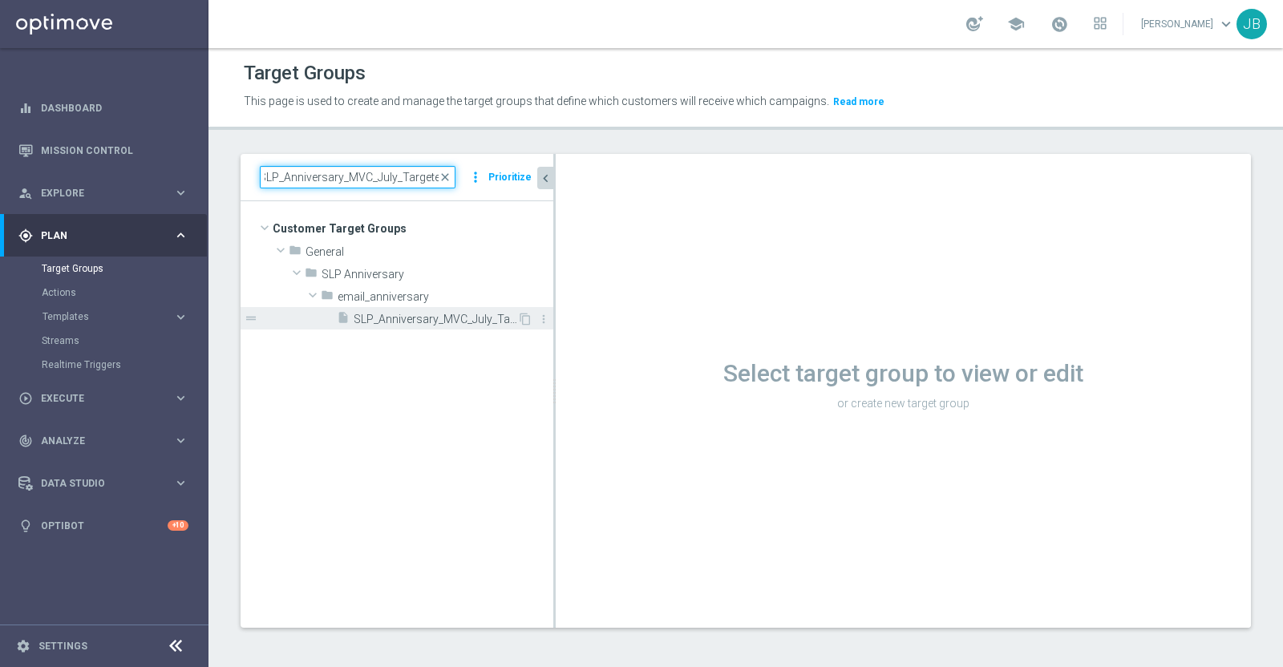
type input "SLP_Anniversary_MVC_July_Targeted"
click at [448, 314] on span "SLP_Anniversary_MVC_July_Targeted" at bounding box center [436, 320] width 164 height 14
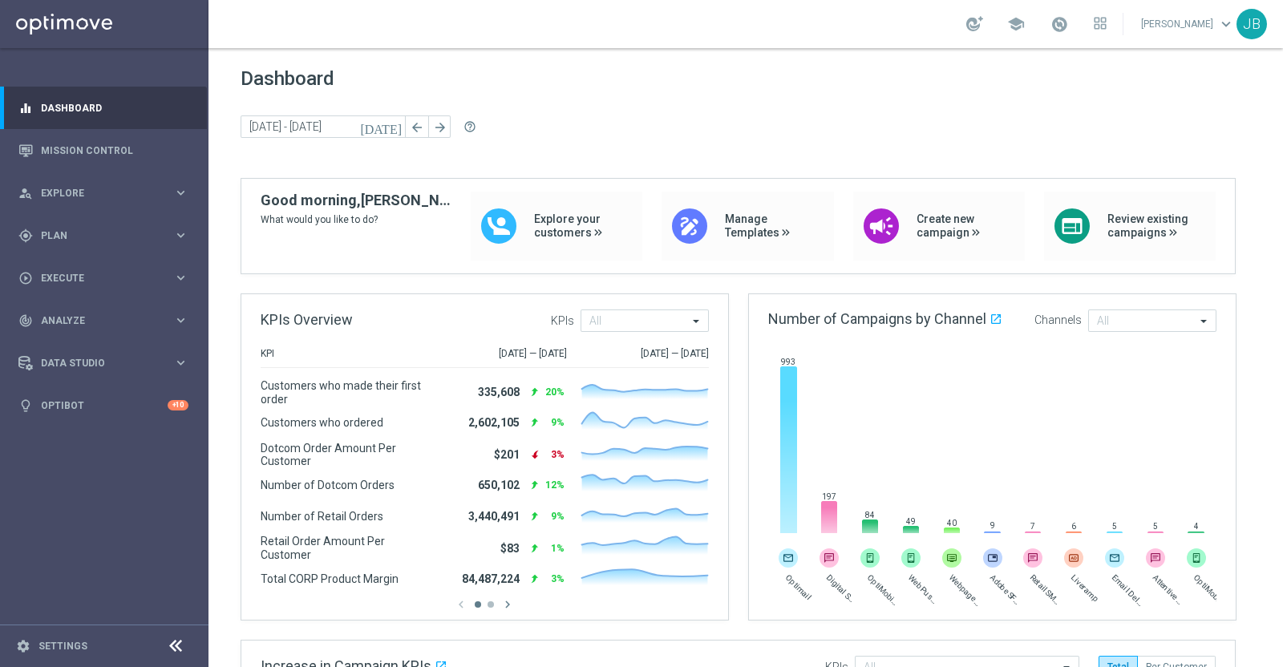
scroll to position [14, 0]
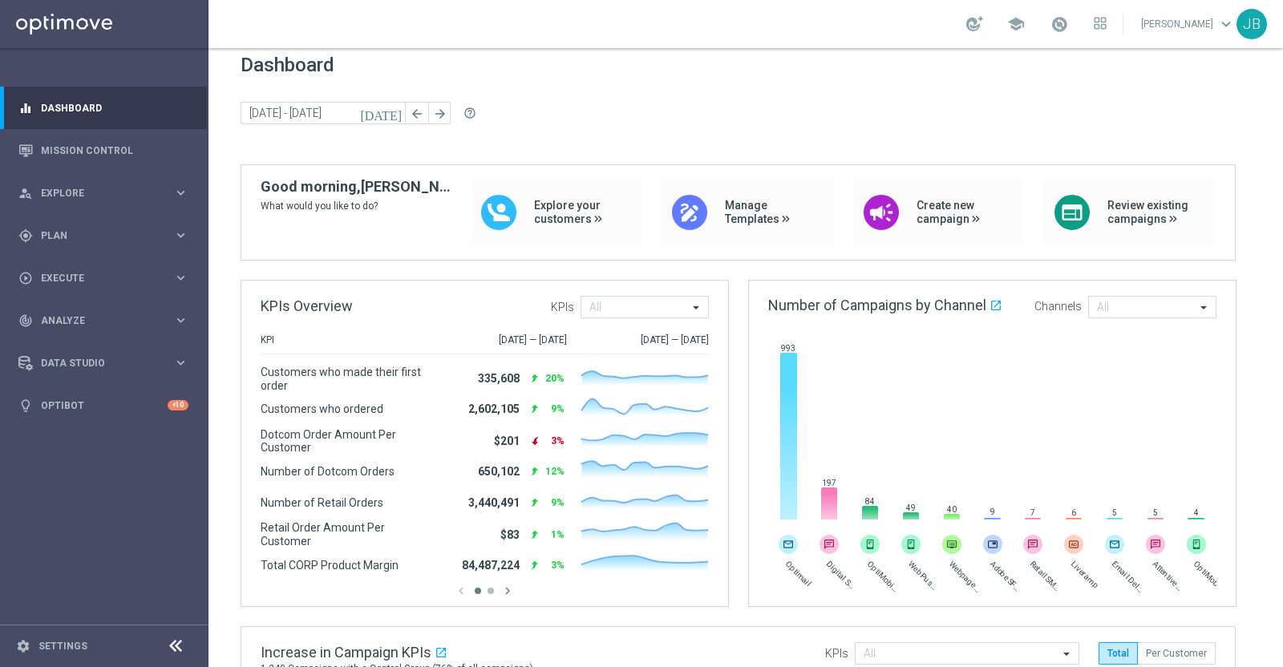
click at [1032, 113] on div "[DATE] [DATE] - [DATE] arrow_back arrow_forward help_outline" at bounding box center [746, 114] width 1011 height 24
click at [89, 154] on link "Mission Control" at bounding box center [115, 150] width 148 height 43
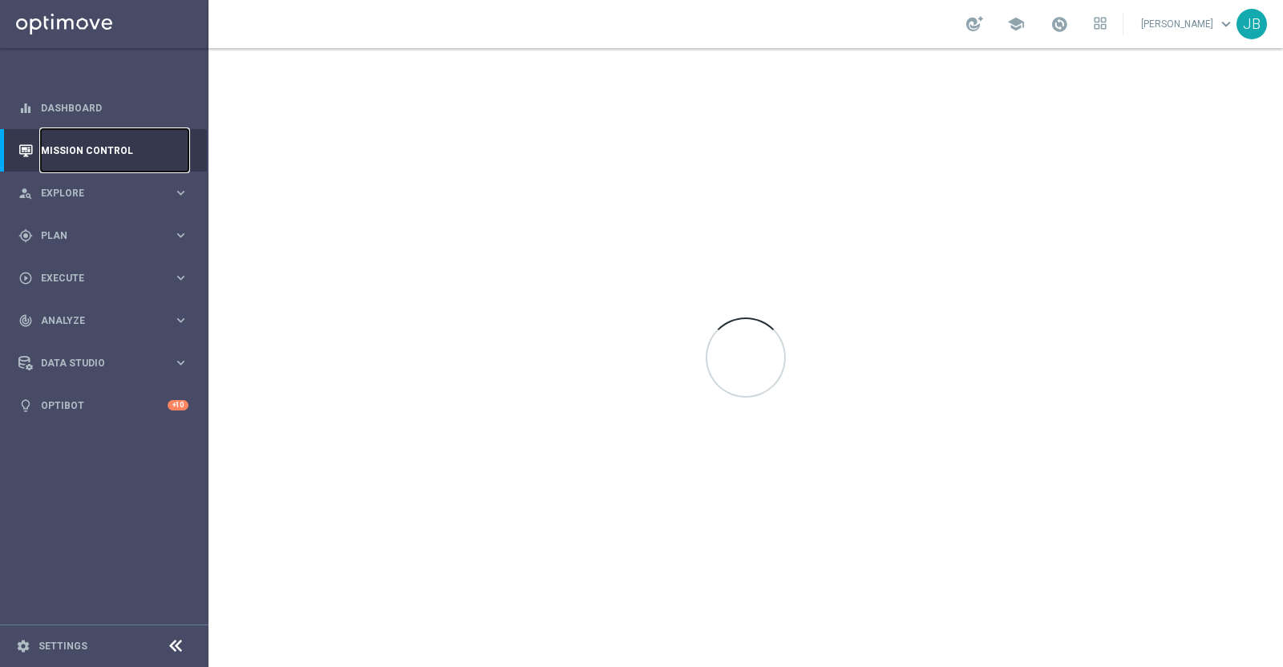
scroll to position [0, 0]
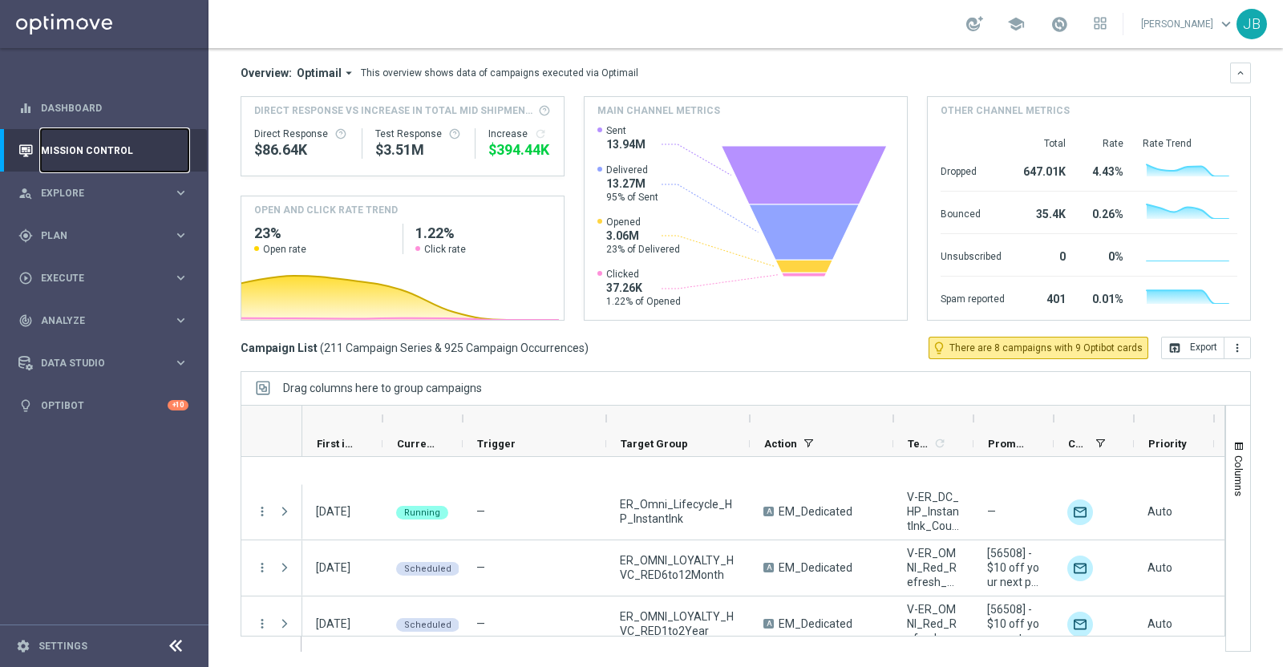
scroll to position [11666, 0]
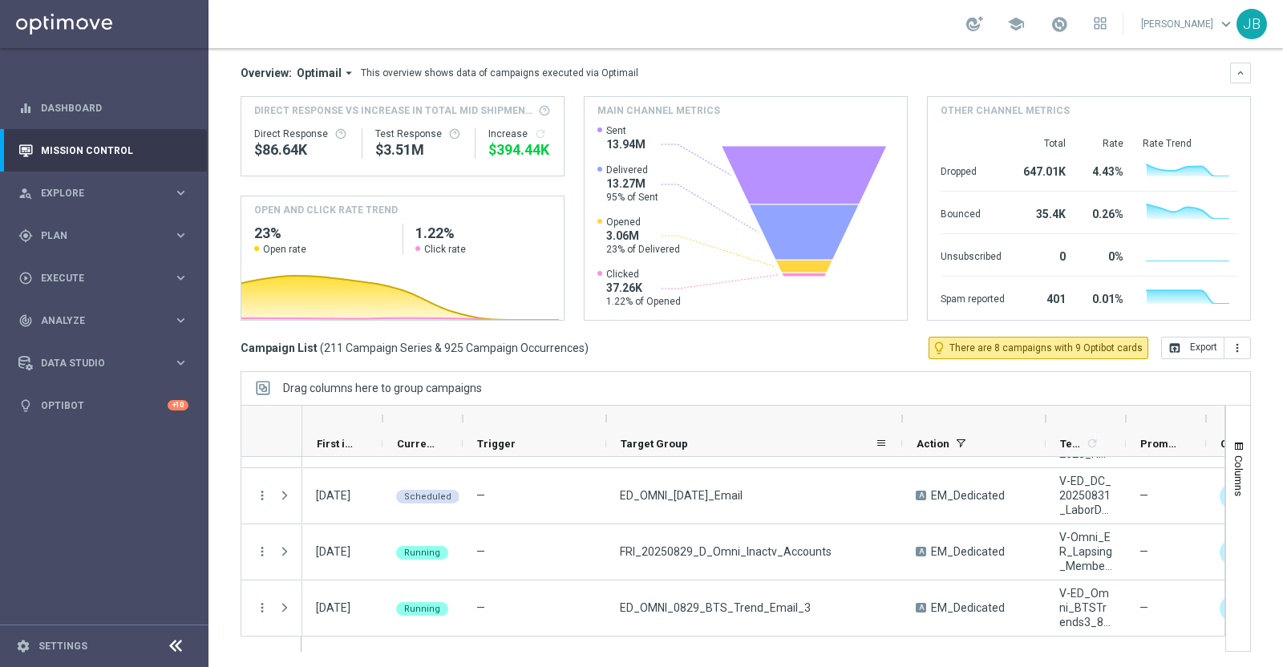
drag, startPoint x: 747, startPoint y: 416, endPoint x: 901, endPoint y: 452, distance: 158.0
click at [901, 452] on div "First in Range" at bounding box center [1036, 431] width 1469 height 51
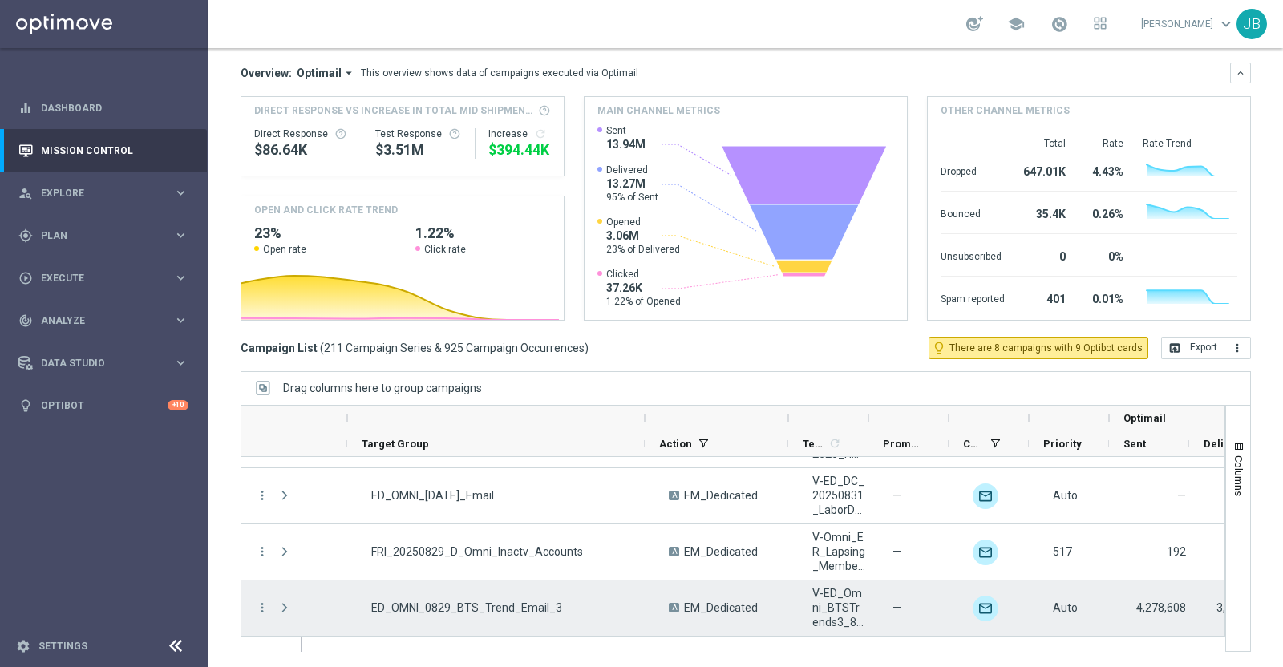
scroll to position [0, 0]
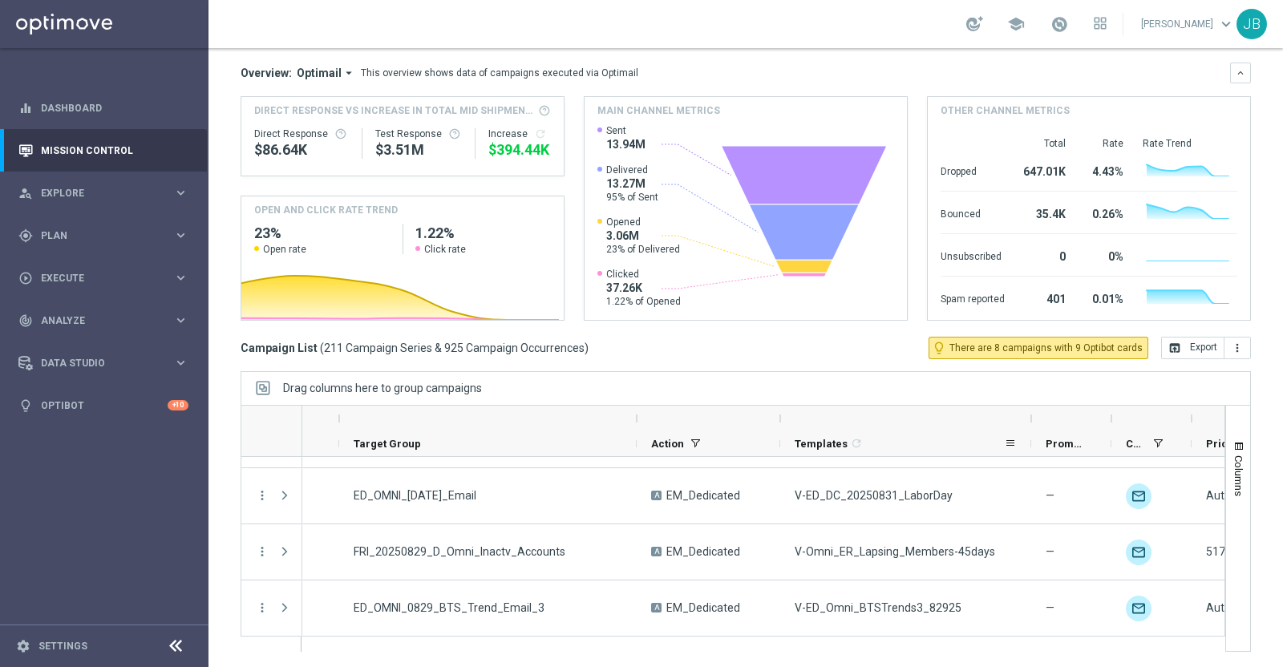
drag, startPoint x: 857, startPoint y: 415, endPoint x: 1035, endPoint y: 440, distance: 179.1
click at [1035, 440] on div "Optimail Current Status 1" at bounding box center [856, 431] width 1642 height 51
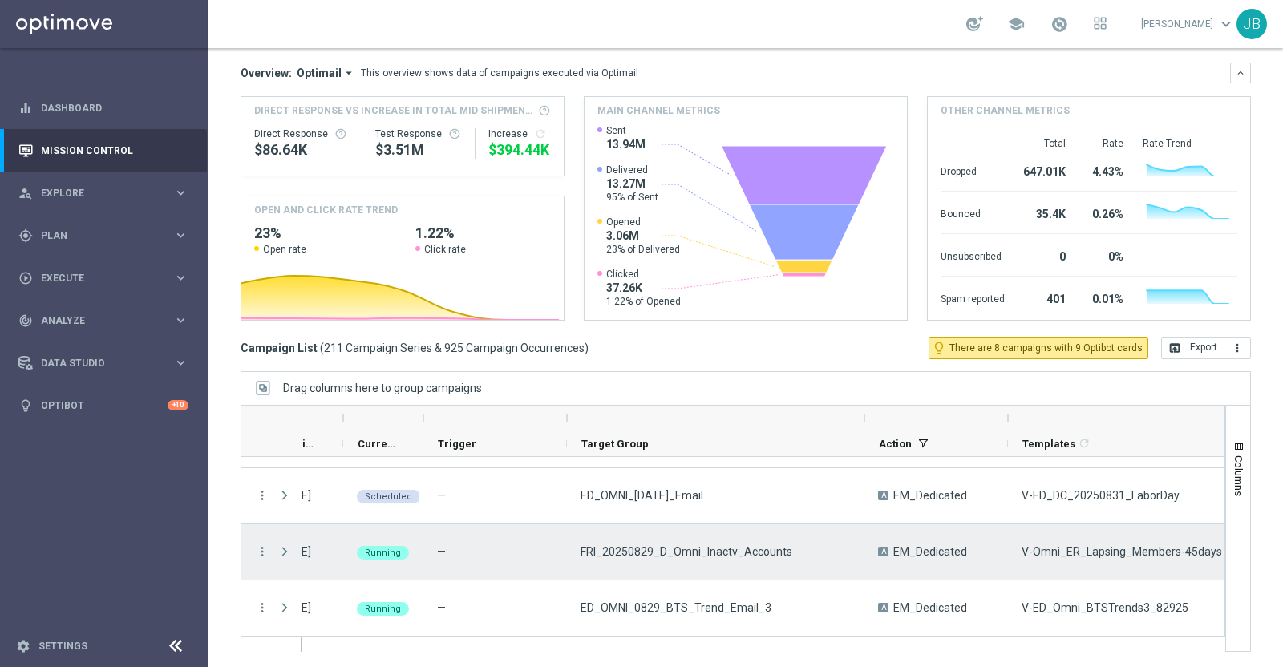
scroll to position [0, 38]
click at [261, 547] on icon "more_vert" at bounding box center [262, 552] width 14 height 14
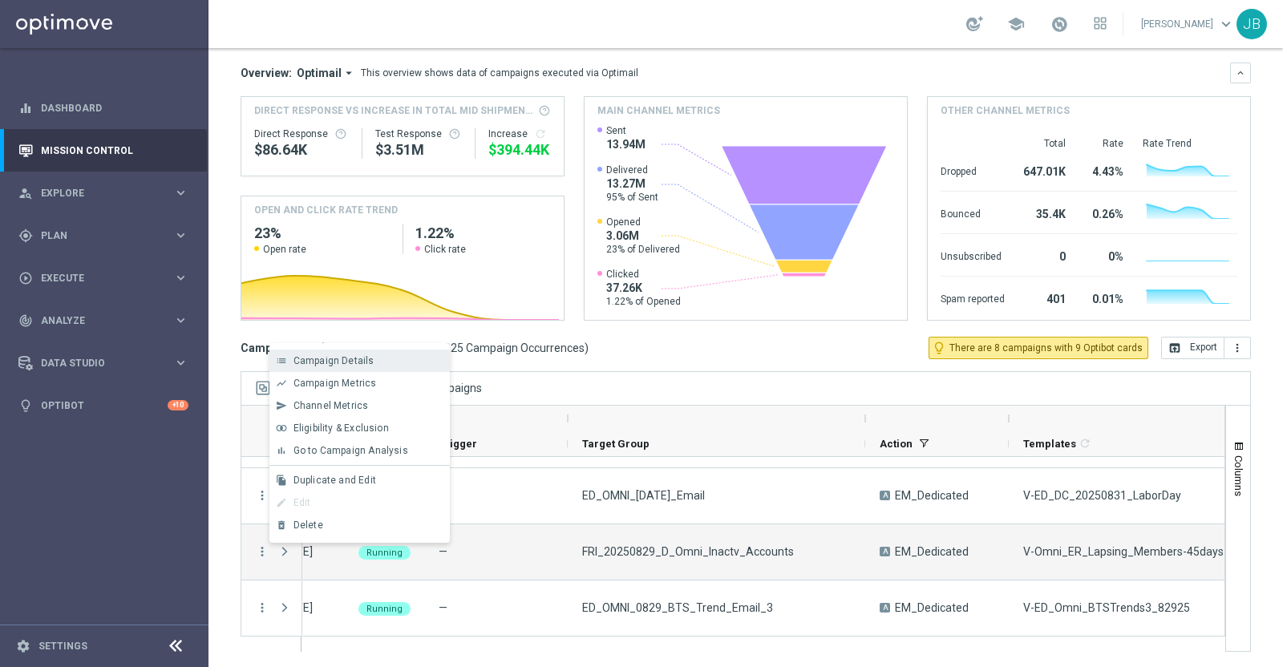
click at [353, 363] on span "Campaign Details" at bounding box center [334, 360] width 81 height 11
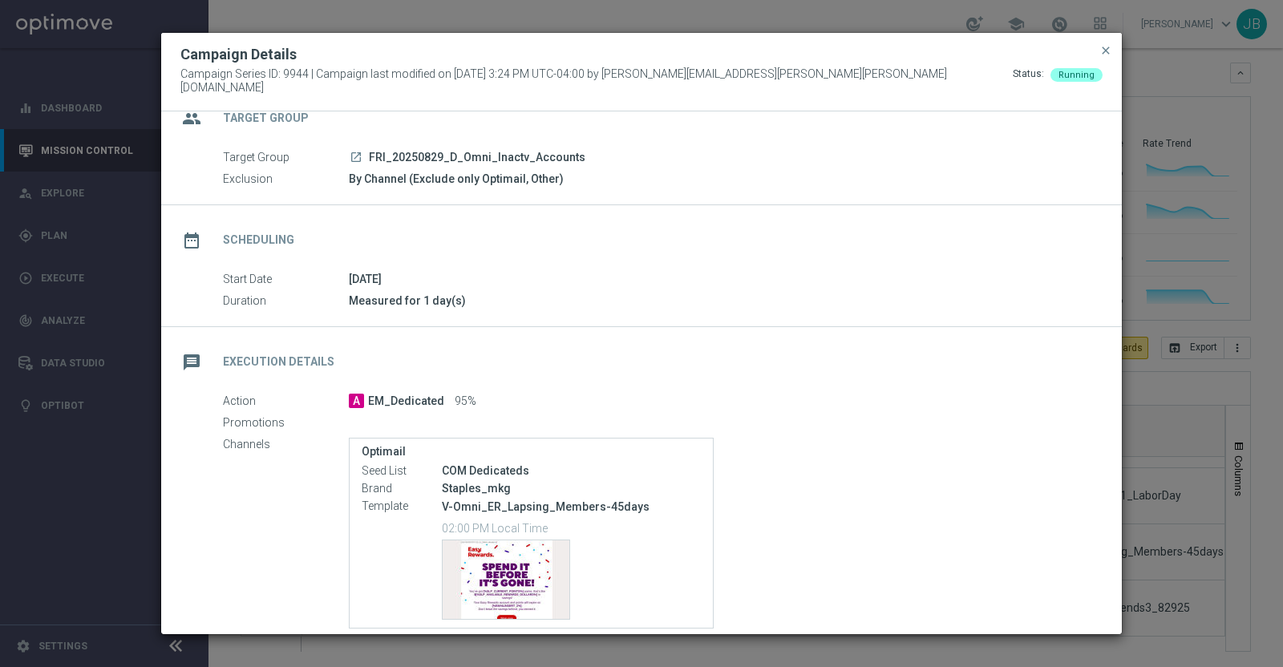
scroll to position [0, 0]
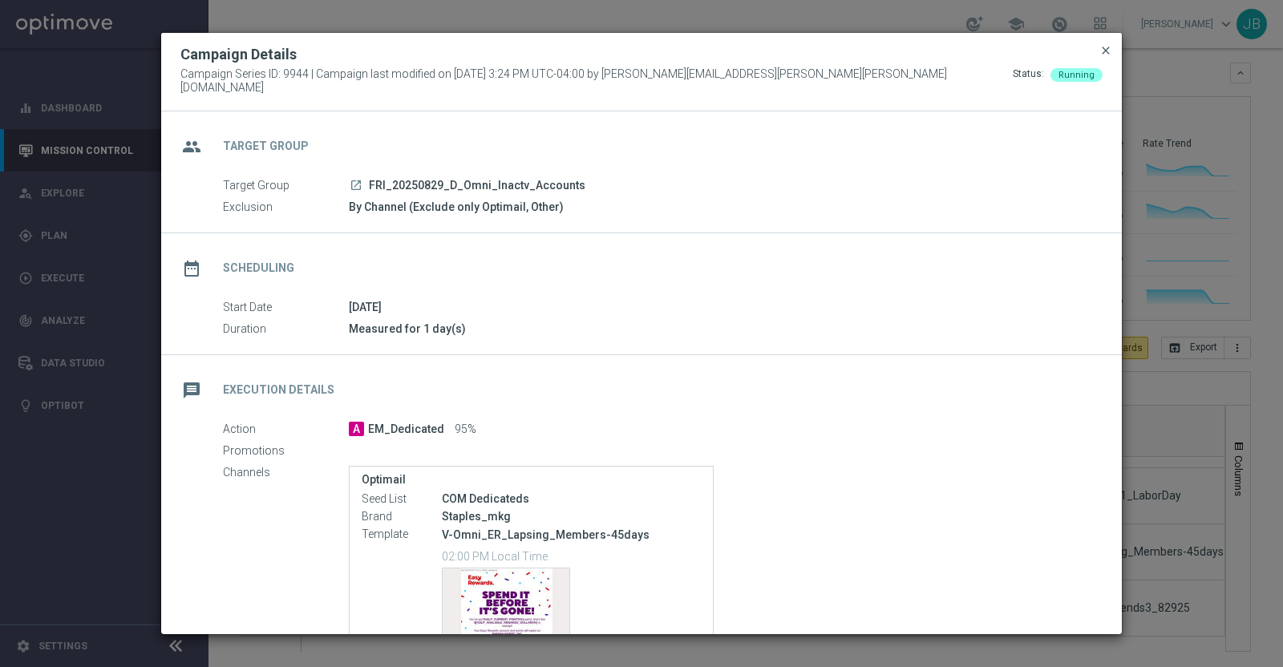
click at [1110, 56] on span "close" at bounding box center [1106, 50] width 13 height 13
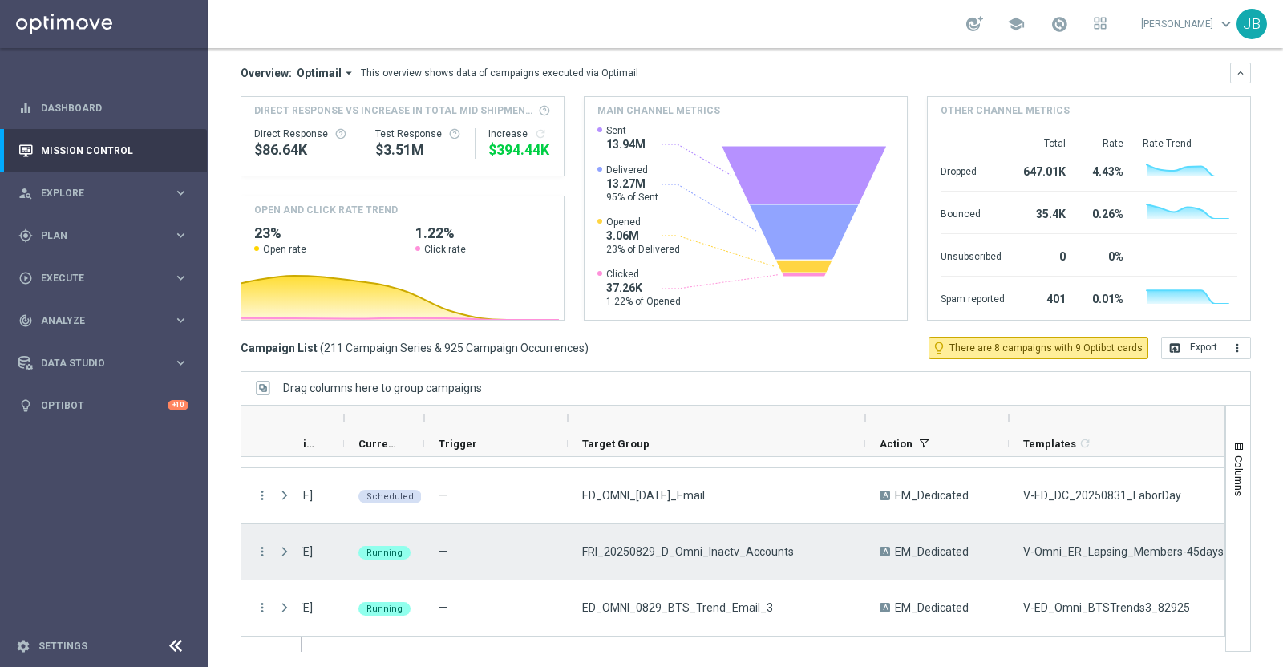
click at [253, 545] on div "more_vert" at bounding box center [255, 552] width 29 height 55
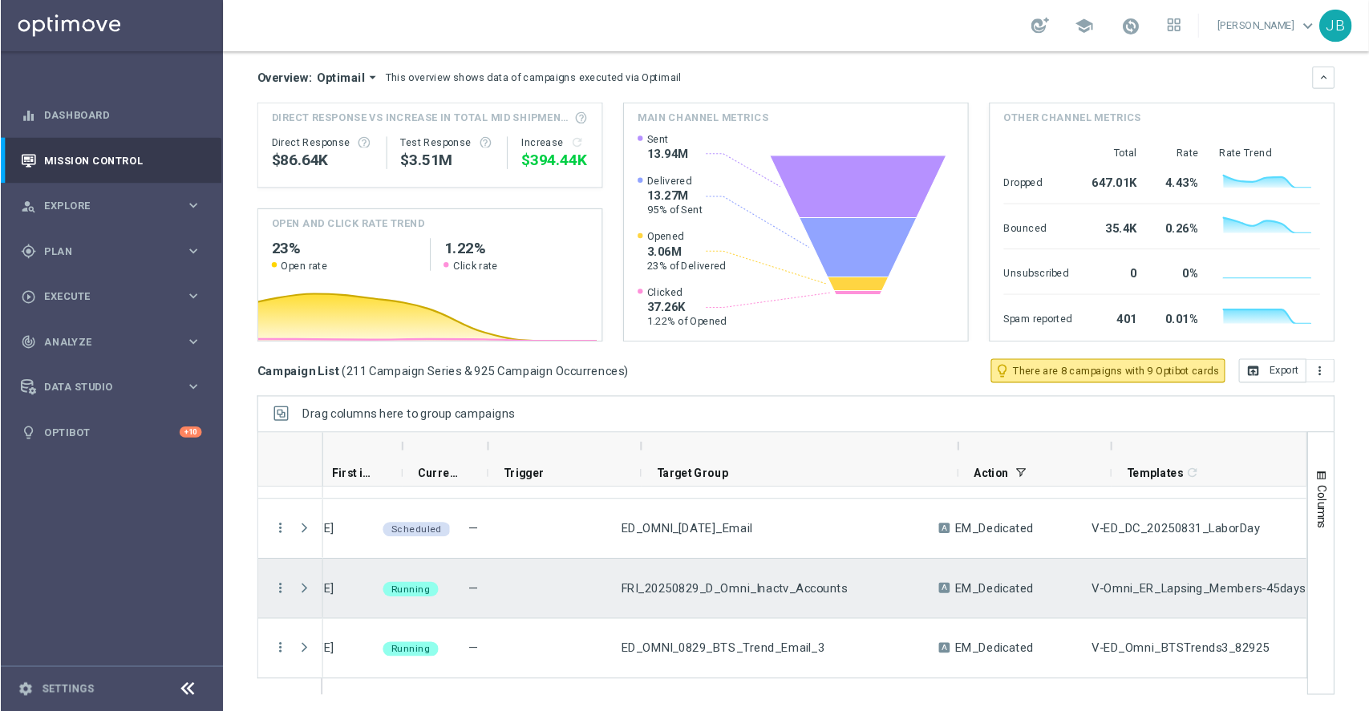
scroll to position [0, 5]
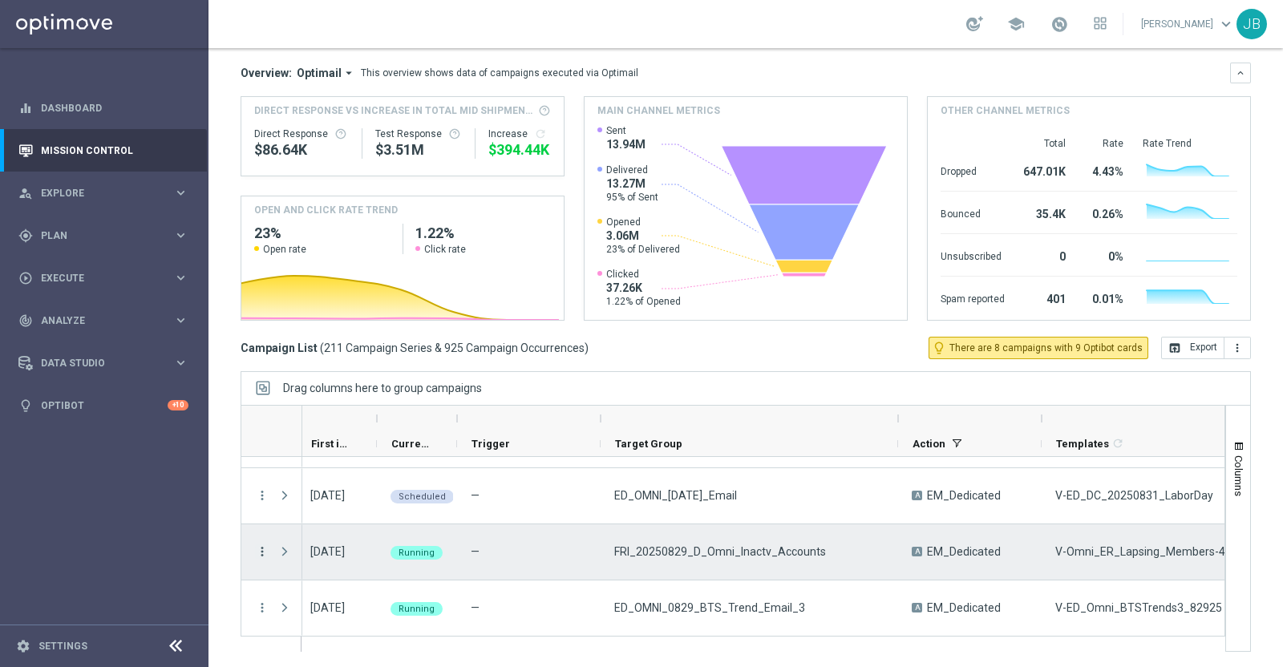
click at [261, 549] on icon "more_vert" at bounding box center [262, 552] width 14 height 14
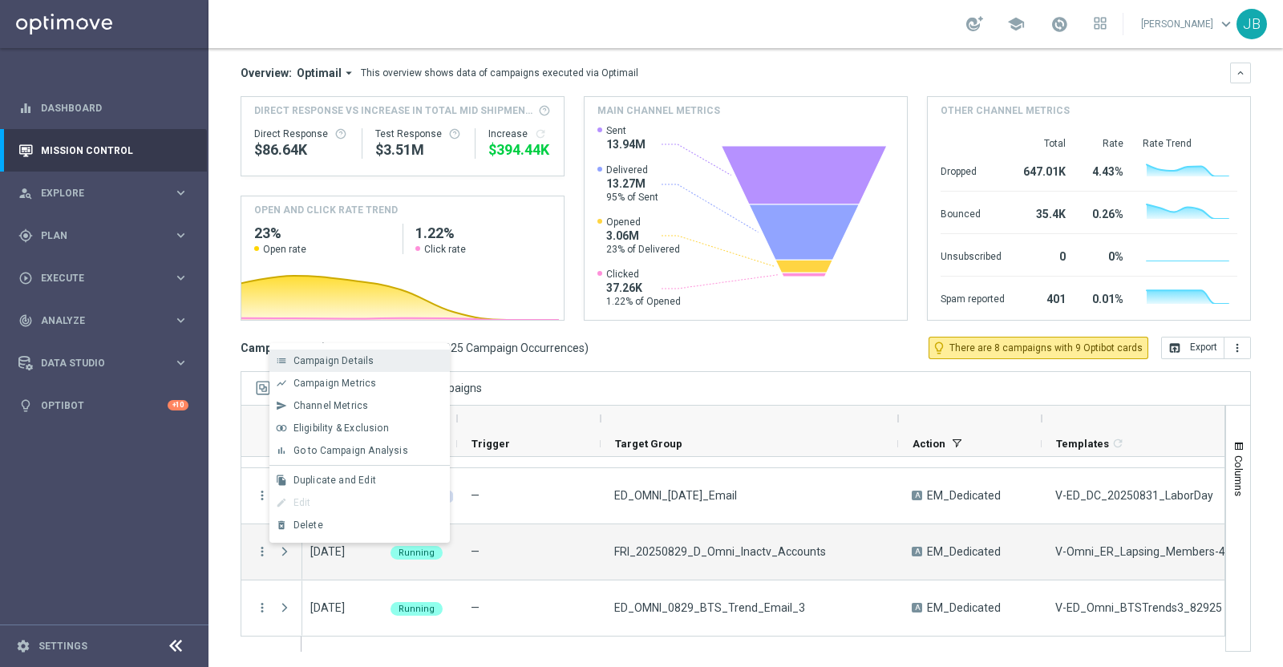
click at [349, 356] on span "Campaign Details" at bounding box center [334, 360] width 81 height 11
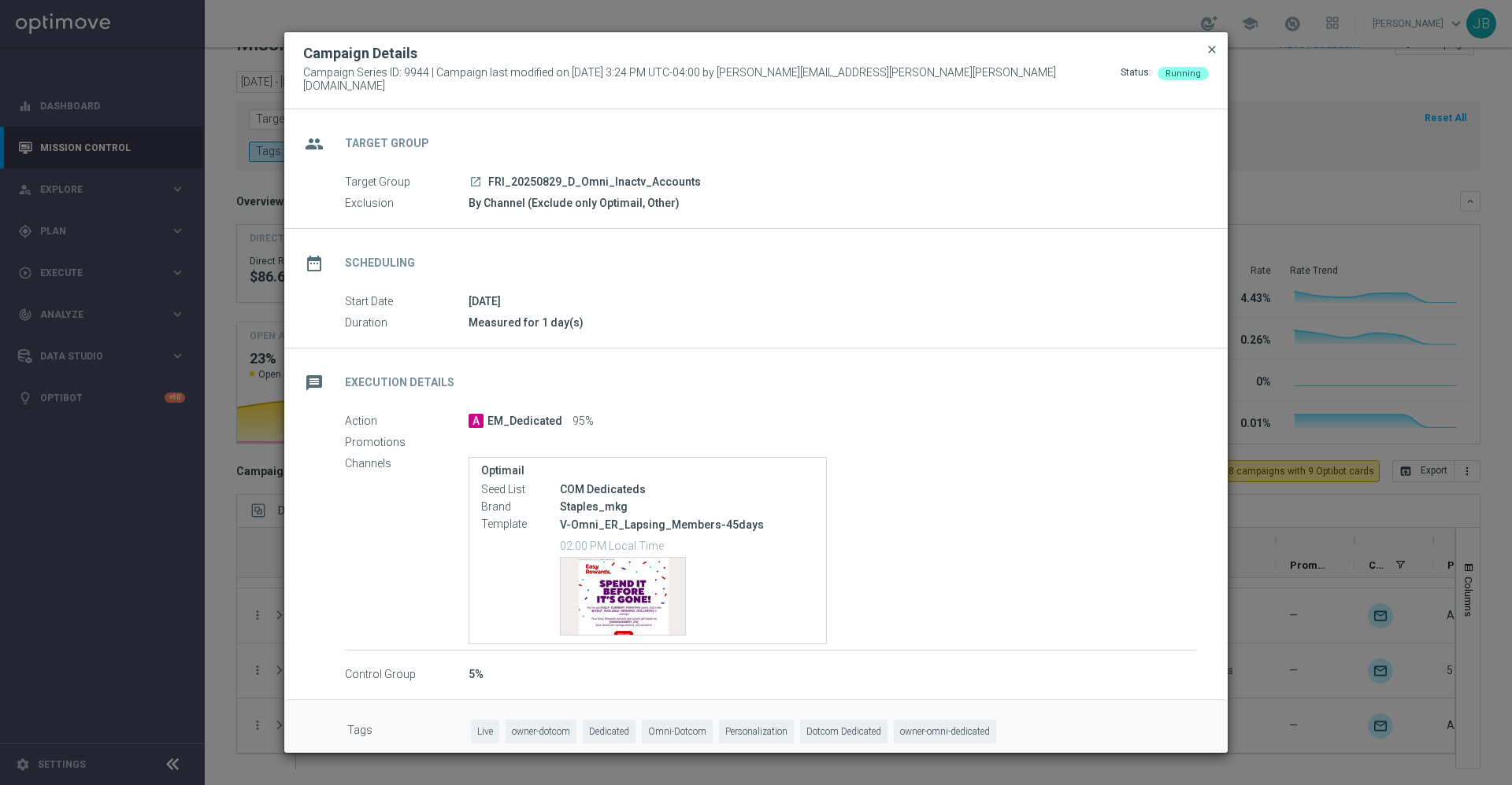
click at [1208, 56] on span "close" at bounding box center [1212, 49] width 13 height 13
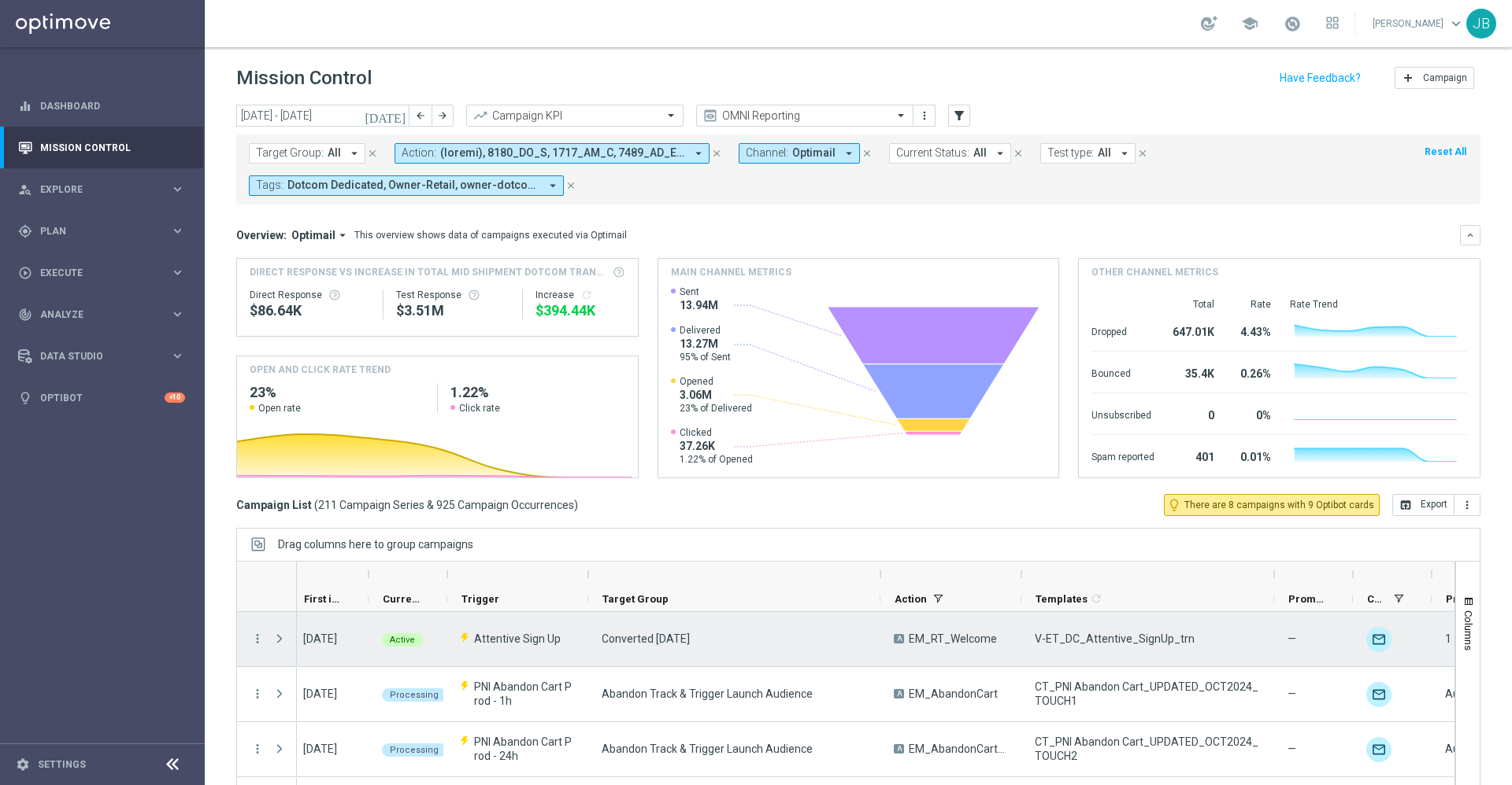
scroll to position [0, 6]
click at [256, 634] on icon "more_vert" at bounding box center [257, 639] width 14 height 14
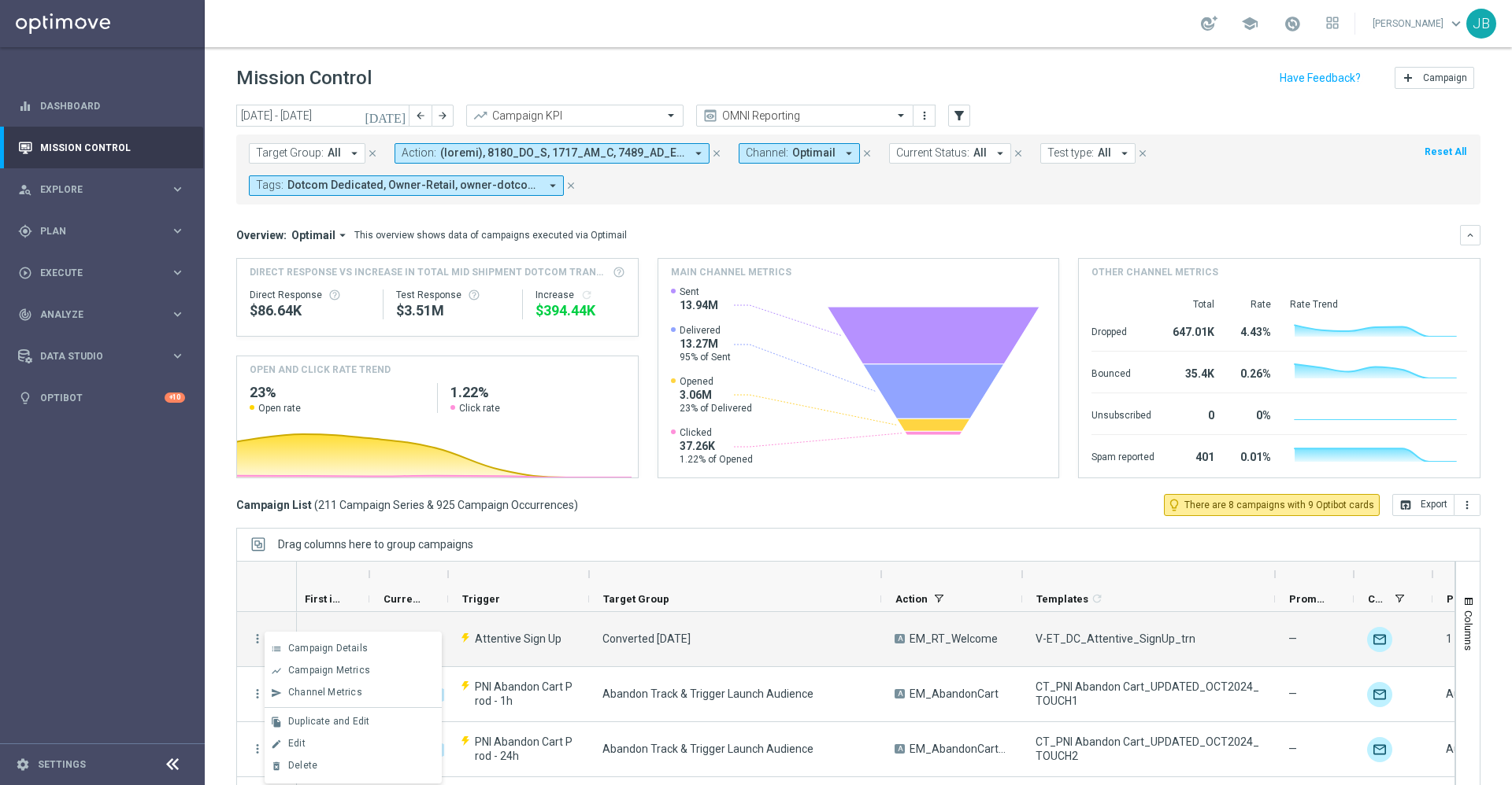
click at [729, 550] on div "Drag columns here to group campaigns" at bounding box center [858, 545] width 1244 height 33
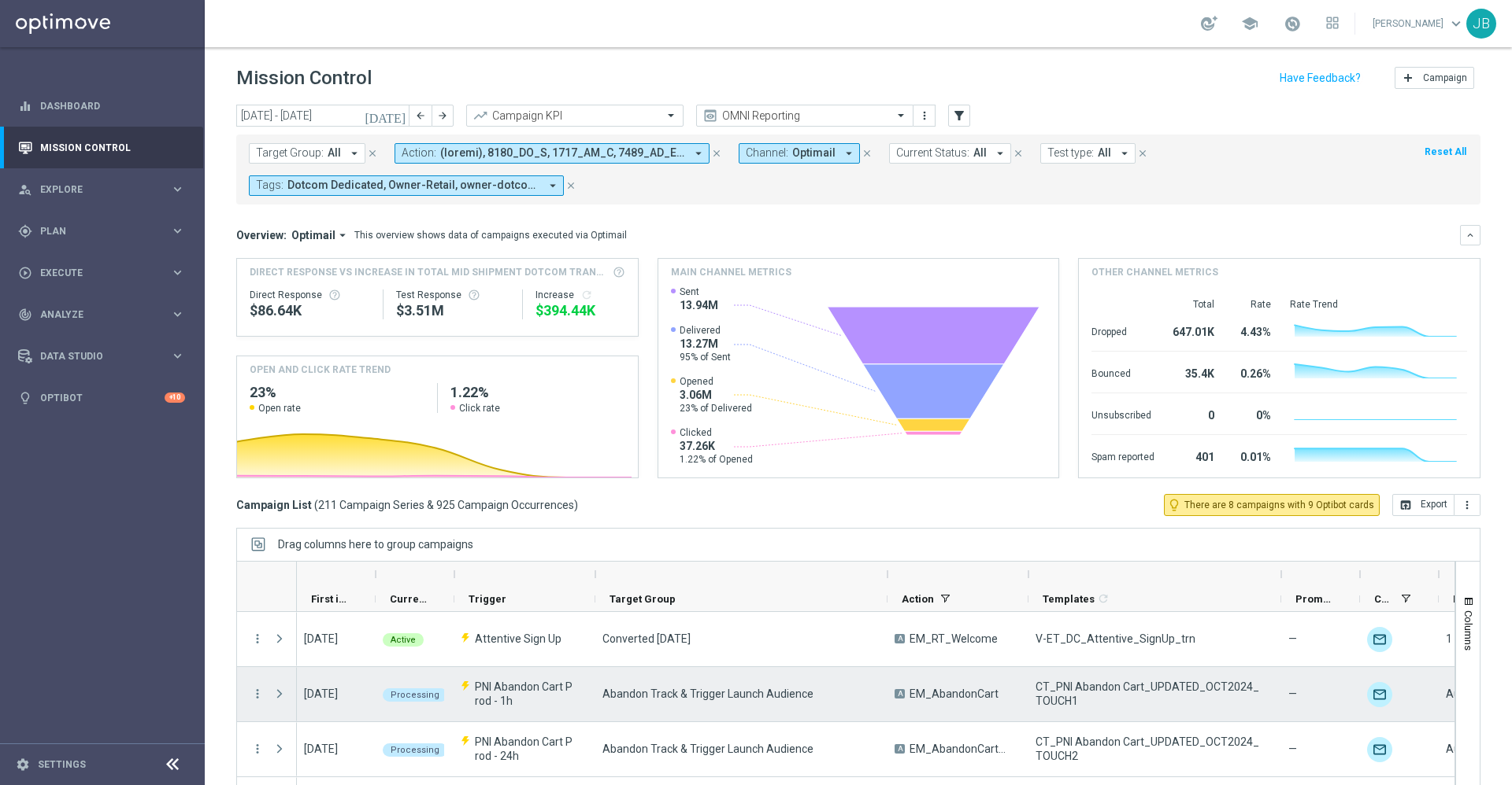
scroll to position [0, 0]
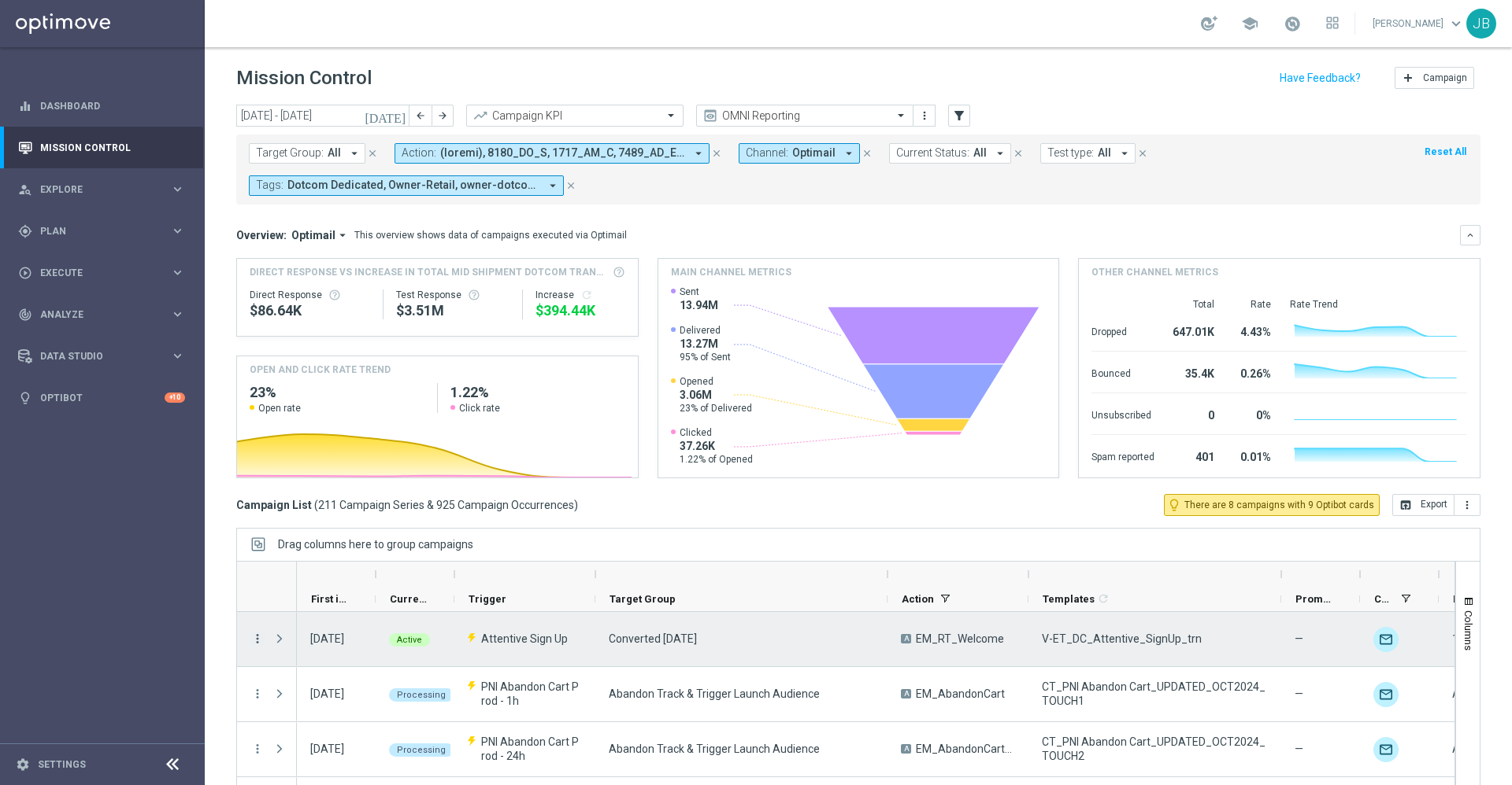
click at [260, 637] on icon "more_vert" at bounding box center [257, 639] width 14 height 14
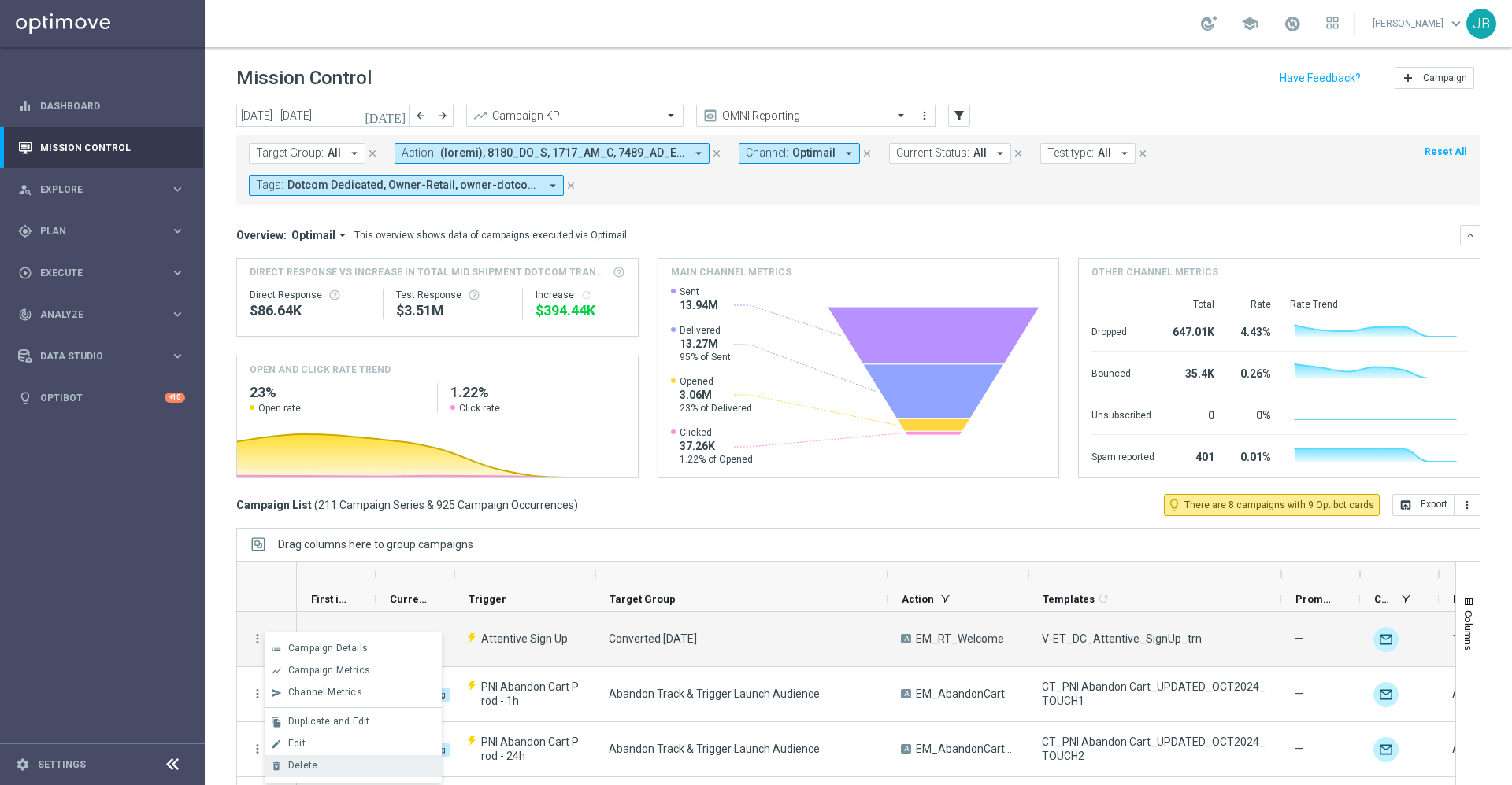
click at [326, 654] on div "Delete" at bounding box center [361, 765] width 146 height 11
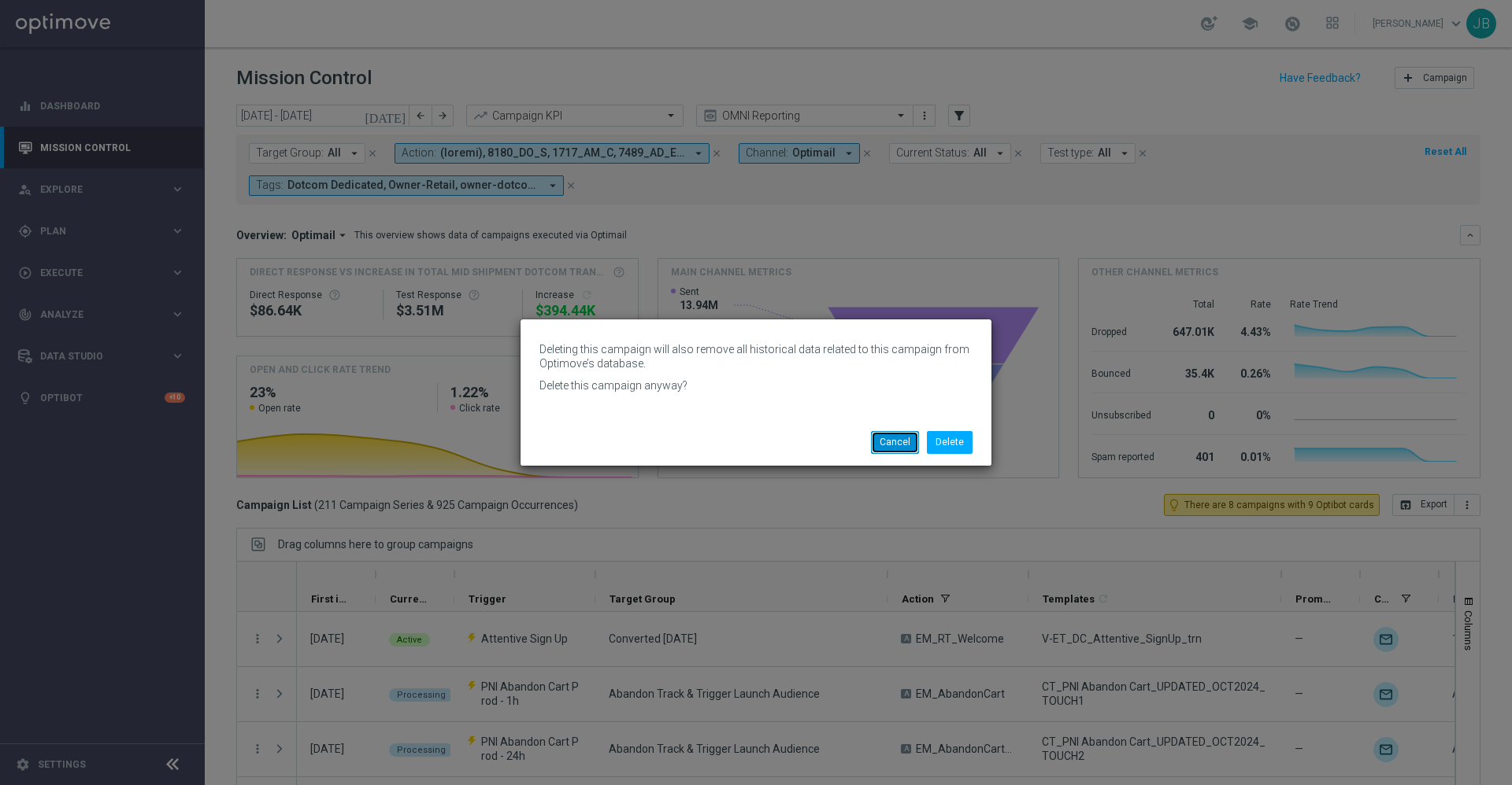
click at [889, 442] on button "Cancel" at bounding box center [894, 443] width 48 height 22
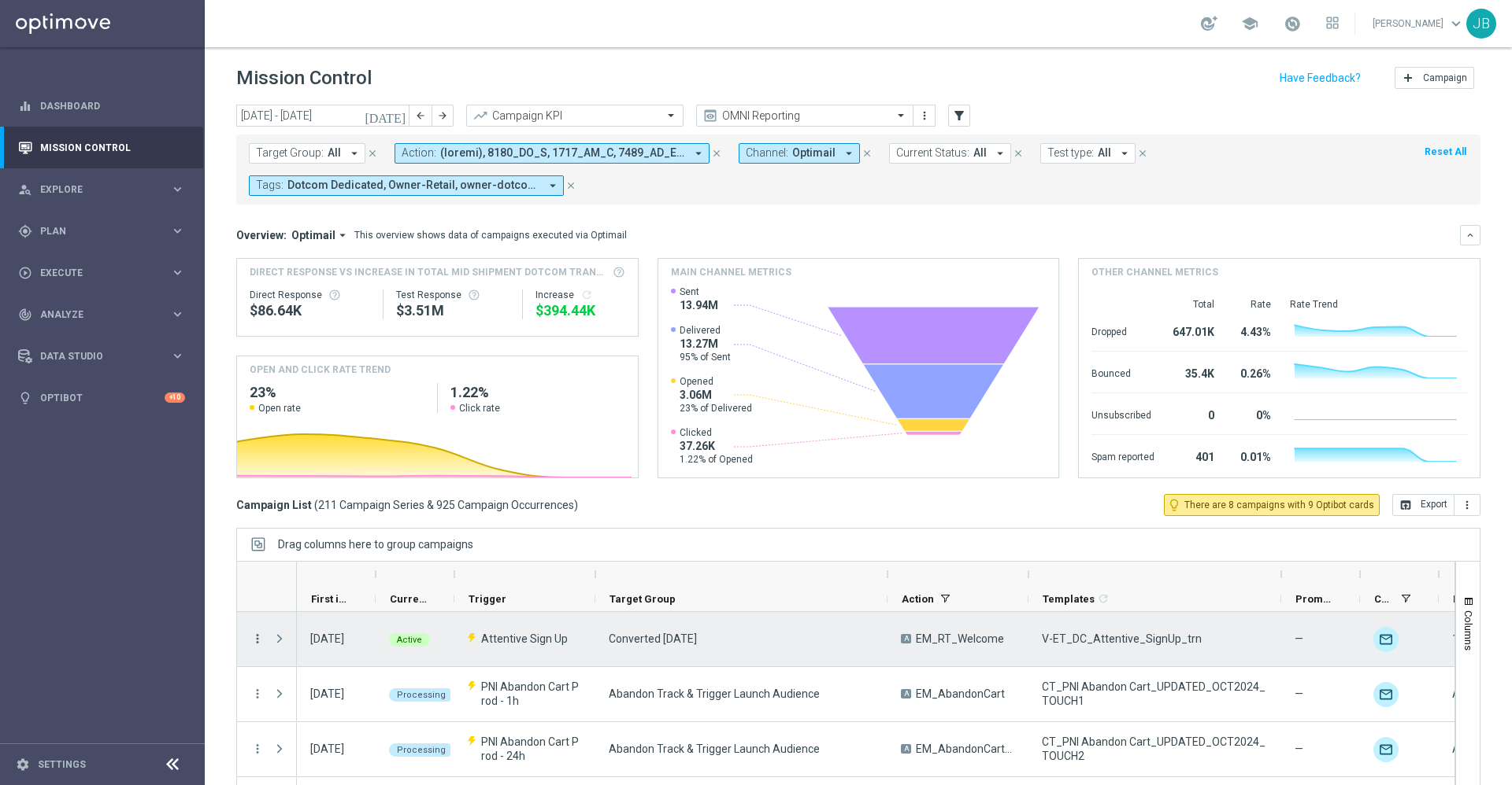
click at [257, 639] on icon "more_vert" at bounding box center [257, 639] width 14 height 14
click at [329, 645] on span "Campaign Details" at bounding box center [328, 648] width 80 height 11
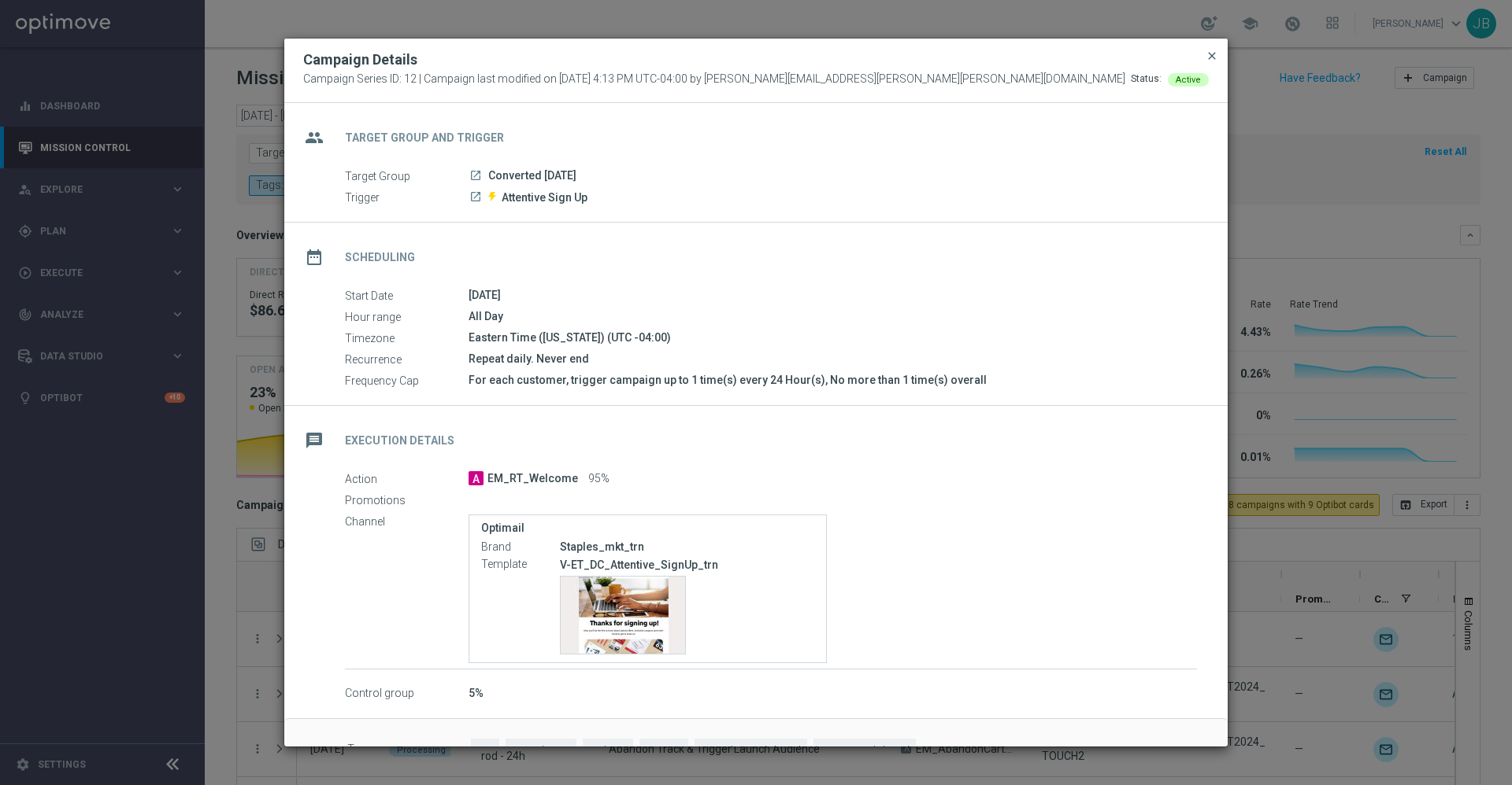
click at [1210, 56] on span "close" at bounding box center [1212, 56] width 13 height 13
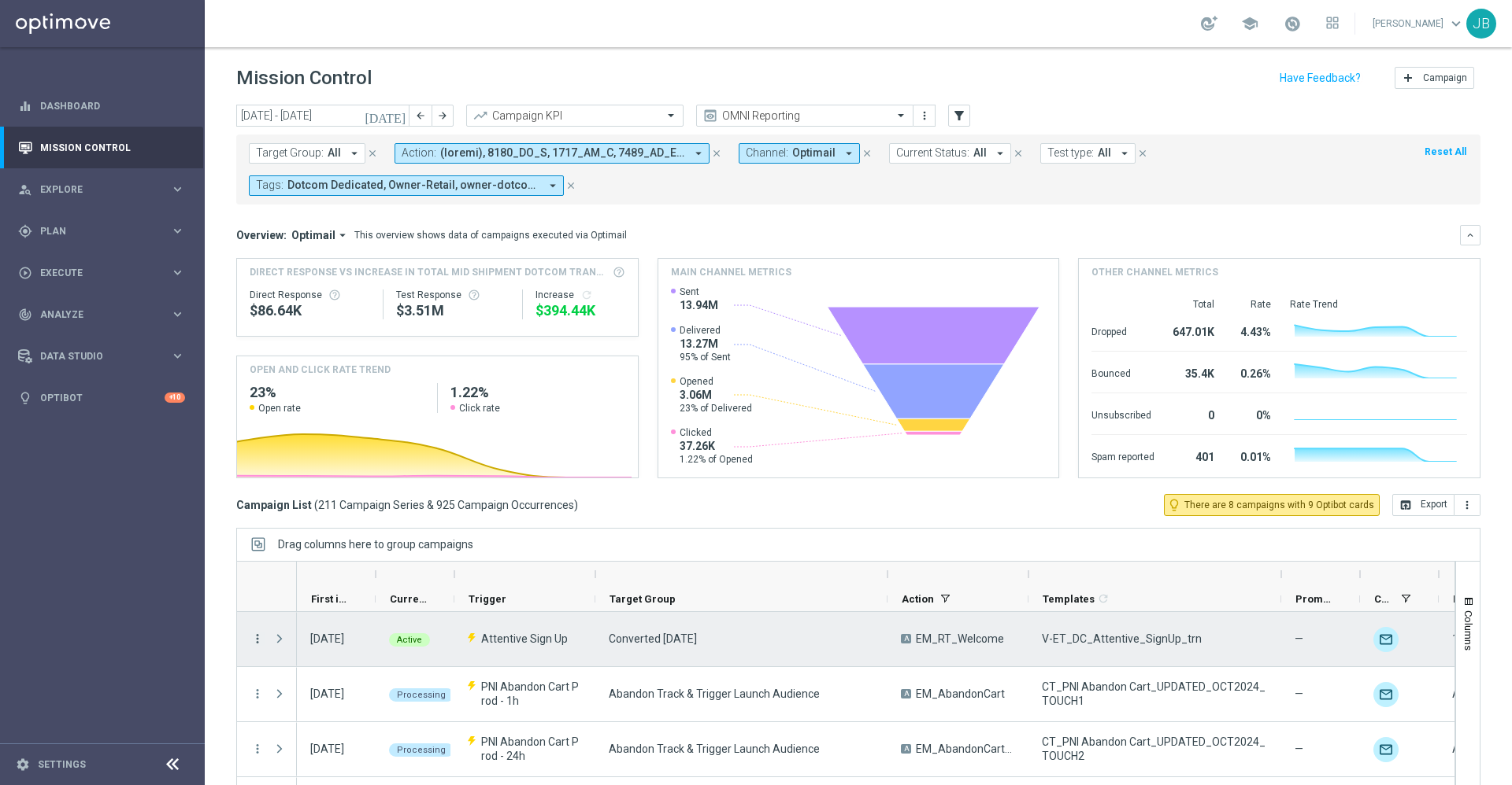
click at [256, 640] on icon "more_vert" at bounding box center [257, 639] width 14 height 14
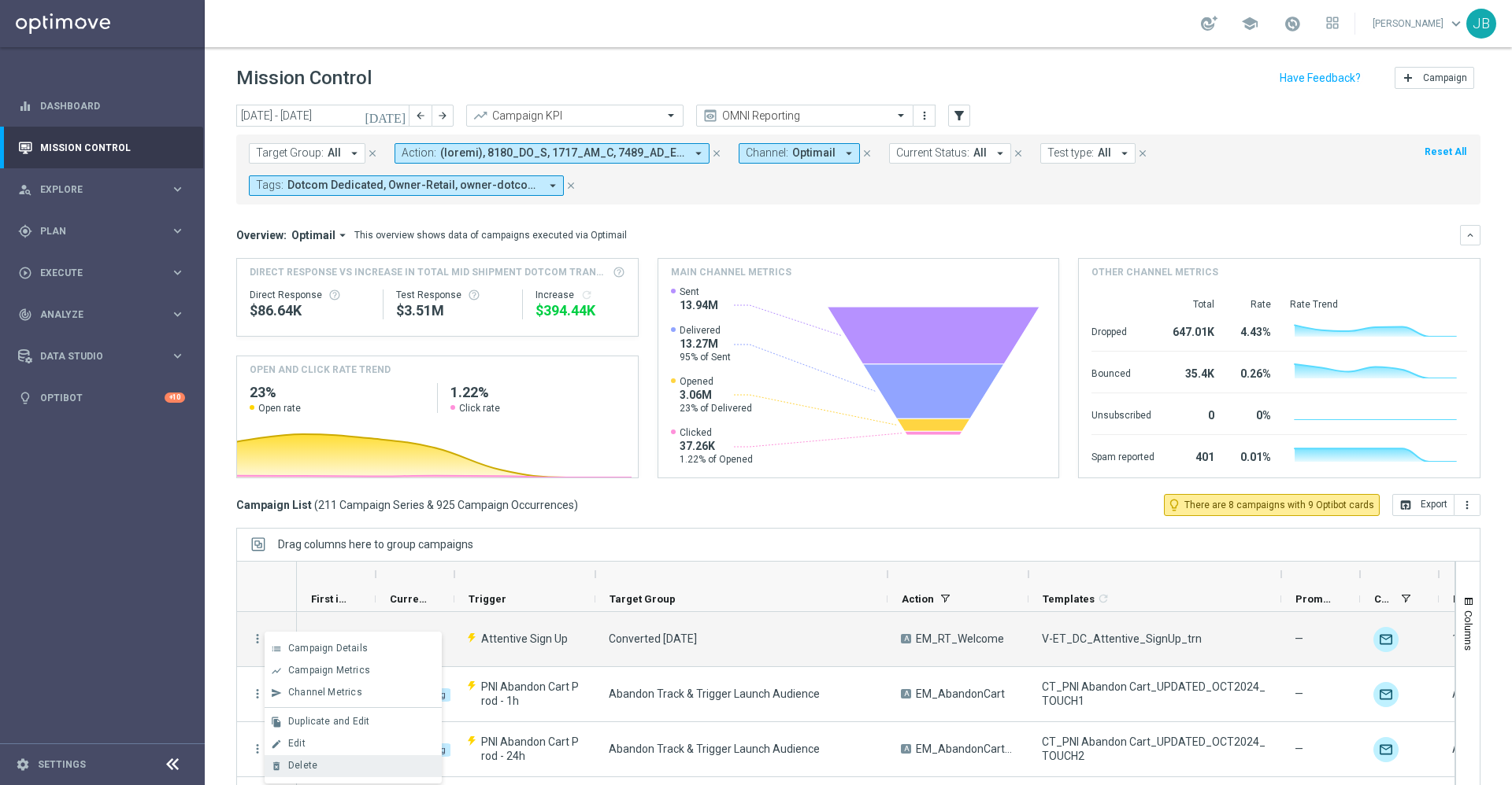
click at [324, 654] on div "Delete" at bounding box center [361, 765] width 146 height 11
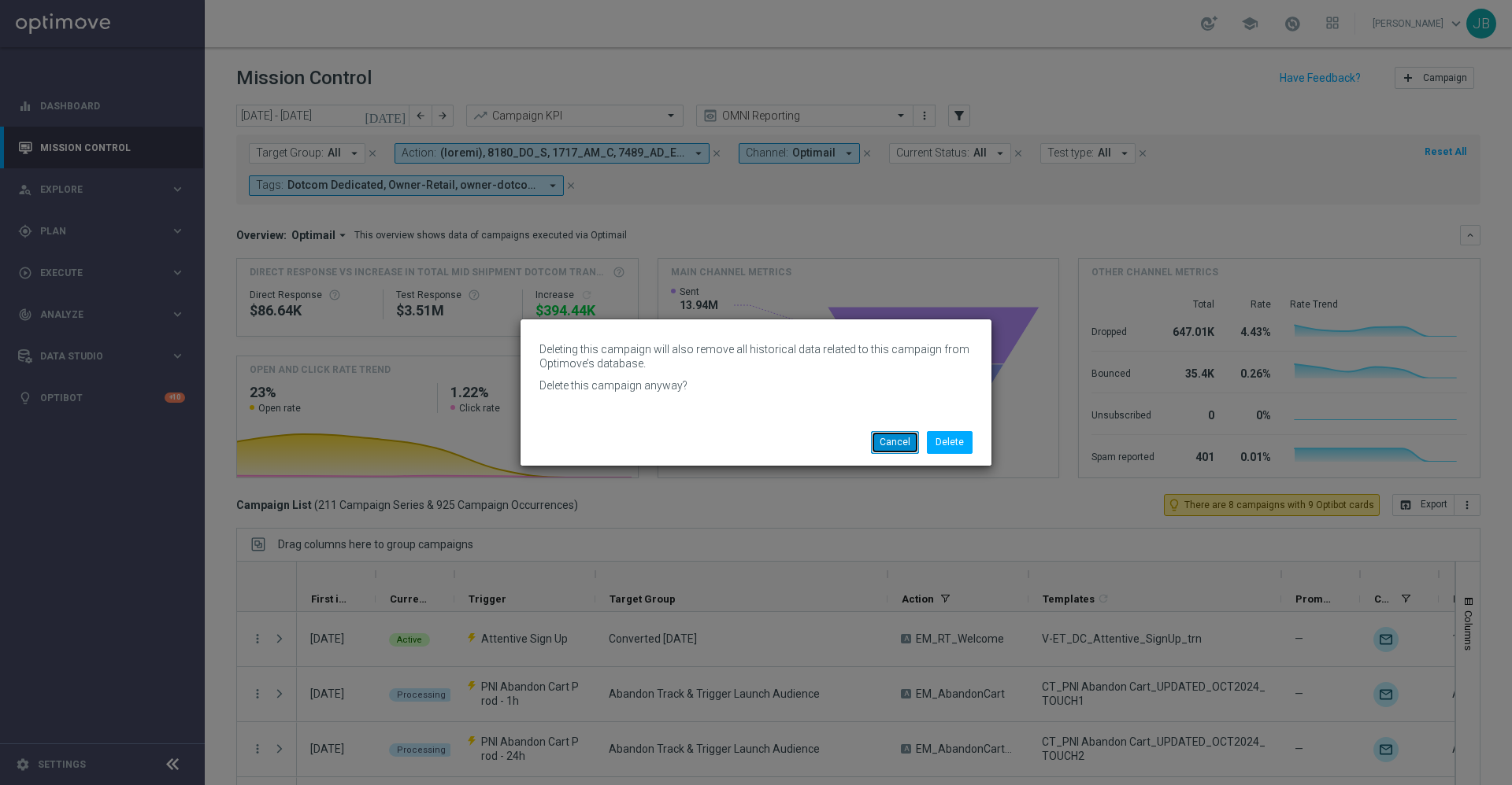
click at [887, 439] on button "Cancel" at bounding box center [894, 443] width 48 height 22
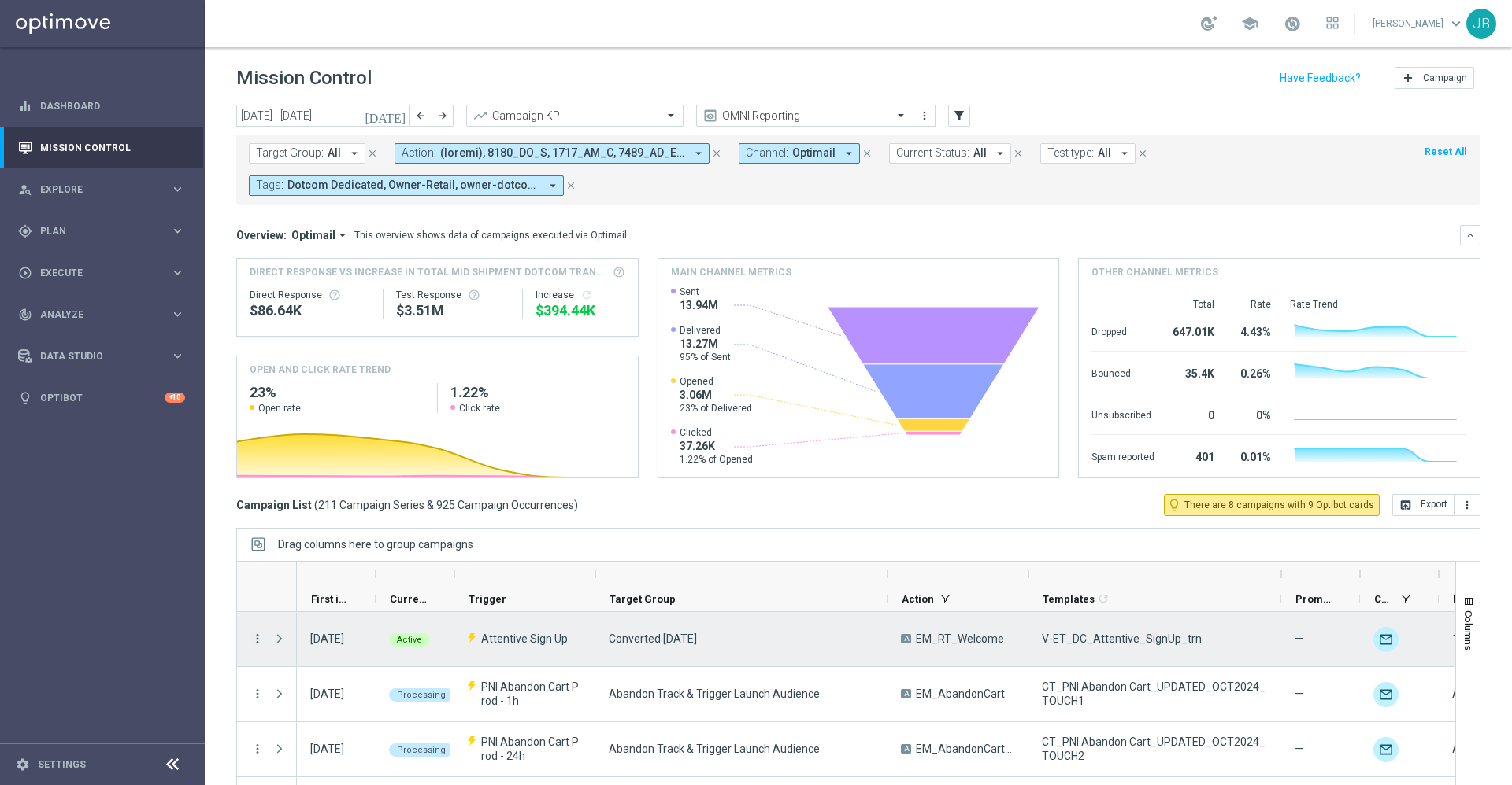
click at [252, 636] on icon "more_vert" at bounding box center [257, 639] width 14 height 14
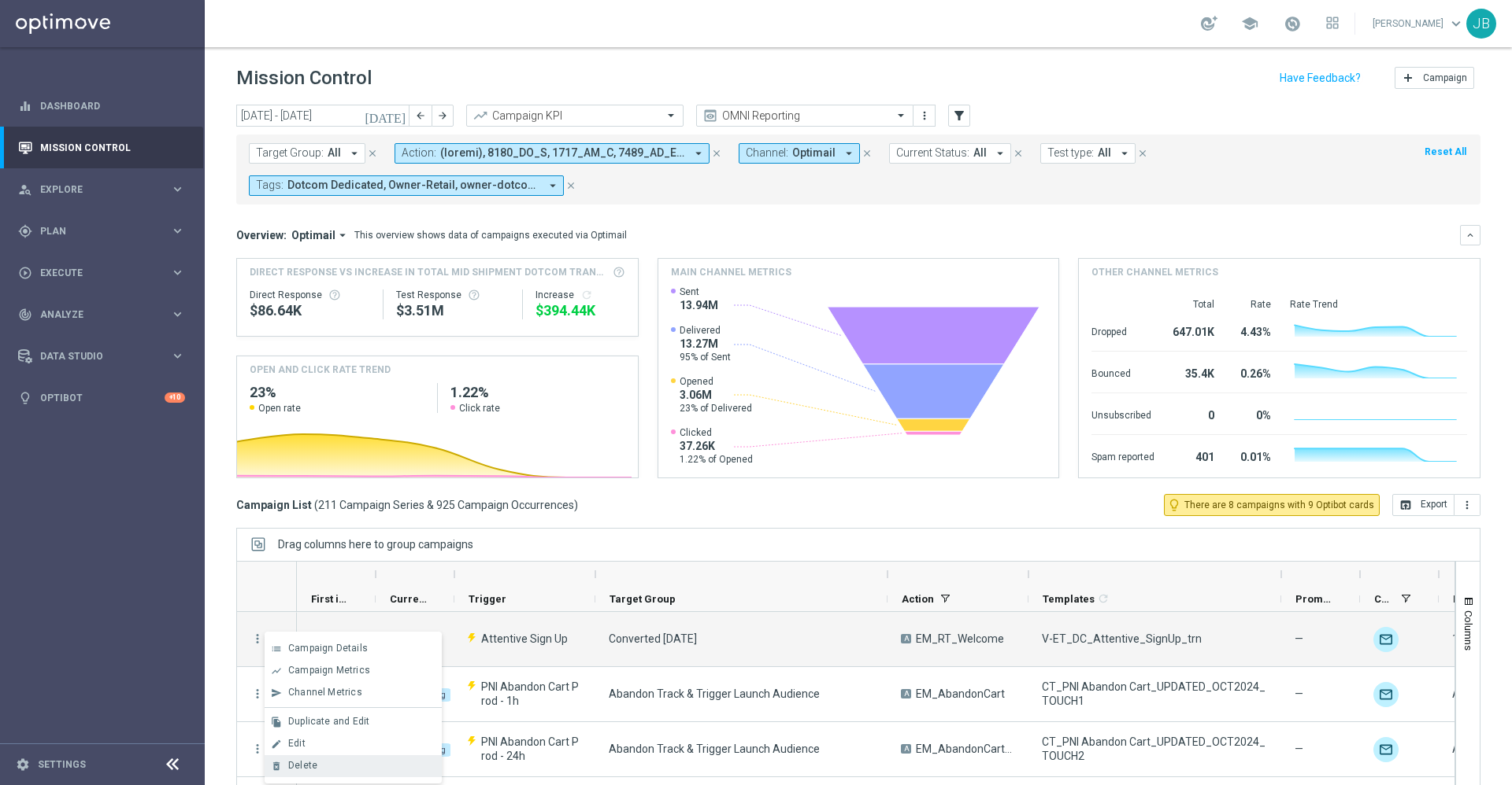
click at [320, 654] on div "delete_forever [GEOGRAPHIC_DATA]" at bounding box center [352, 766] width 177 height 22
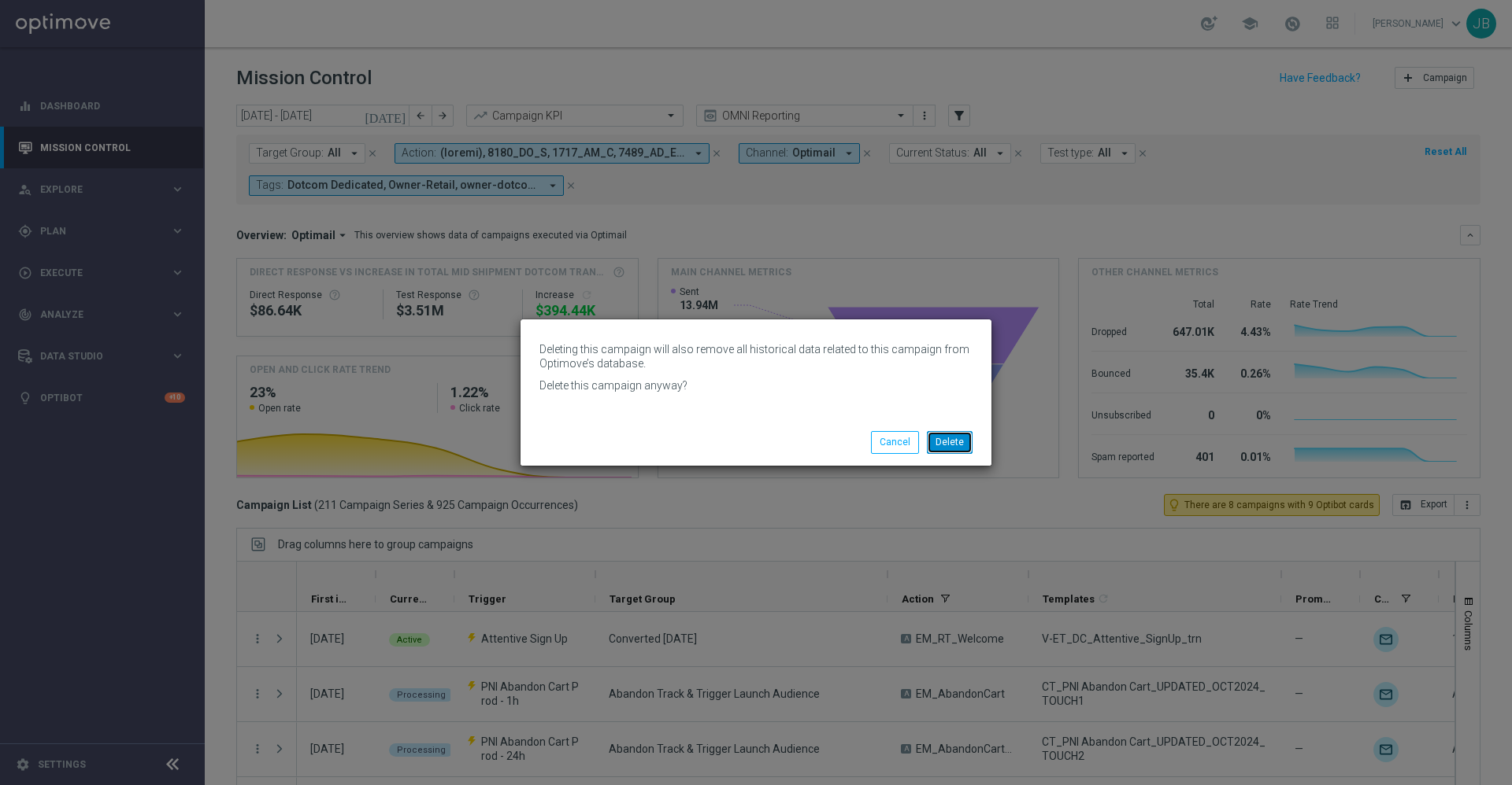
click at [948, 439] on button "Delete" at bounding box center [949, 443] width 46 height 22
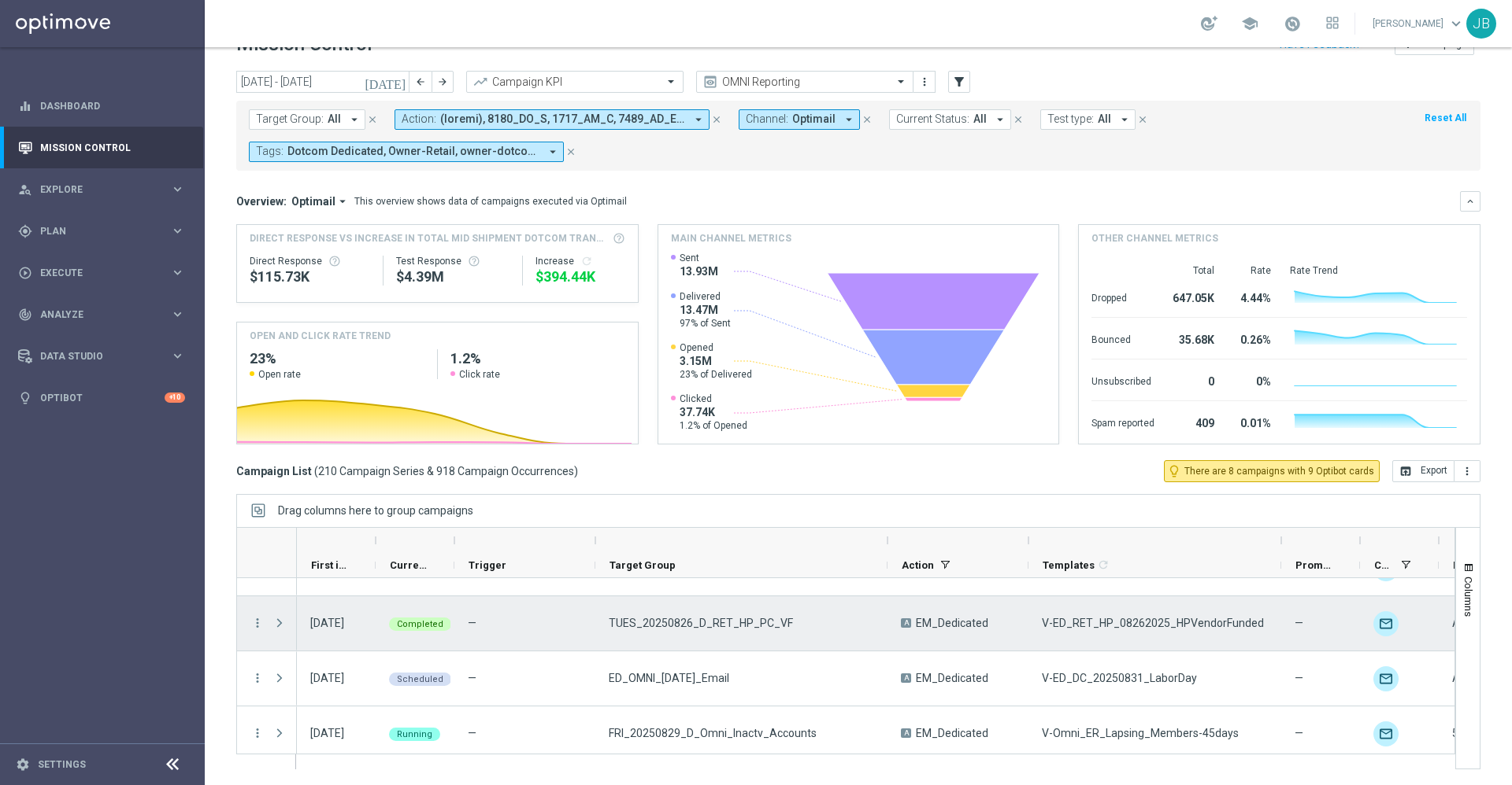
scroll to position [11393, 0]
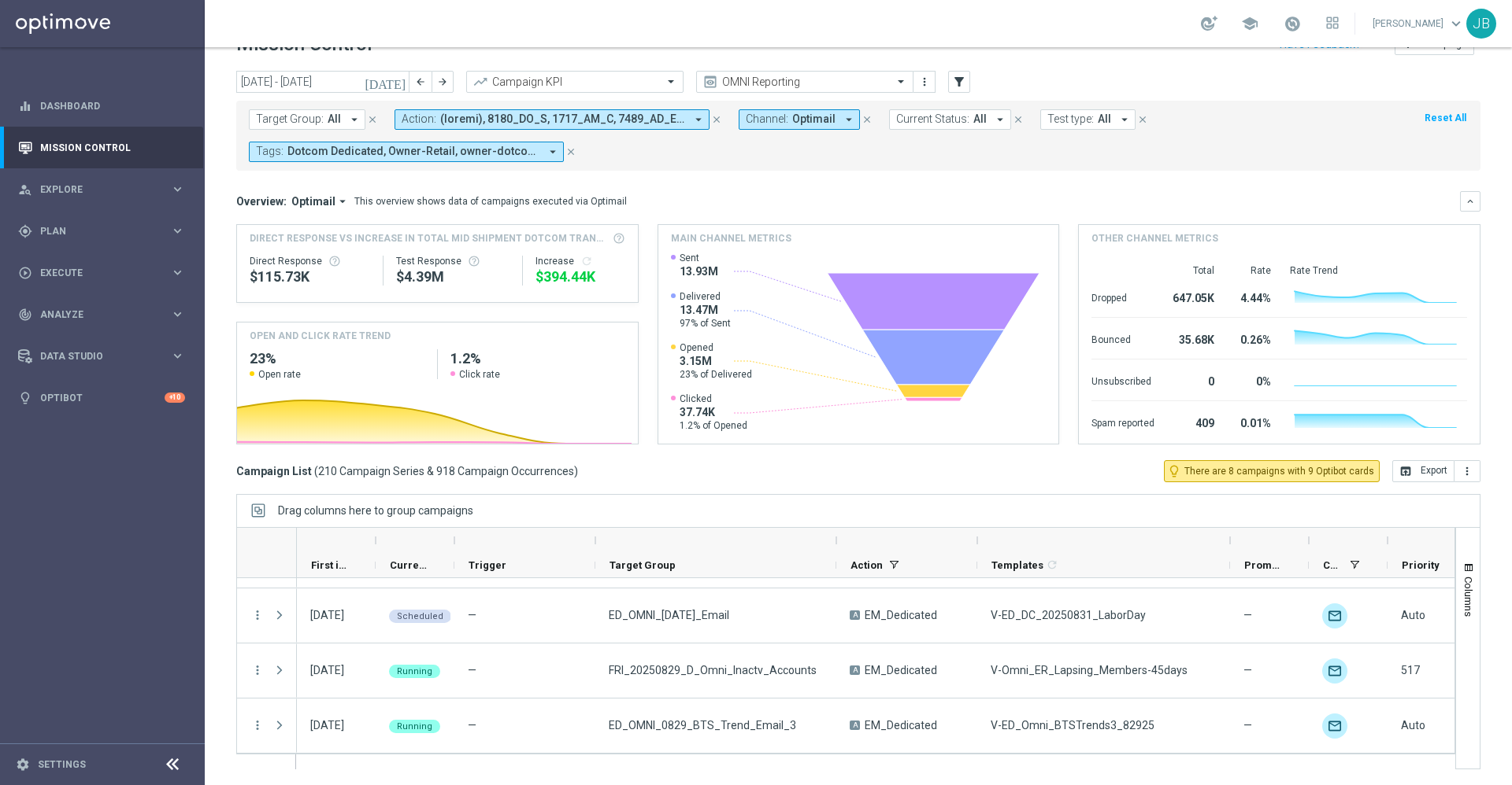
drag, startPoint x: 887, startPoint y: 542, endPoint x: 836, endPoint y: 544, distance: 51.0
click at [836, 544] on div at bounding box center [837, 541] width 6 height 26
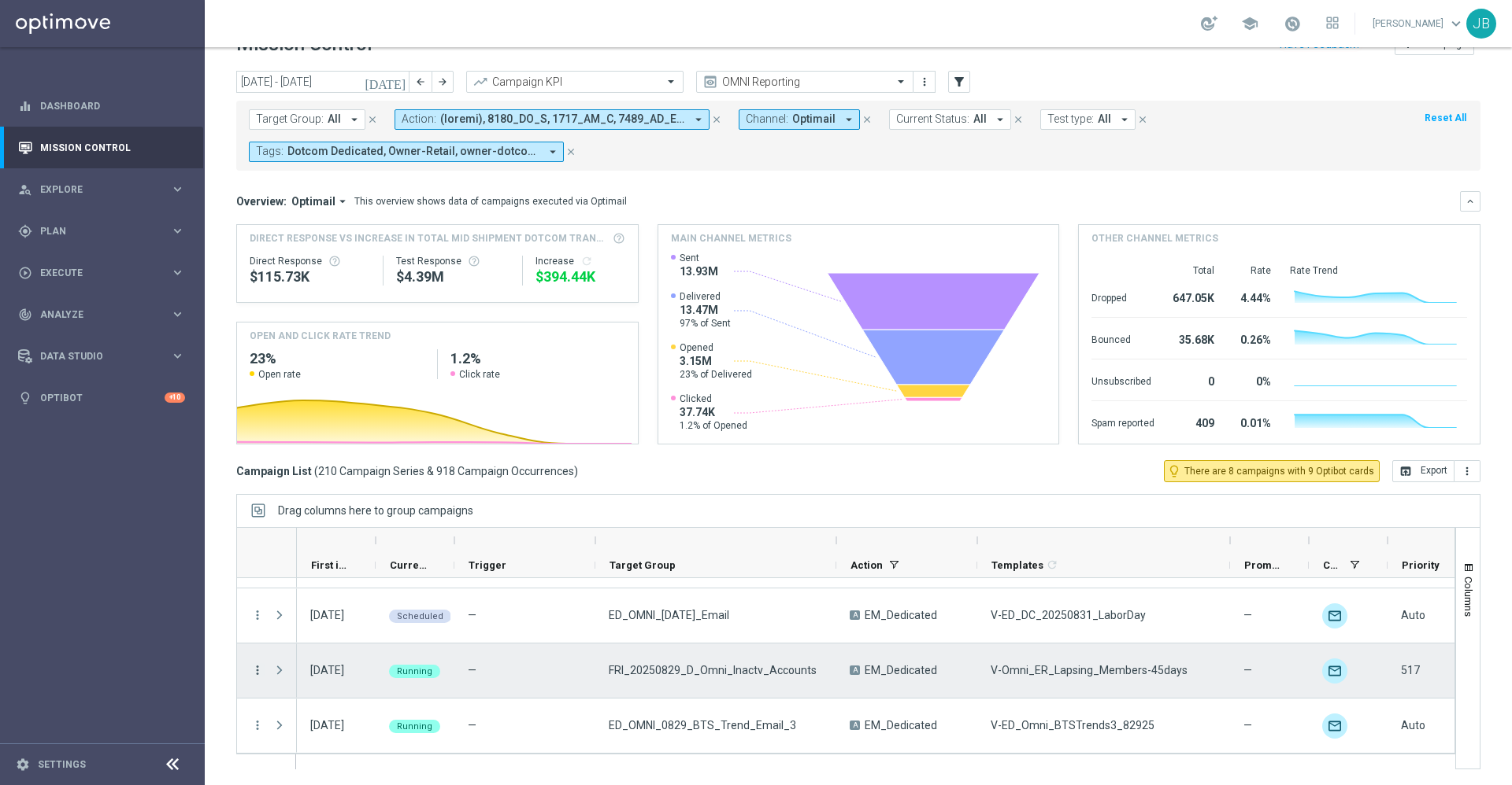
click at [256, 654] on icon "more_vert" at bounding box center [257, 670] width 14 height 14
click at [332, 482] on span "Campaign Details" at bounding box center [328, 484] width 80 height 11
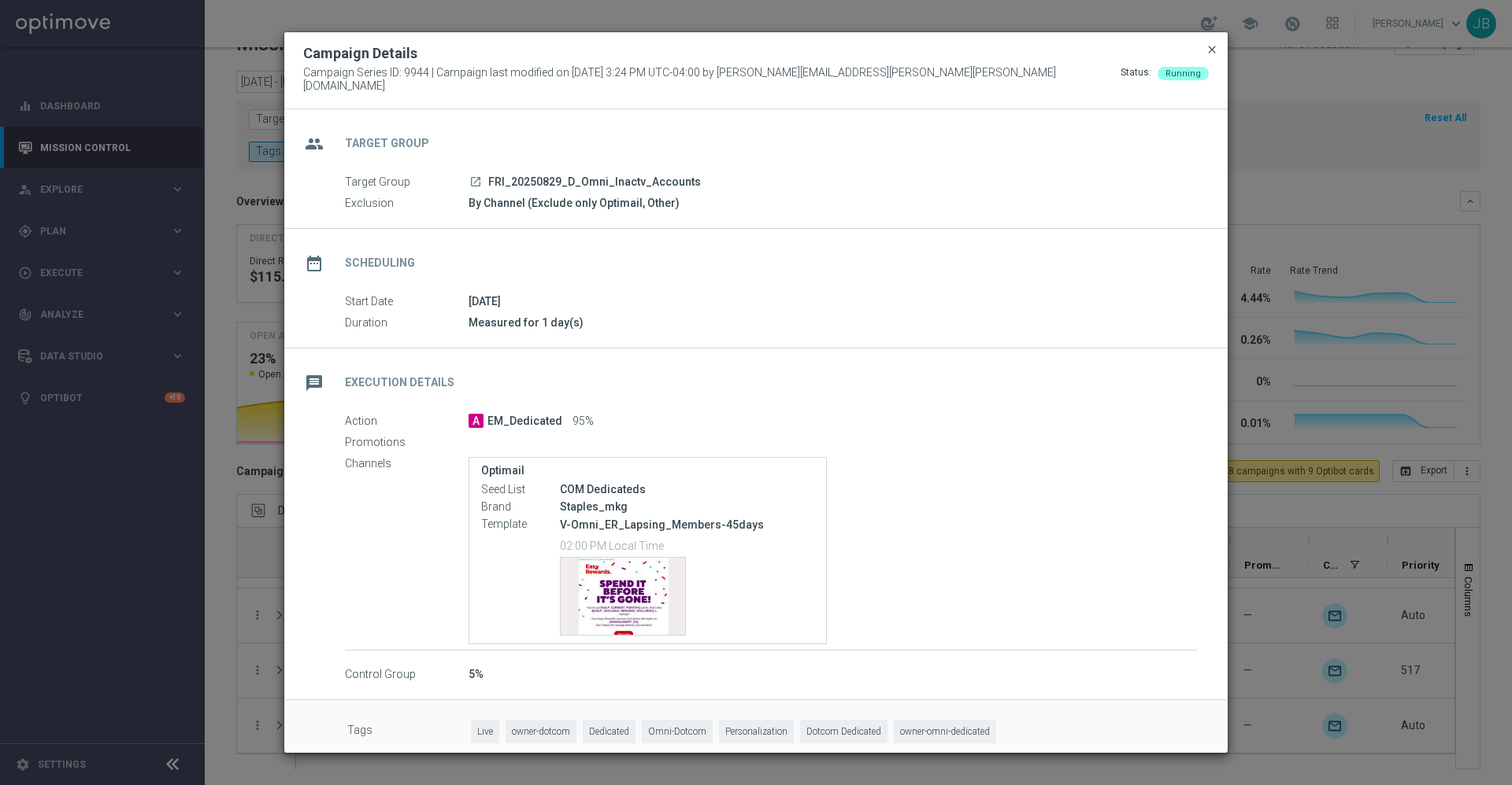
click at [1210, 56] on span "close" at bounding box center [1212, 49] width 13 height 13
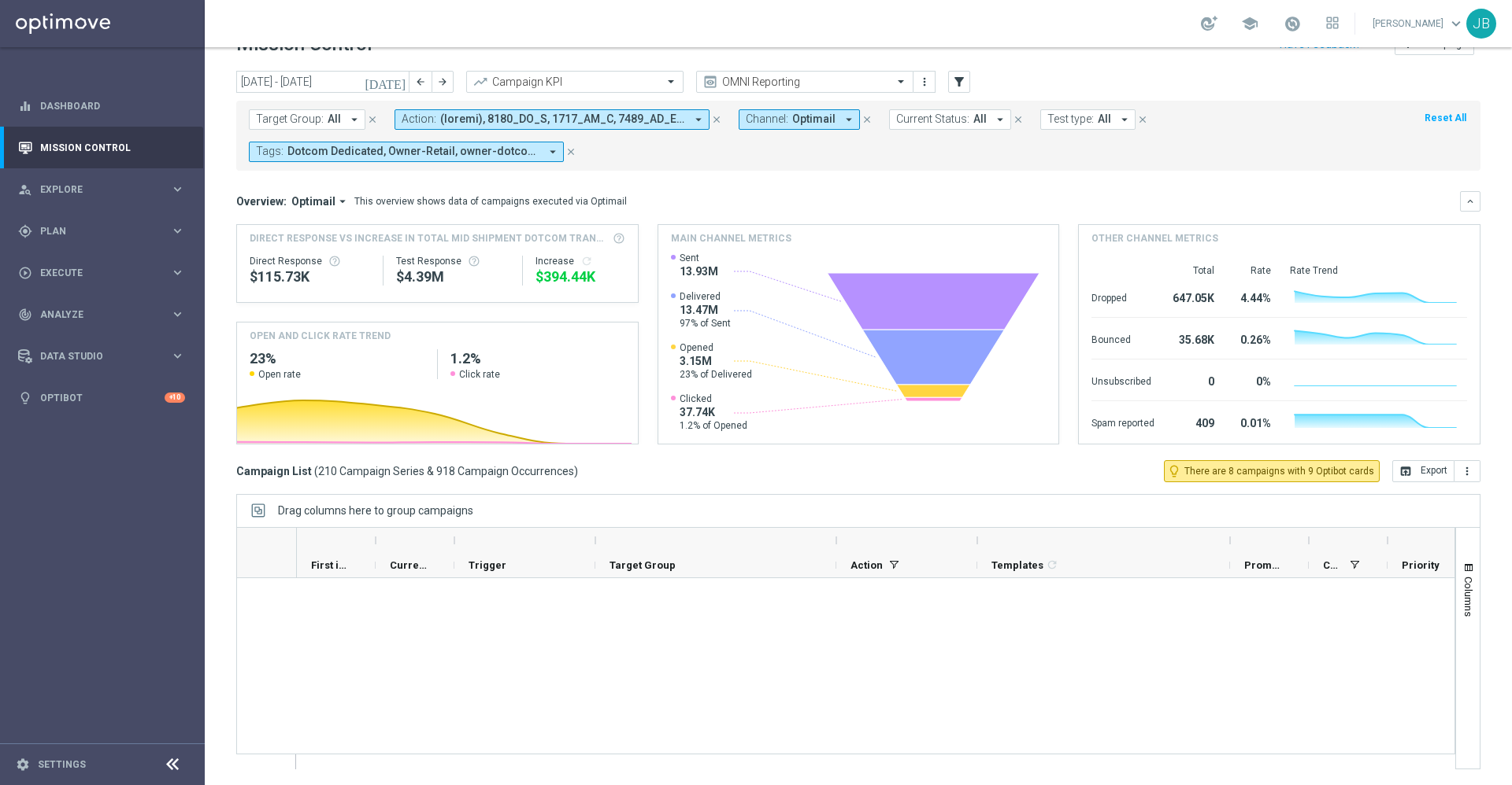
scroll to position [2204, 0]
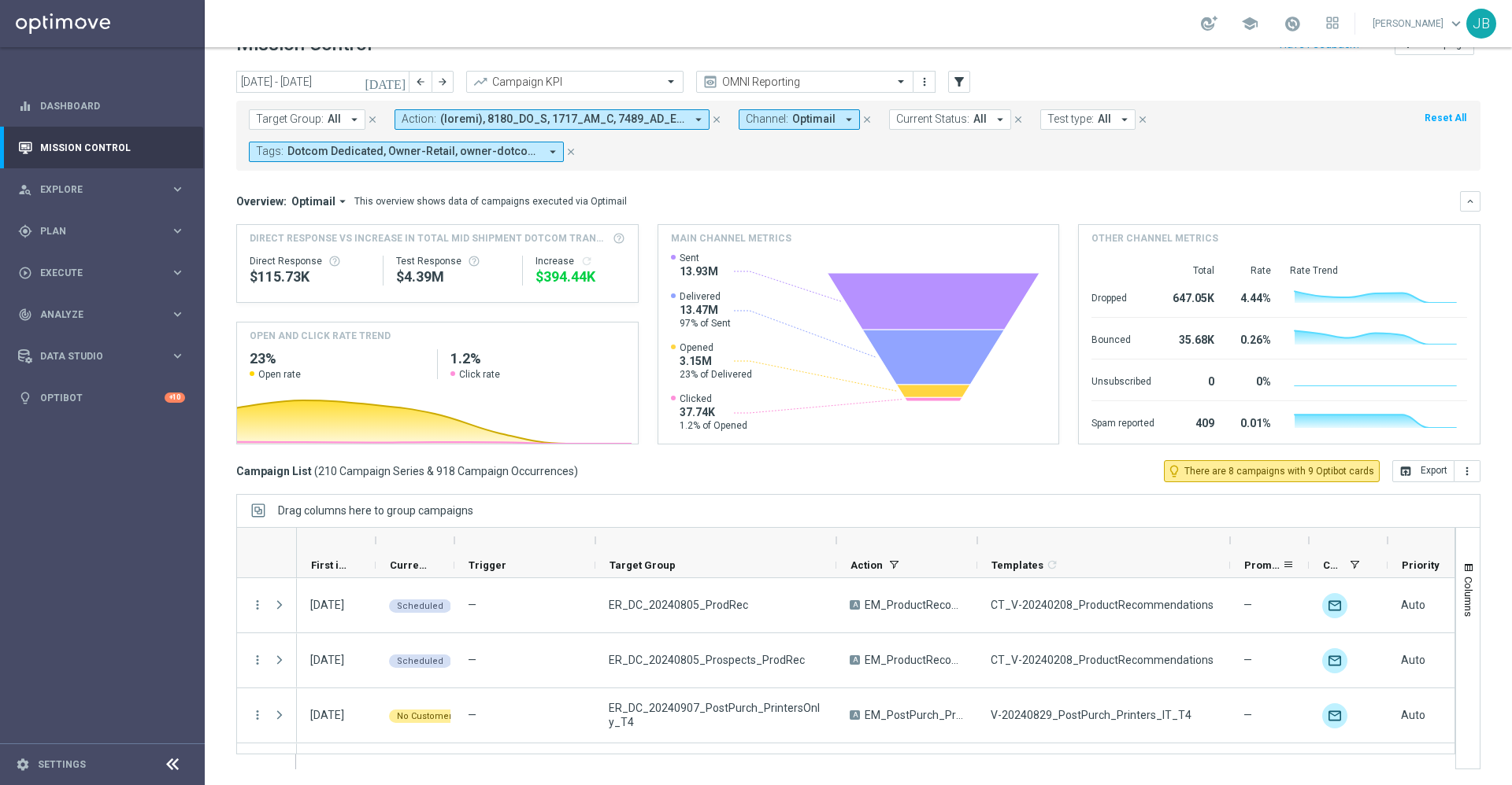
click at [1237, 569] on div "Promotions" at bounding box center [1269, 566] width 79 height 26
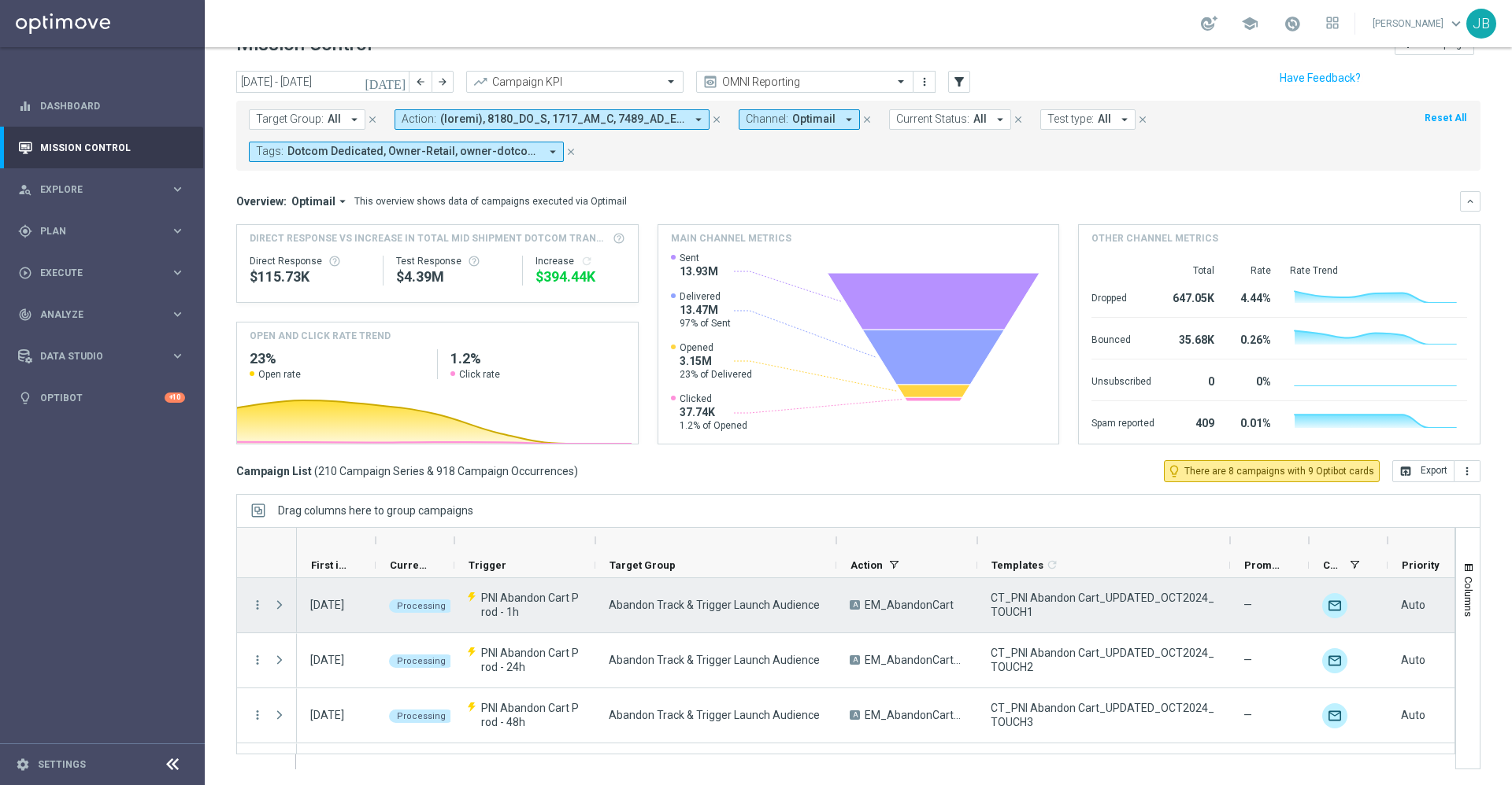
scroll to position [0, 0]
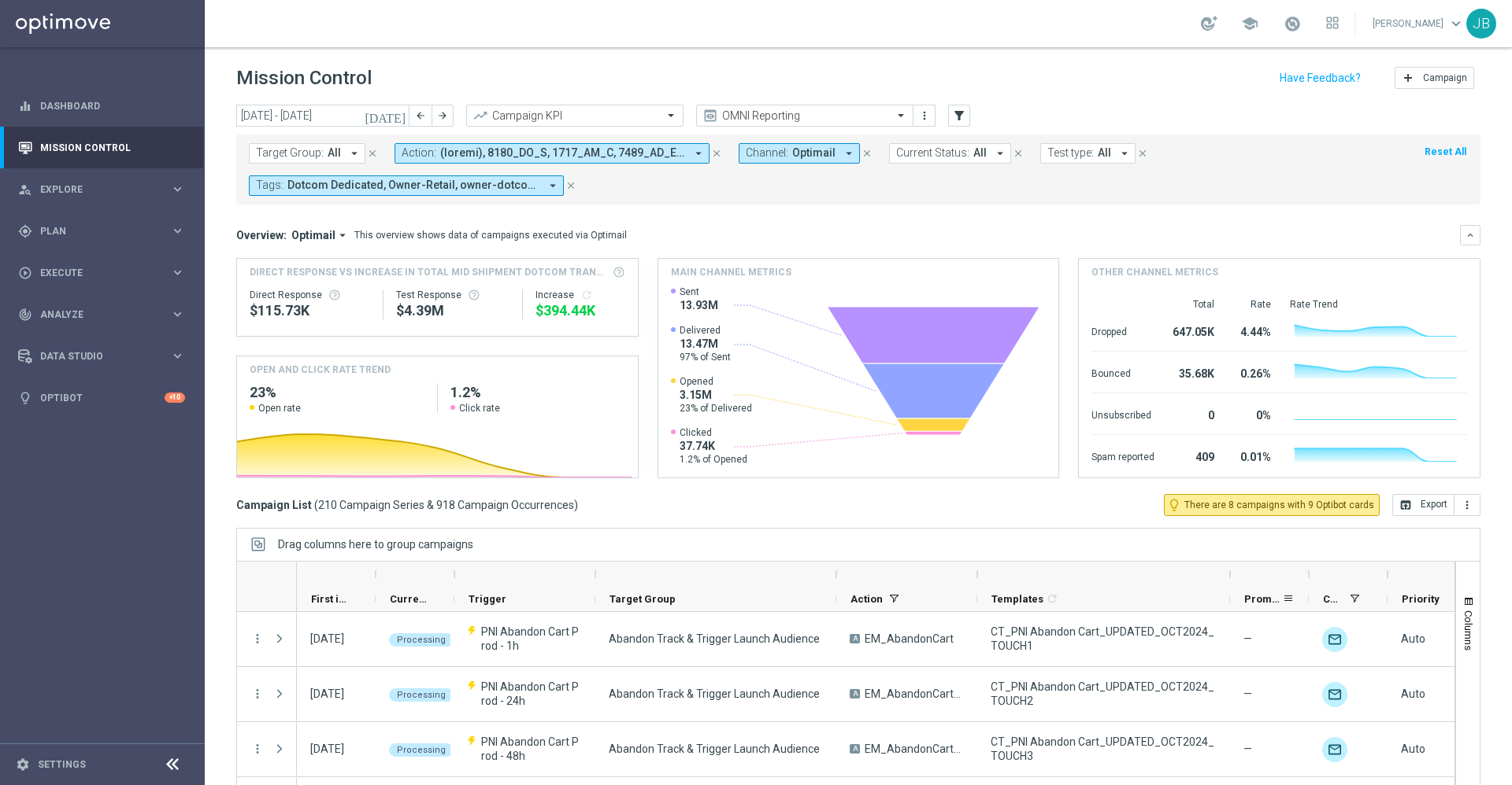
click at [1259, 598] on span "Promotions" at bounding box center [1263, 600] width 37 height 12
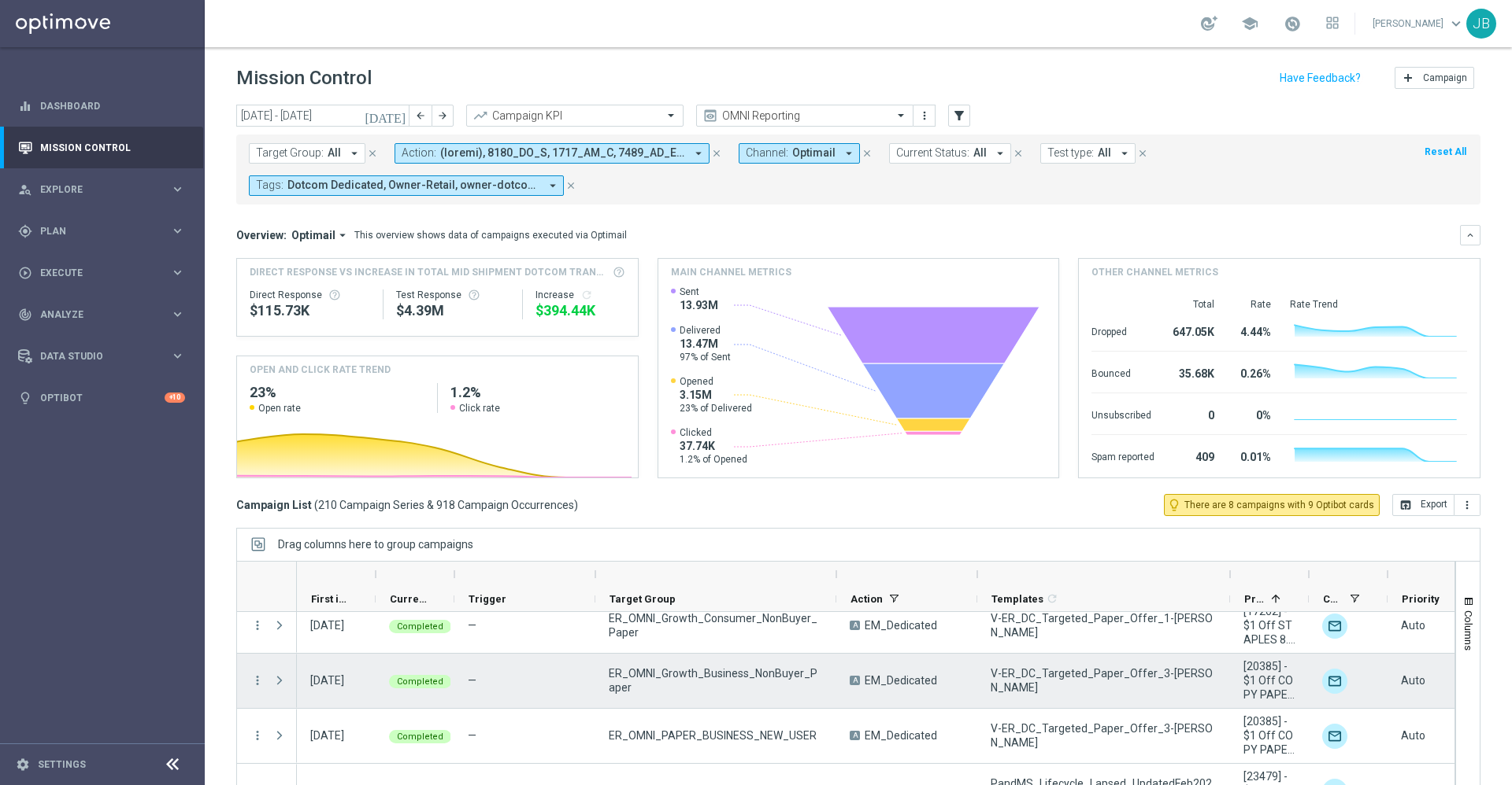
scroll to position [177, 0]
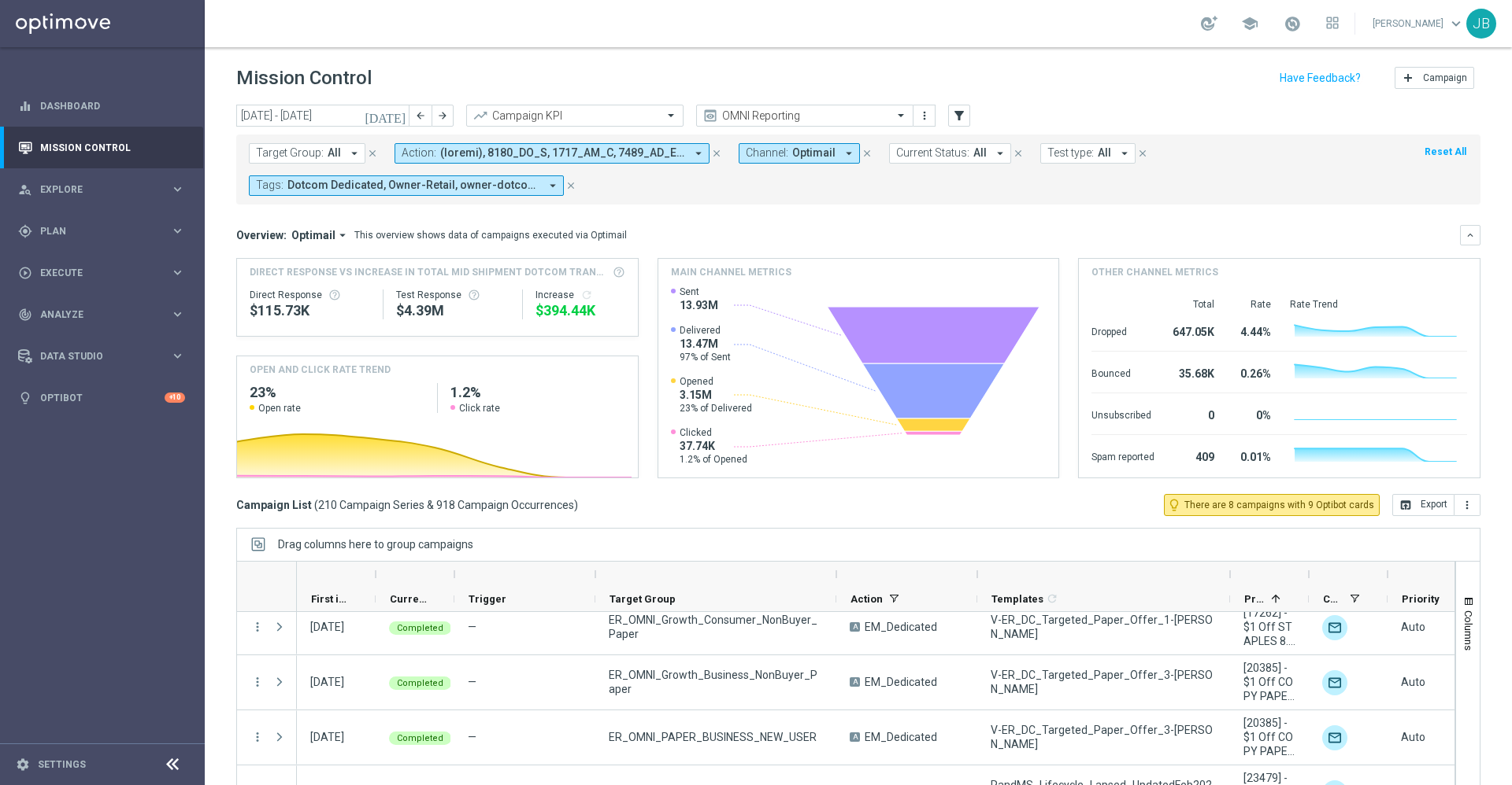
click at [400, 117] on icon "[DATE]" at bounding box center [385, 116] width 42 height 14
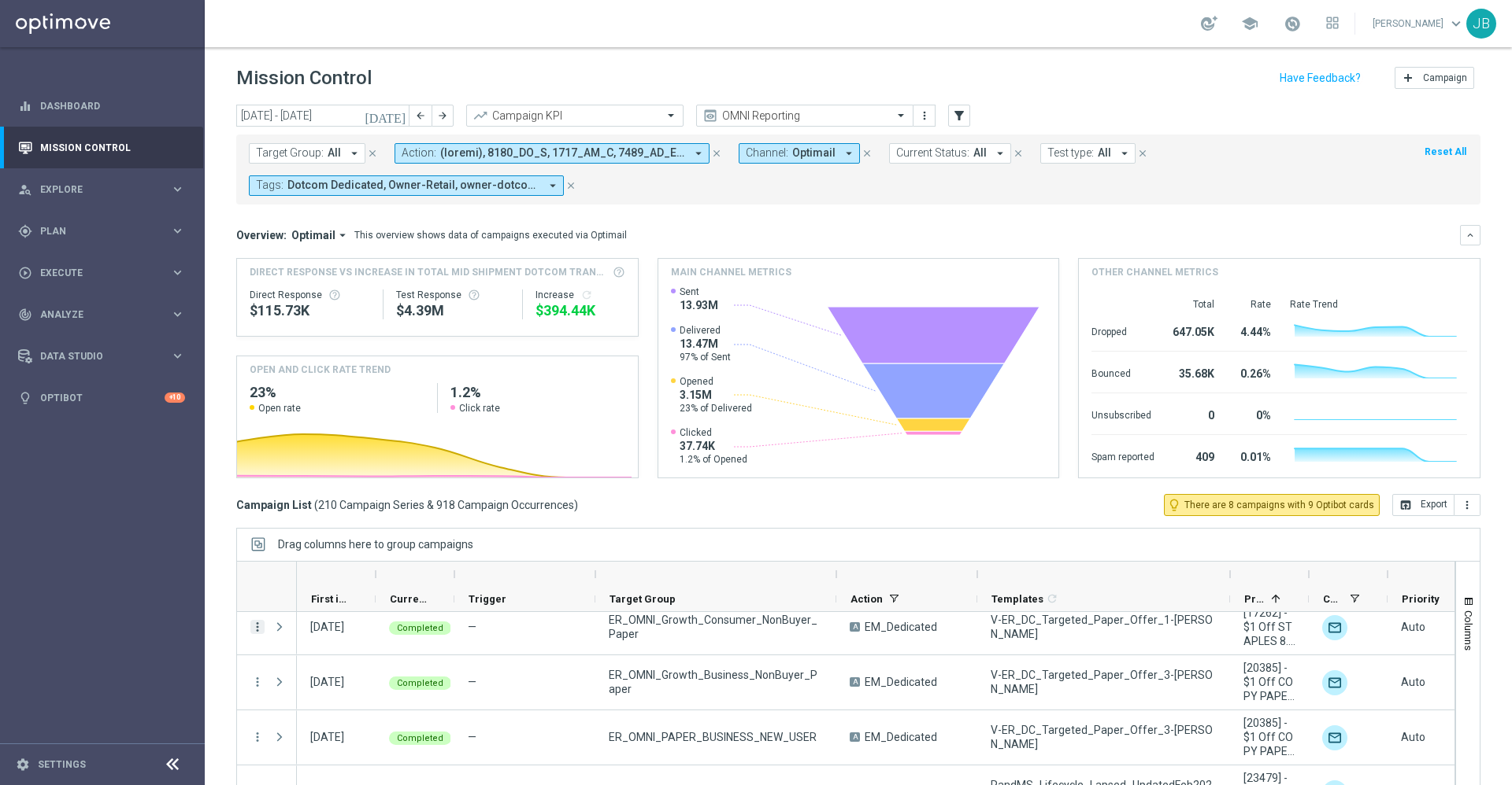
scroll to position [145, 0]
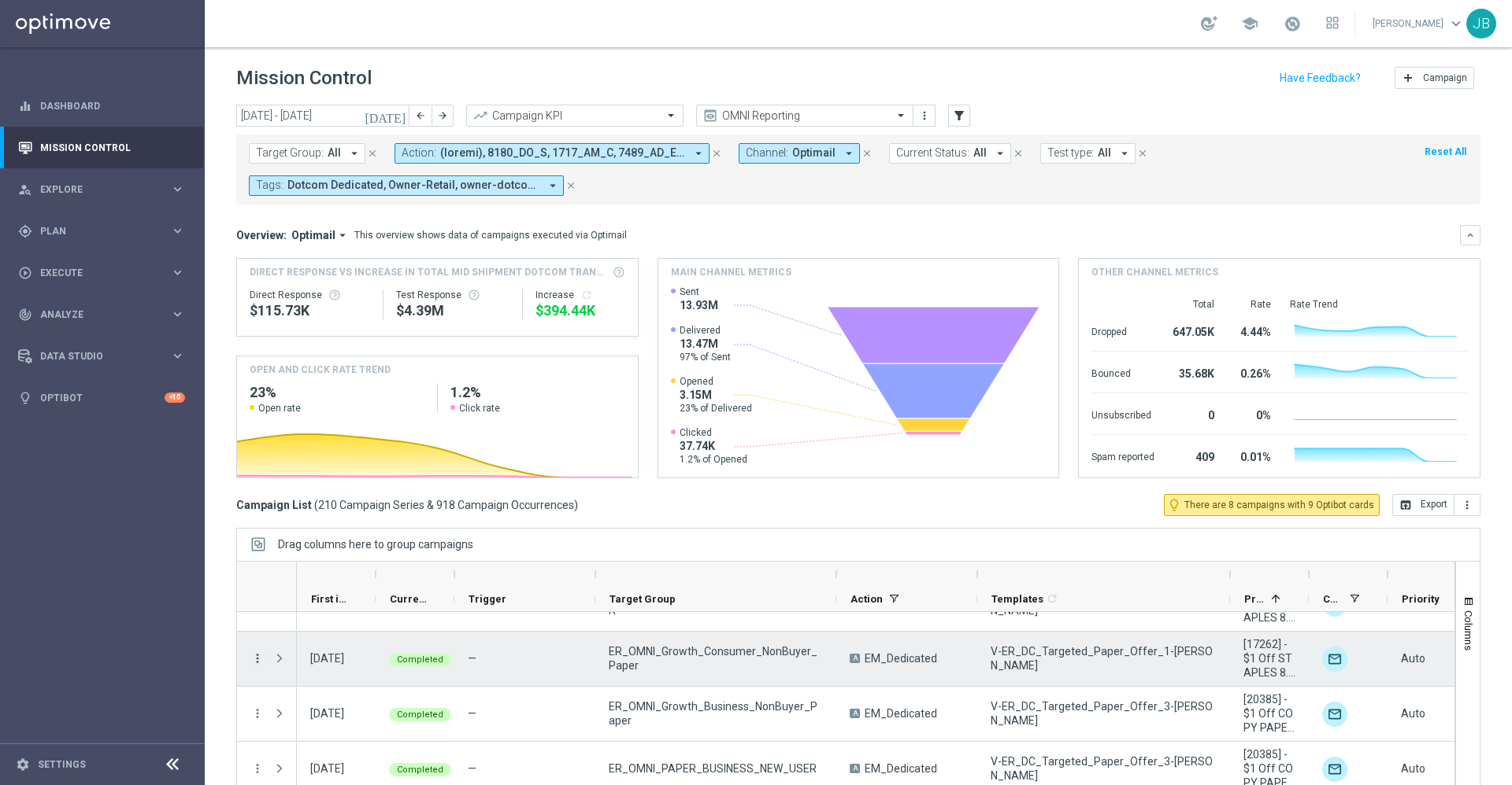
click at [257, 654] on icon "more_vert" at bounding box center [257, 658] width 14 height 14
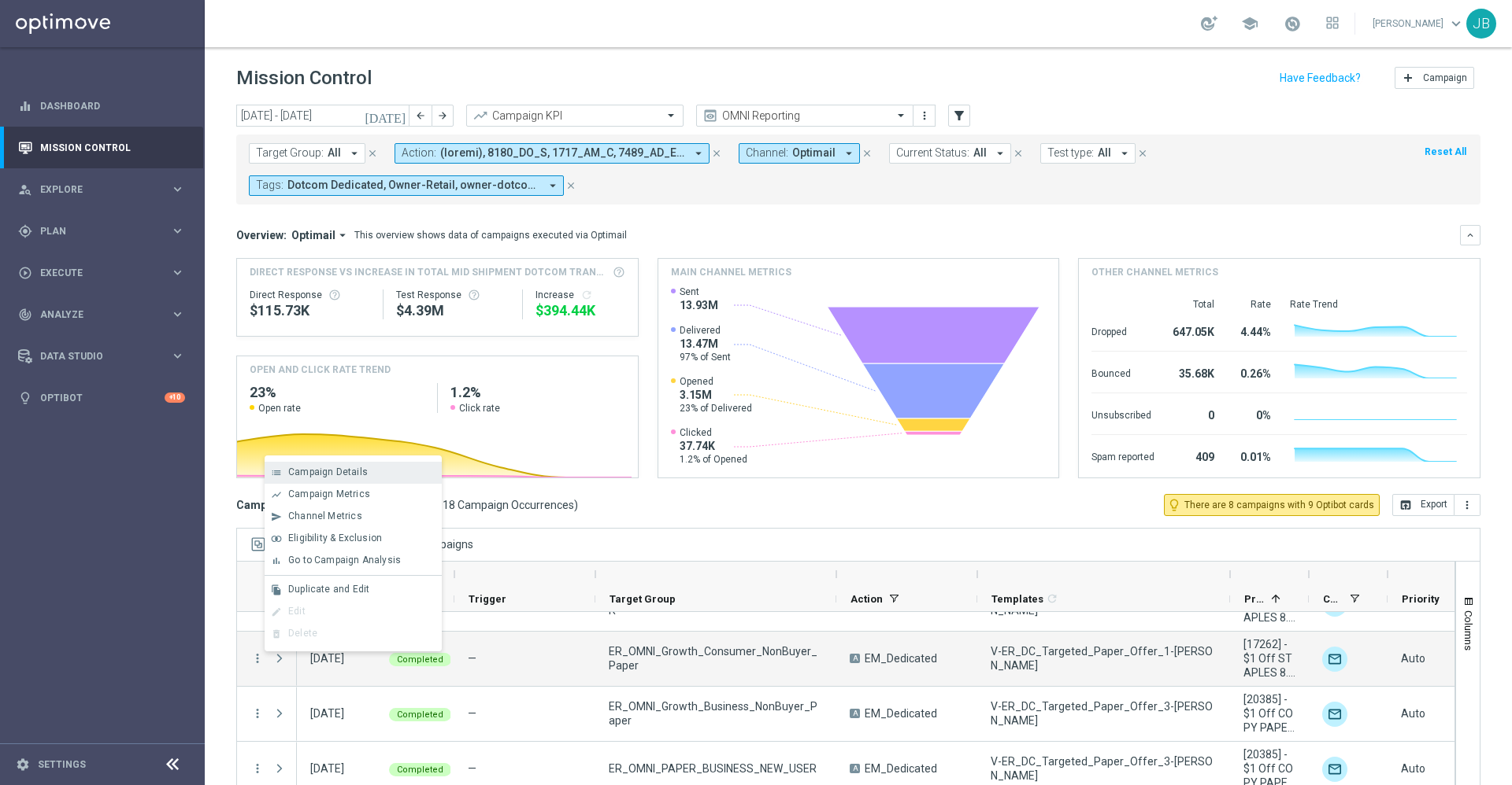
click at [368, 478] on div "Campaign Details" at bounding box center [361, 472] width 146 height 11
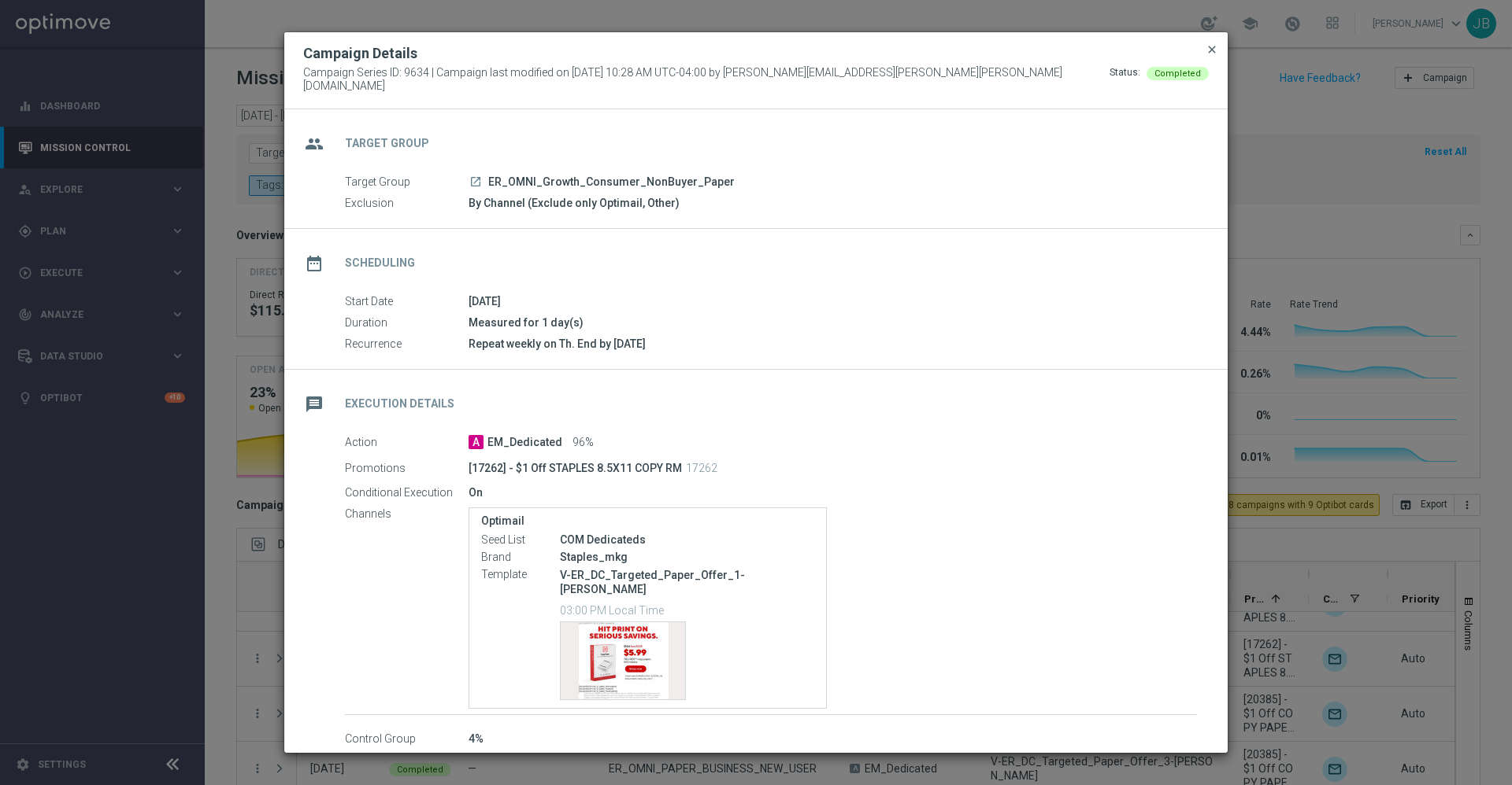
click at [1215, 53] on span "close" at bounding box center [1212, 49] width 13 height 13
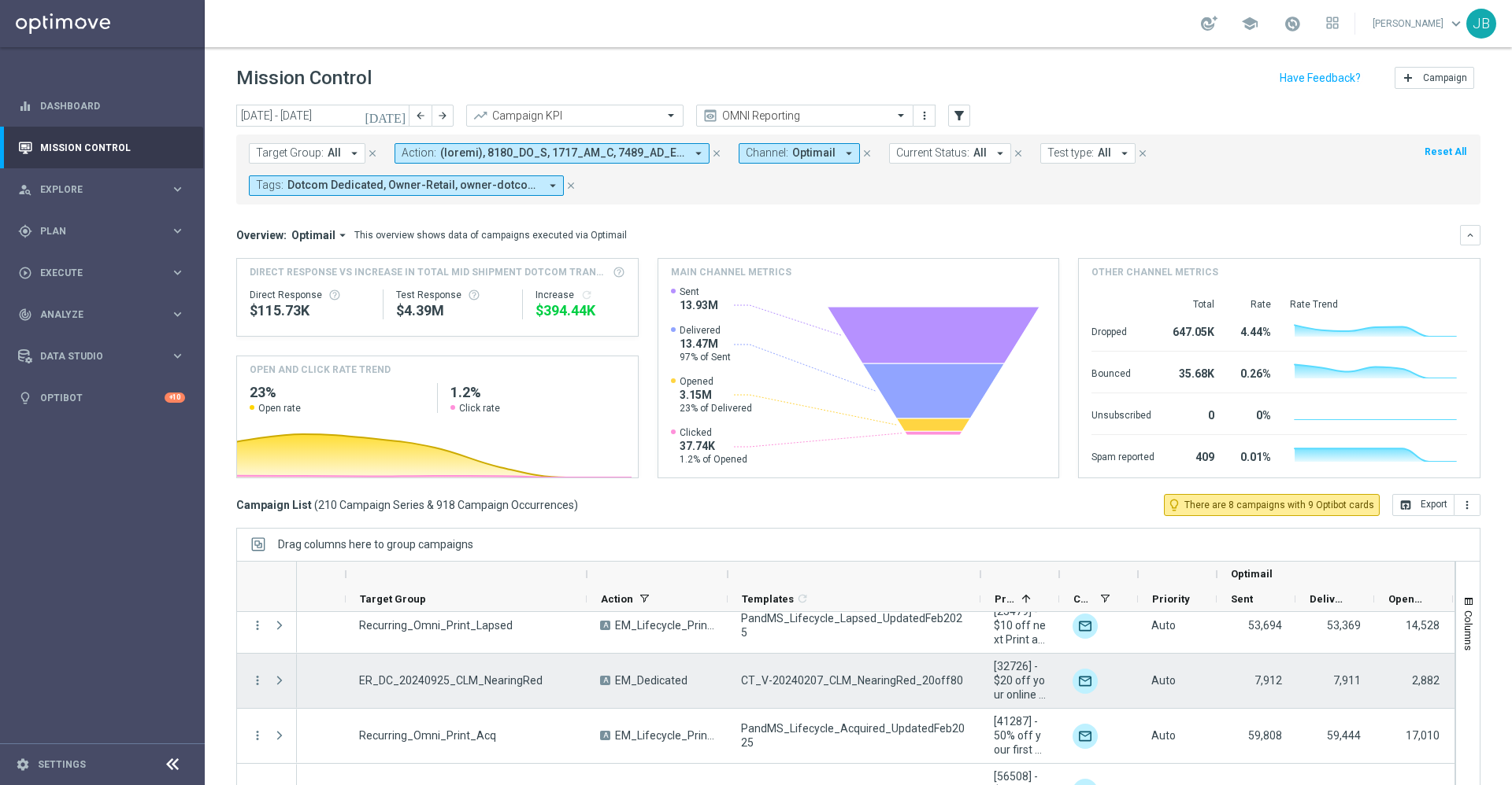
scroll to position [345, 0]
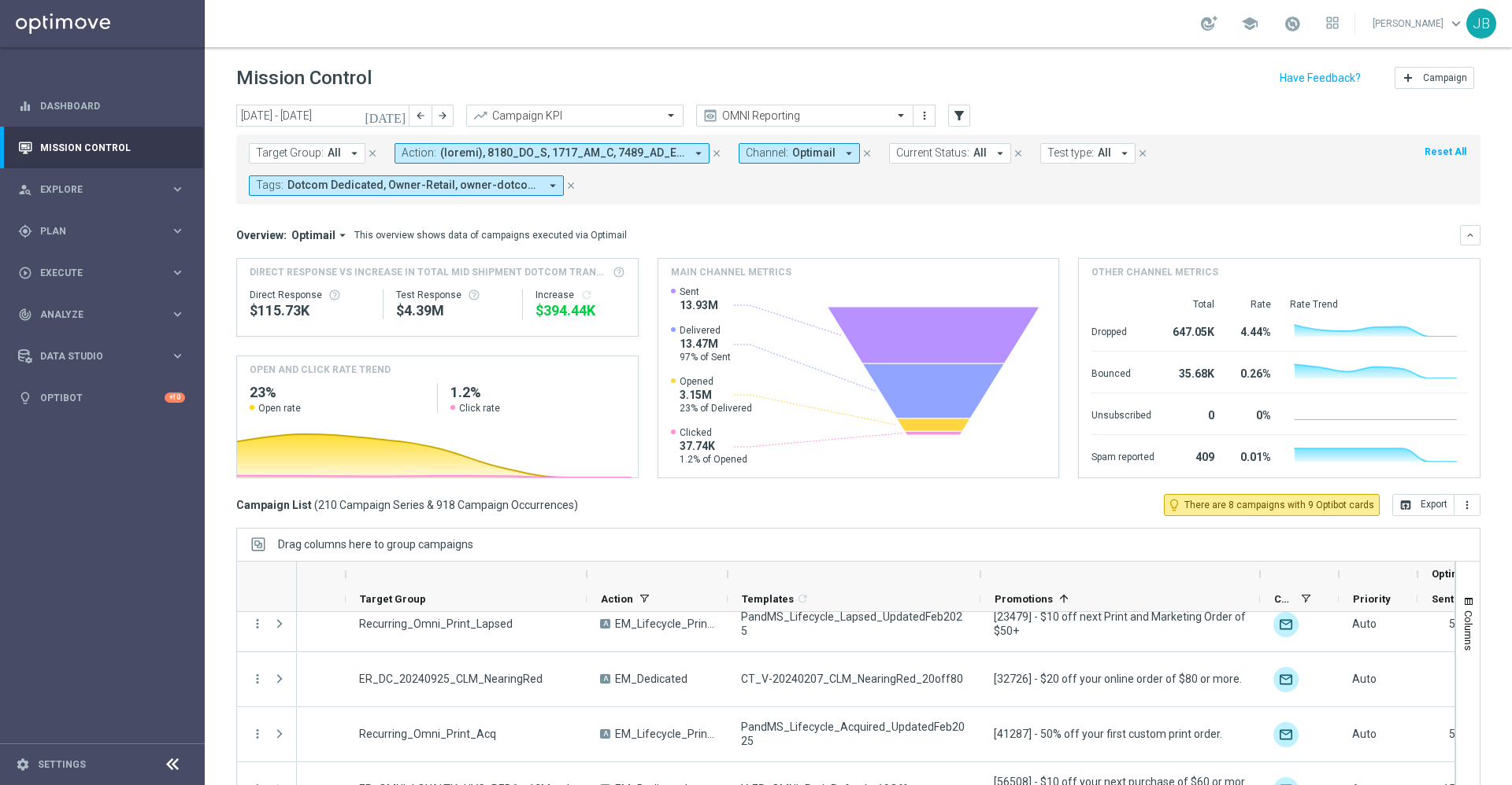
drag, startPoint x: 1056, startPoint y: 572, endPoint x: 1260, endPoint y: 571, distance: 204.0
click at [1259, 571] on div at bounding box center [1260, 575] width 6 height 26
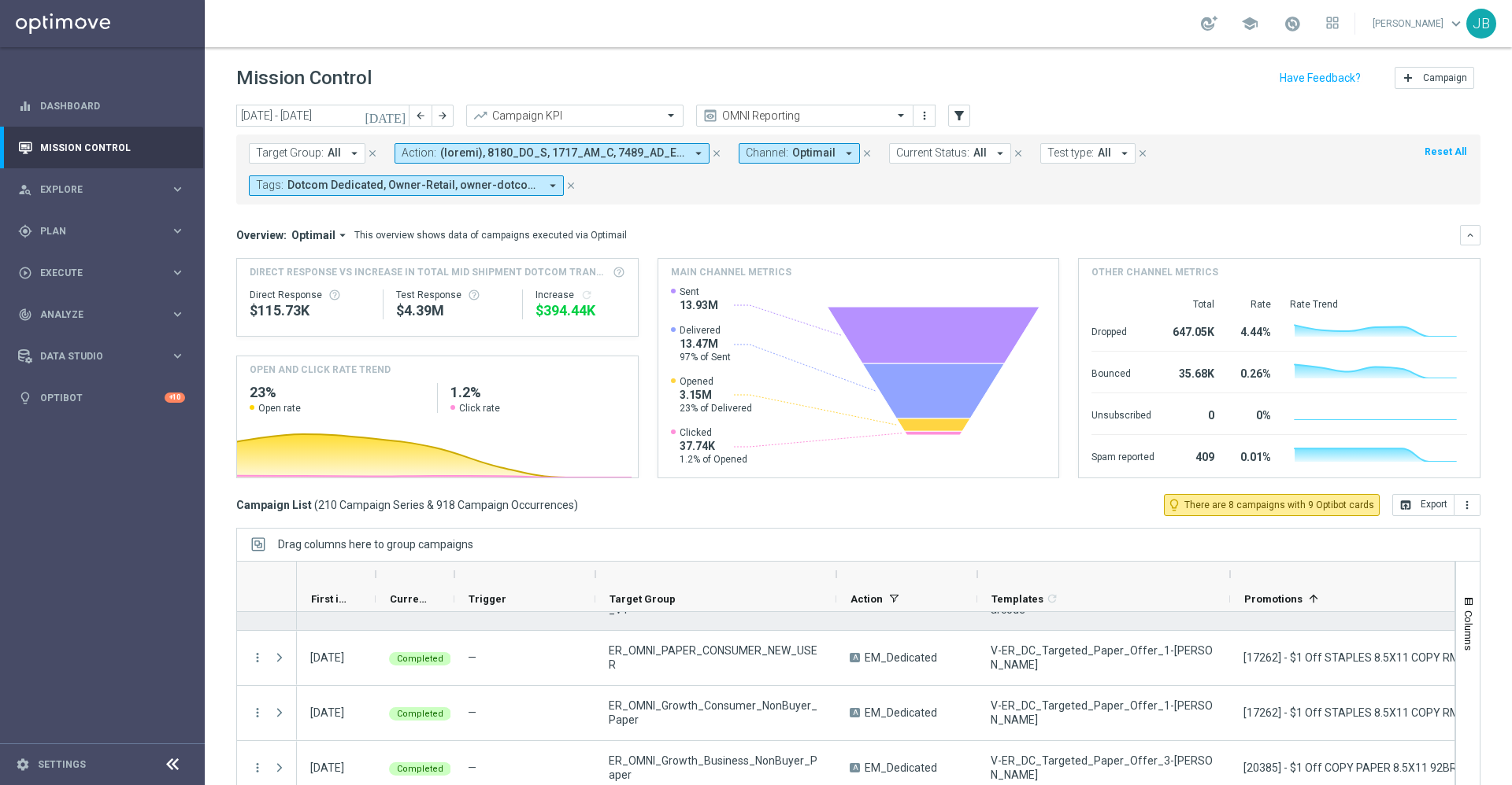
scroll to position [96, 0]
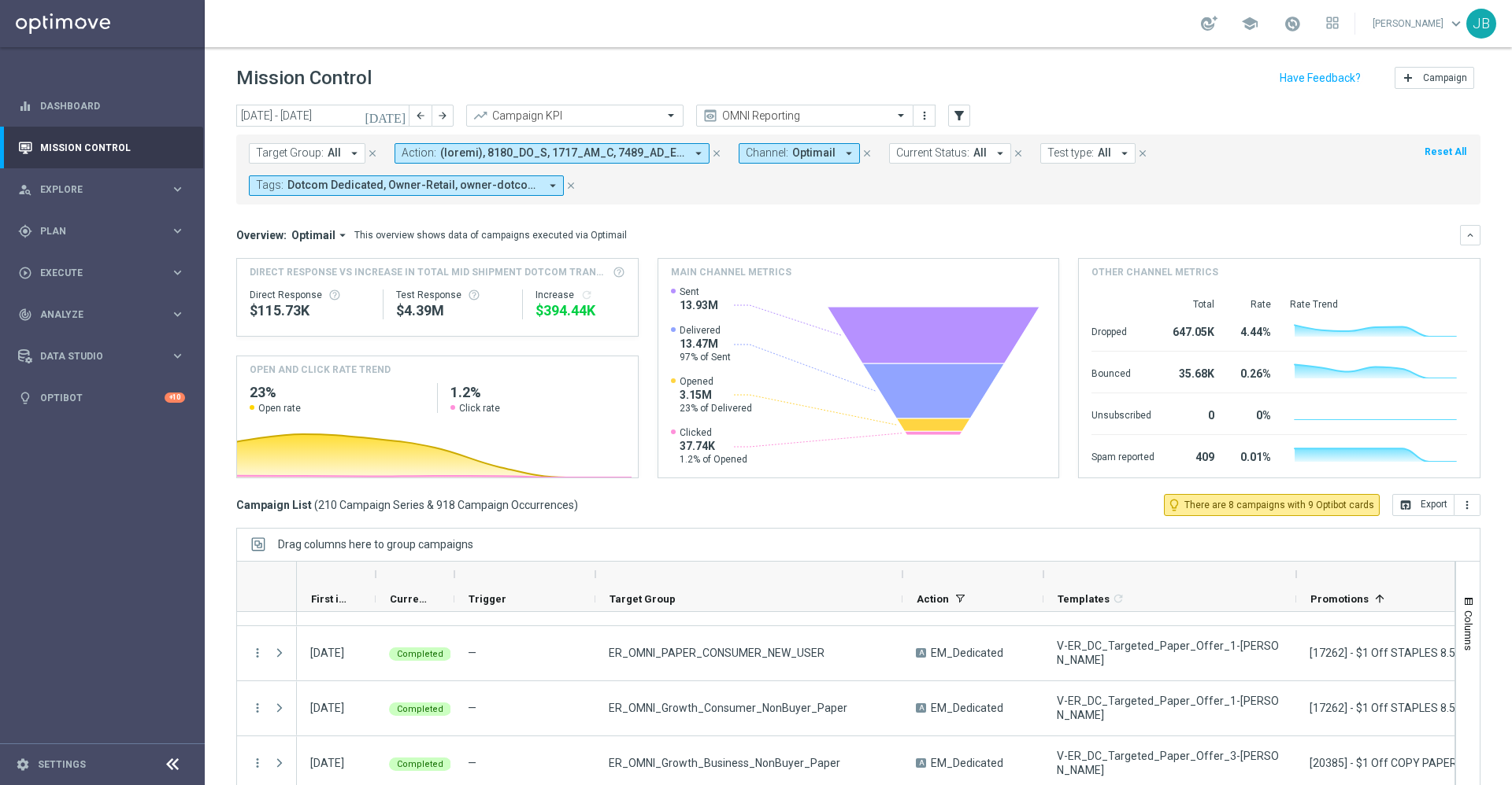
drag, startPoint x: 837, startPoint y: 574, endPoint x: 902, endPoint y: 570, distance: 65.1
click at [902, 570] on div at bounding box center [902, 575] width 6 height 26
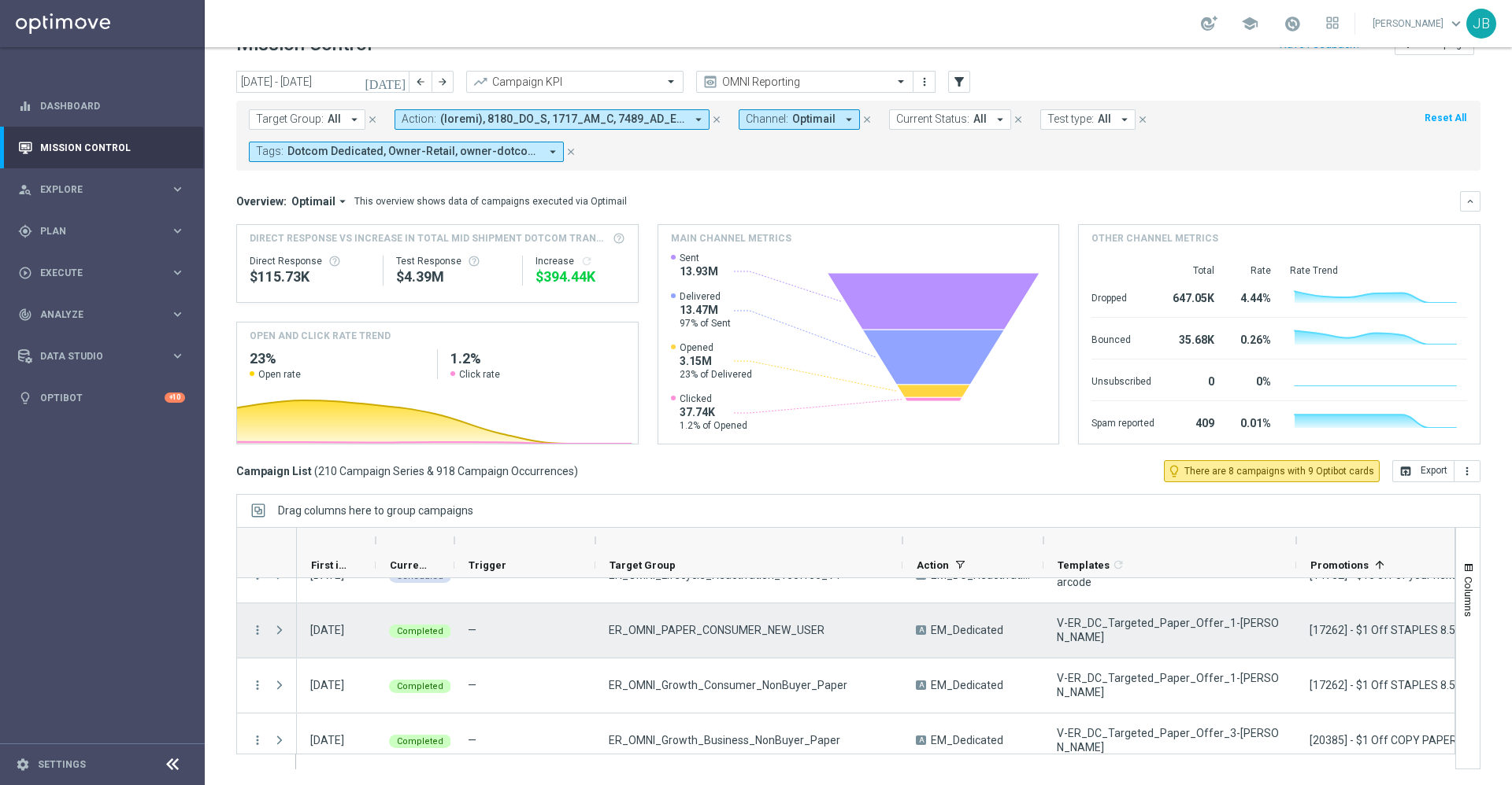
scroll to position [78, 0]
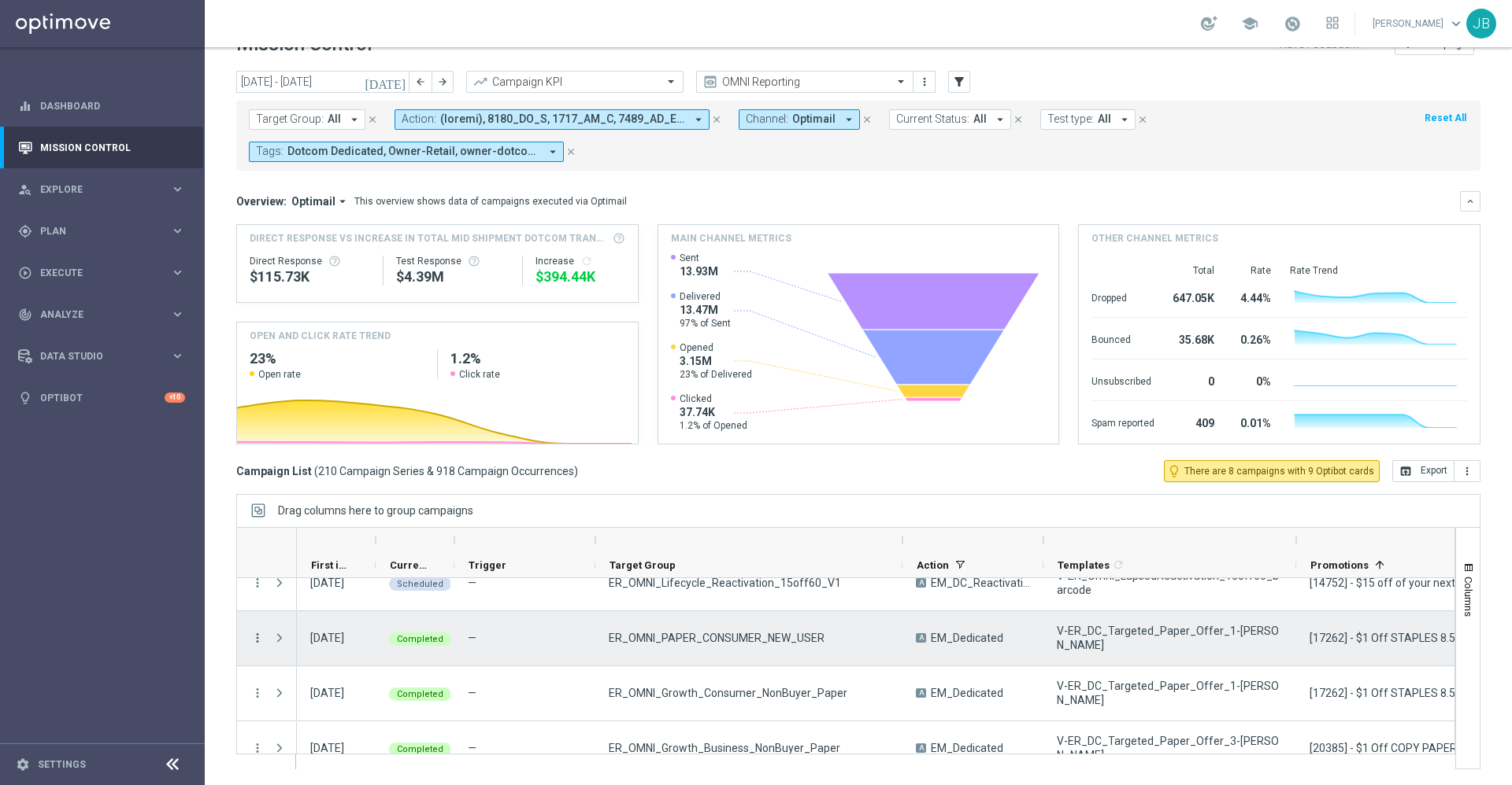
click at [256, 640] on icon "more_vert" at bounding box center [257, 638] width 14 height 14
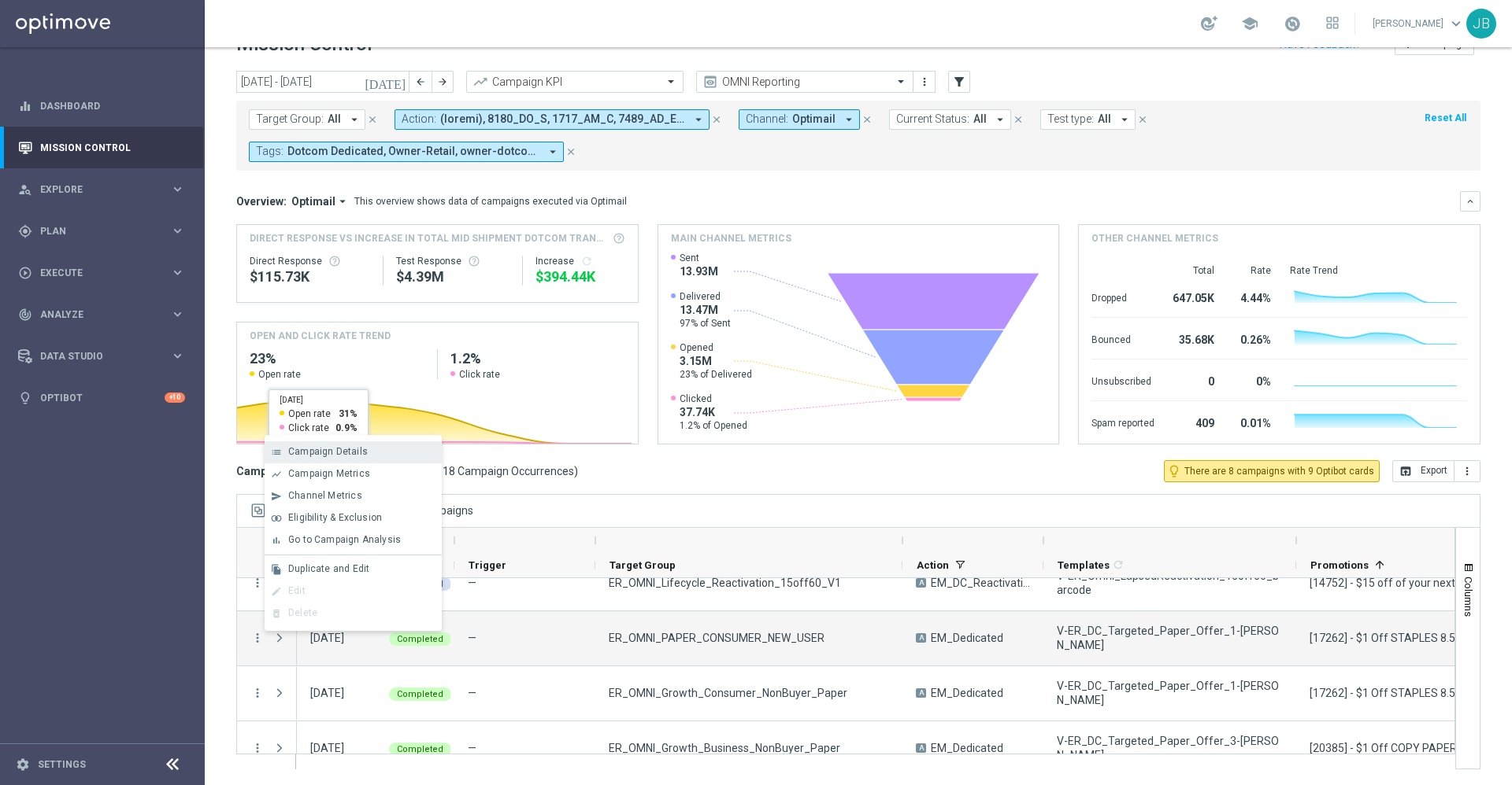
click at [353, 447] on span "Campaign Details" at bounding box center [328, 451] width 80 height 11
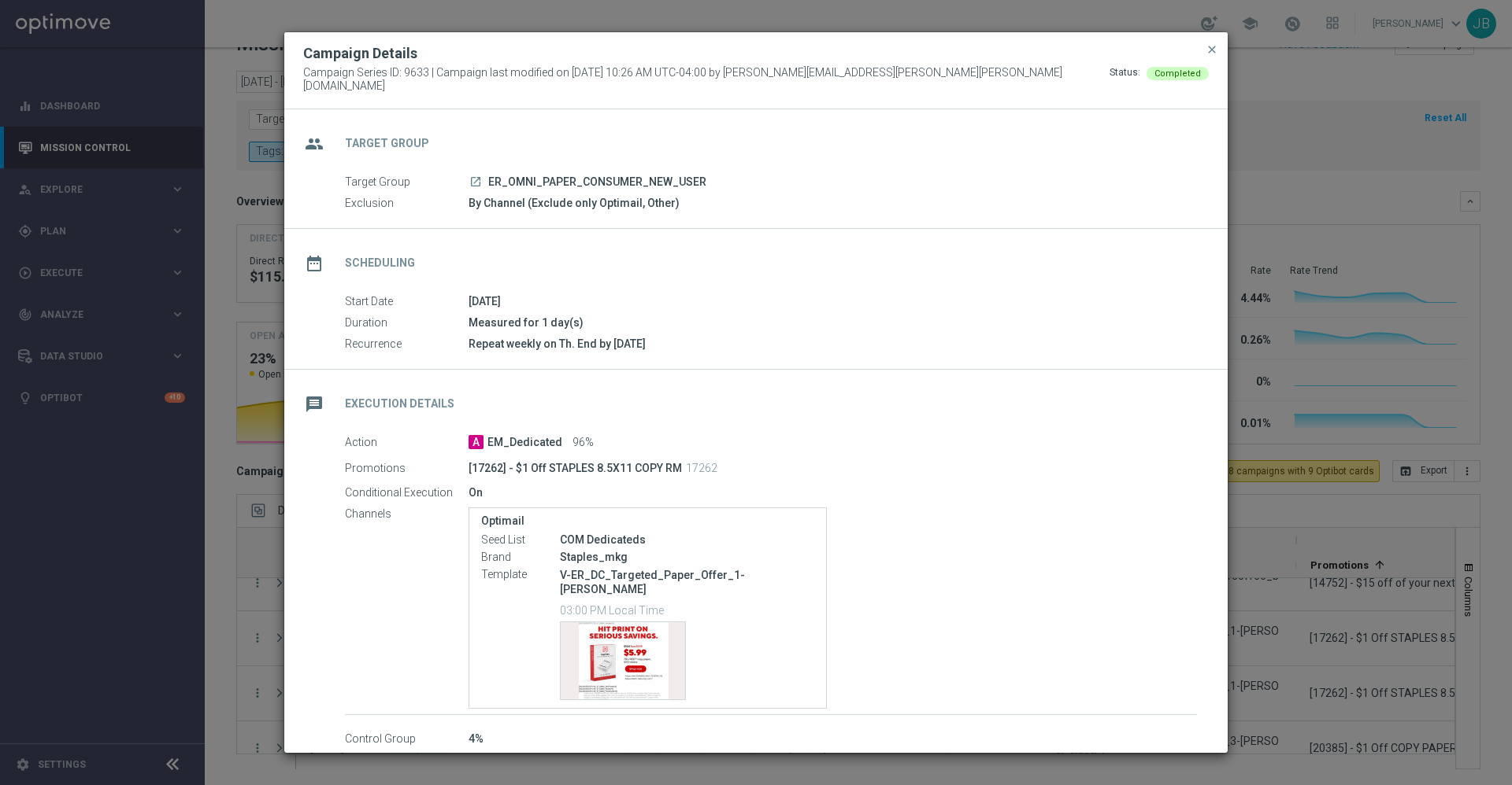
click at [1259, 502] on modal-container "Campaign Details Campaign Series ID: 9633 | Campaign last modified on [DATE] 10…" at bounding box center [756, 392] width 1512 height 785
